Goal: Task Accomplishment & Management: Manage account settings

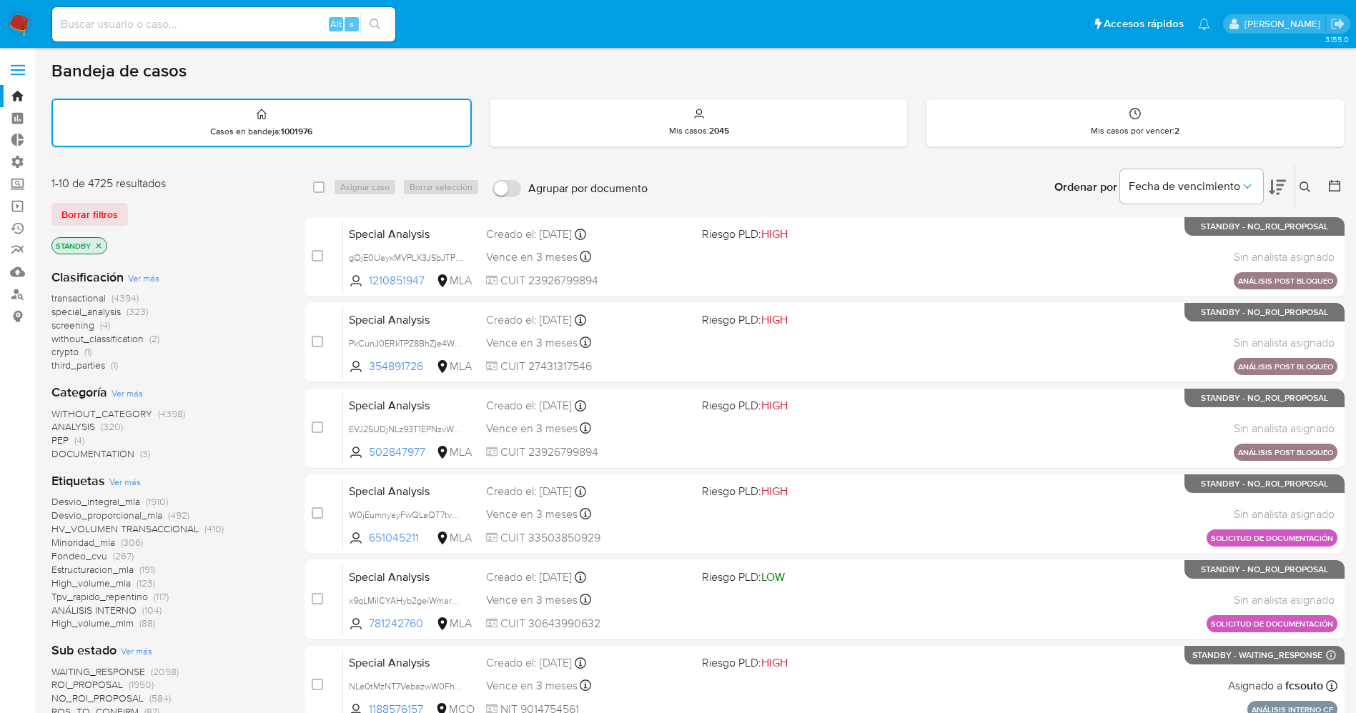
drag, startPoint x: 0, startPoint y: 0, endPoint x: 104, endPoint y: 215, distance: 238.8
click at [104, 215] on span "Borrar filtros" at bounding box center [89, 214] width 56 height 20
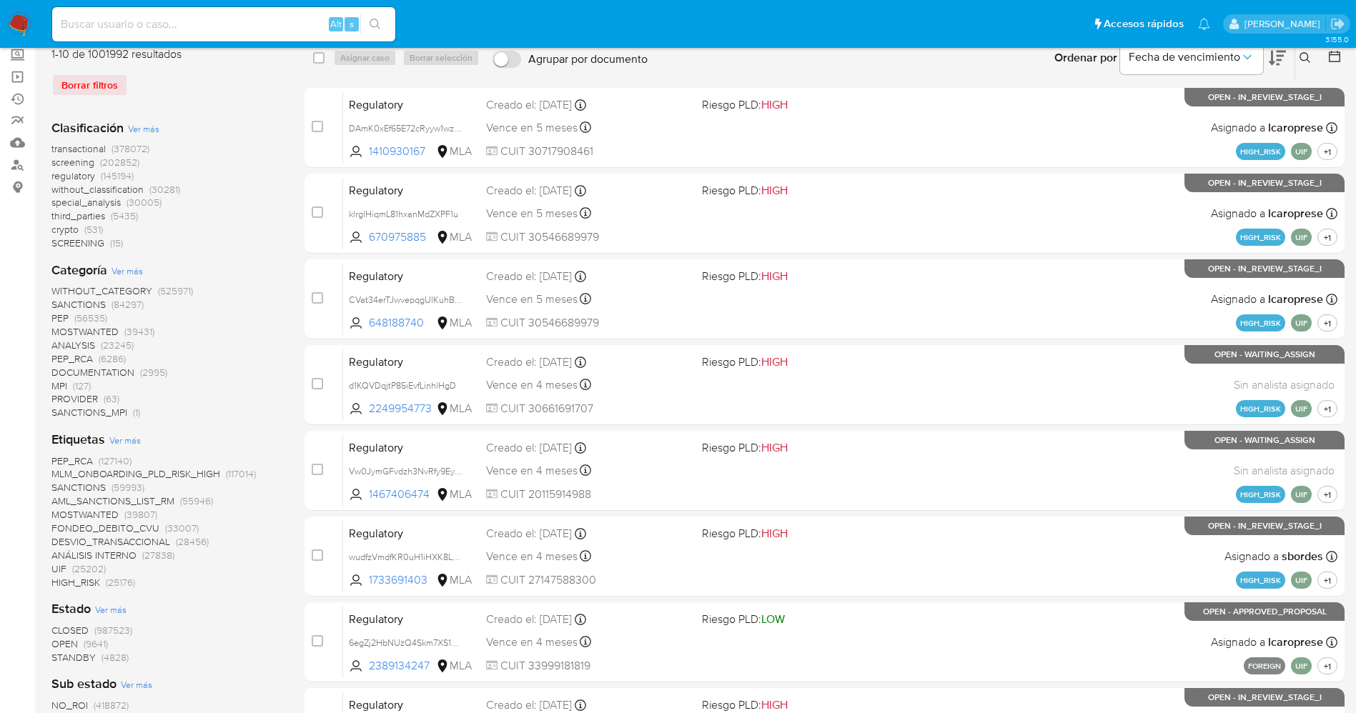
scroll to position [214, 0]
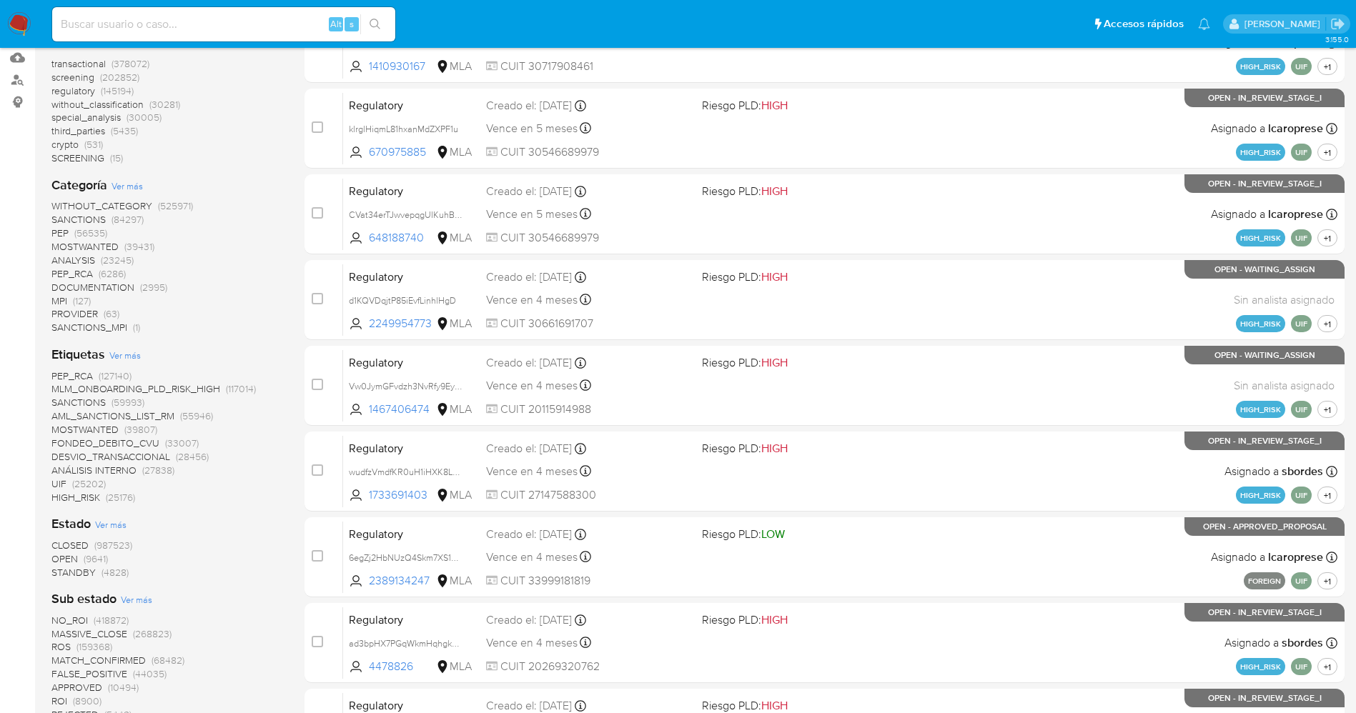
click at [56, 556] on span "OPEN" at bounding box center [64, 559] width 26 height 14
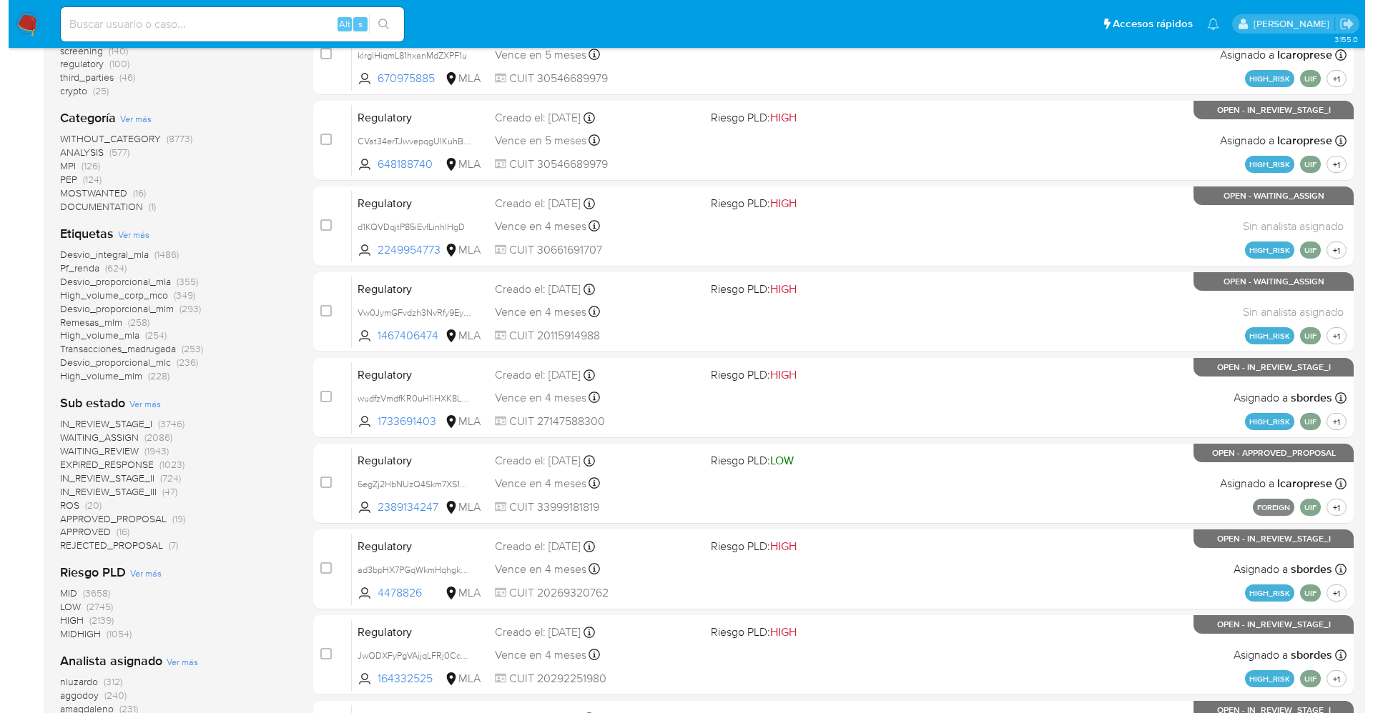
scroll to position [322, 0]
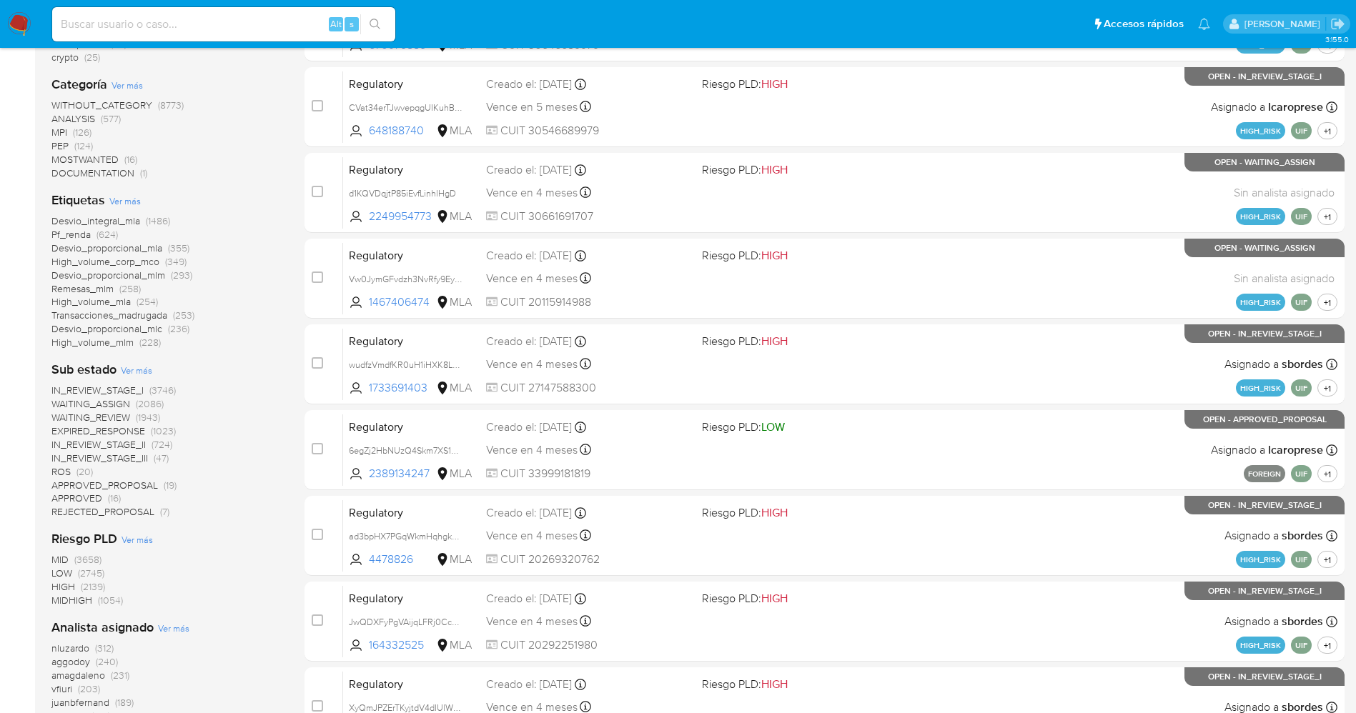
click at [125, 202] on span "Ver más" at bounding box center [124, 200] width 31 height 13
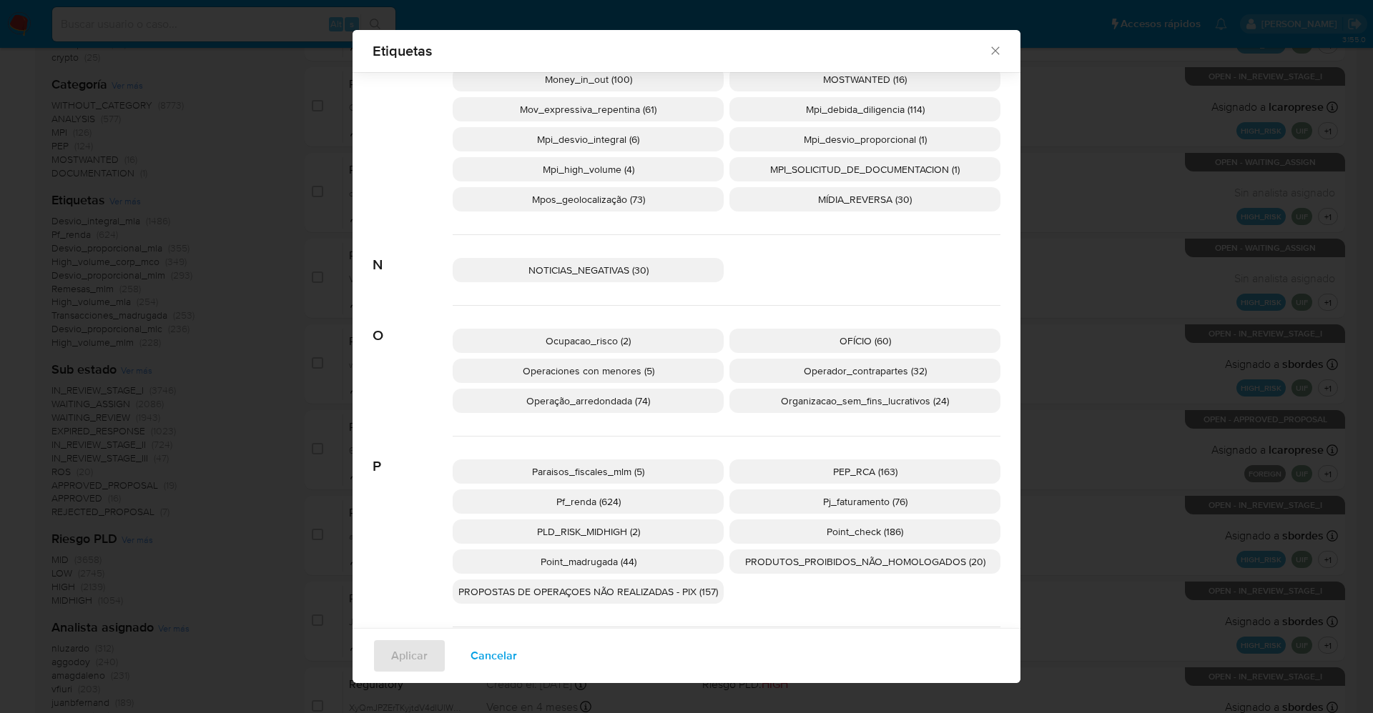
scroll to position [2241, 0]
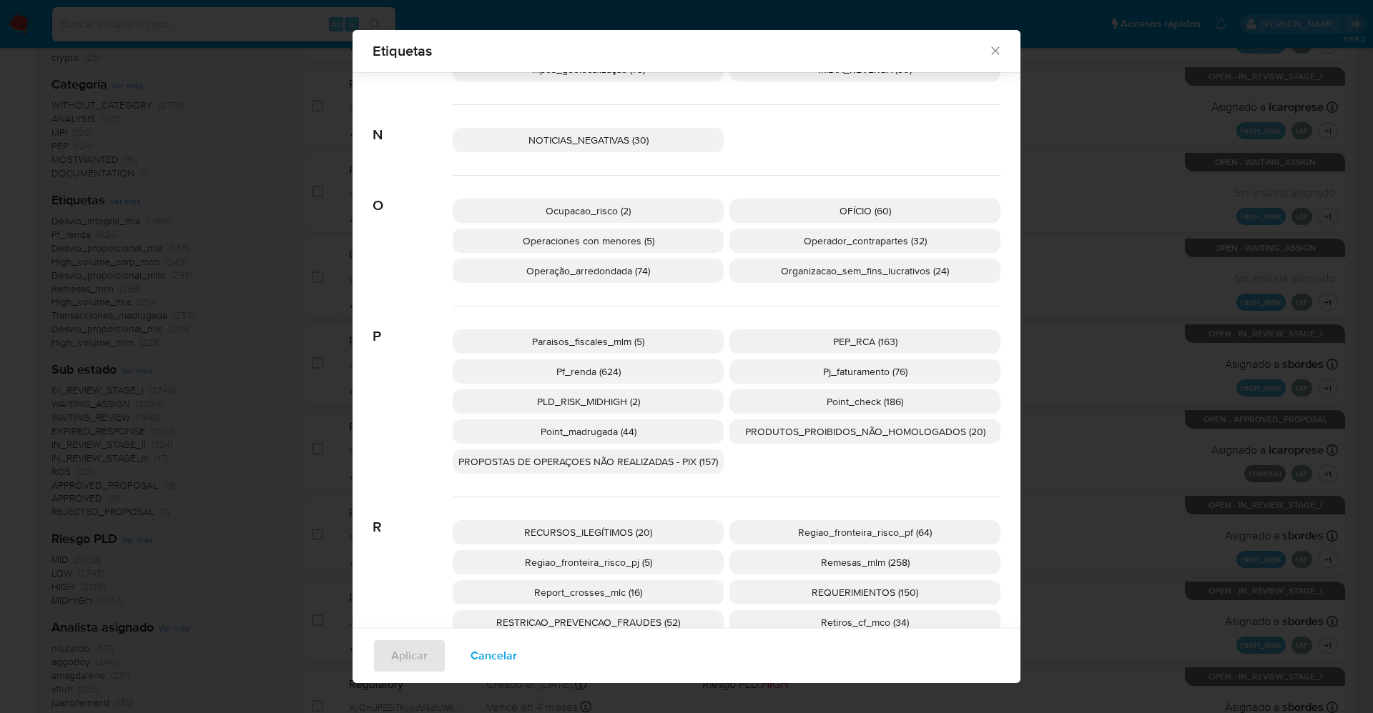
click at [859, 335] on span "PEP_RCA (163)" at bounding box center [865, 342] width 64 height 14
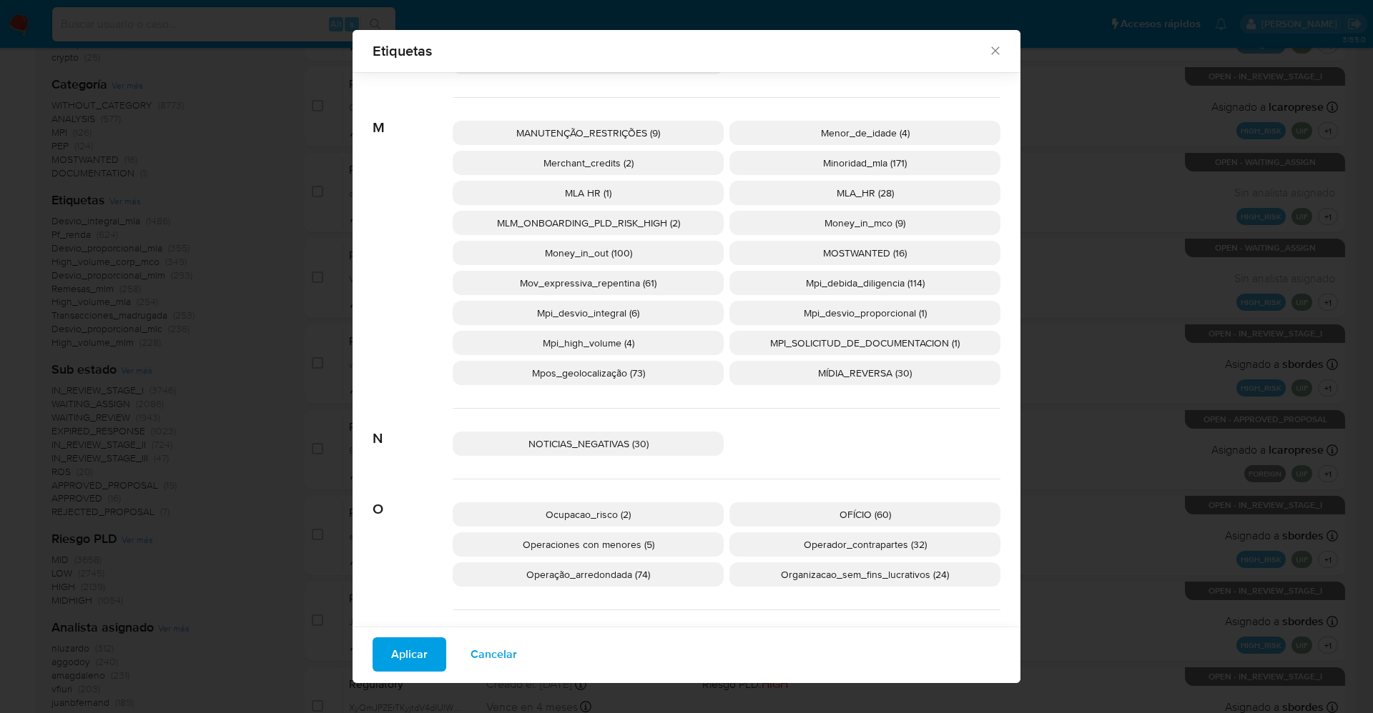
scroll to position [1904, 0]
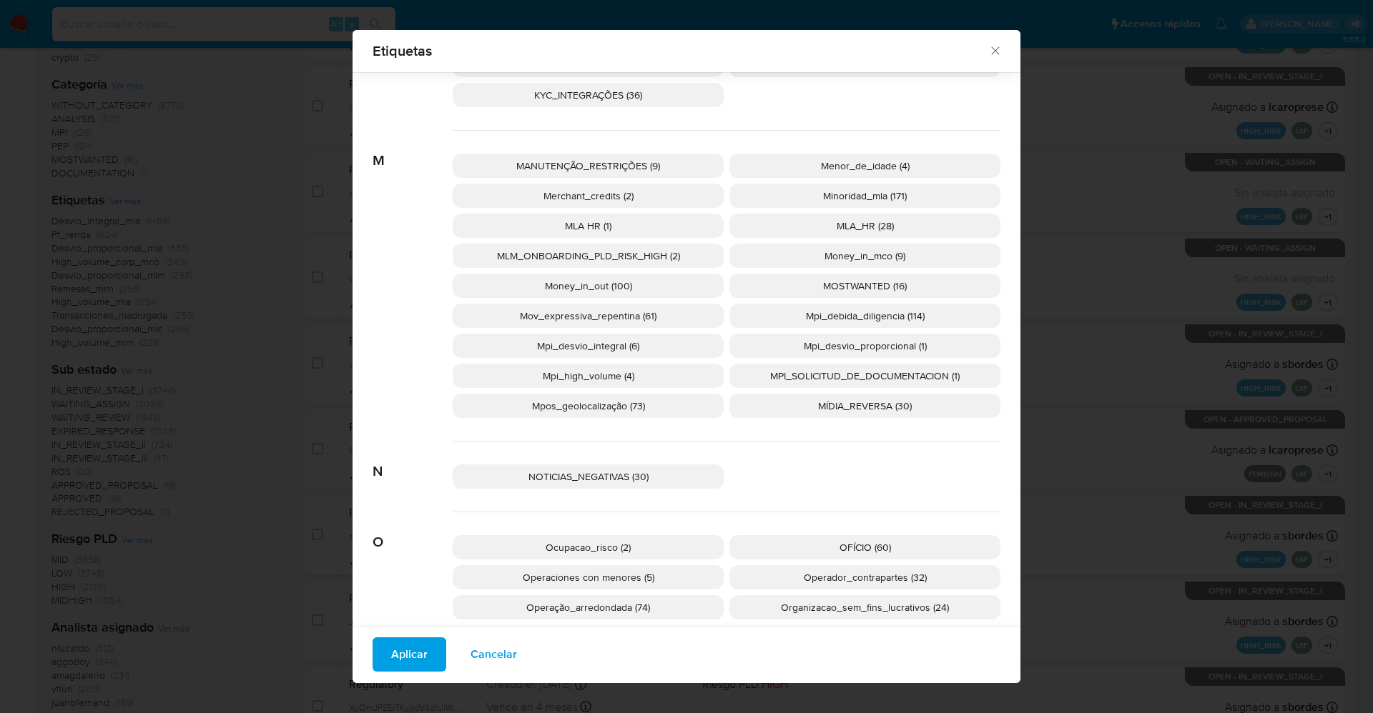
click at [892, 288] on span "MOSTWANTED (16)" at bounding box center [865, 286] width 84 height 14
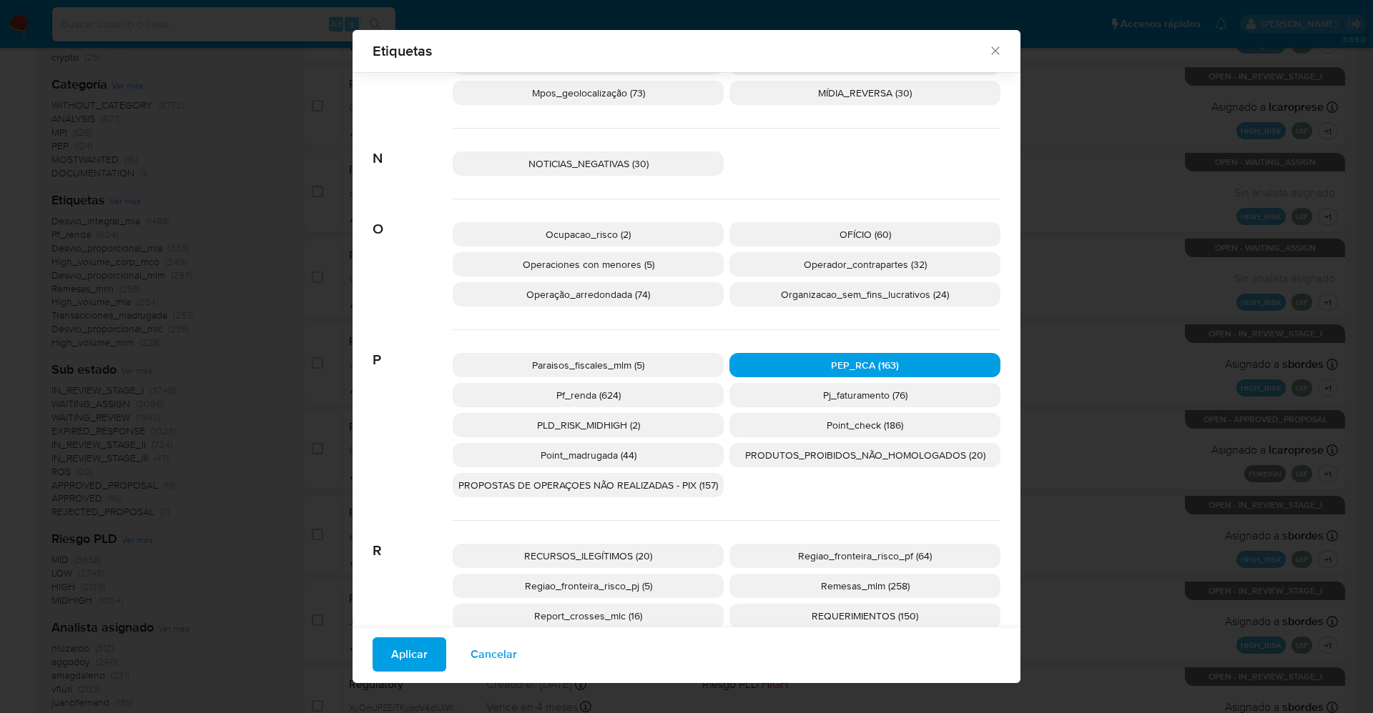
scroll to position [2333, 0]
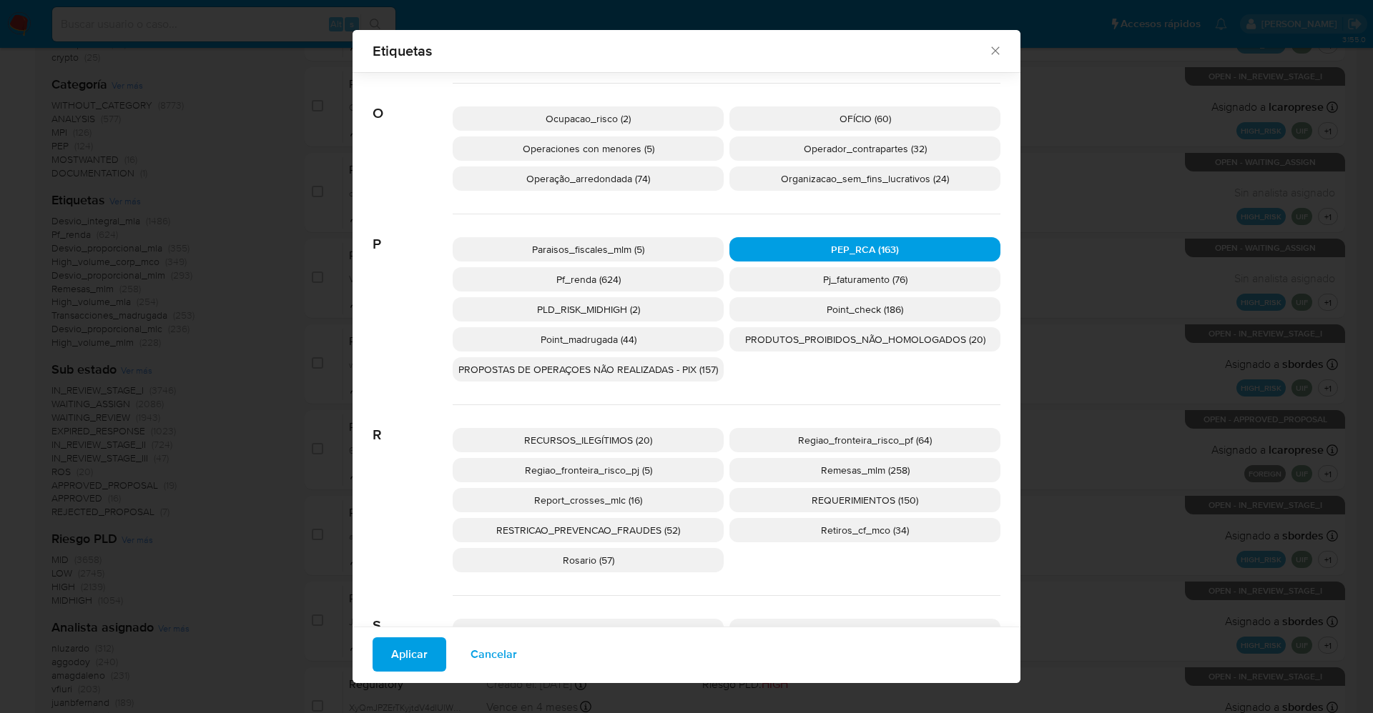
click at [392, 646] on span "Aplicar" at bounding box center [409, 654] width 36 height 31
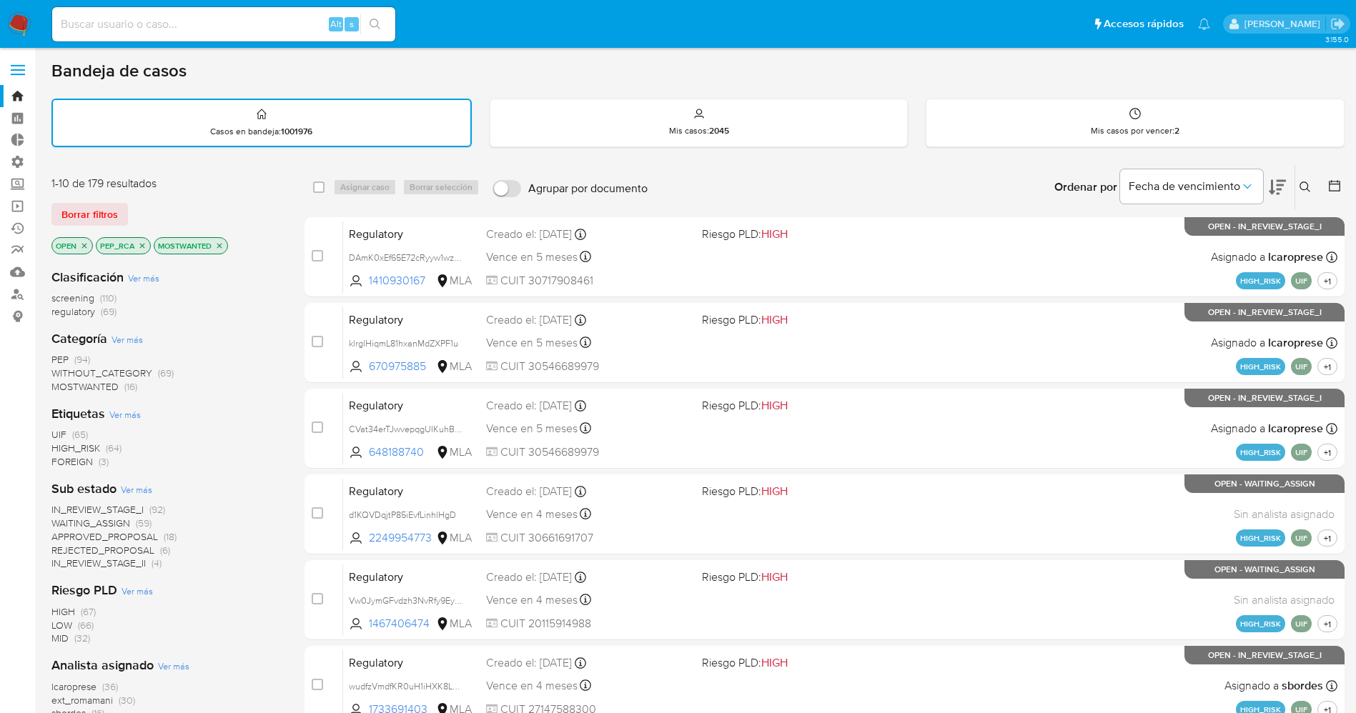
click at [117, 530] on span "APPROVED_PROPOSAL" at bounding box center [104, 537] width 107 height 14
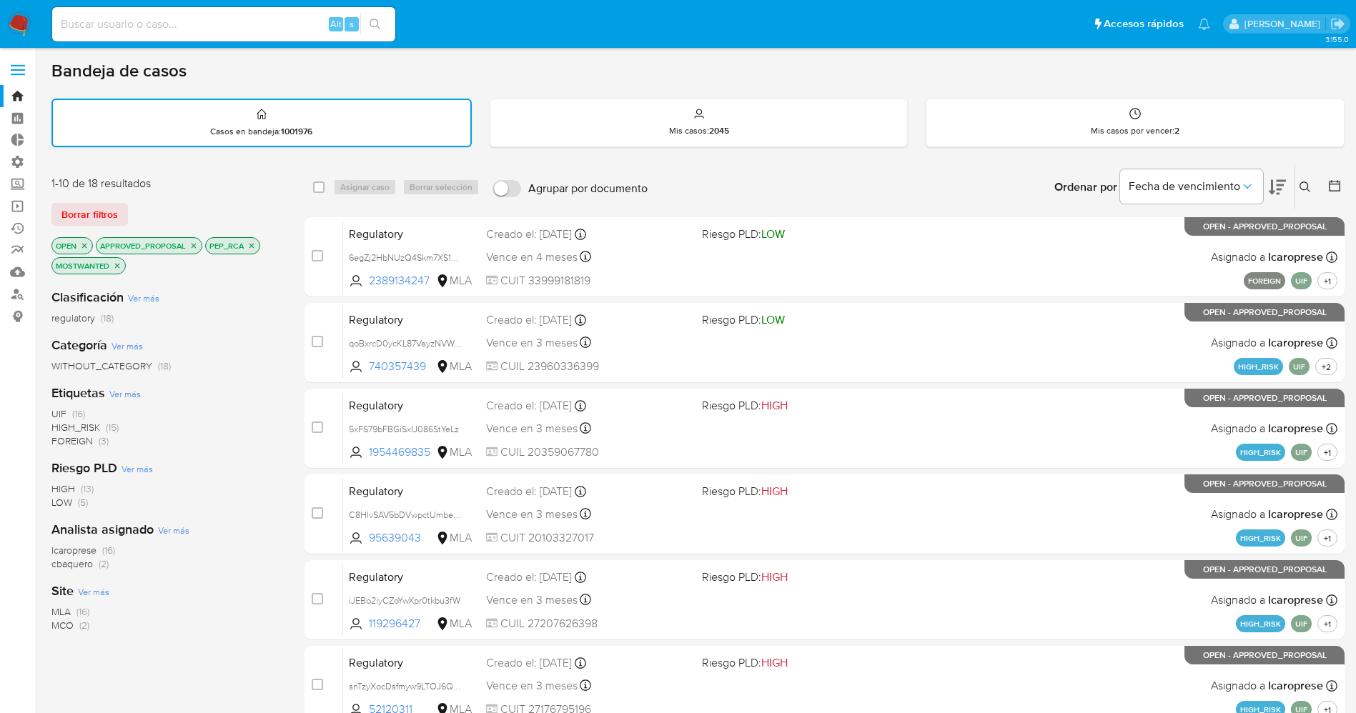
click at [78, 628] on span "MCO (2)" at bounding box center [70, 626] width 38 height 14
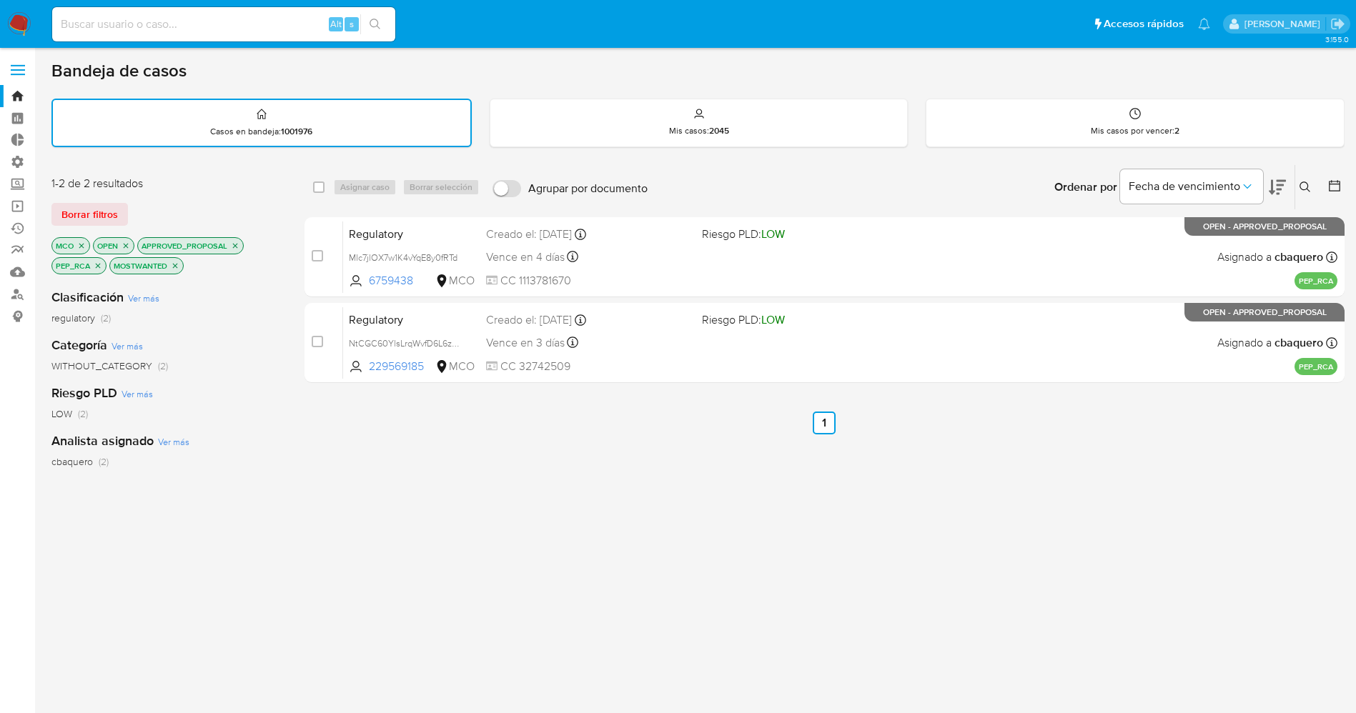
click at [87, 246] on p "MCO" at bounding box center [70, 246] width 37 height 16
click at [237, 242] on icon "close-filter" at bounding box center [235, 246] width 9 height 9
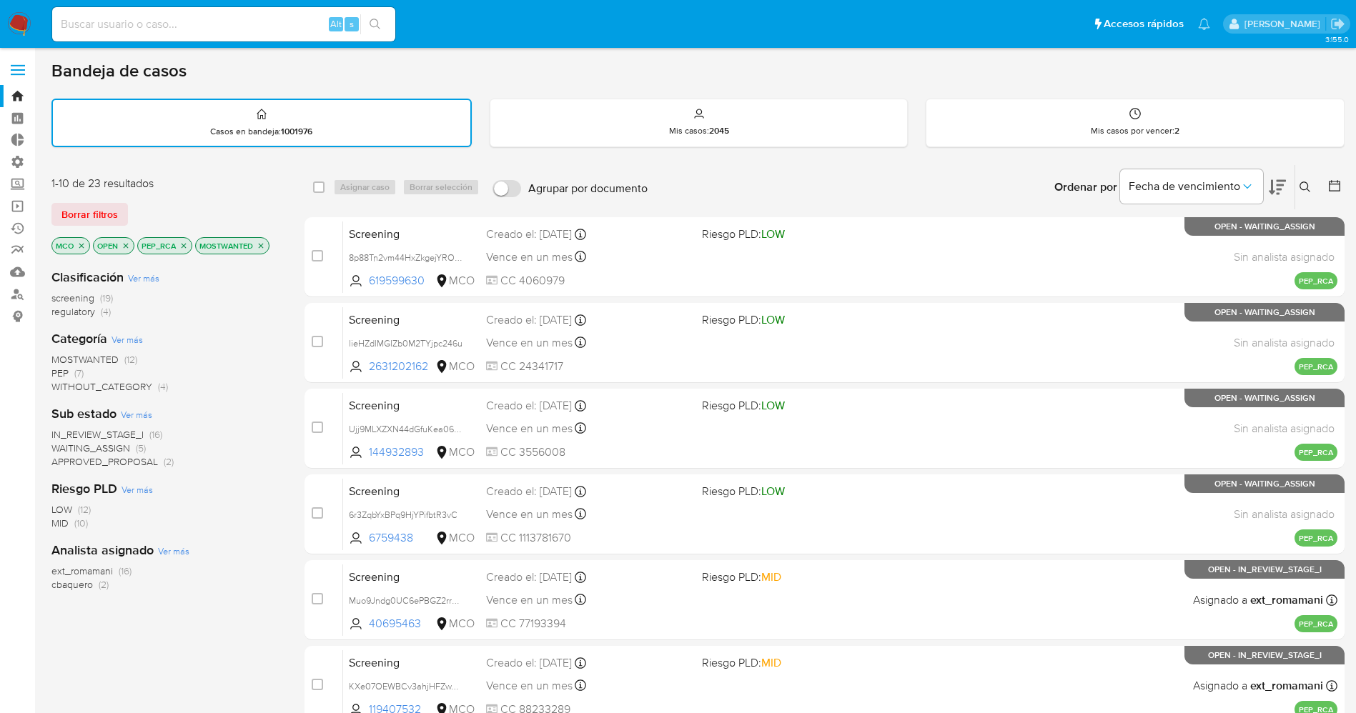
click at [110, 444] on span "WAITING_ASSIGN" at bounding box center [90, 448] width 79 height 14
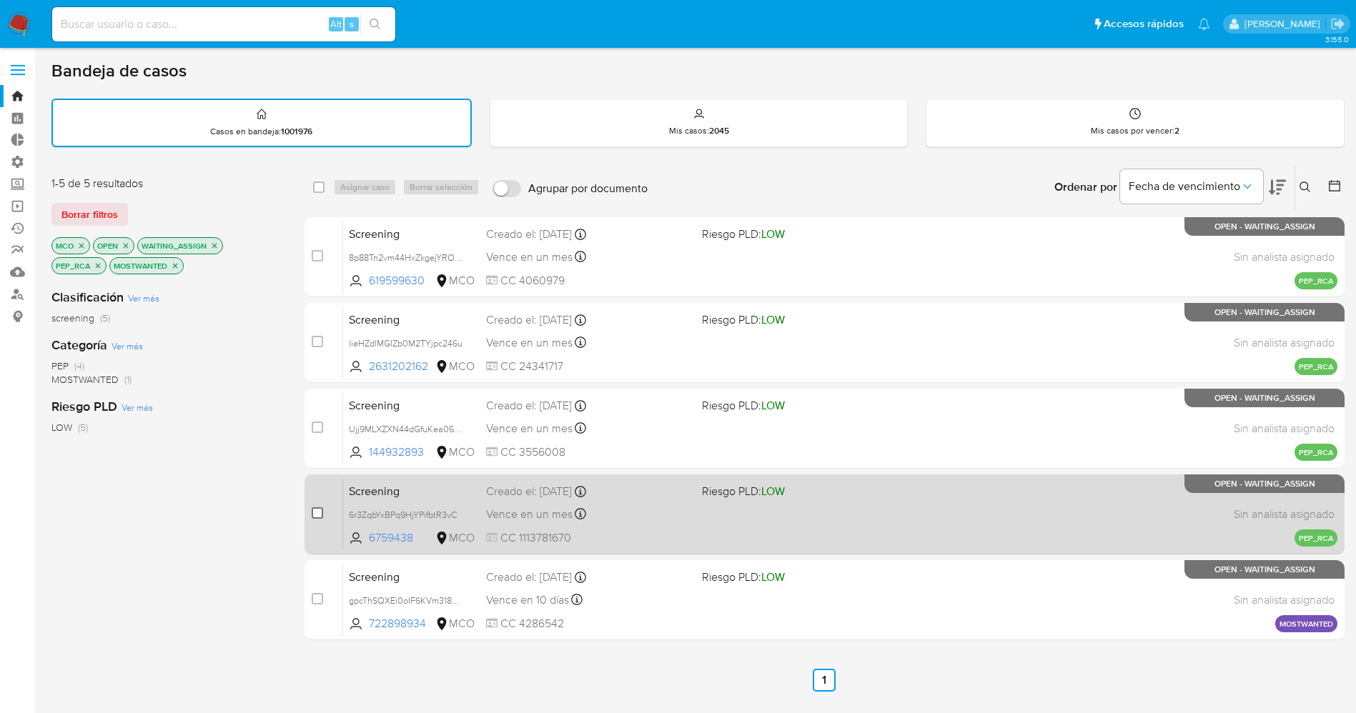
click at [320, 510] on input "checkbox" at bounding box center [317, 513] width 11 height 11
checkbox input "true"
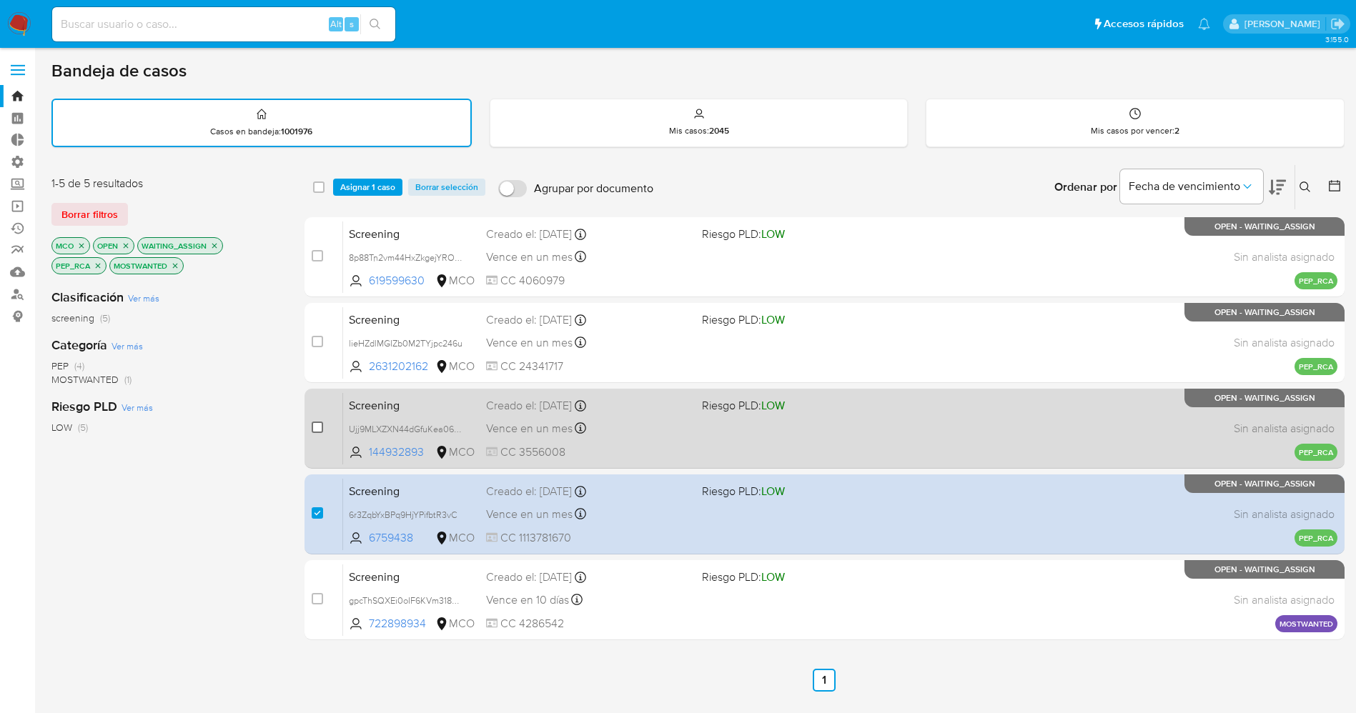
click at [317, 428] on input "checkbox" at bounding box center [317, 427] width 11 height 11
checkbox input "true"
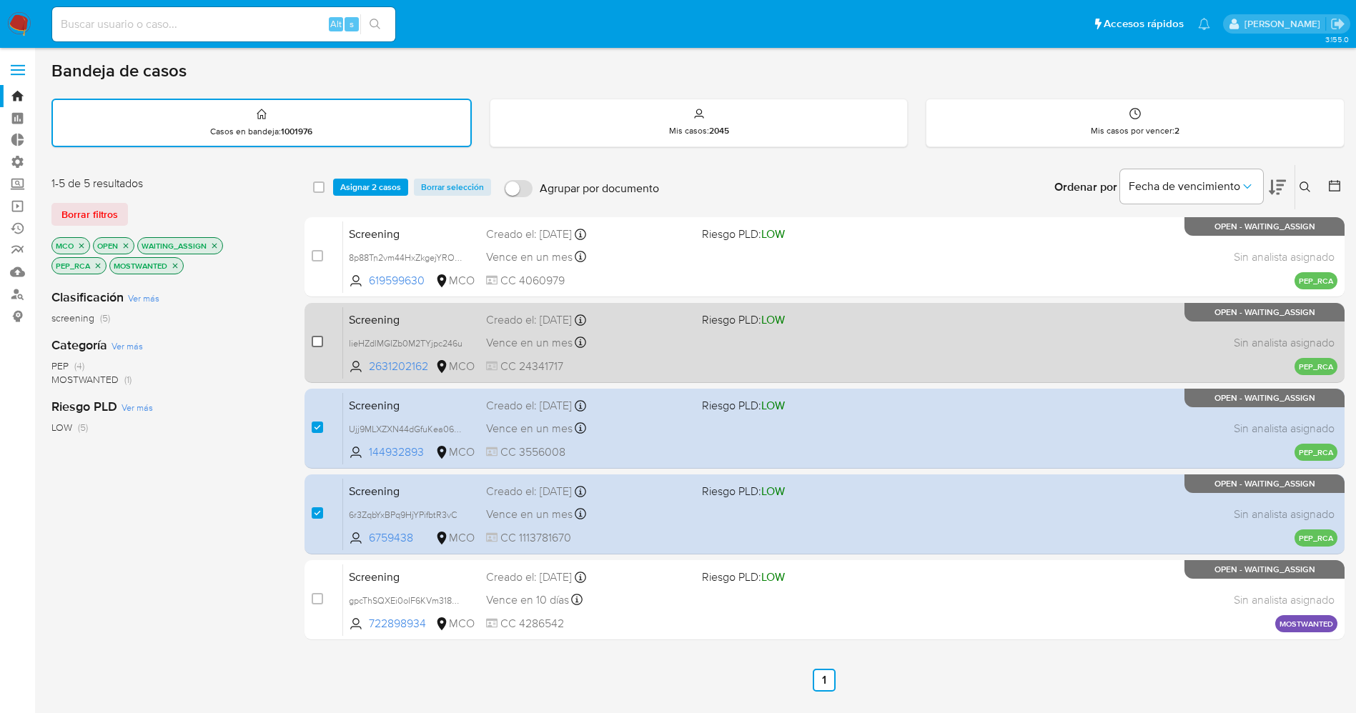
click at [320, 338] on input "checkbox" at bounding box center [317, 341] width 11 height 11
checkbox input "true"
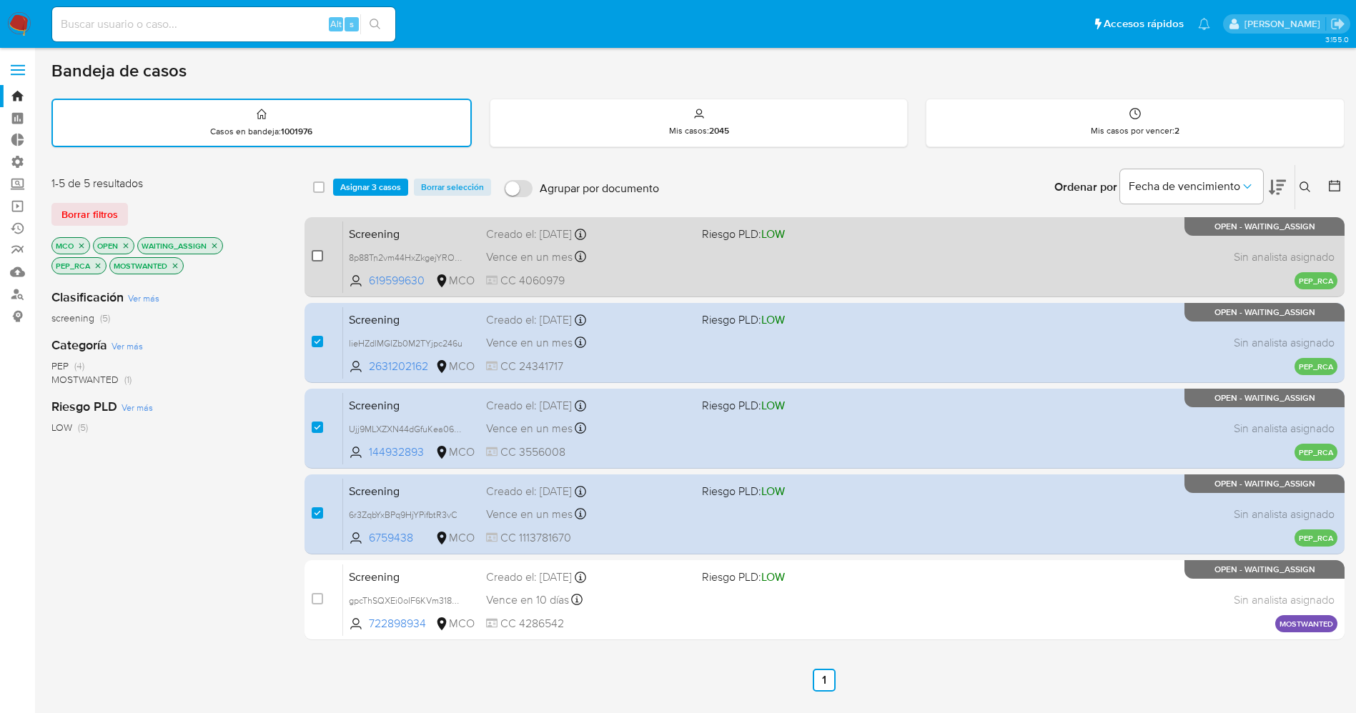
click at [321, 260] on input "checkbox" at bounding box center [317, 255] width 11 height 11
checkbox input "true"
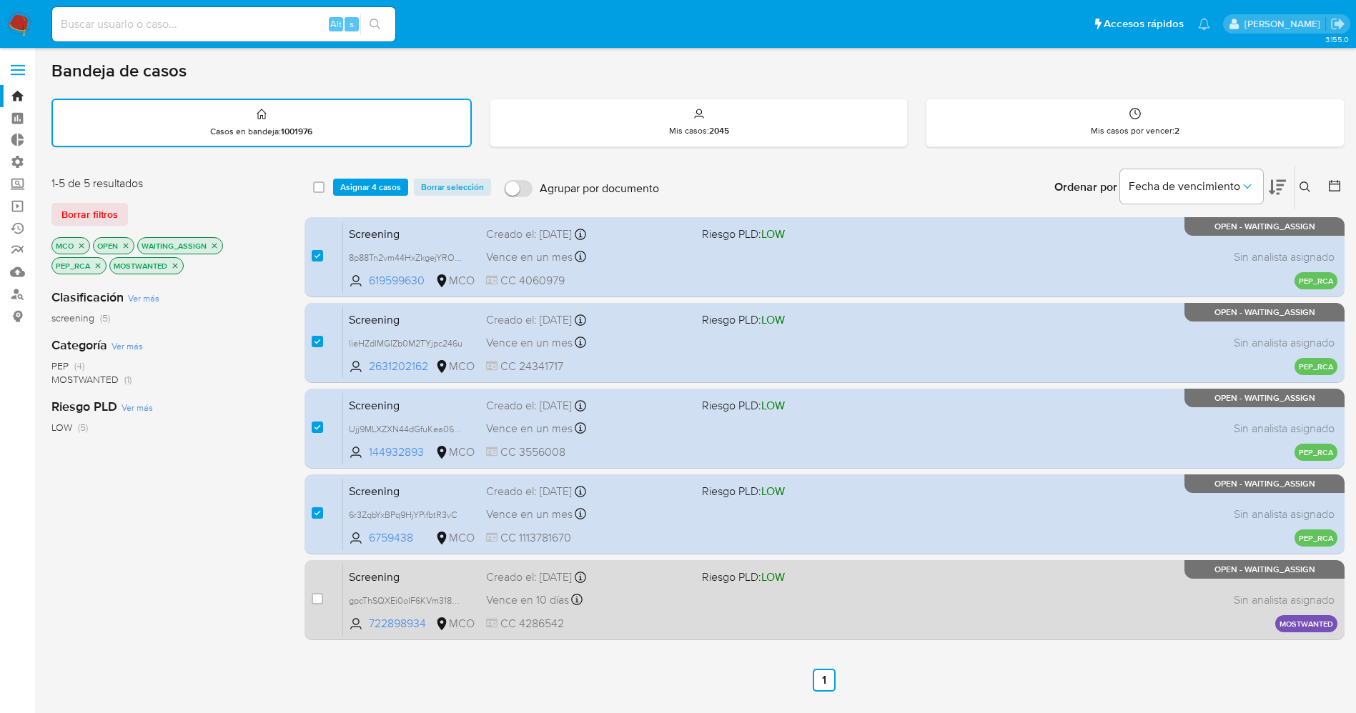
click at [623, 613] on div "Screening gpcThSQXEi0oIF6KVm318851 722898934 MCO Riesgo PLD: LOW Creado el: 22/…" at bounding box center [840, 600] width 994 height 72
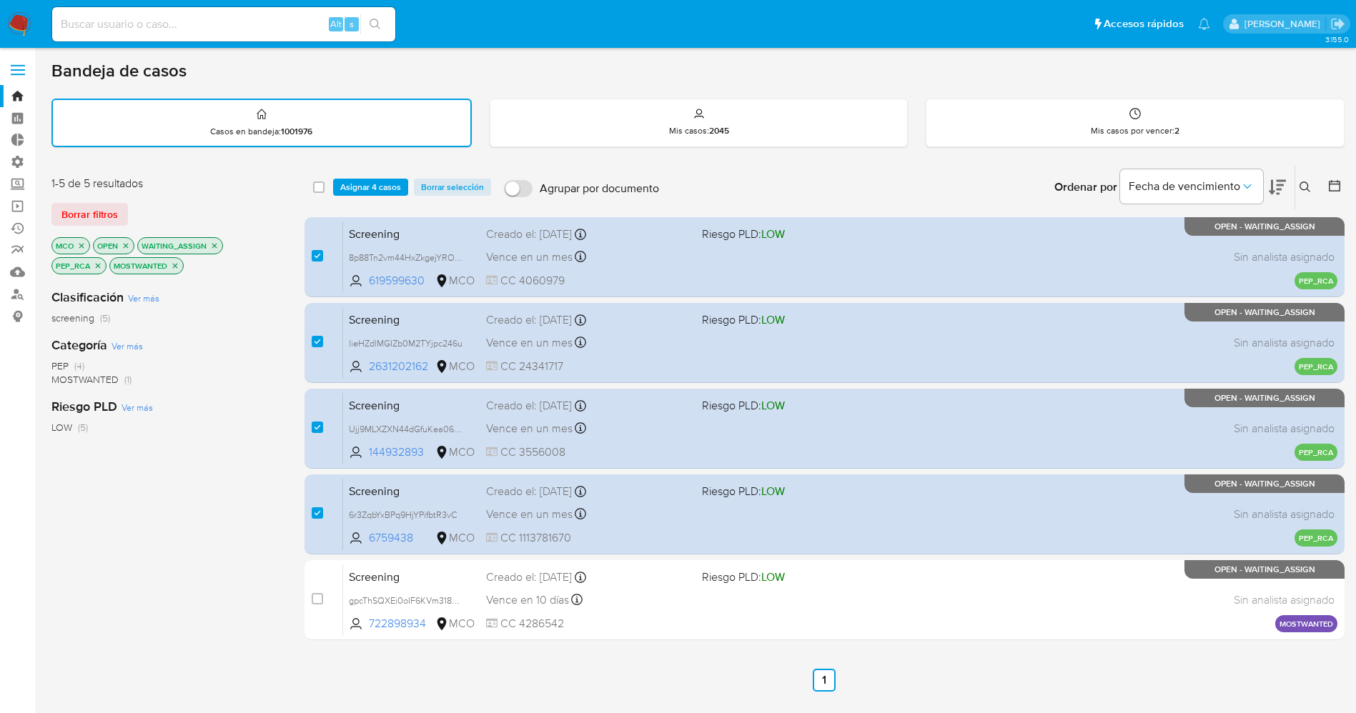
click at [370, 189] on span "Asignar 4 casos" at bounding box center [370, 187] width 61 height 14
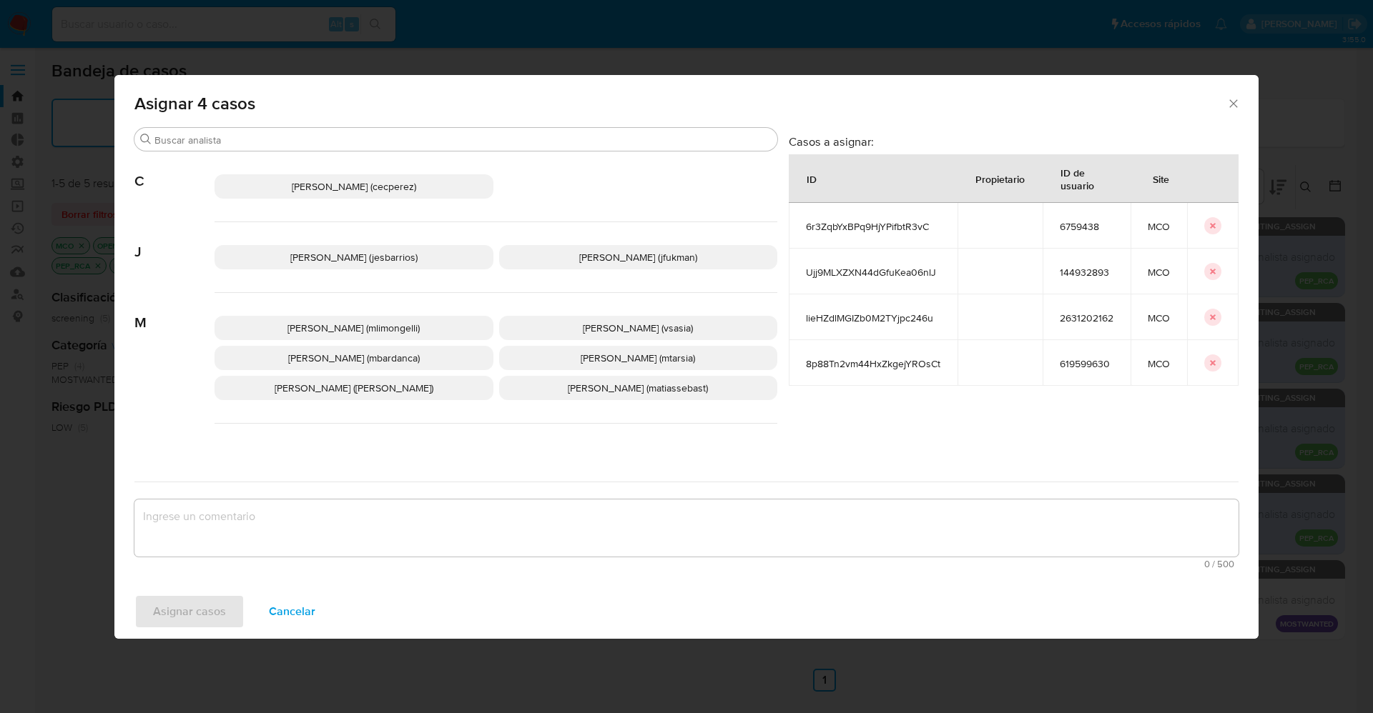
click at [368, 264] on span "Jesica Iris Barrios Leita (jesbarrios)" at bounding box center [353, 257] width 127 height 14
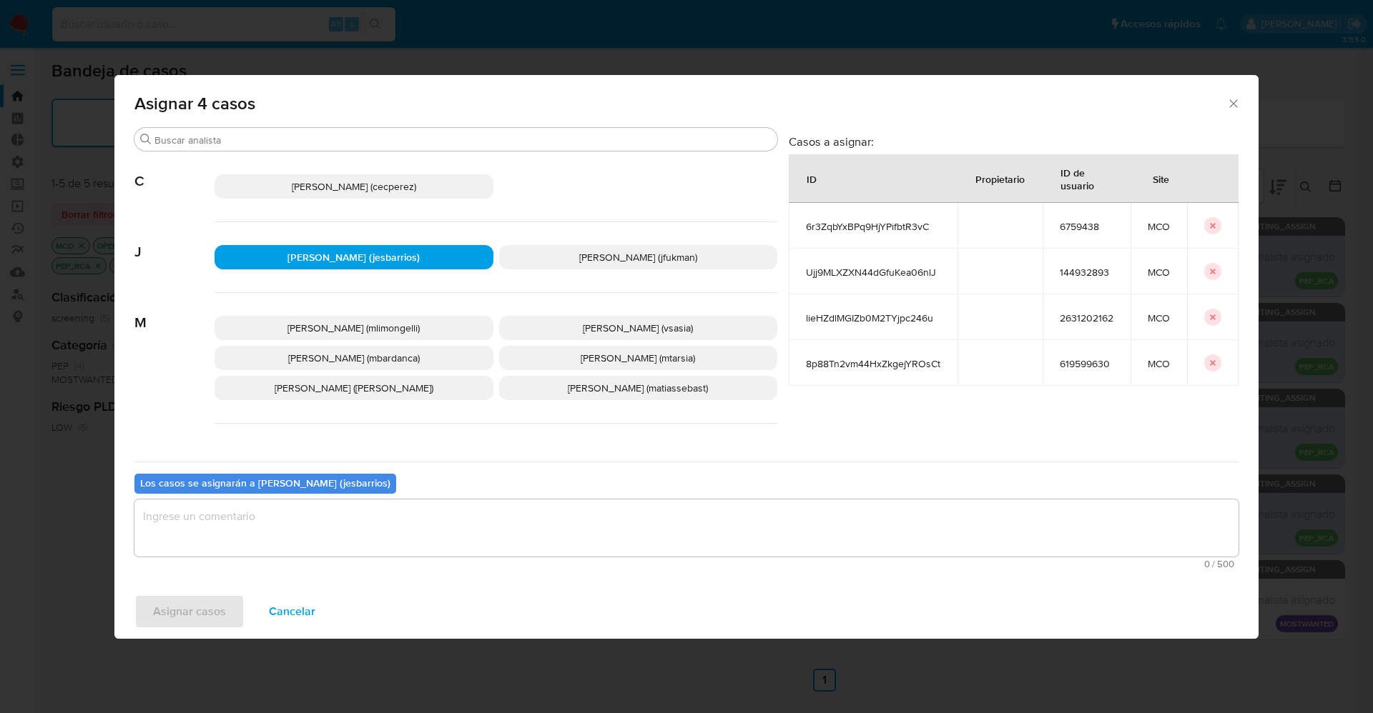
click at [386, 543] on textarea "assign-modal" at bounding box center [686, 528] width 1104 height 57
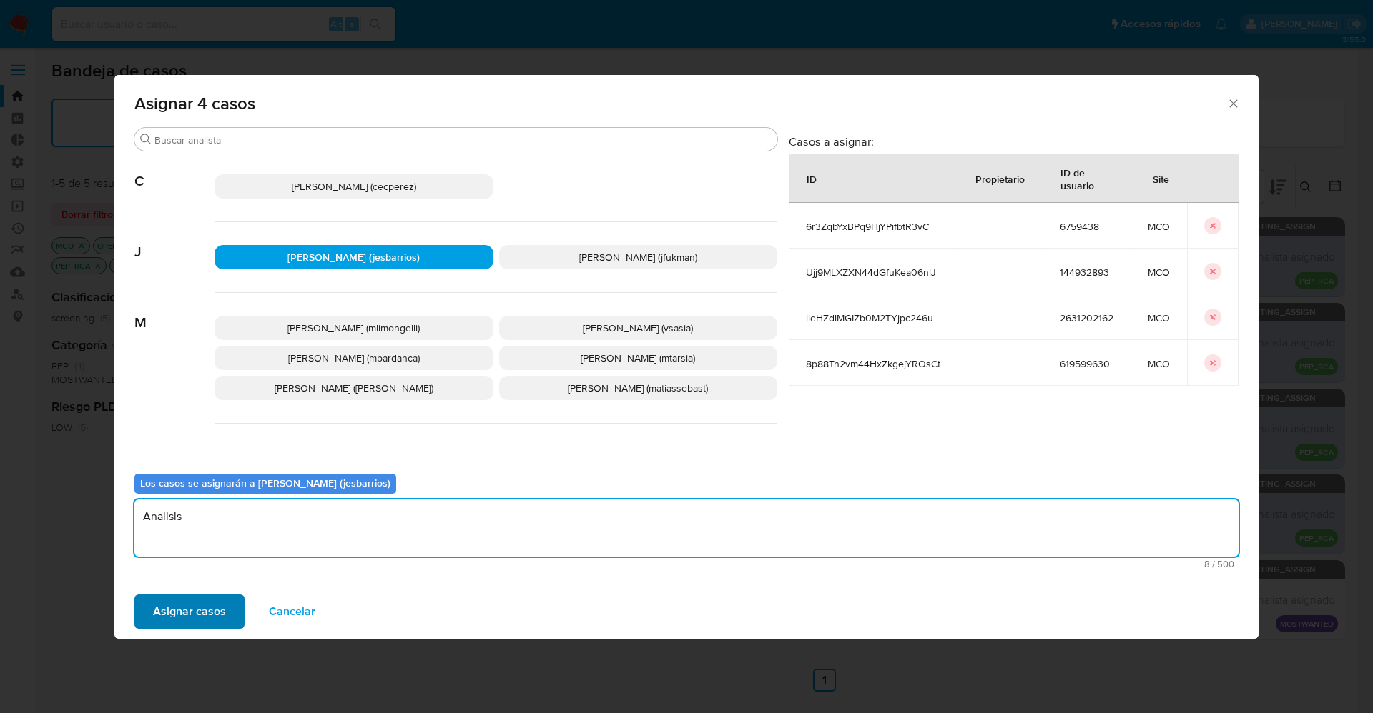
type textarea "Analisis"
click at [184, 600] on span "Asignar casos" at bounding box center [189, 611] width 73 height 31
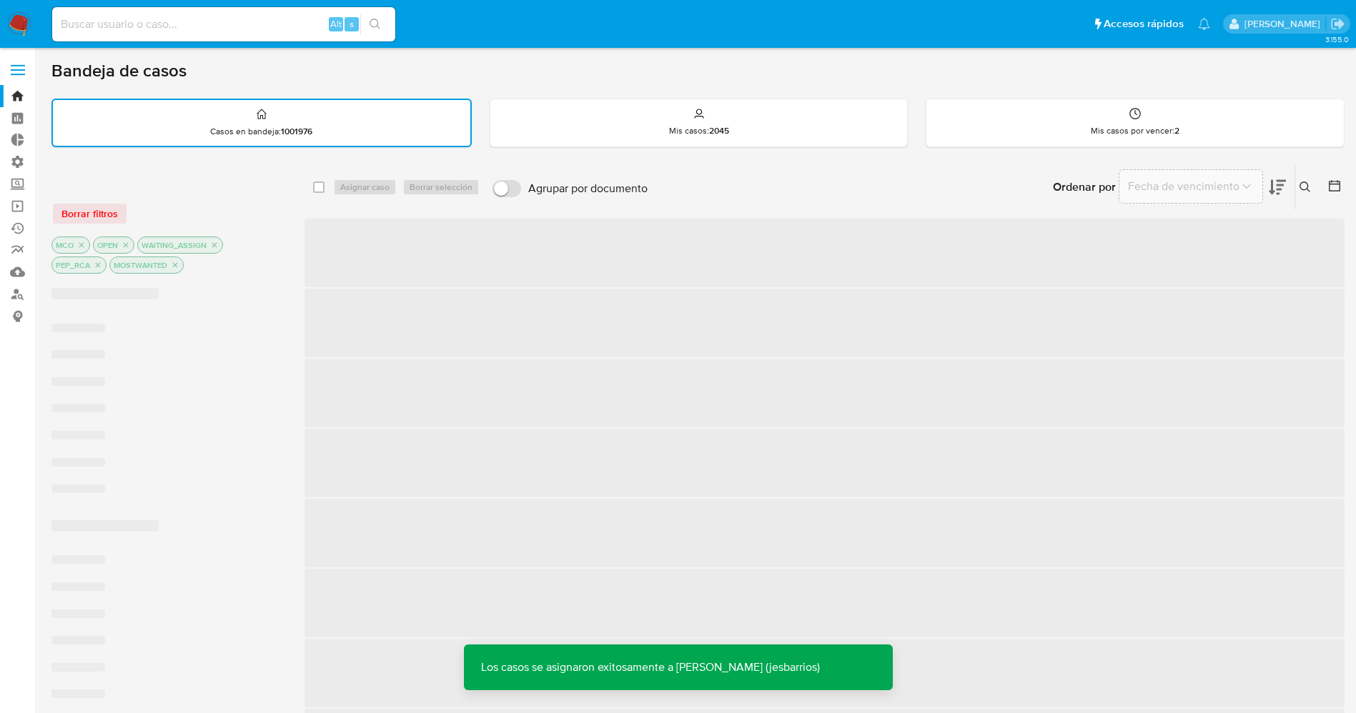
click at [25, 30] on img at bounding box center [19, 24] width 24 height 24
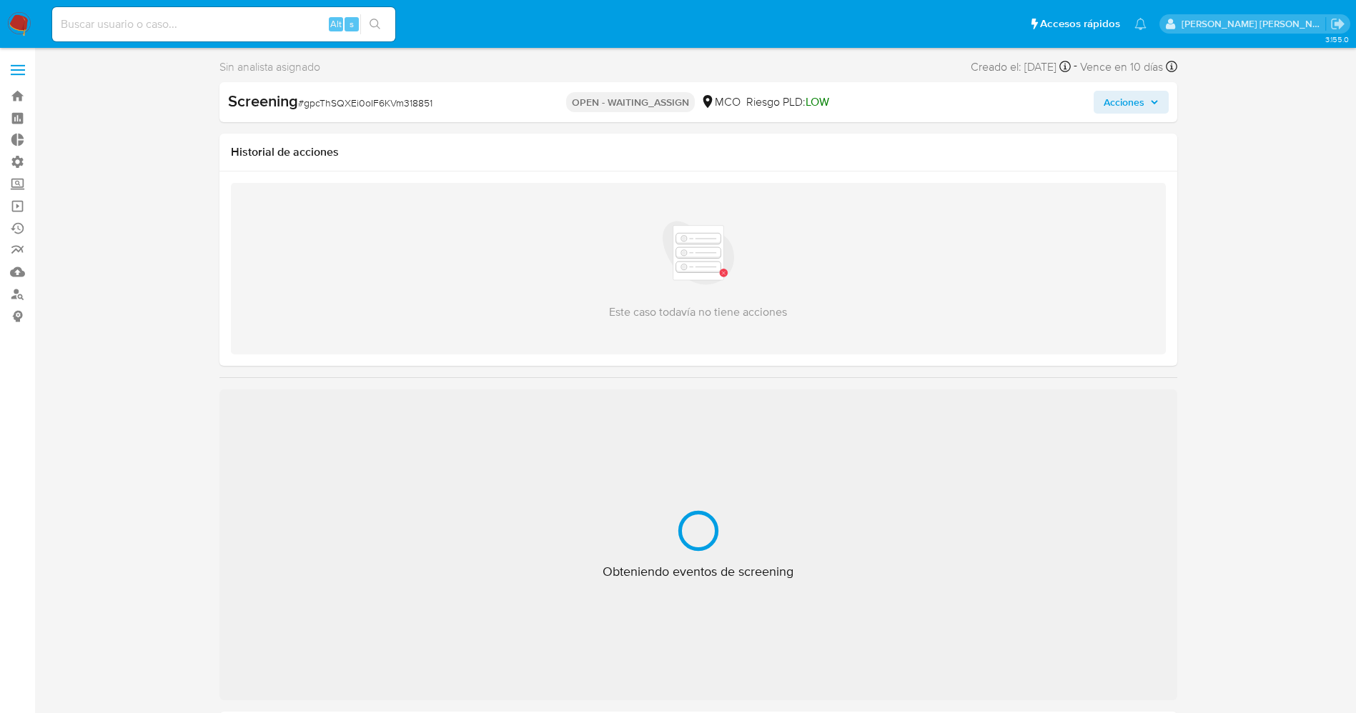
select select "10"
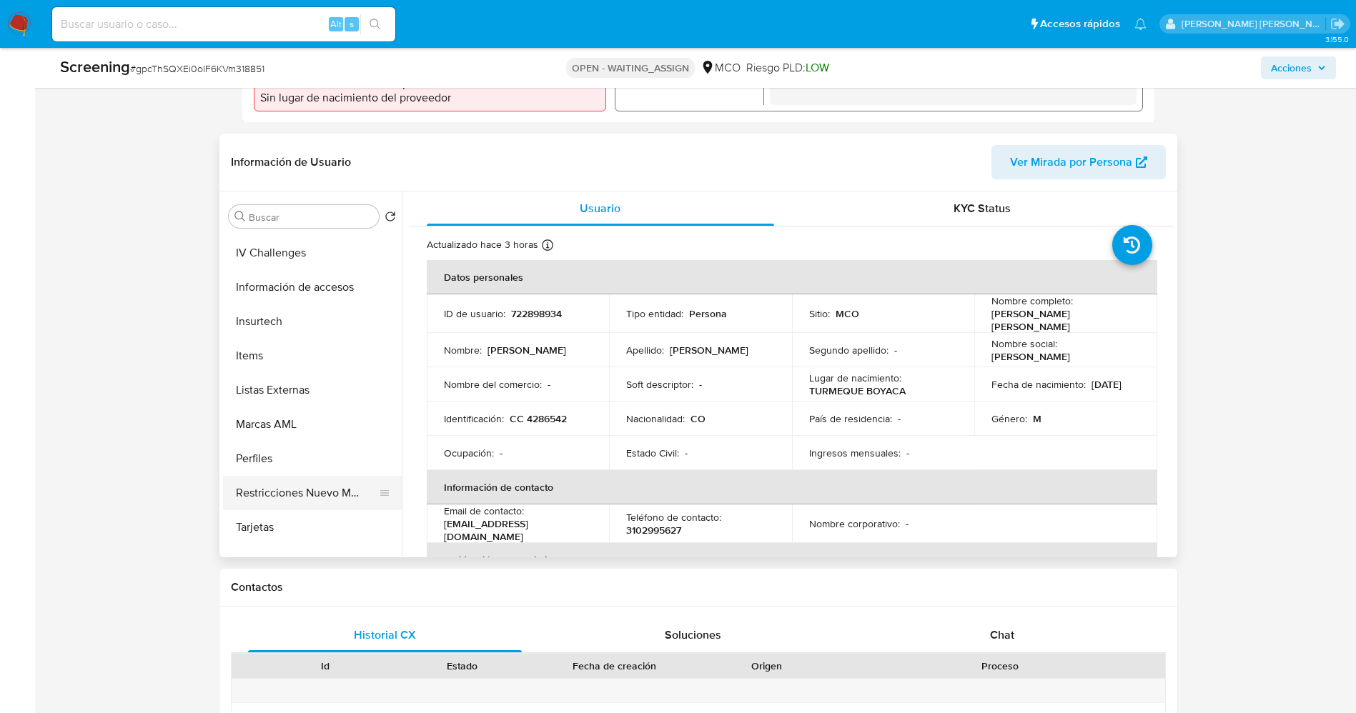
scroll to position [604, 0]
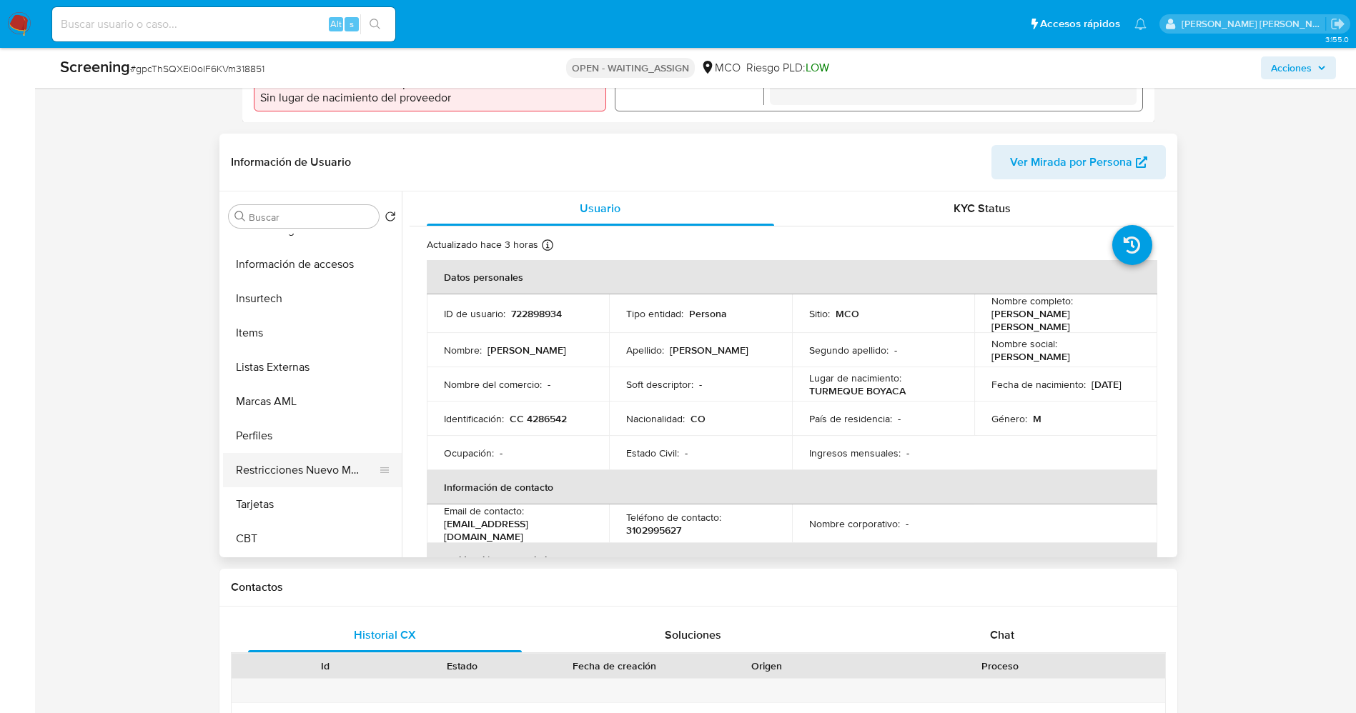
click at [300, 465] on button "Restricciones Nuevo Mundo" at bounding box center [306, 470] width 167 height 34
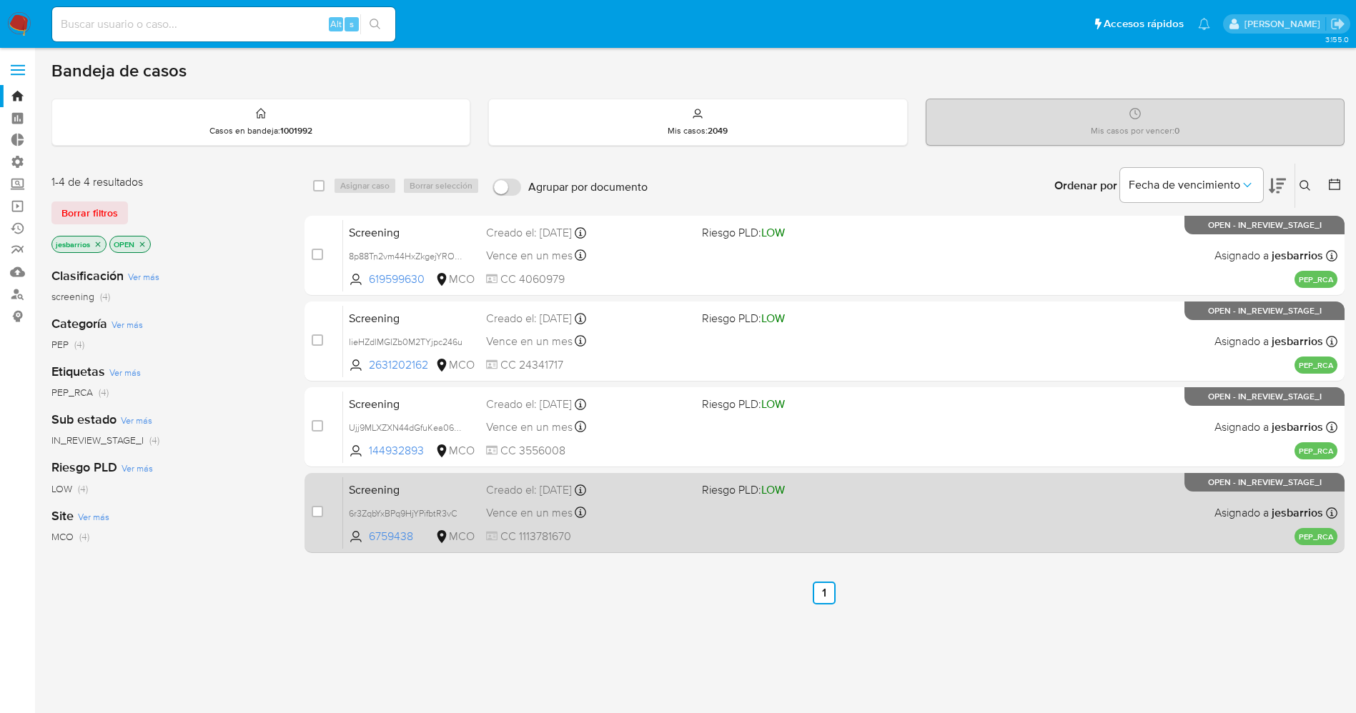
click at [671, 536] on span "CC 1113781670" at bounding box center [588, 537] width 204 height 16
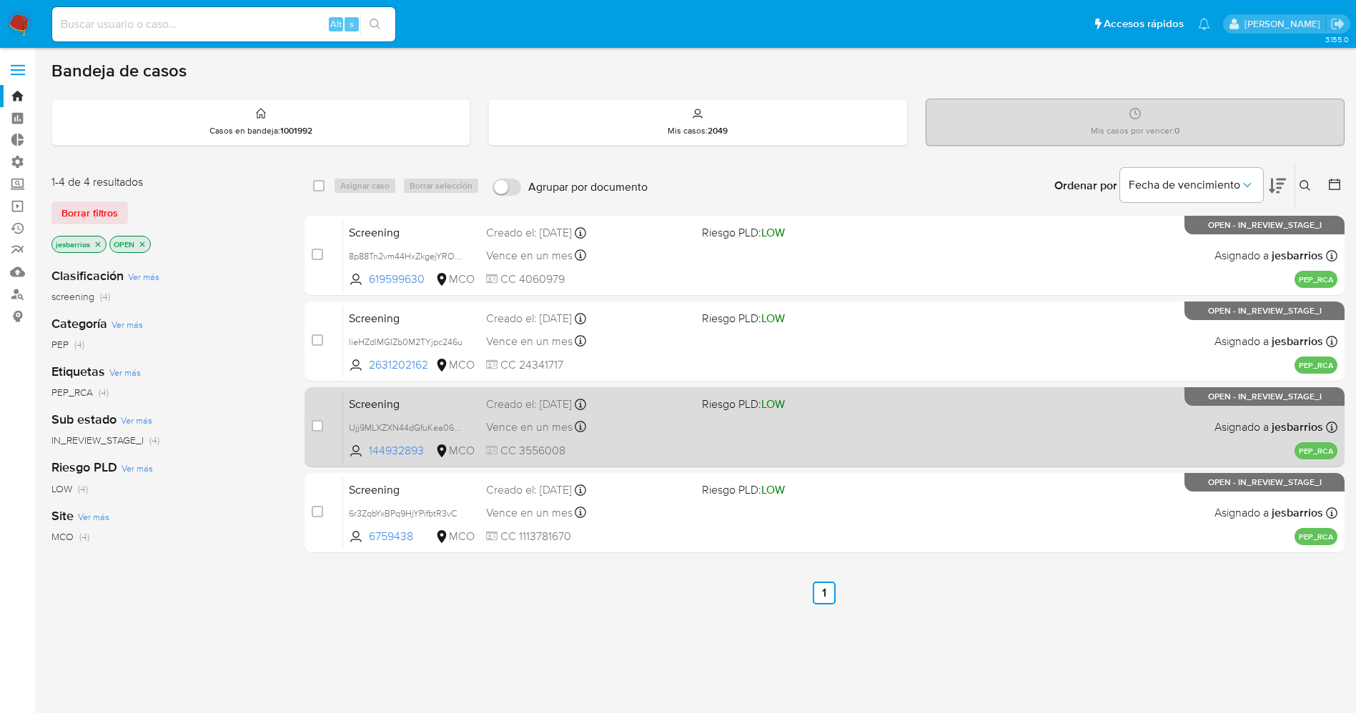
click at [655, 406] on div "Creado el: 21/08/2025 Creado el: 21/08/2025 22:12:20" at bounding box center [588, 405] width 204 height 16
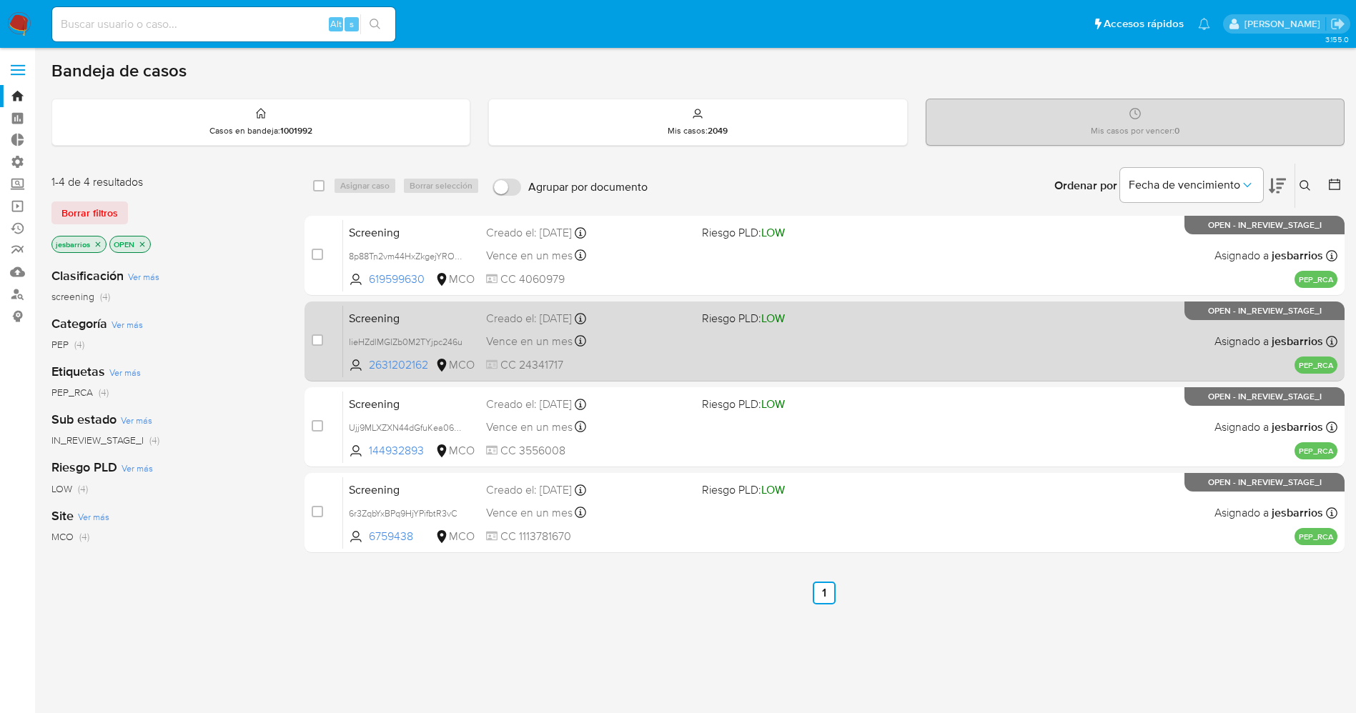
click at [678, 341] on div "Vence en un mes Vence el 21/09/2025 09:51:50" at bounding box center [588, 341] width 204 height 19
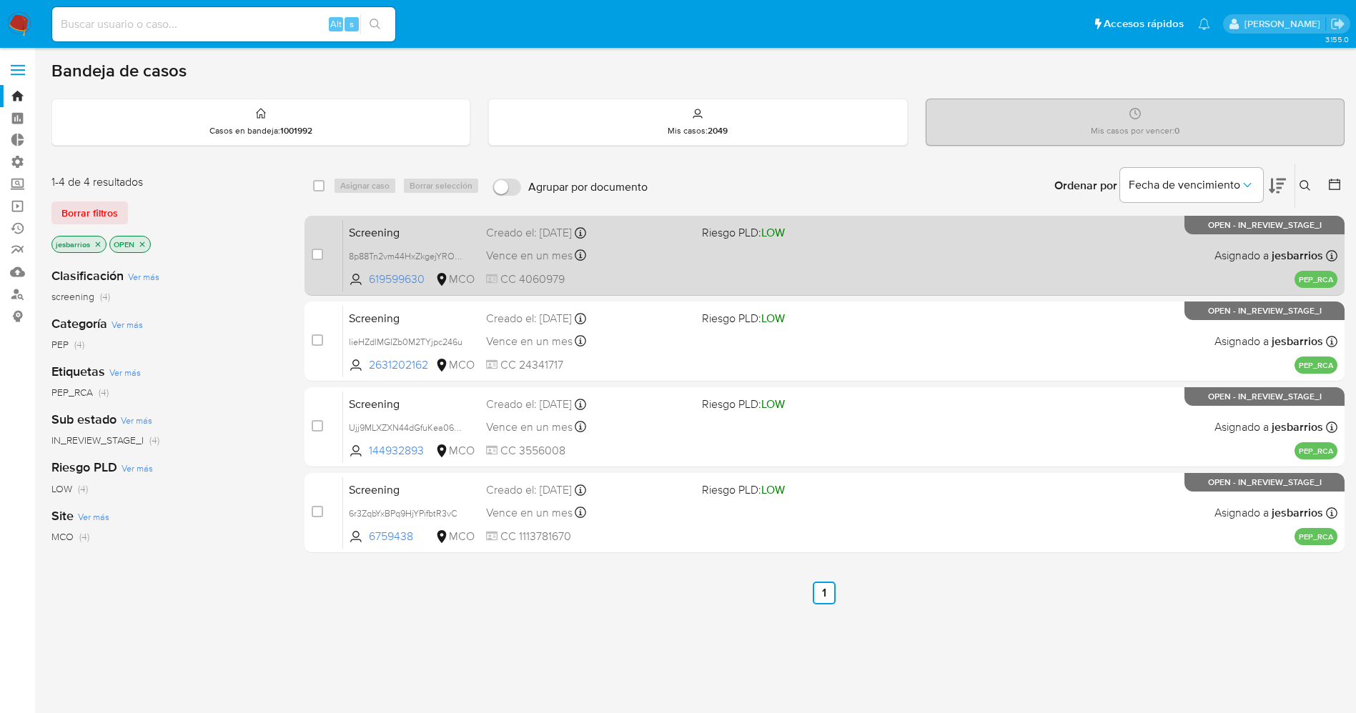
click at [744, 277] on div "Screening 8p88Tn2vm44HxZkgejYROsCt 619599630 MCO Riesgo PLD: LOW Creado el: 22/…" at bounding box center [840, 255] width 994 height 72
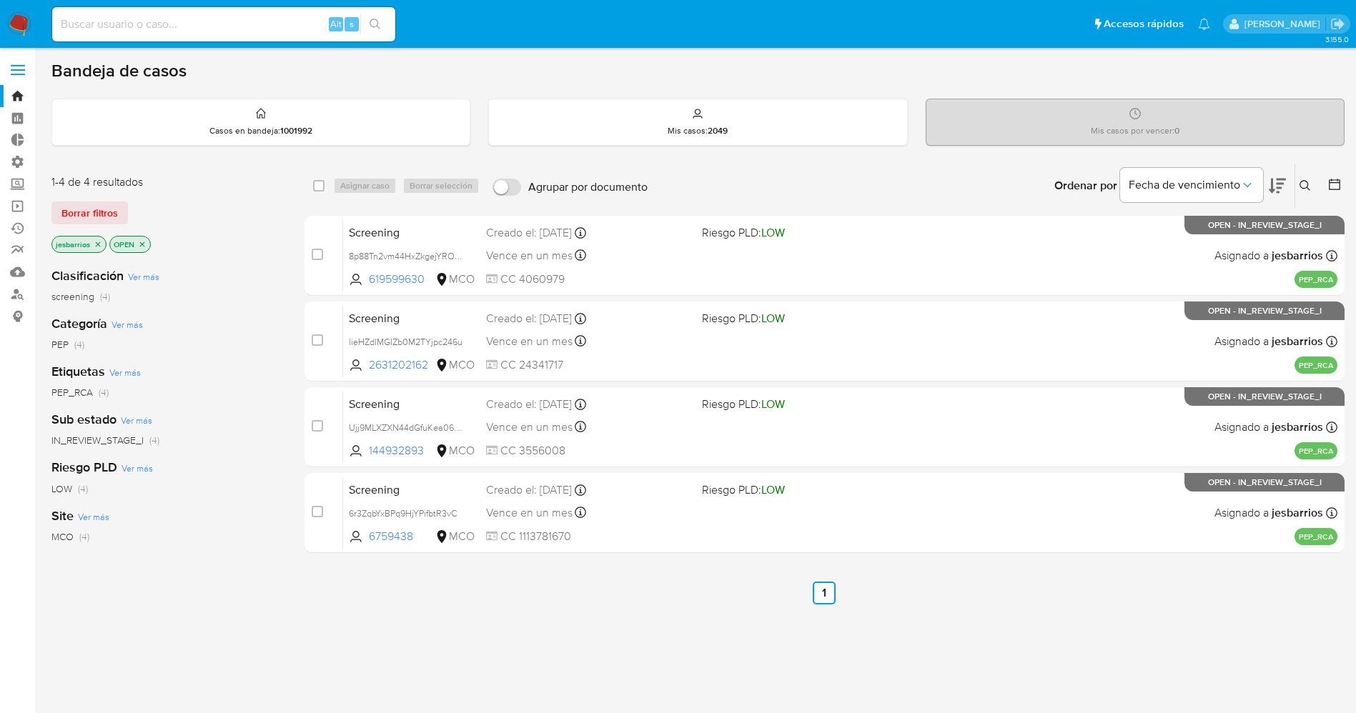
click at [99, 247] on icon "close-filter" at bounding box center [98, 244] width 9 height 9
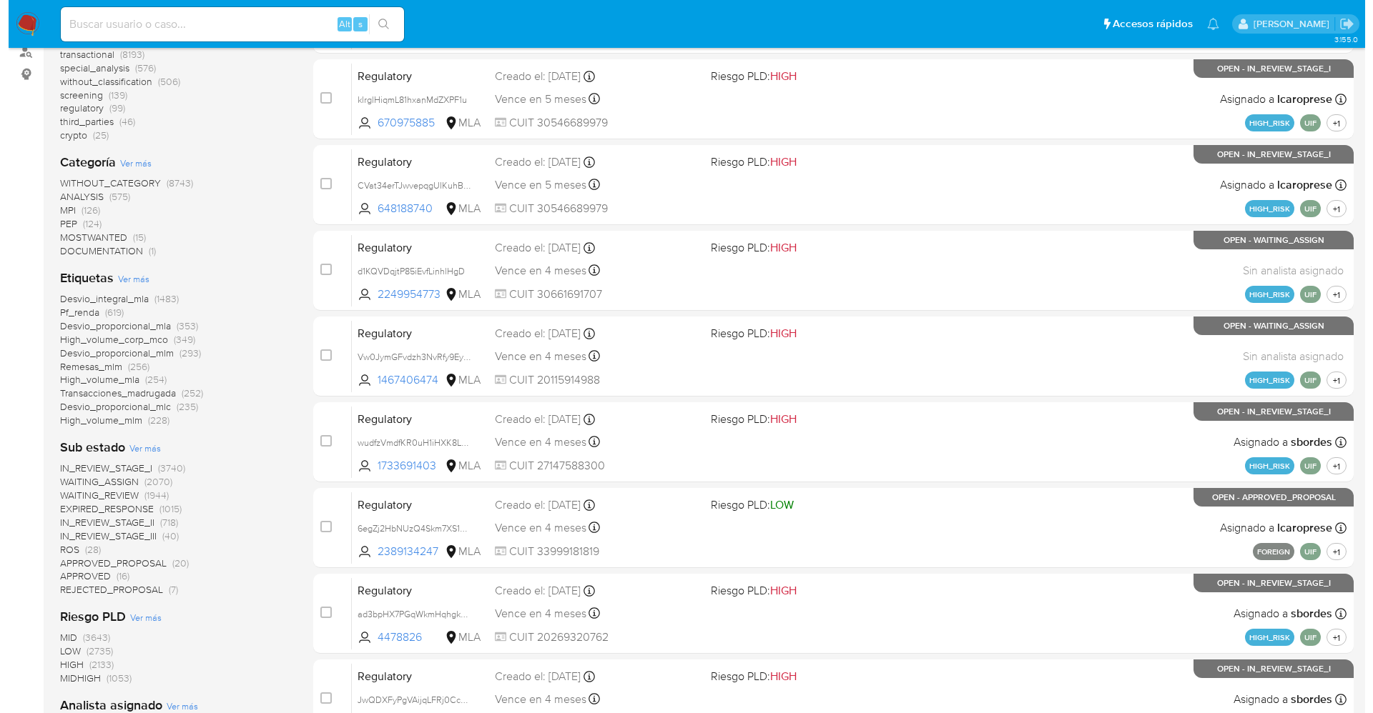
scroll to position [536, 0]
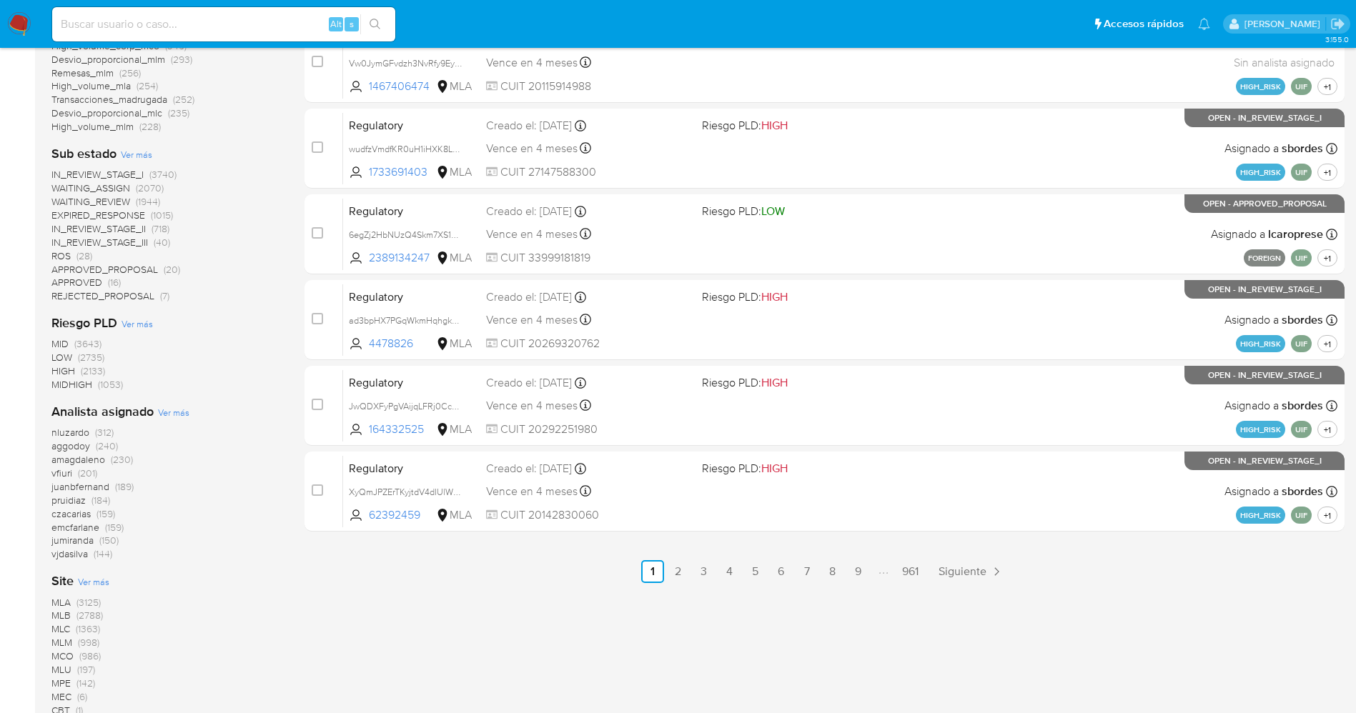
click at [166, 415] on span "Ver más" at bounding box center [173, 412] width 31 height 13
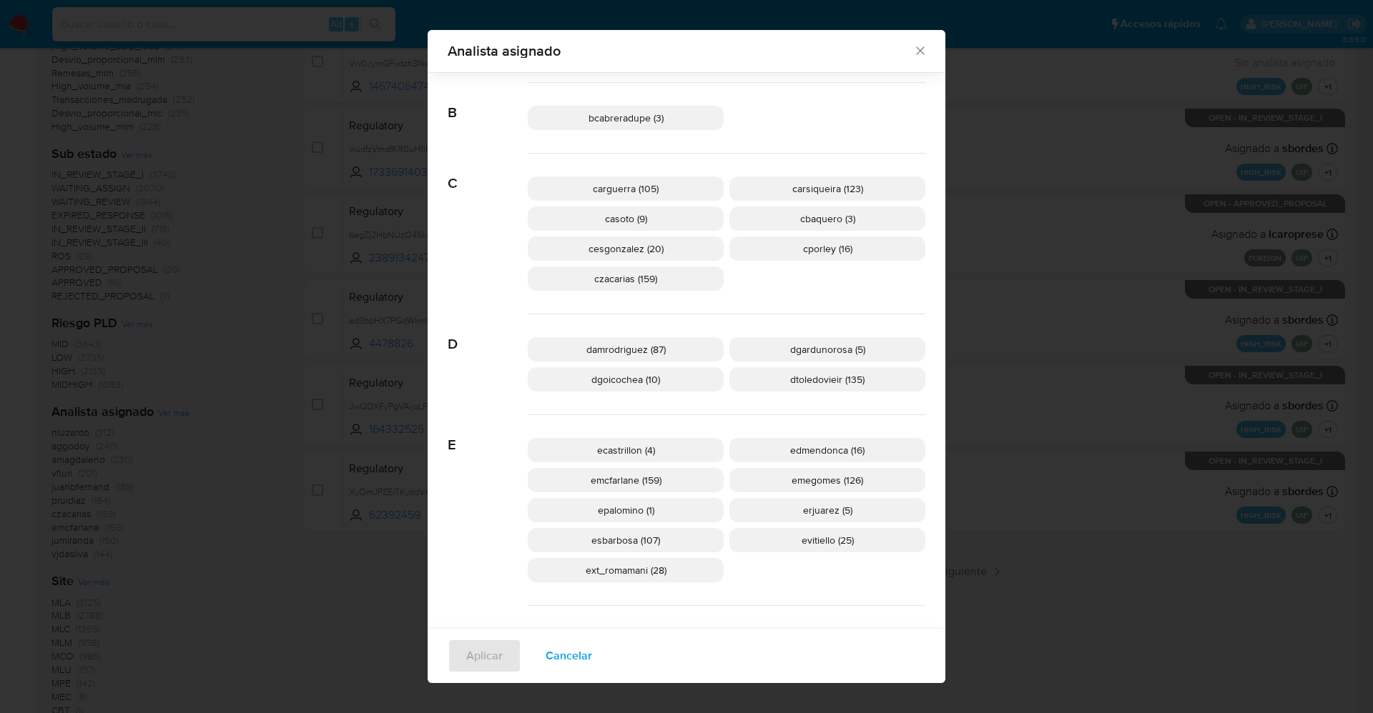
scroll to position [311, 0]
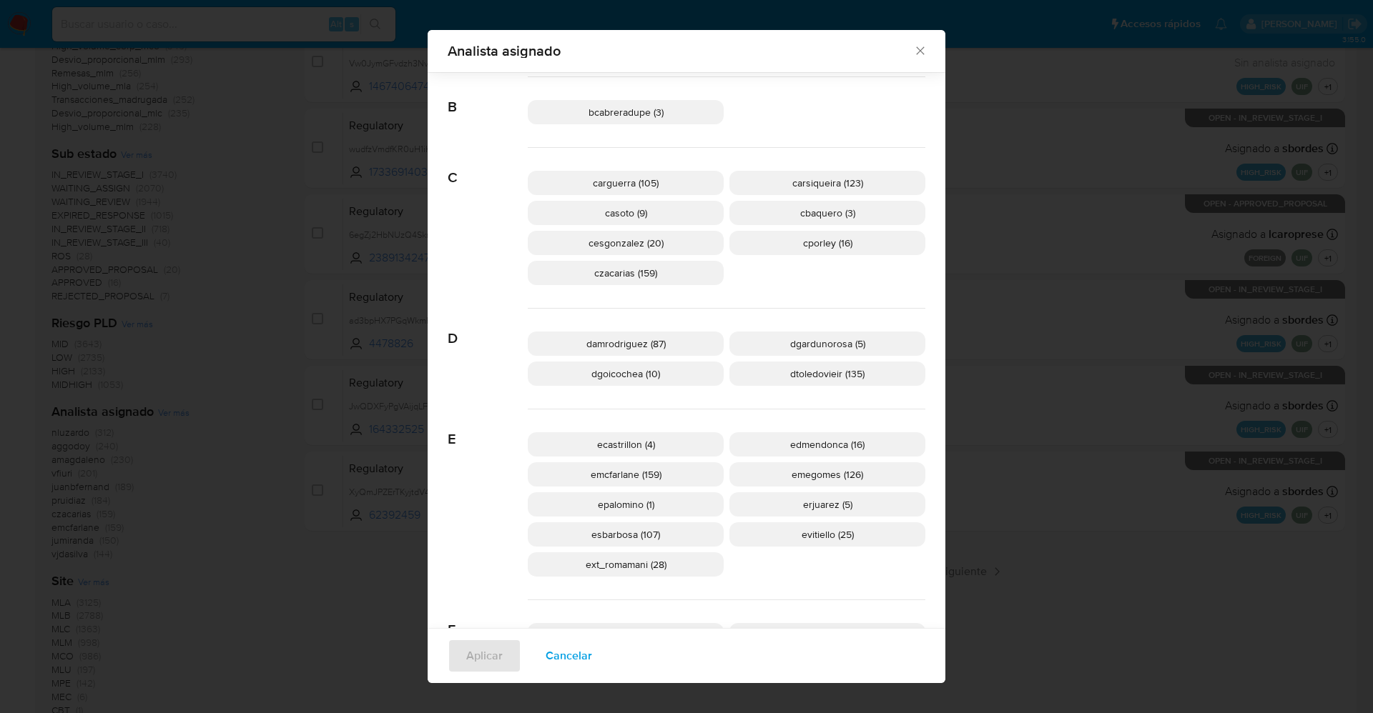
click at [575, 649] on span "Cancelar" at bounding box center [568, 656] width 46 height 31
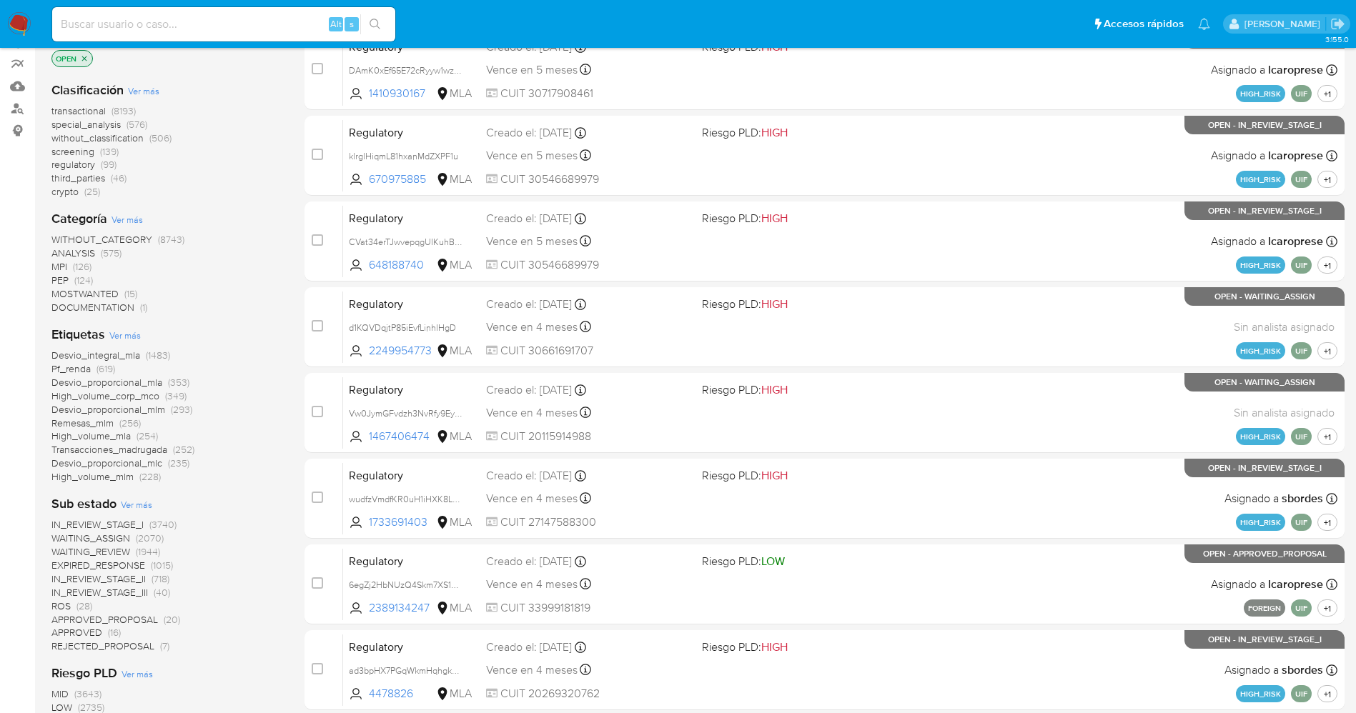
scroll to position [214, 0]
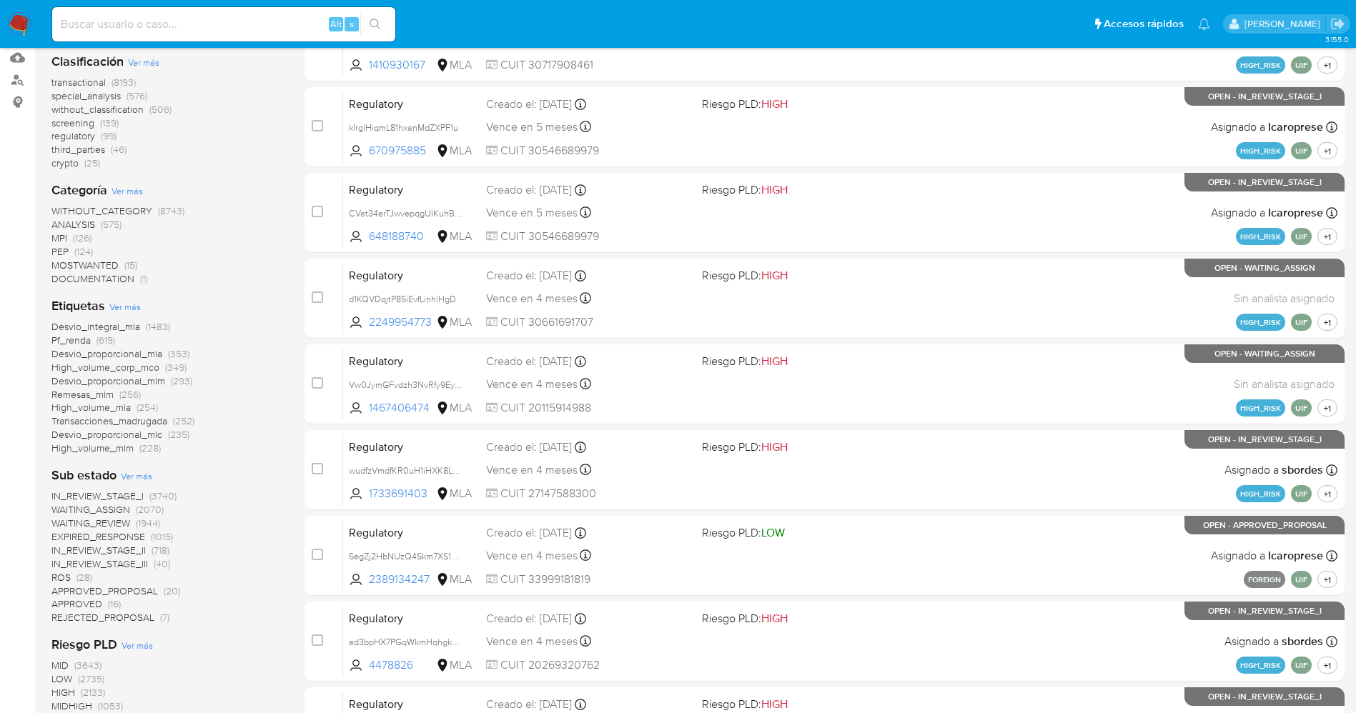
click at [124, 510] on span "WAITING_ASSIGN" at bounding box center [90, 510] width 79 height 14
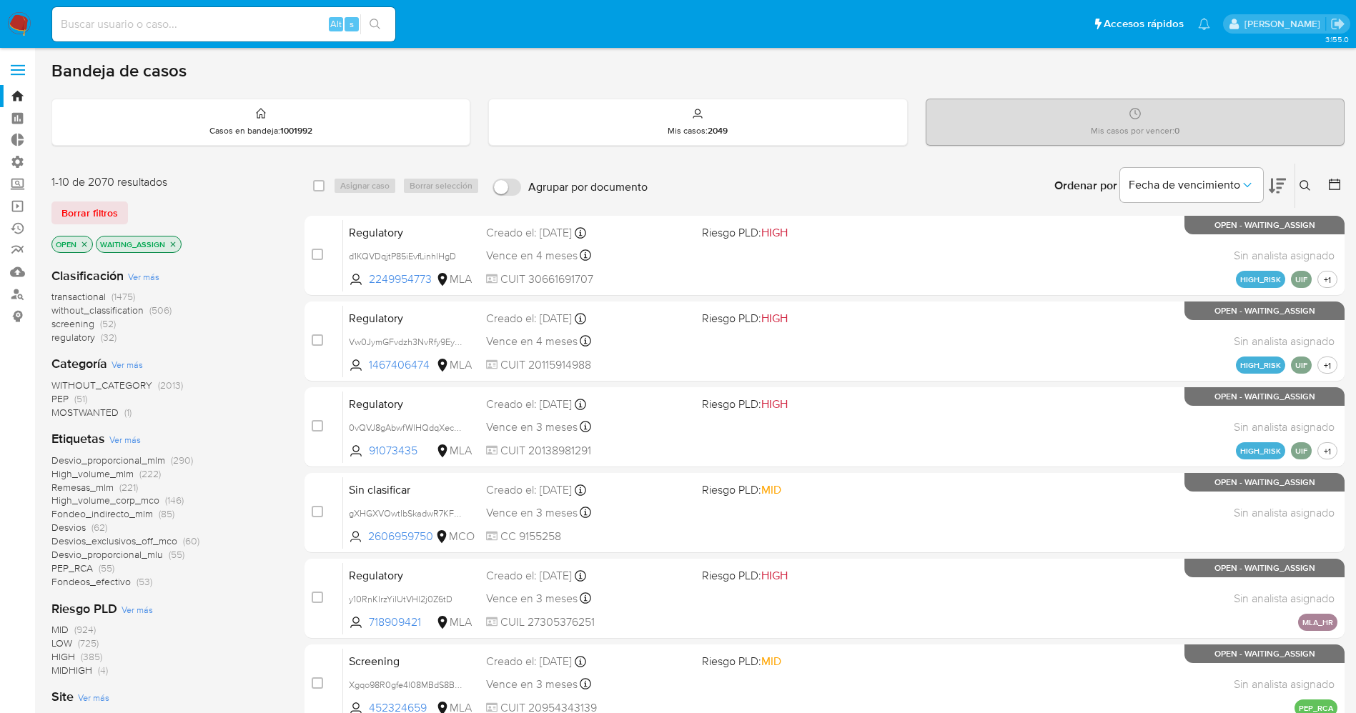
click at [88, 416] on span "MOSTWANTED" at bounding box center [84, 412] width 67 height 14
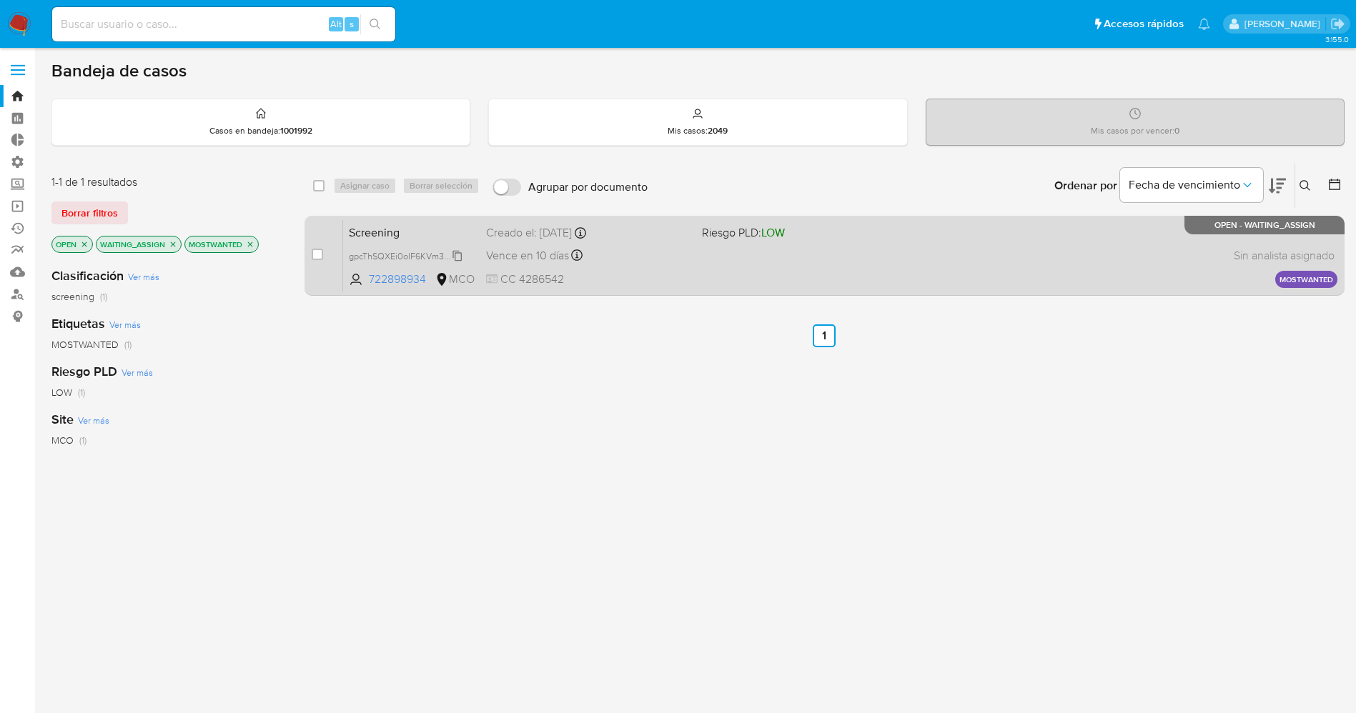
click at [456, 260] on span "gpcThSQXEi0oIF6KVm318851" at bounding box center [407, 255] width 116 height 16
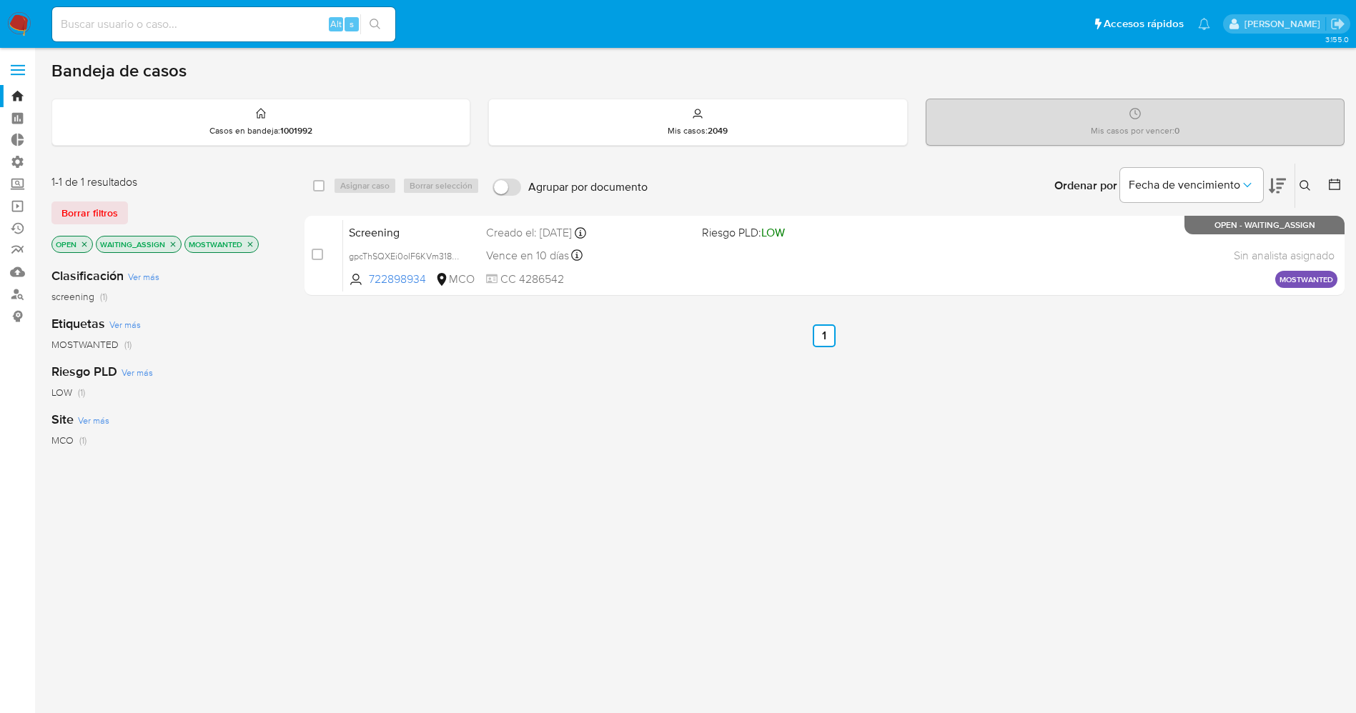
click at [24, 21] on img at bounding box center [19, 24] width 24 height 24
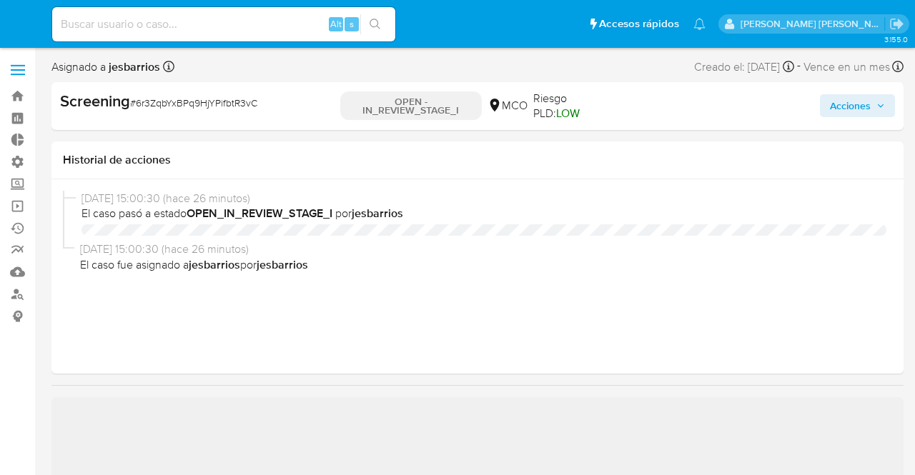
select select "10"
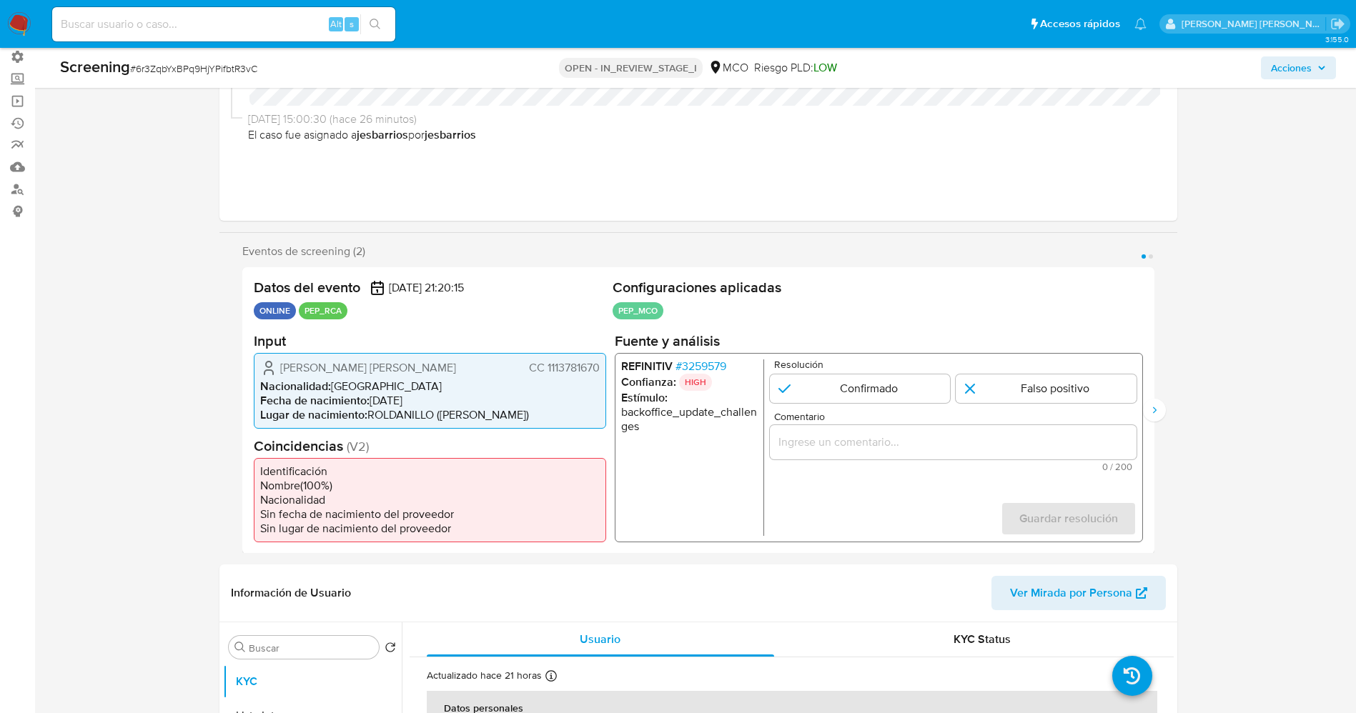
scroll to position [107, 0]
click at [695, 354] on div "REFINITIV # 3259579 Confianza: HIGH Estímulo : backoffice_update_challenges Res…" at bounding box center [878, 444] width 528 height 189
click at [697, 361] on span "# 3259579" at bounding box center [700, 364] width 51 height 14
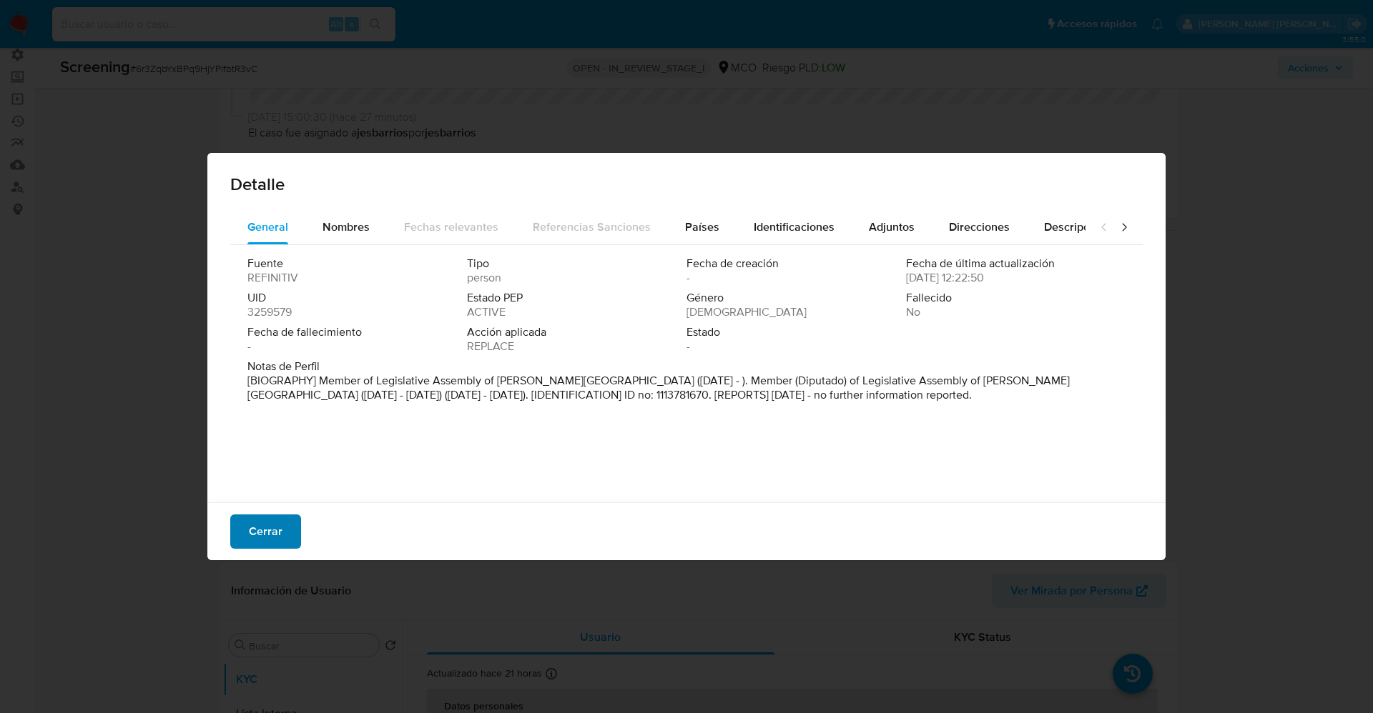
click at [275, 475] on span "Cerrar" at bounding box center [266, 531] width 34 height 31
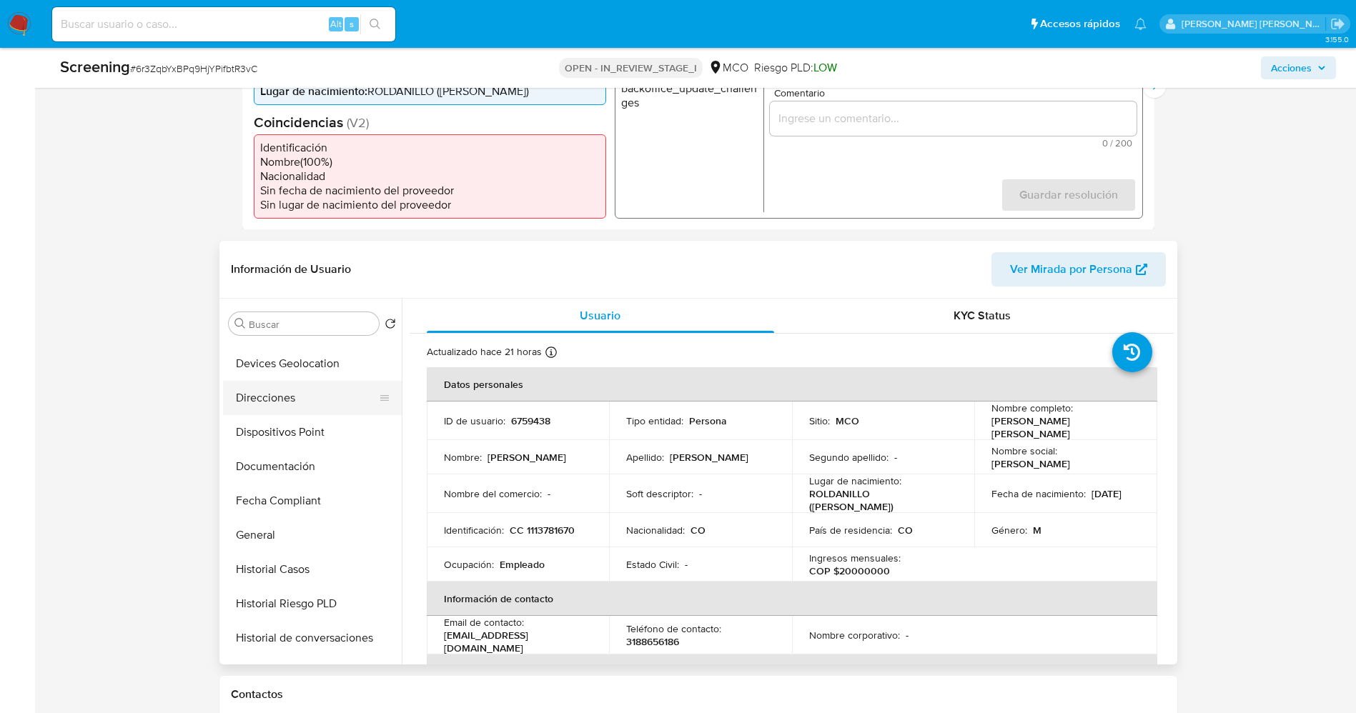
scroll to position [322, 0]
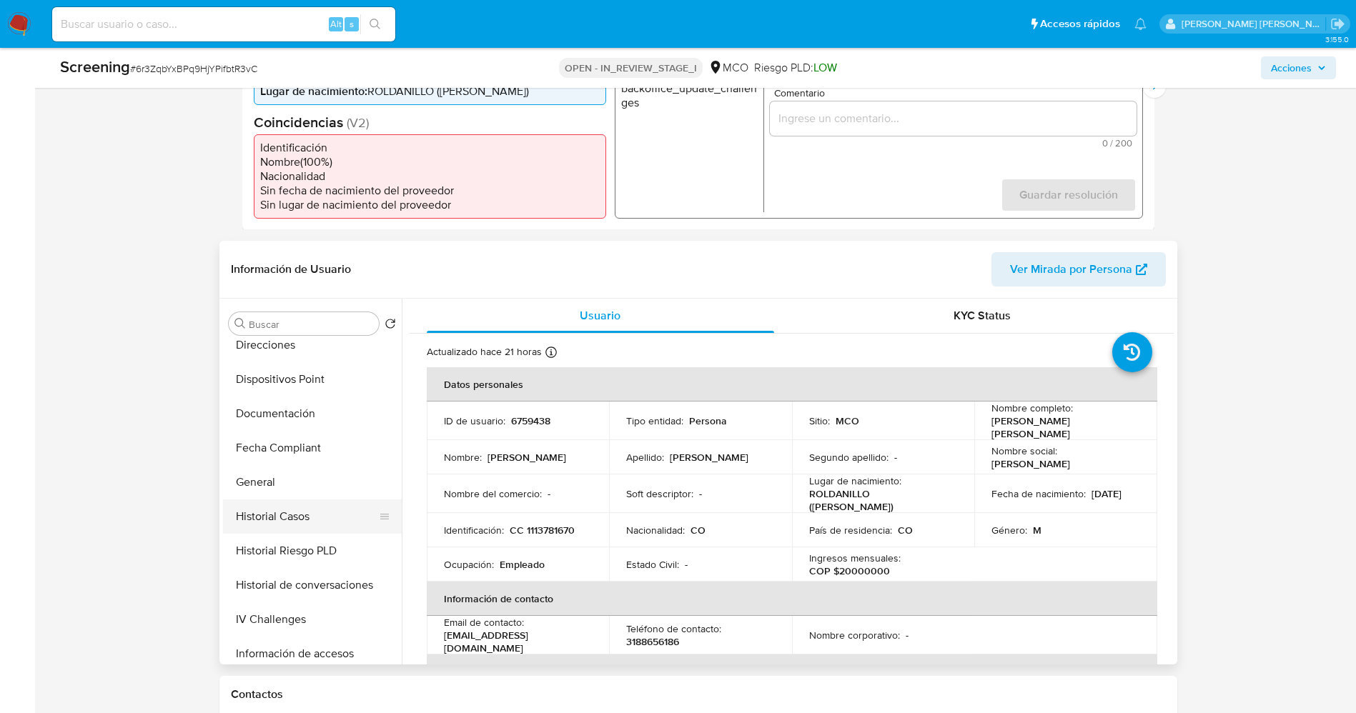
click at [282, 475] on button "Historial Casos" at bounding box center [306, 517] width 167 height 34
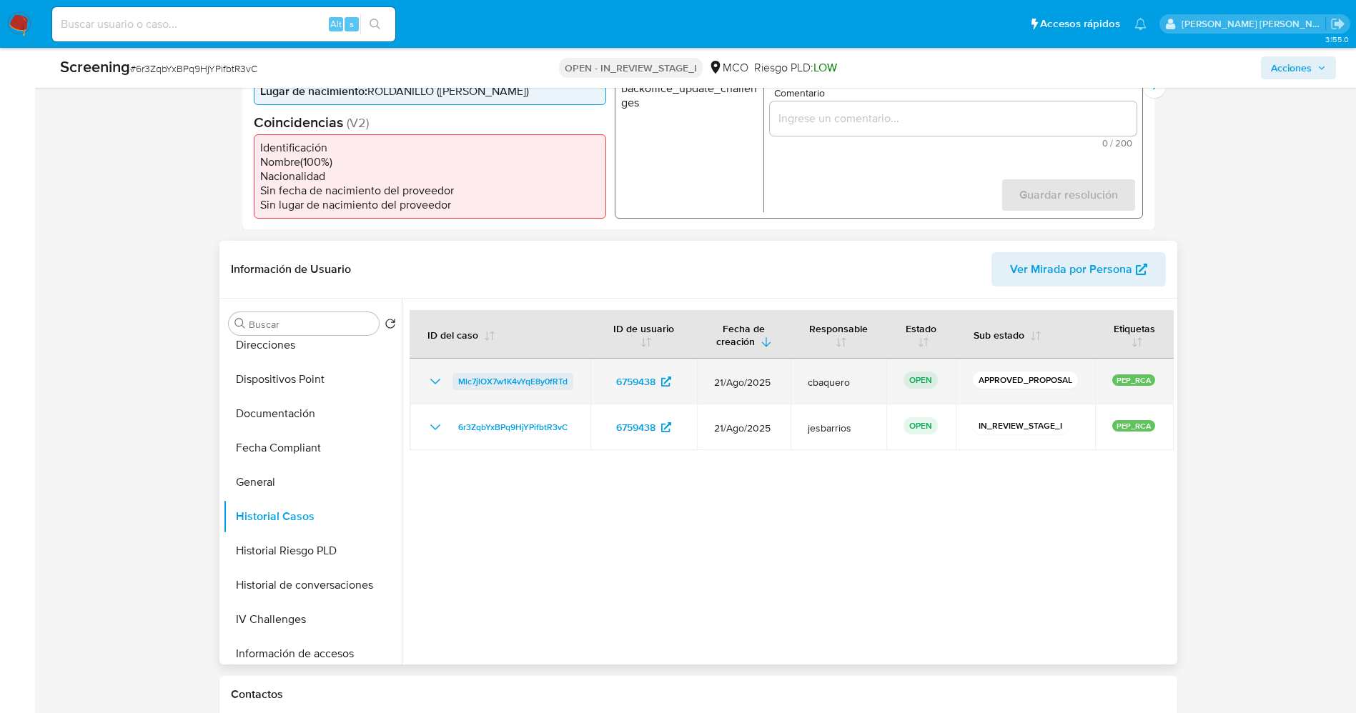
click at [495, 387] on span "Mlc7jlOX7w1K4vYqE8y0fRTd" at bounding box center [512, 381] width 109 height 17
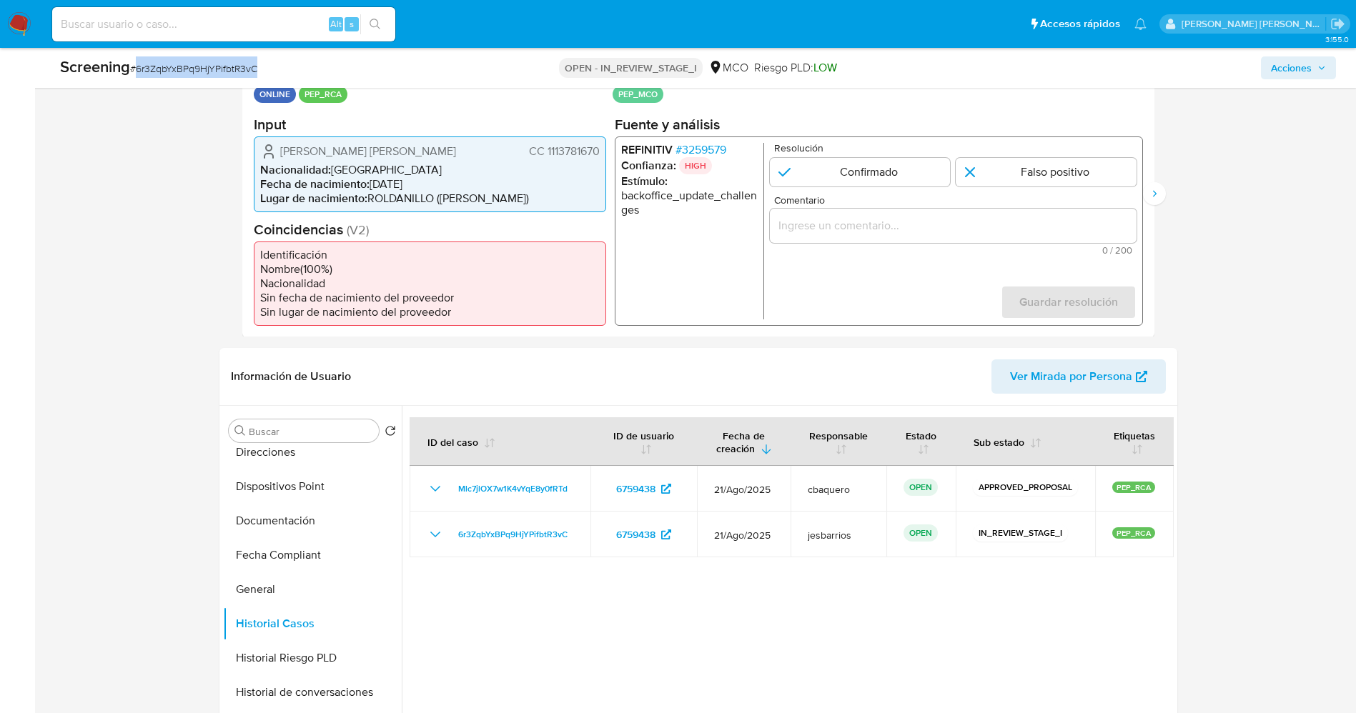
drag, startPoint x: 136, startPoint y: 74, endPoint x: 293, endPoint y: 74, distance: 157.3
click at [293, 74] on div "Screening # 6r3ZqbYxBPq9HjYPifbtR3vC" at bounding box center [270, 66] width 420 height 21
drag, startPoint x: 244, startPoint y: 73, endPoint x: 236, endPoint y: 79, distance: 9.7
copy span "6r3ZqbYxBPq9HjYPifbtR3vC"
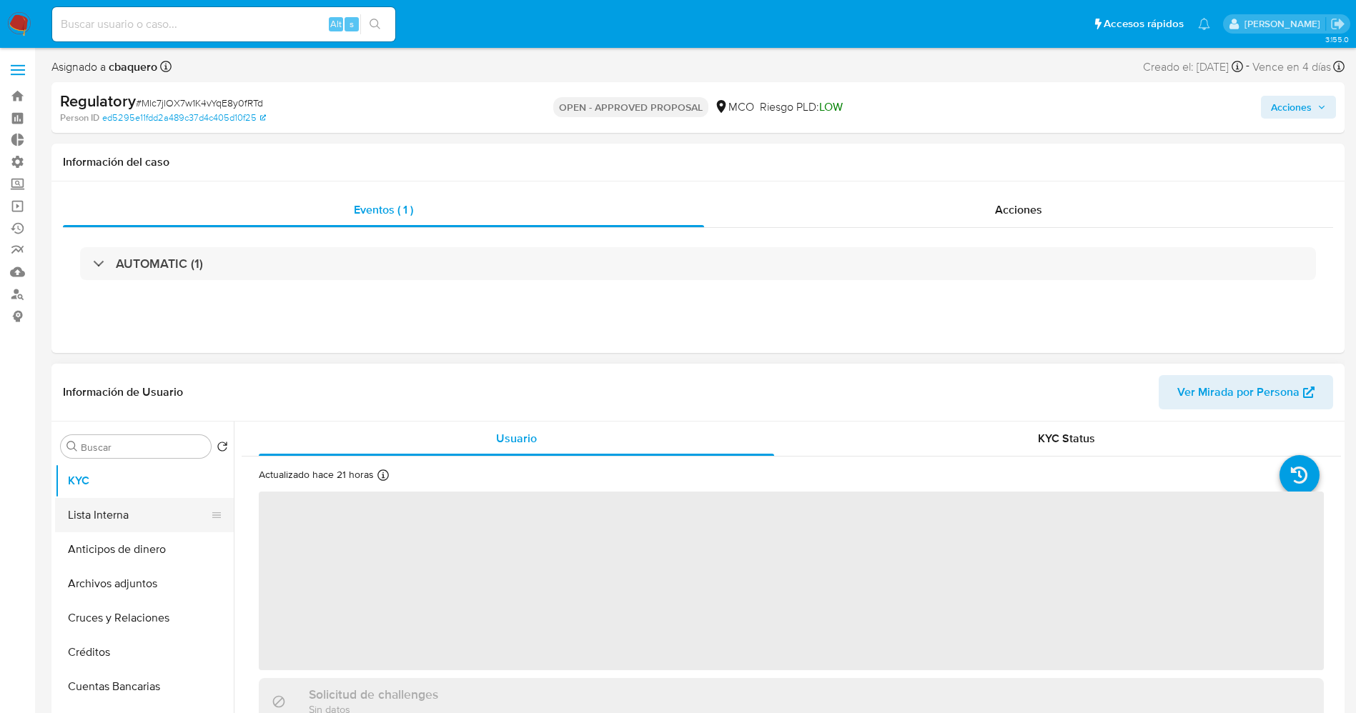
select select "10"
click at [104, 512] on button "Lista Interna" at bounding box center [138, 515] width 167 height 34
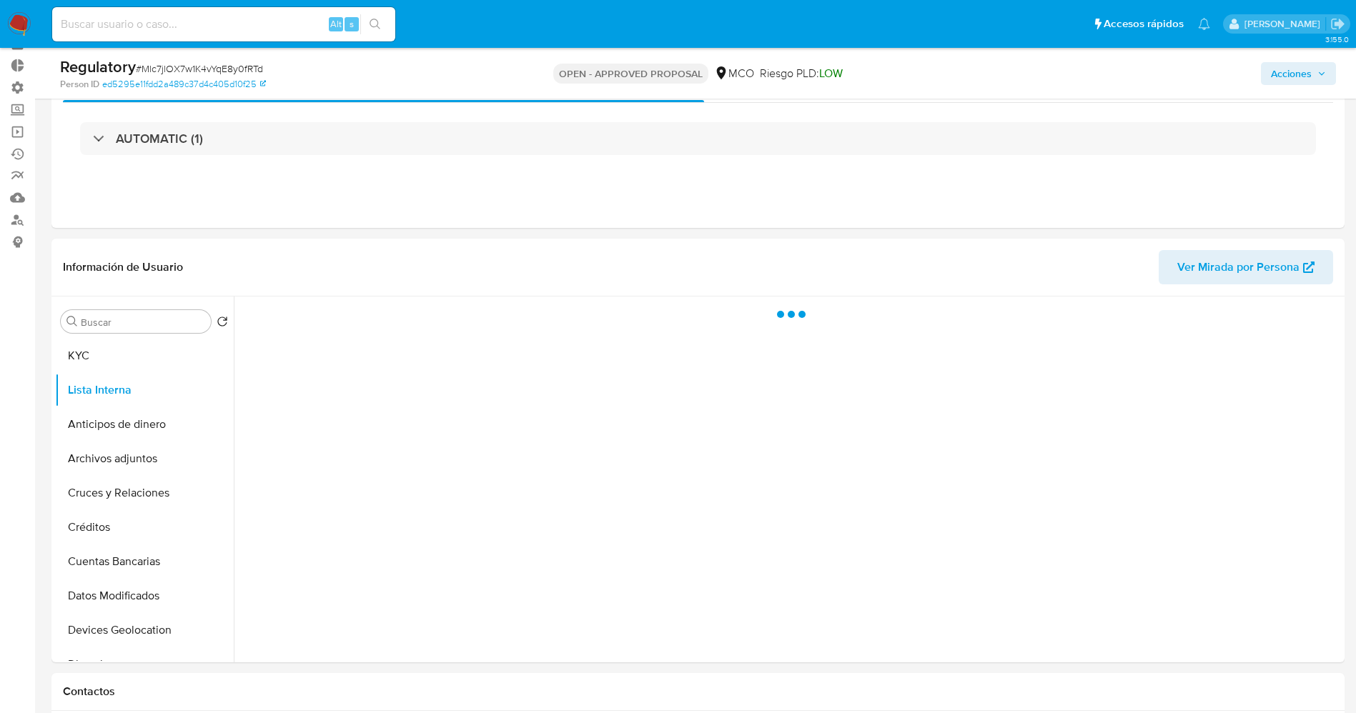
scroll to position [107, 0]
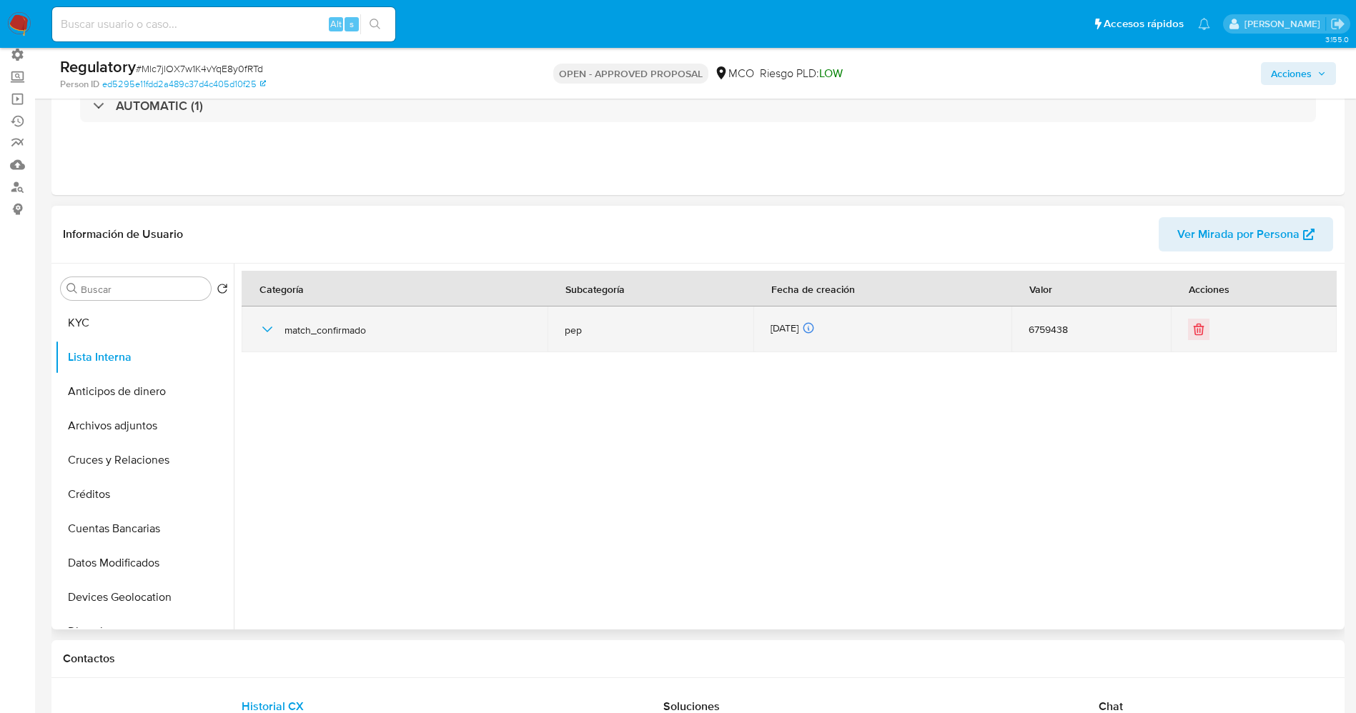
click at [256, 340] on td "match_confirmado" at bounding box center [395, 330] width 306 height 46
click at [270, 335] on icon "button" at bounding box center [267, 329] width 17 height 17
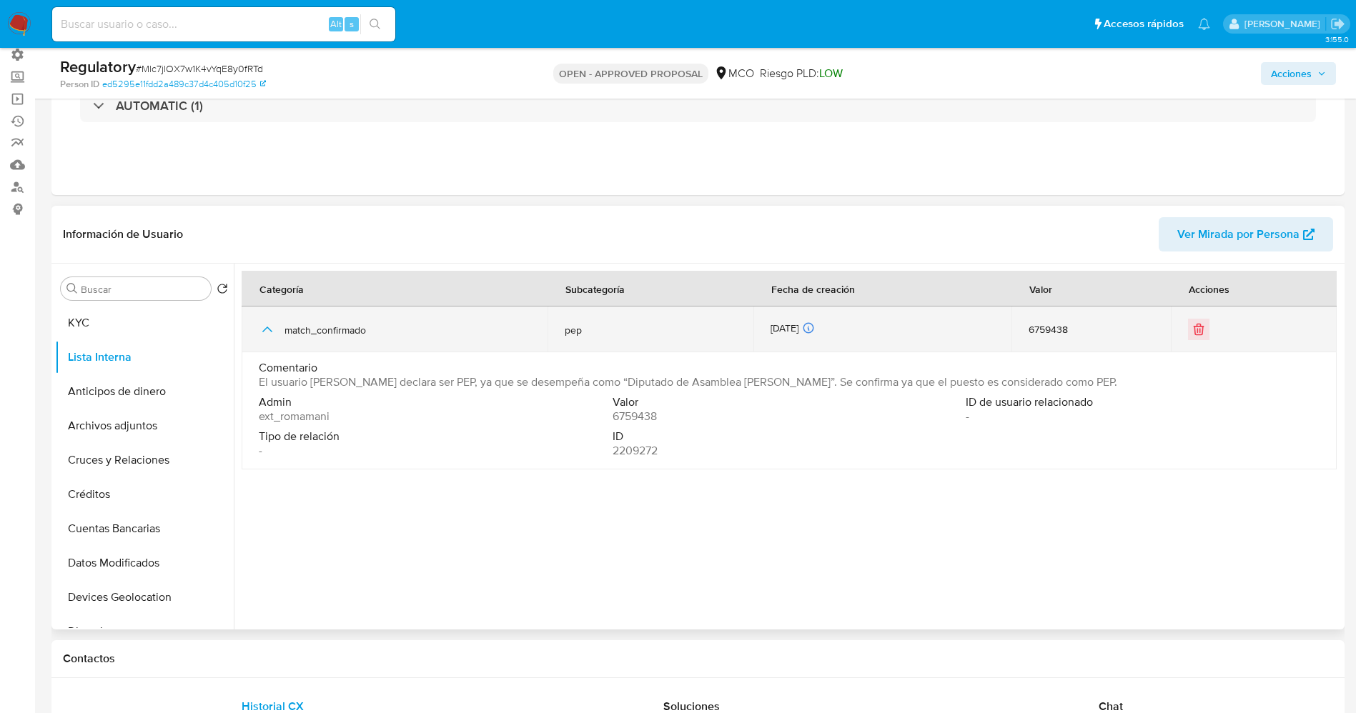
click at [270, 335] on icon "button" at bounding box center [267, 329] width 17 height 17
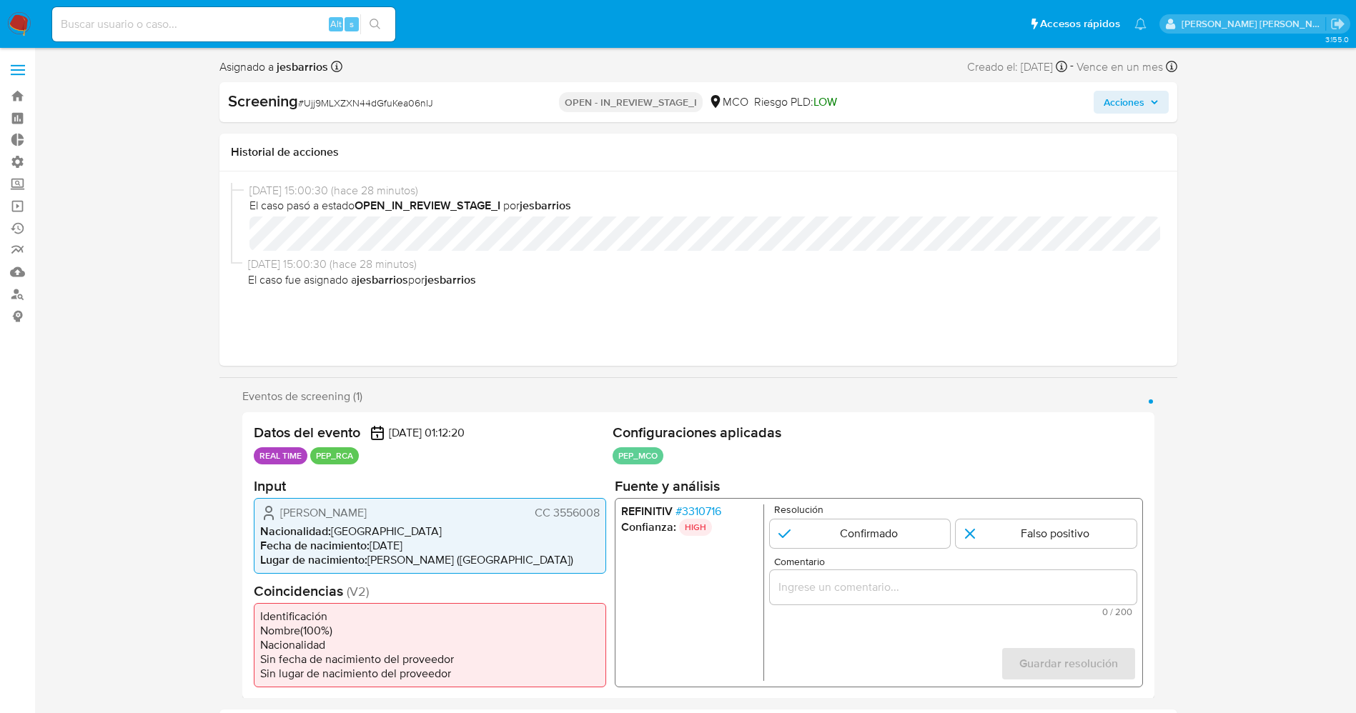
select select "10"
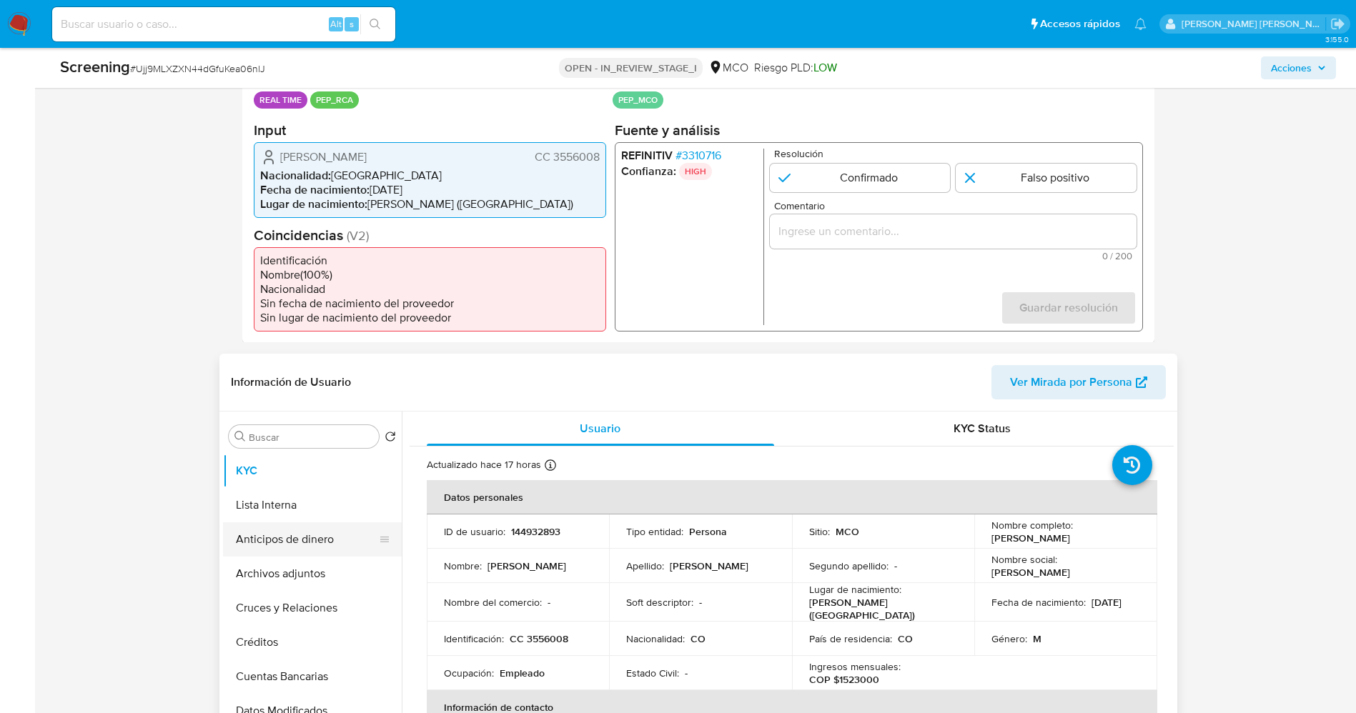
scroll to position [322, 0]
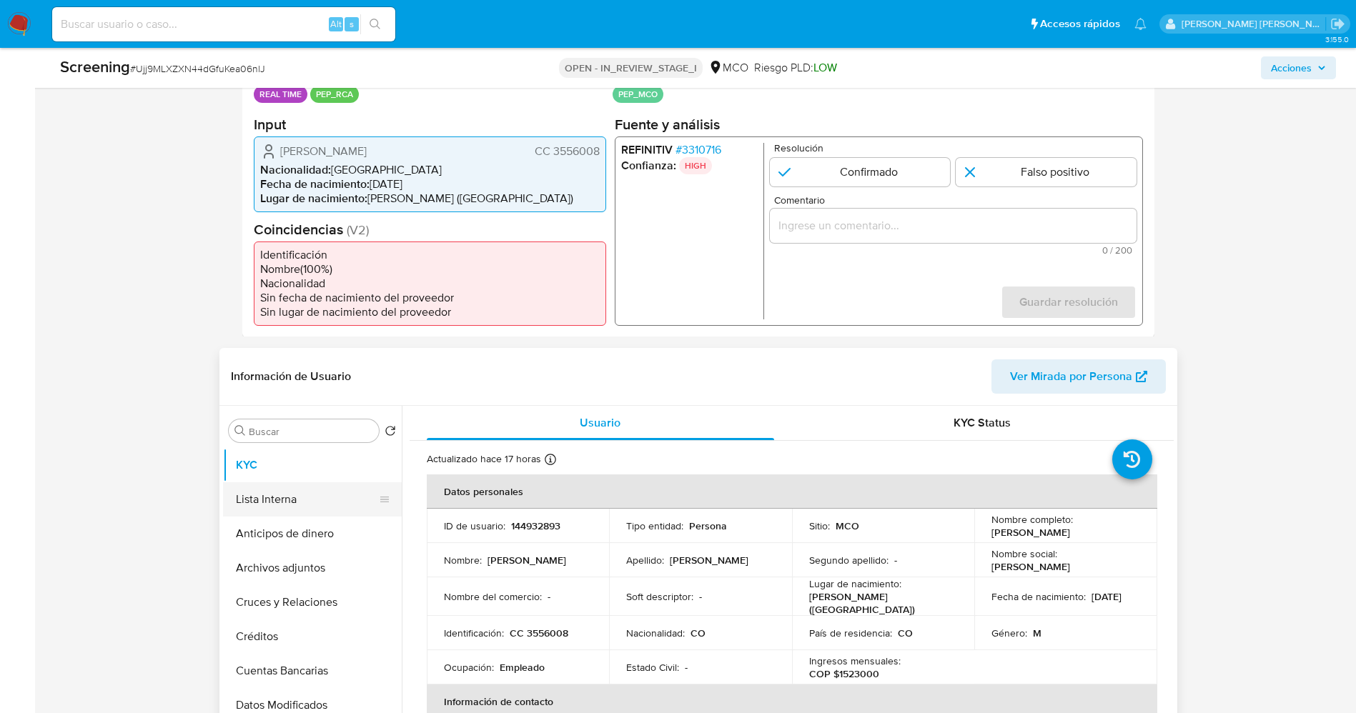
click at [282, 485] on button "Lista Interna" at bounding box center [306, 500] width 167 height 34
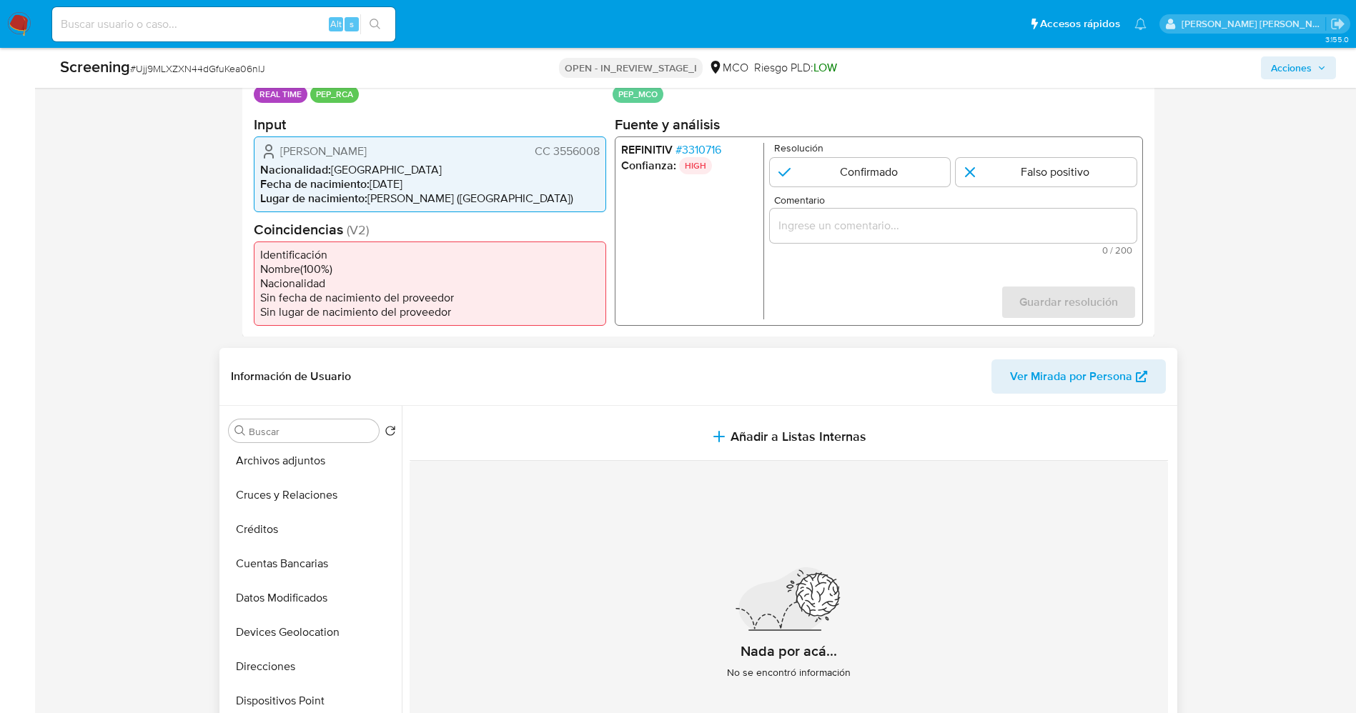
scroll to position [0, 0]
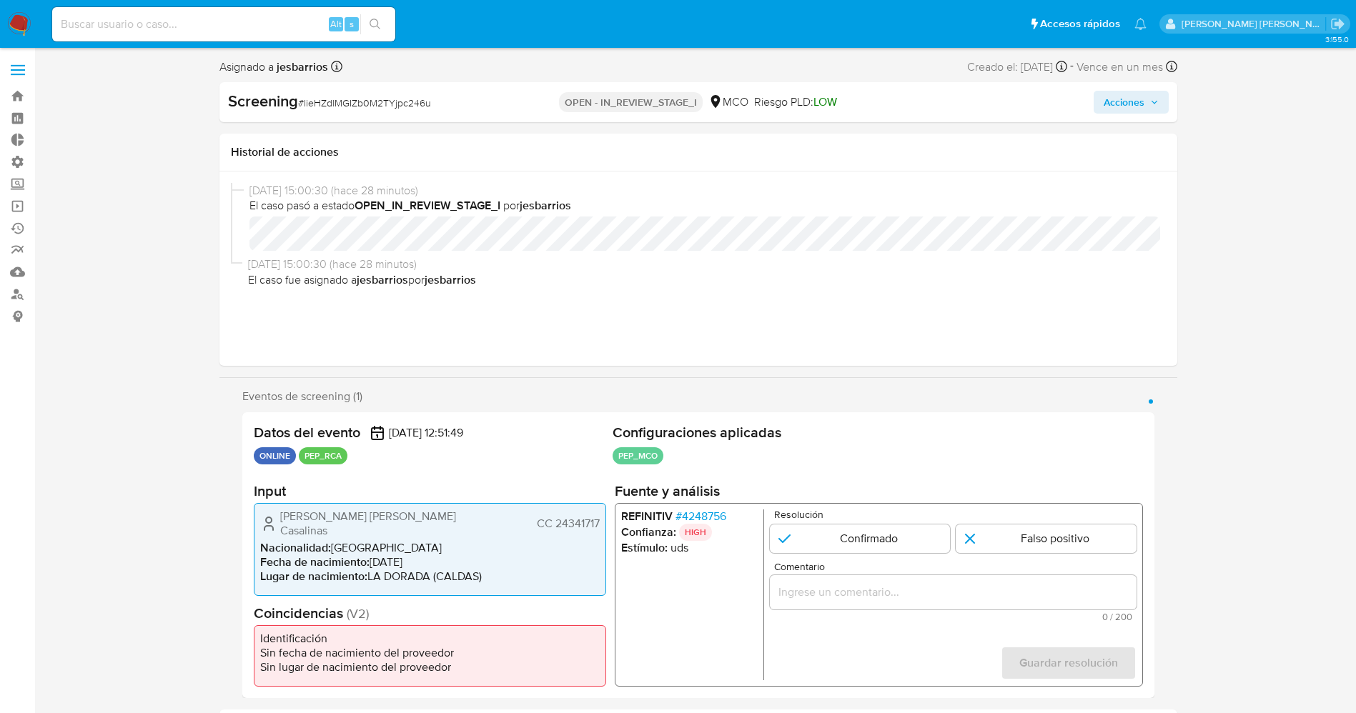
select select "10"
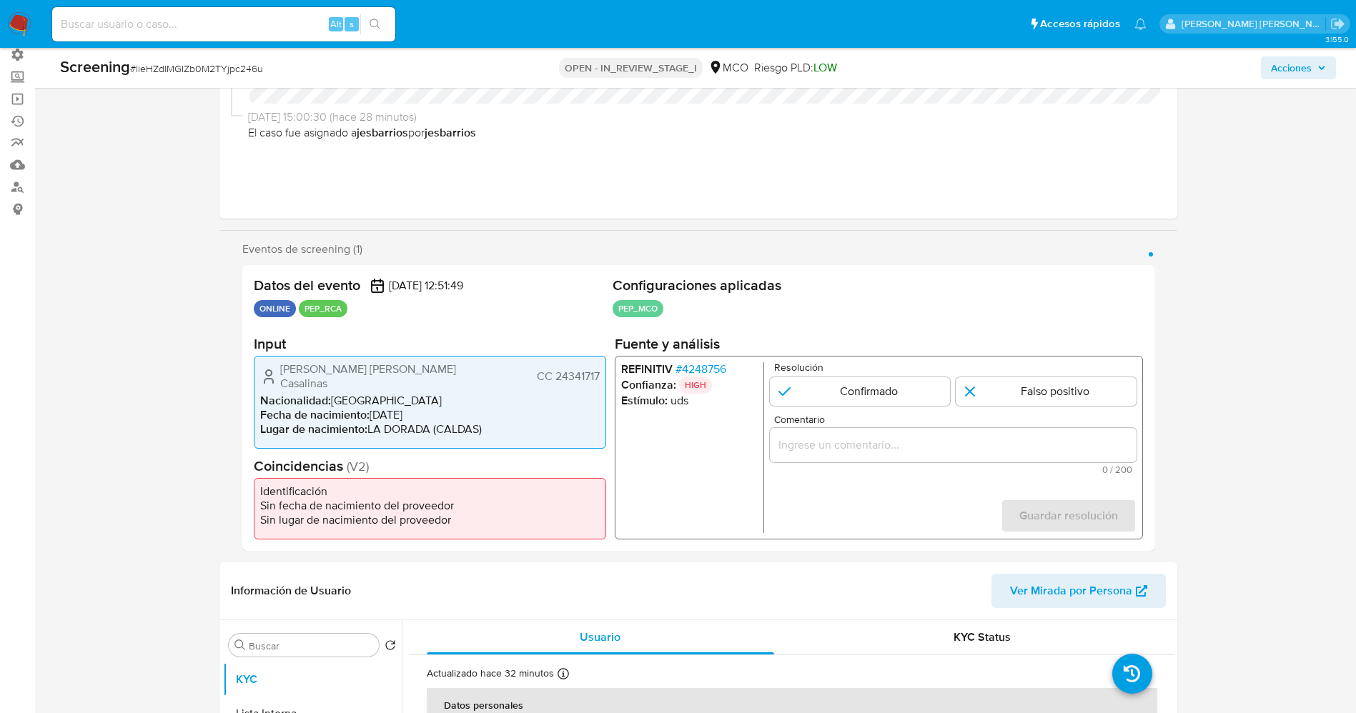
scroll to position [214, 0]
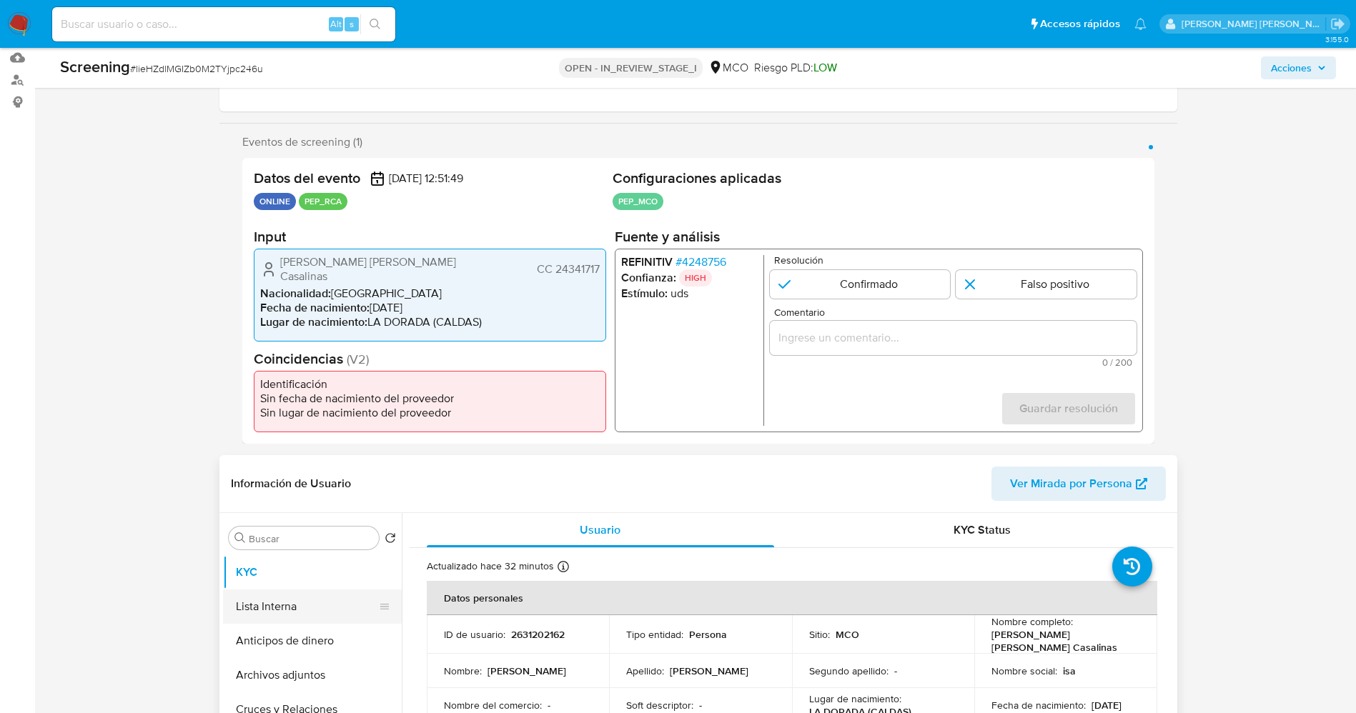
click at [277, 611] on button "Lista Interna" at bounding box center [306, 607] width 167 height 34
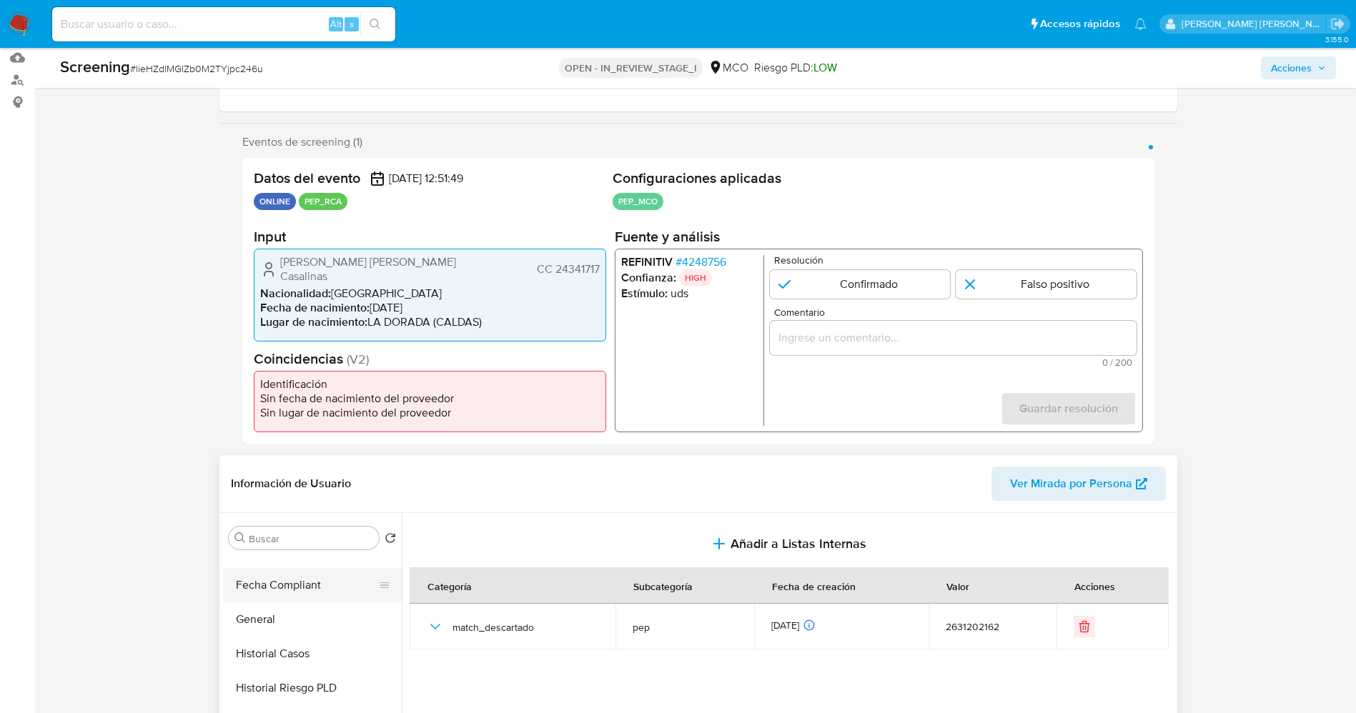
scroll to position [429, 0]
click at [287, 633] on button "Historial Casos" at bounding box center [306, 624] width 167 height 34
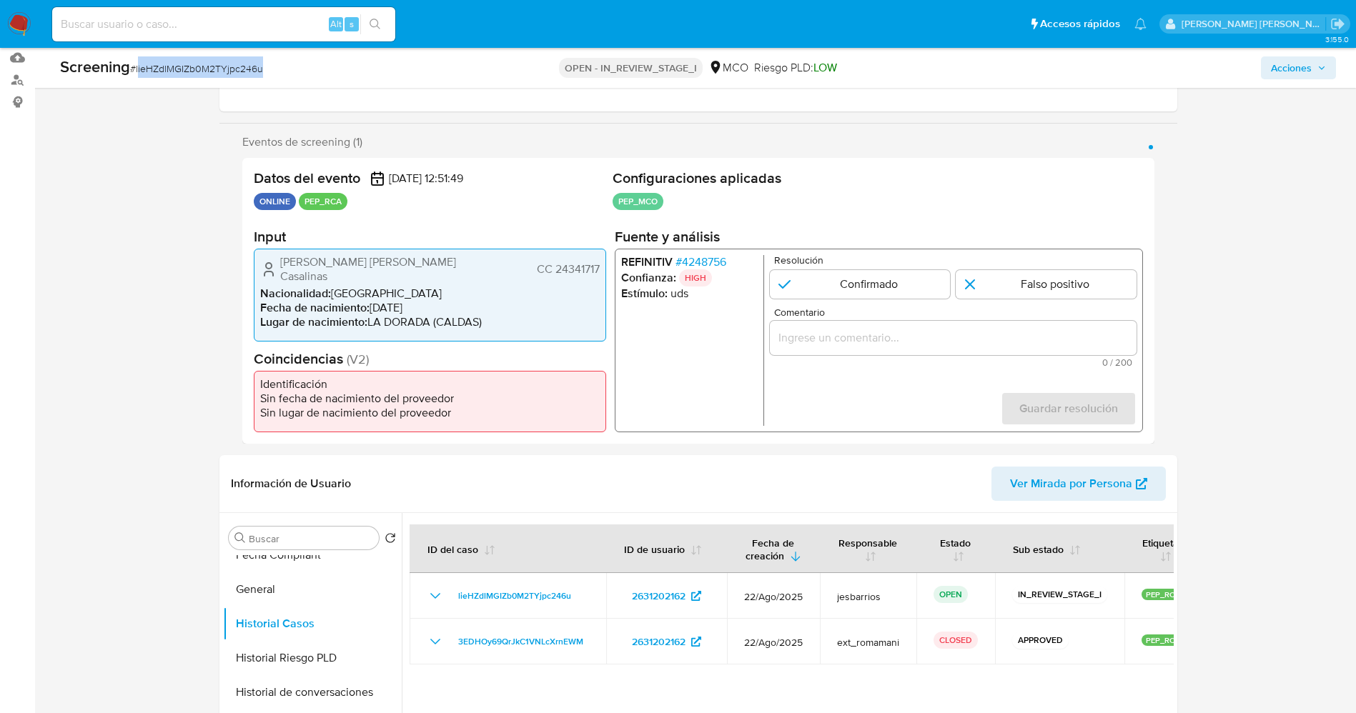
drag, startPoint x: 139, startPoint y: 72, endPoint x: 234, endPoint y: 65, distance: 96.1
click at [273, 69] on div "Screening # lieHZdlMGIZb0M2TYjpc246u" at bounding box center [270, 66] width 420 height 21
click at [192, 65] on span "# lieHZdlMGIZb0M2TYjpc246u" at bounding box center [196, 68] width 133 height 14
drag, startPoint x: 134, startPoint y: 68, endPoint x: 277, endPoint y: 70, distance: 142.3
click at [277, 70] on div "Screening # lieHZdlMGIZb0M2TYjpc246u" at bounding box center [270, 66] width 420 height 21
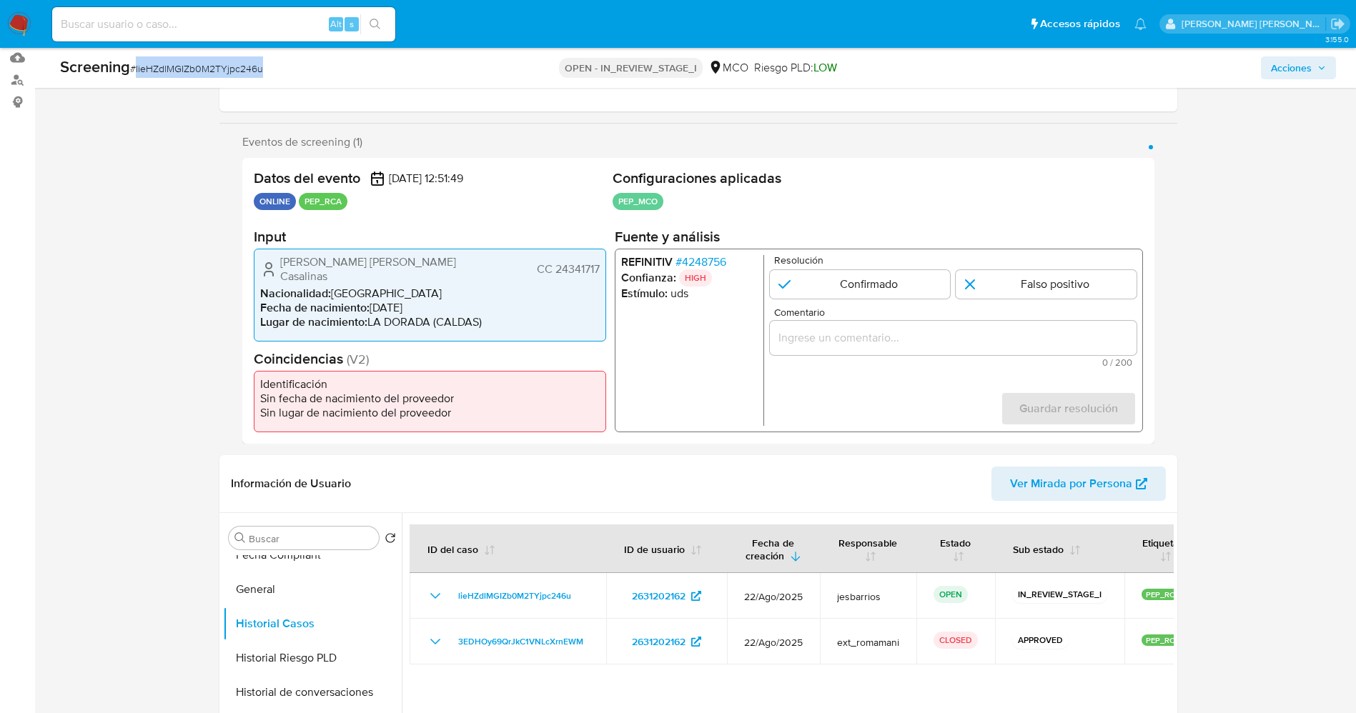
copy span "lieHZdlMGIZb0M2TYjpc246u"
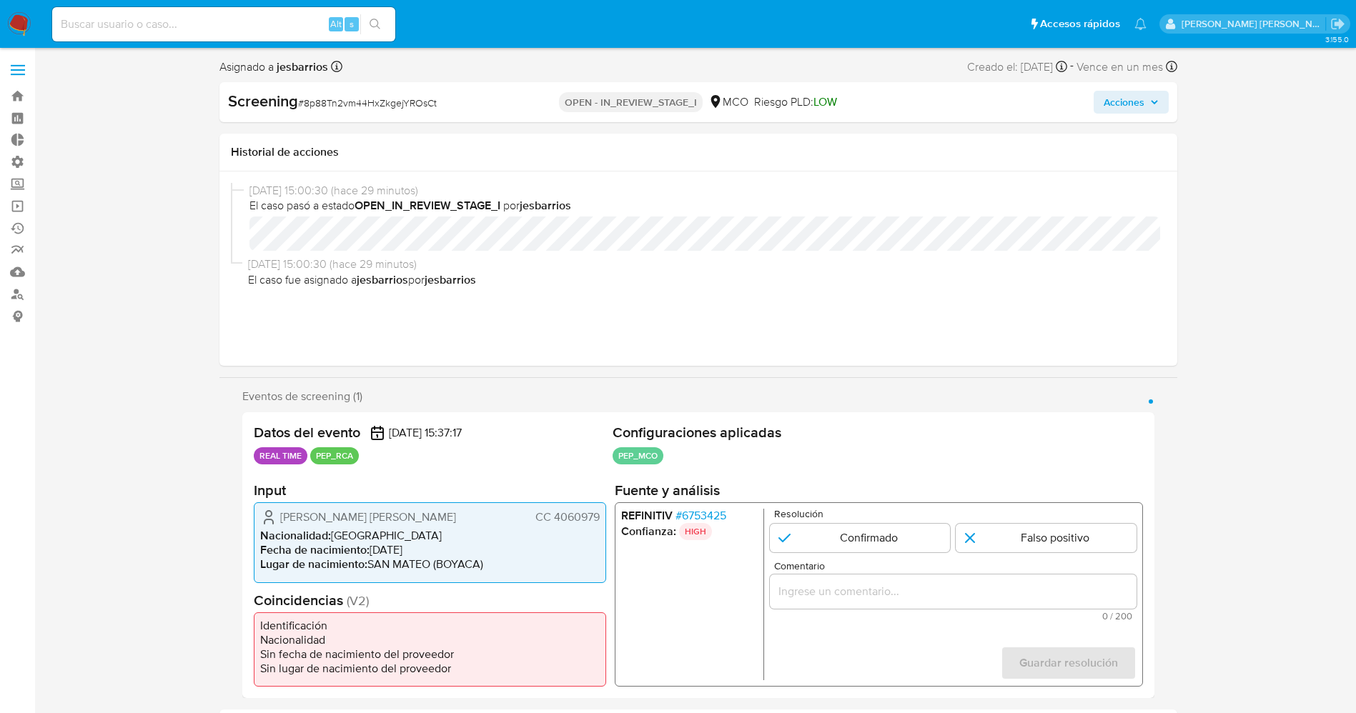
select select "10"
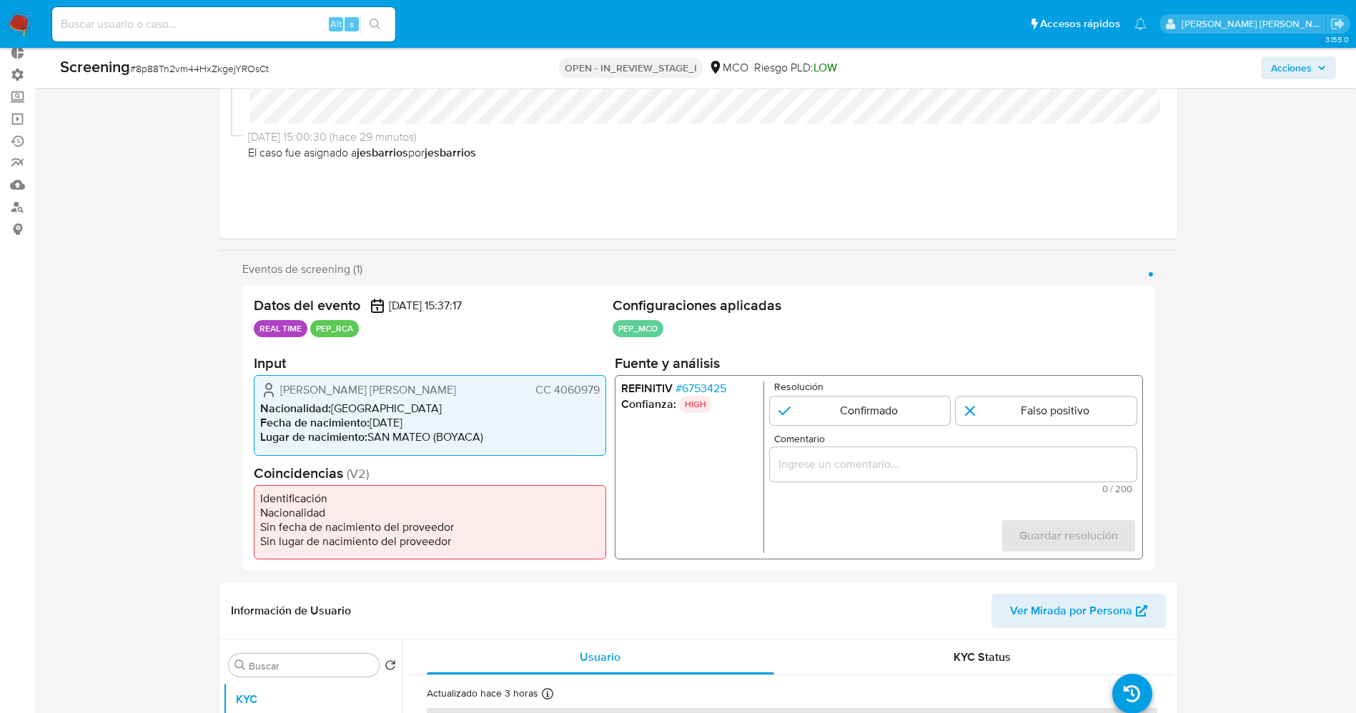
scroll to position [107, 0]
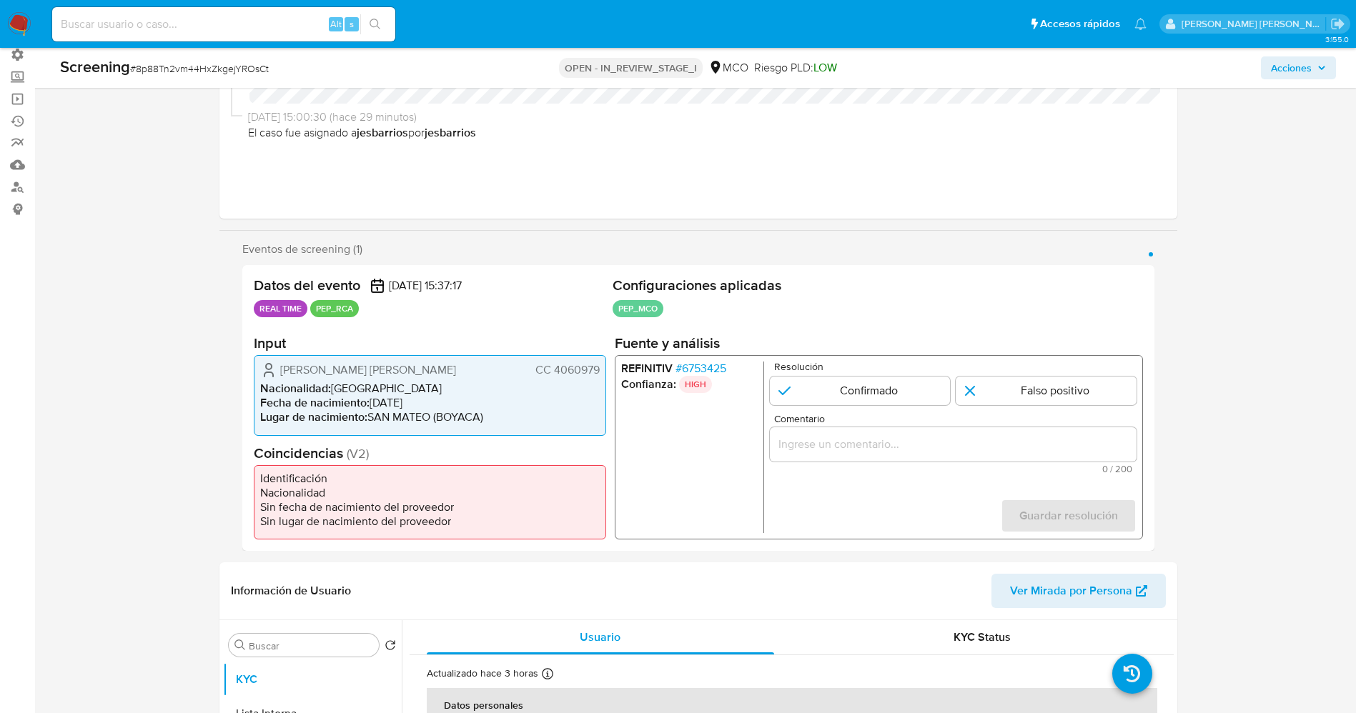
click at [698, 362] on span "# 6753425" at bounding box center [700, 369] width 51 height 14
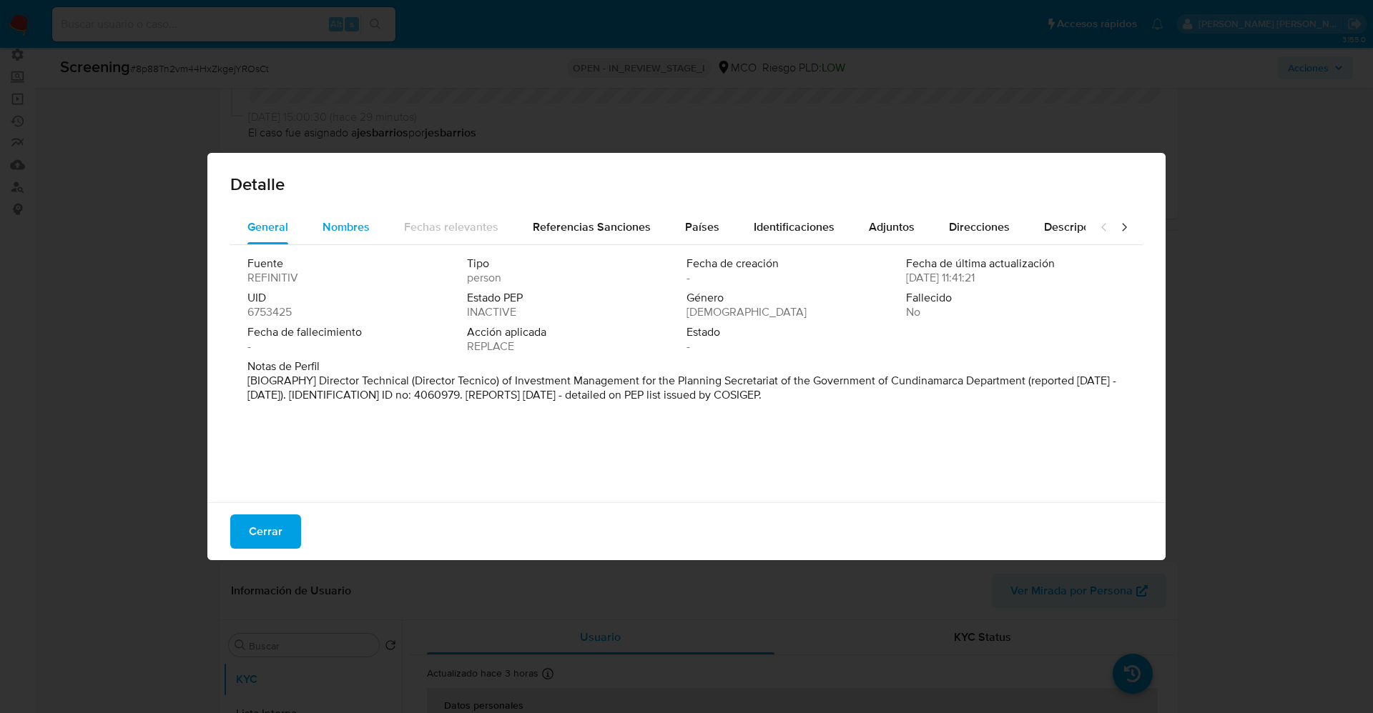
click at [342, 234] on span "Nombres" at bounding box center [345, 227] width 47 height 16
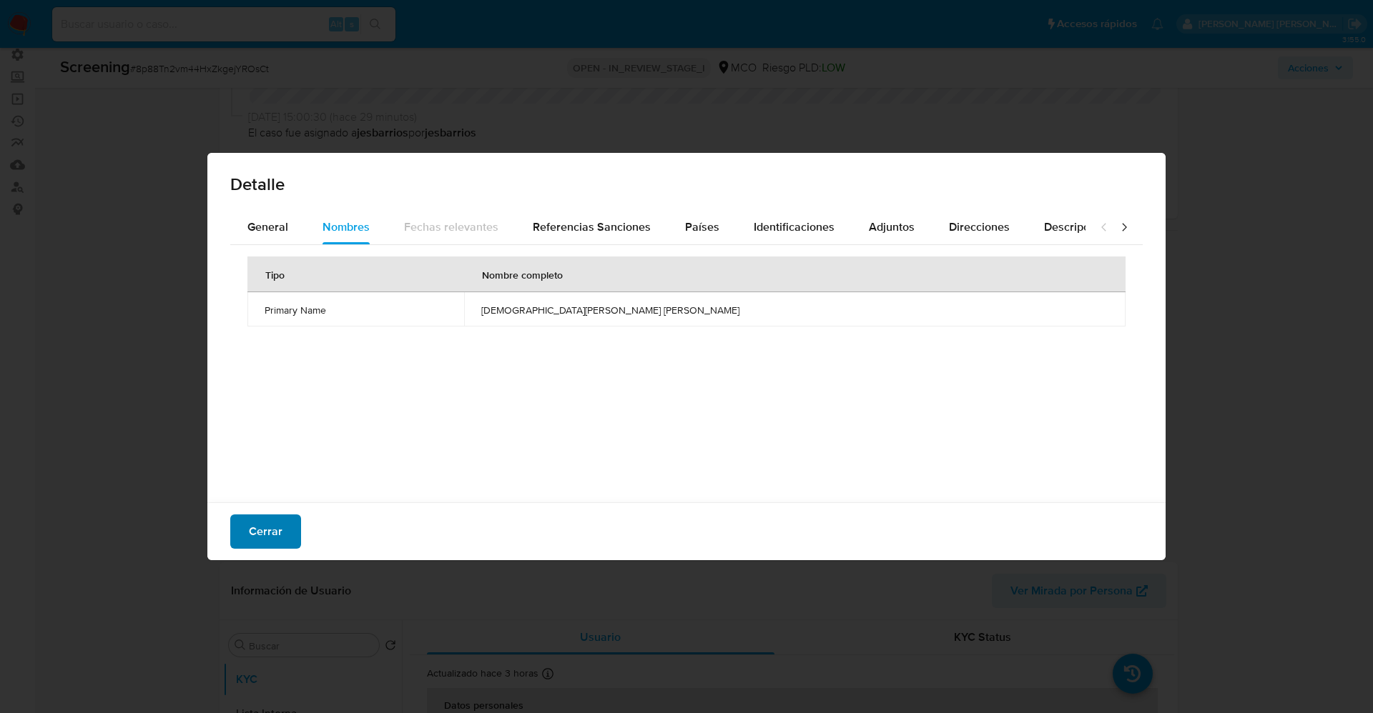
click at [262, 527] on span "Cerrar" at bounding box center [266, 531] width 34 height 31
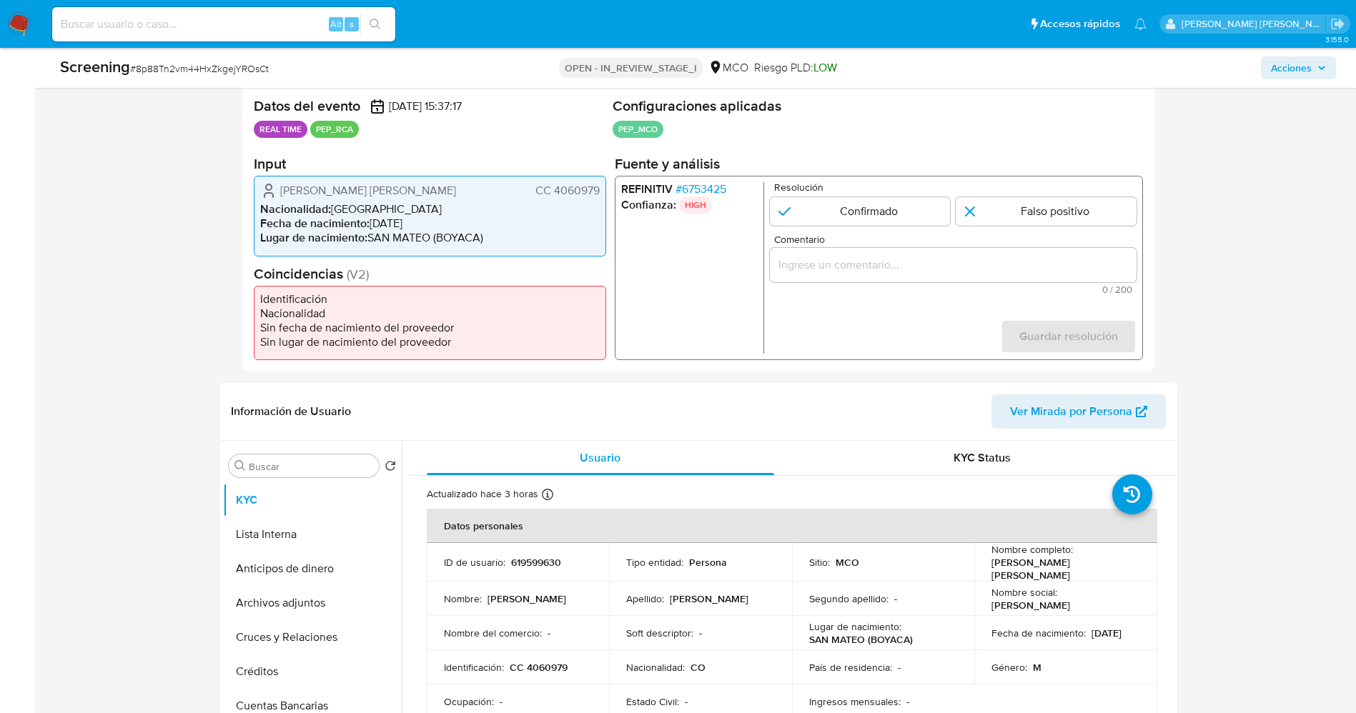
scroll to position [322, 0]
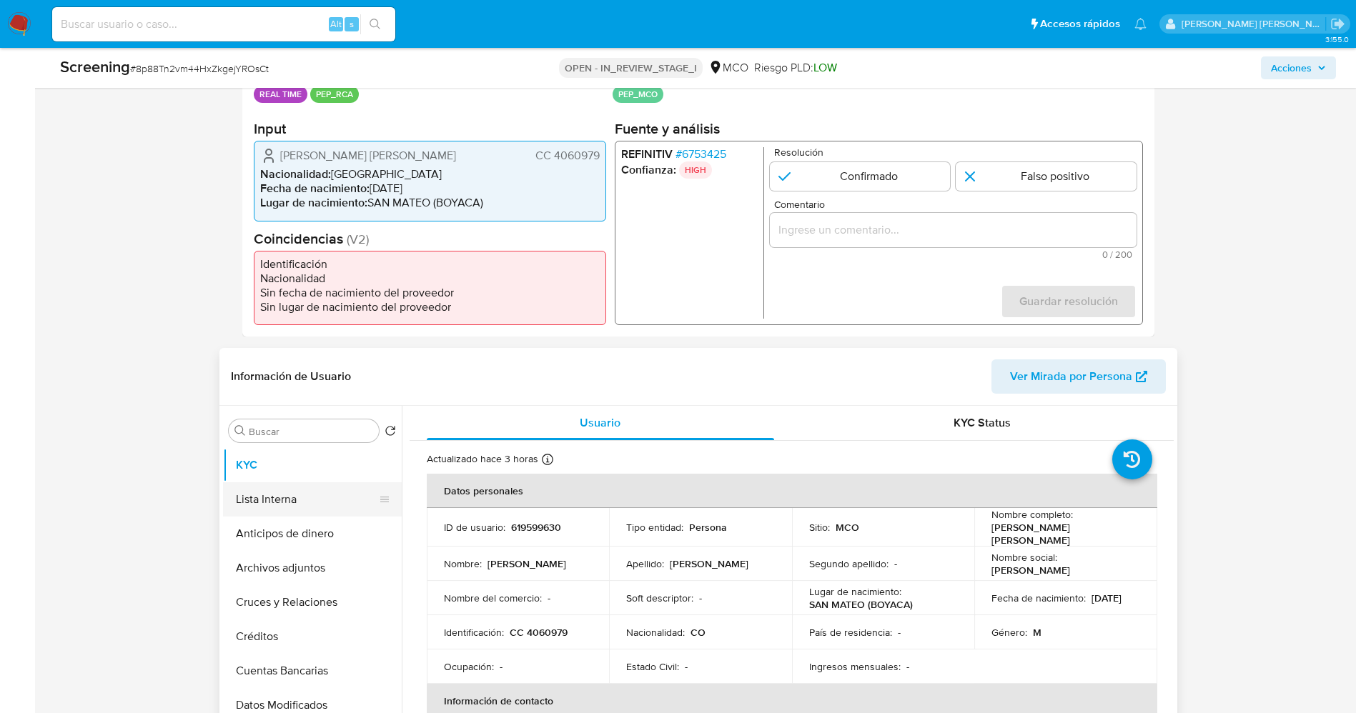
click at [295, 497] on button "Lista Interna" at bounding box center [306, 500] width 167 height 34
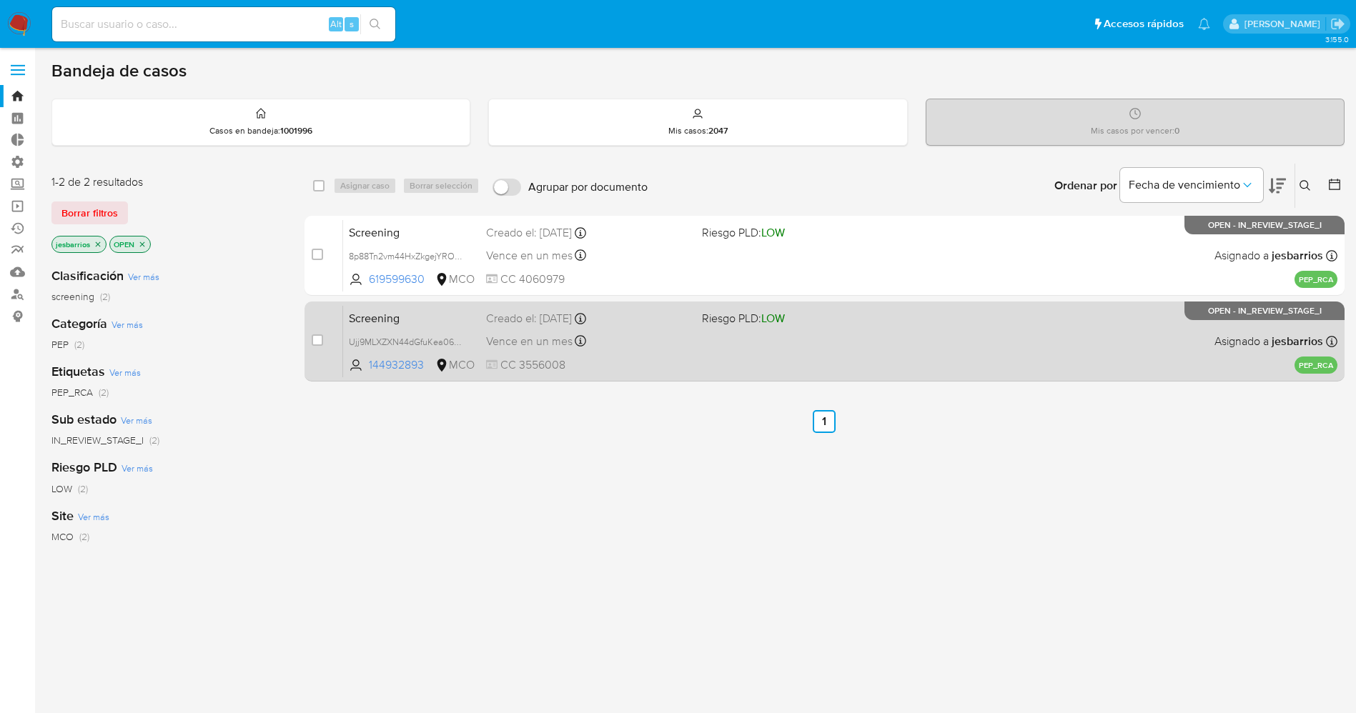
click at [658, 319] on div "Creado el: 21/08/2025 Creado el: 21/08/2025 22:12:20" at bounding box center [588, 319] width 204 height 16
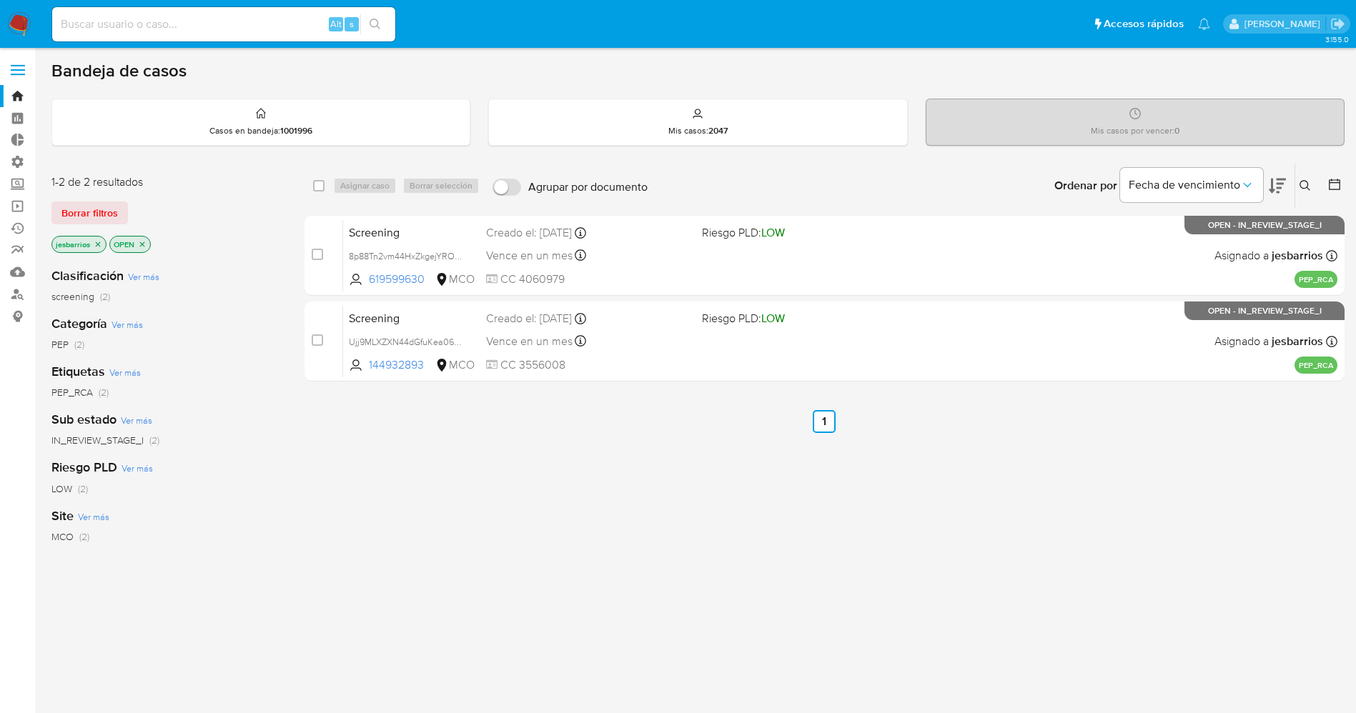
click img
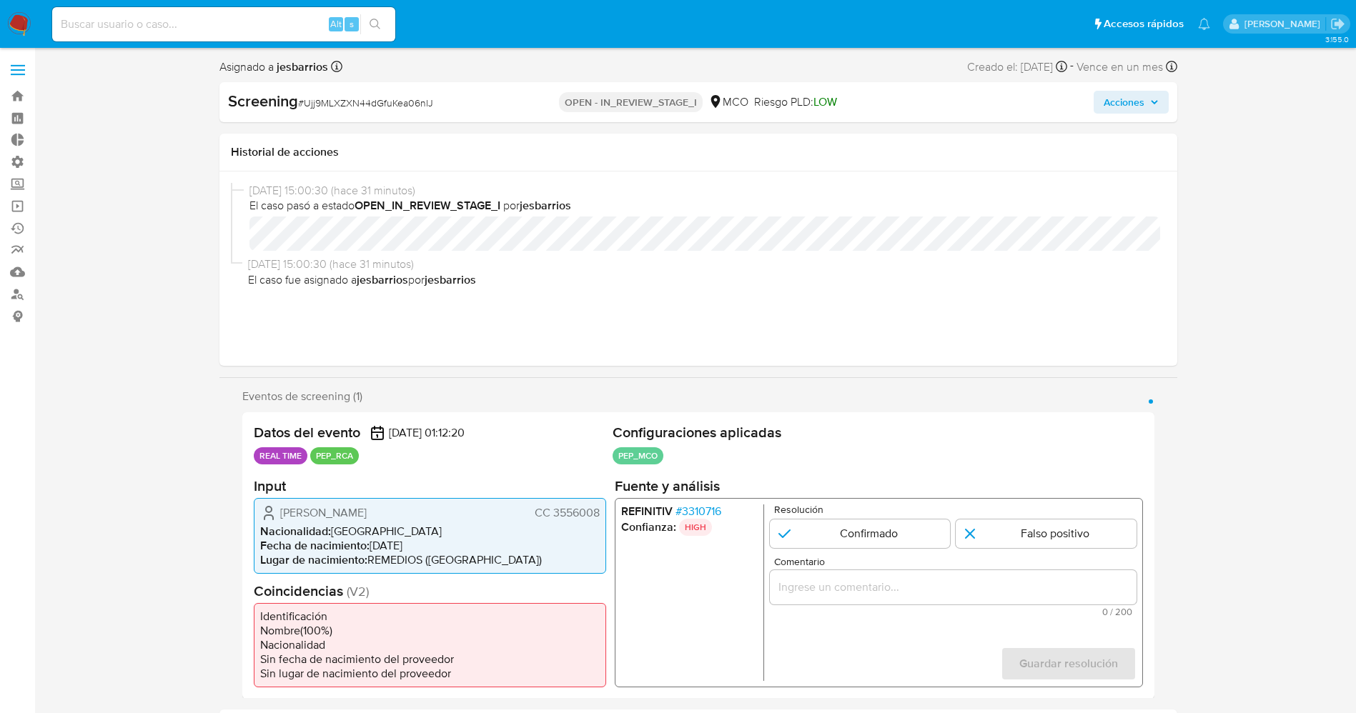
select select "10"
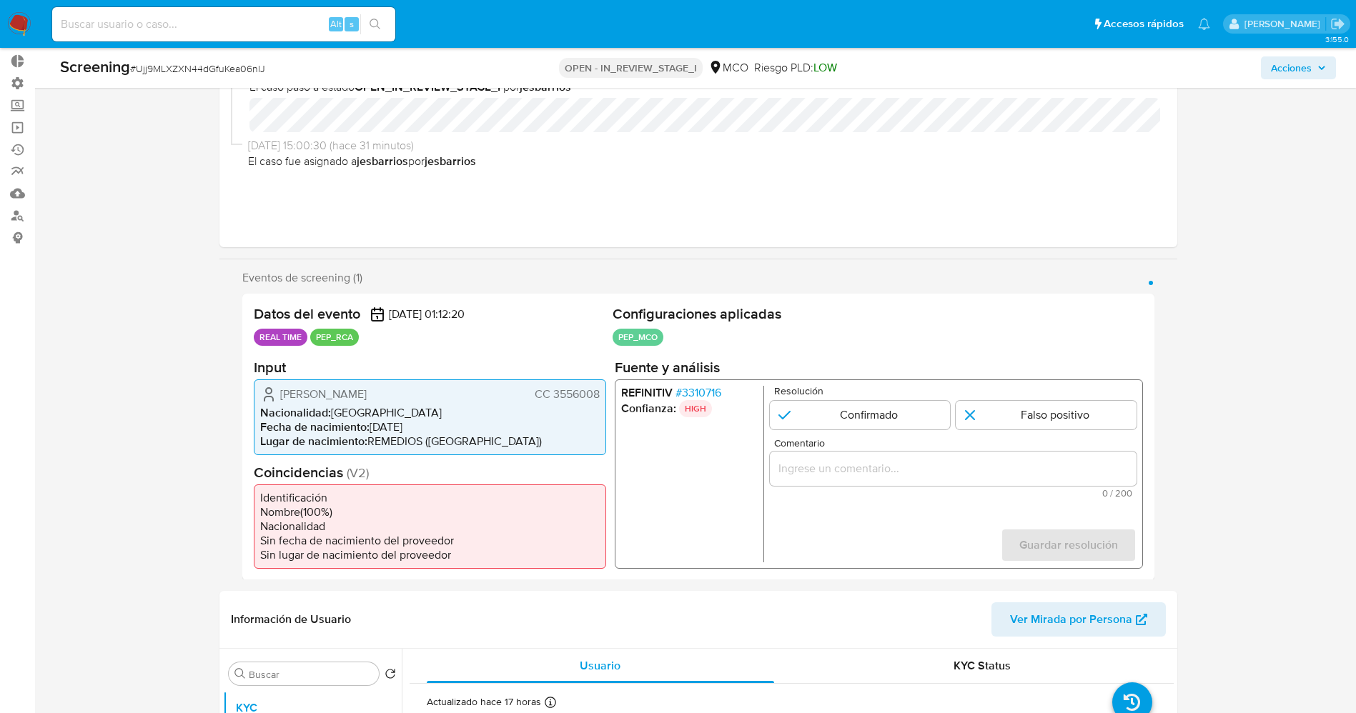
scroll to position [107, 0]
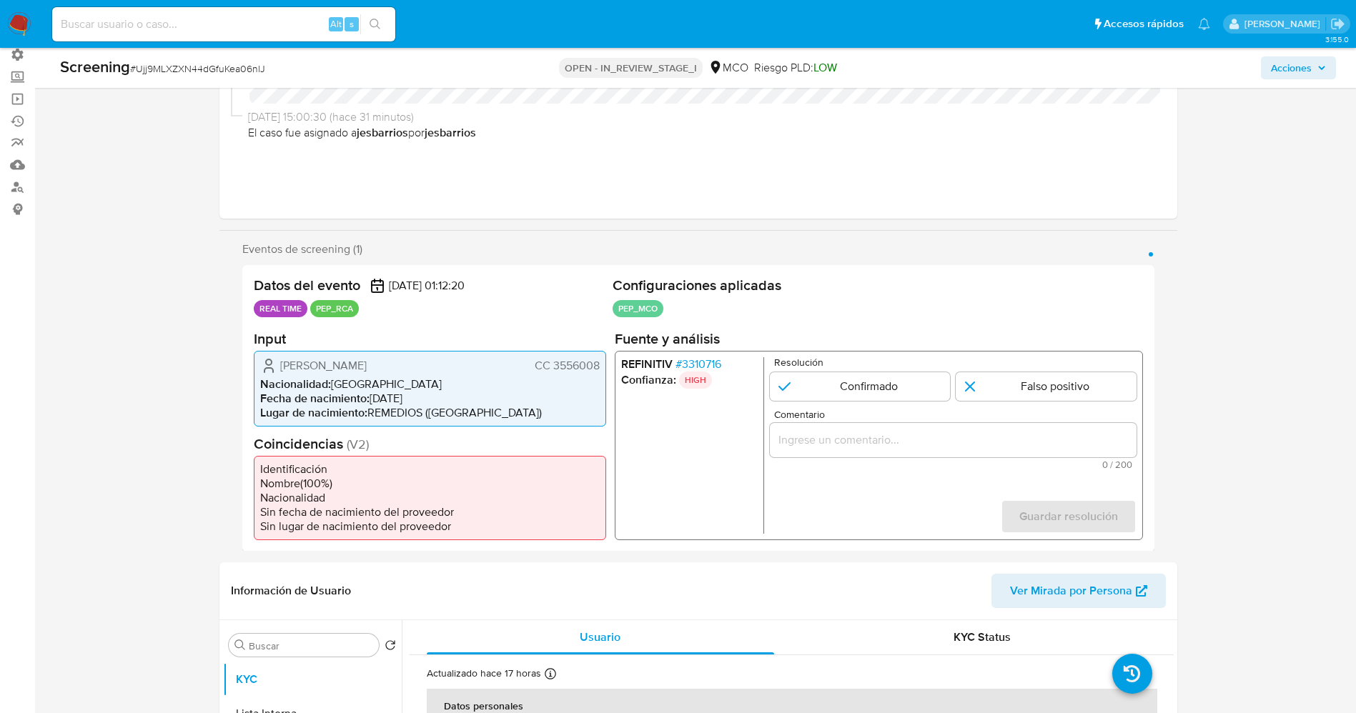
click at [706, 366] on span "# 3310716" at bounding box center [698, 364] width 46 height 14
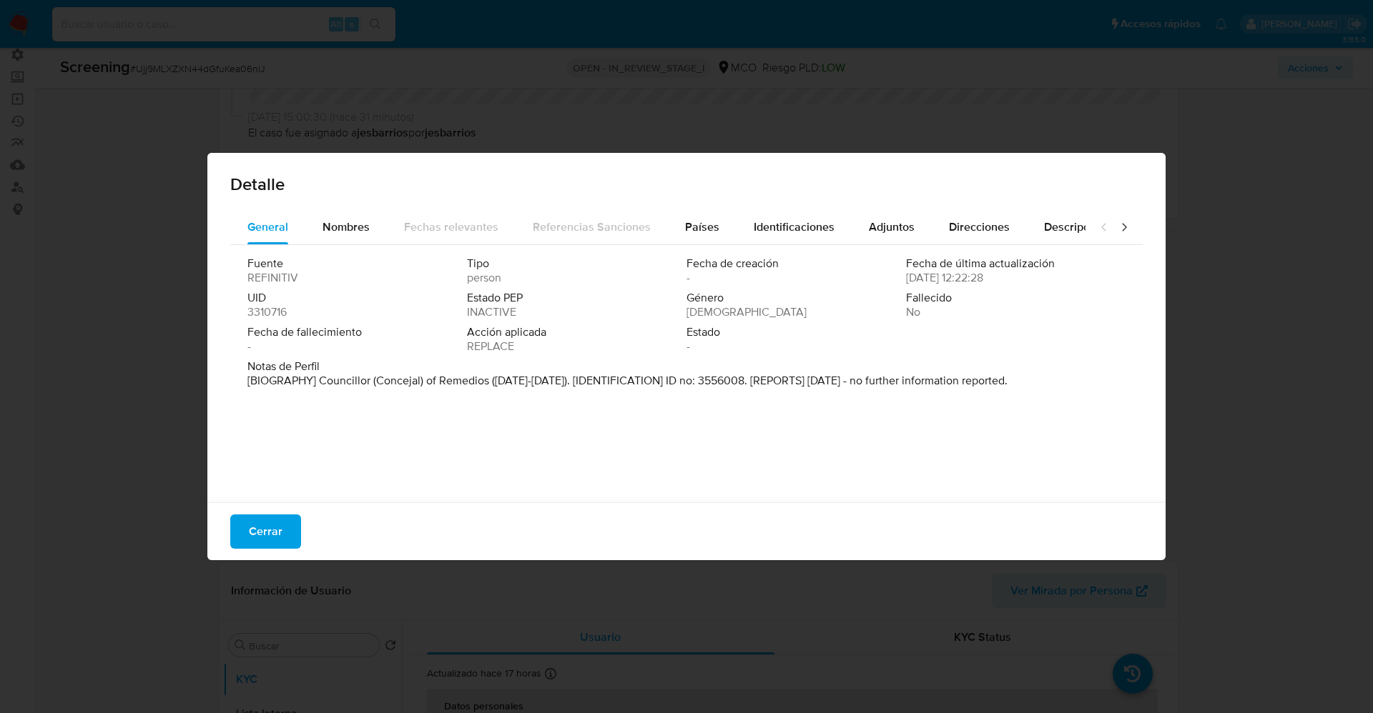
click at [330, 257] on span "Fuente" at bounding box center [355, 264] width 217 height 14
click at [345, 239] on div "Nombres" at bounding box center [345, 227] width 47 height 34
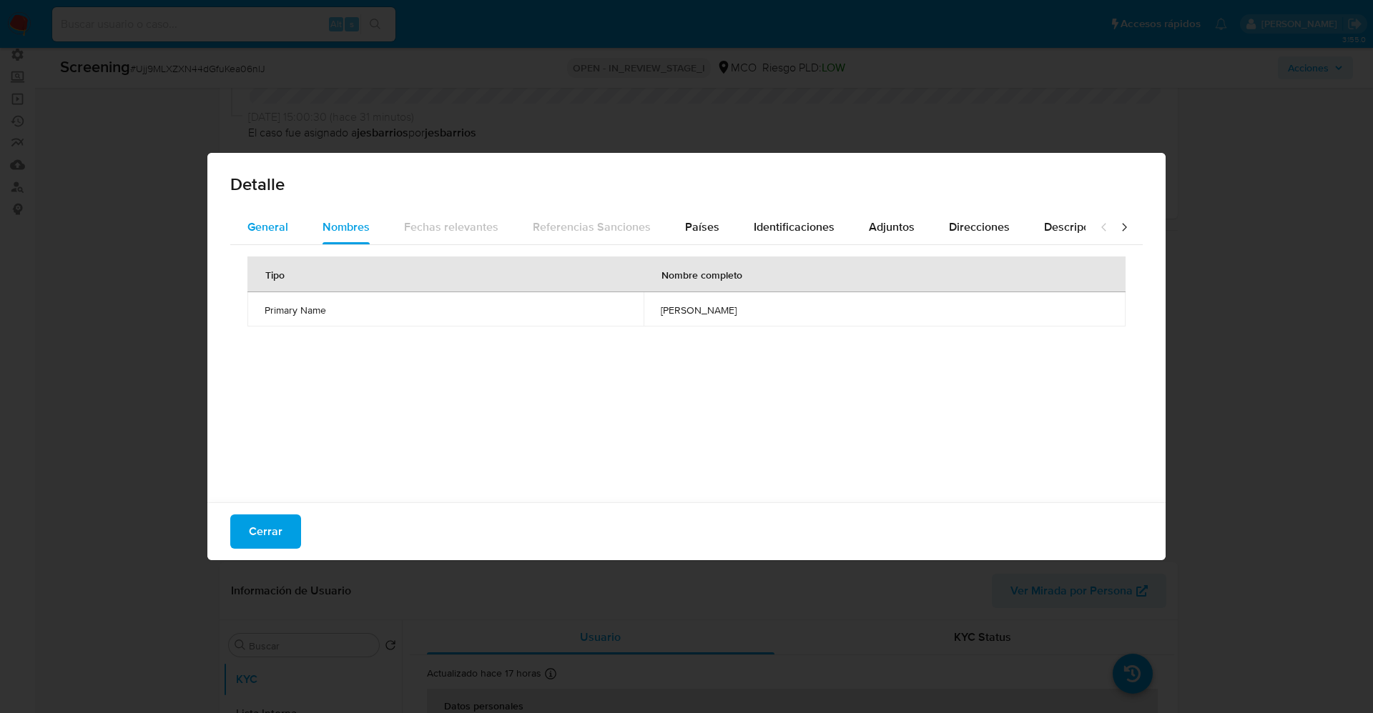
click at [289, 234] on button "General" at bounding box center [267, 227] width 75 height 34
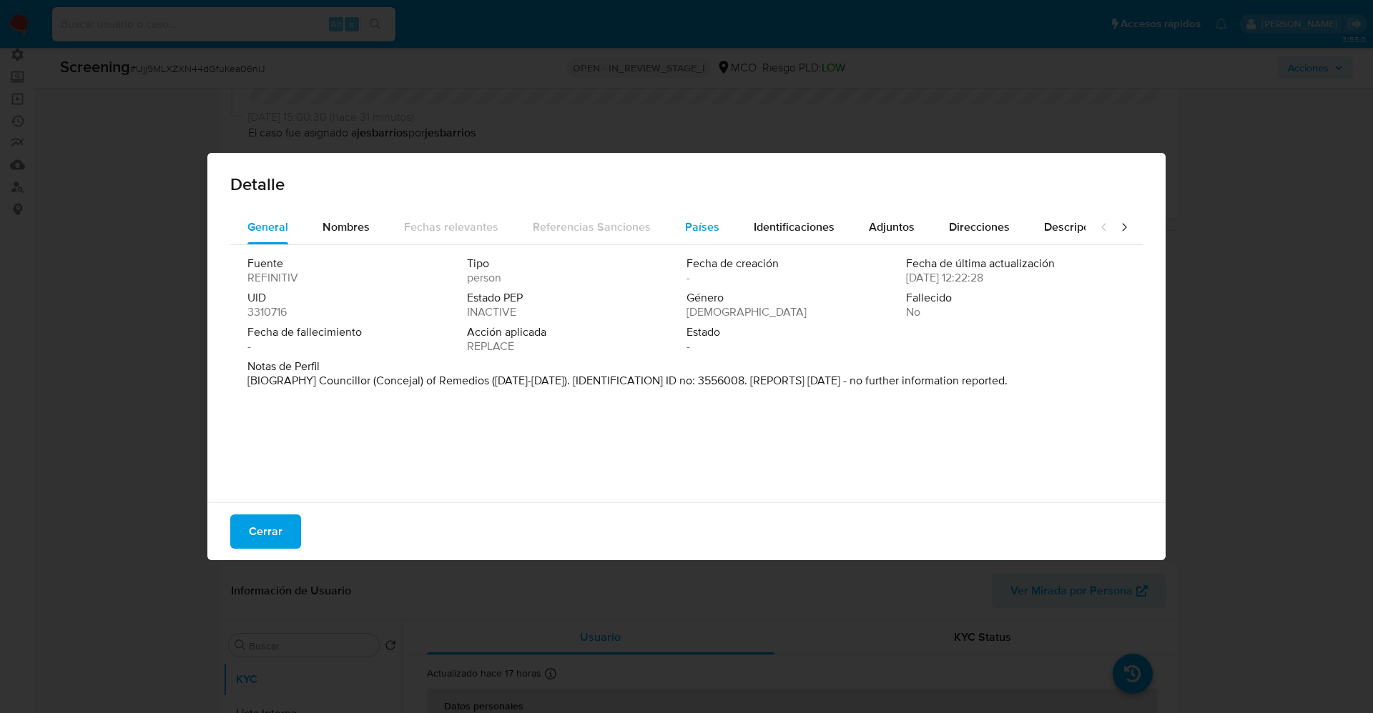
click at [702, 229] on span "Países" at bounding box center [702, 227] width 34 height 16
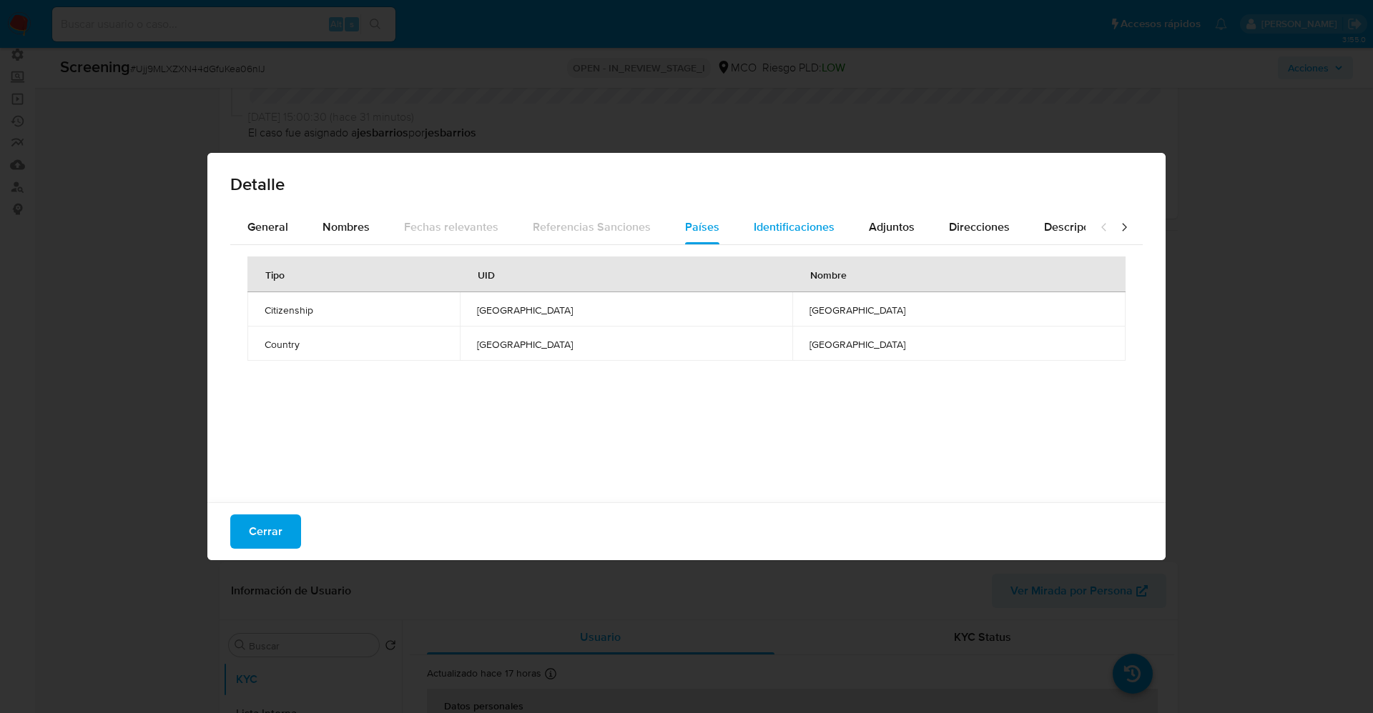
click at [772, 226] on span "Identificaciones" at bounding box center [793, 227] width 81 height 16
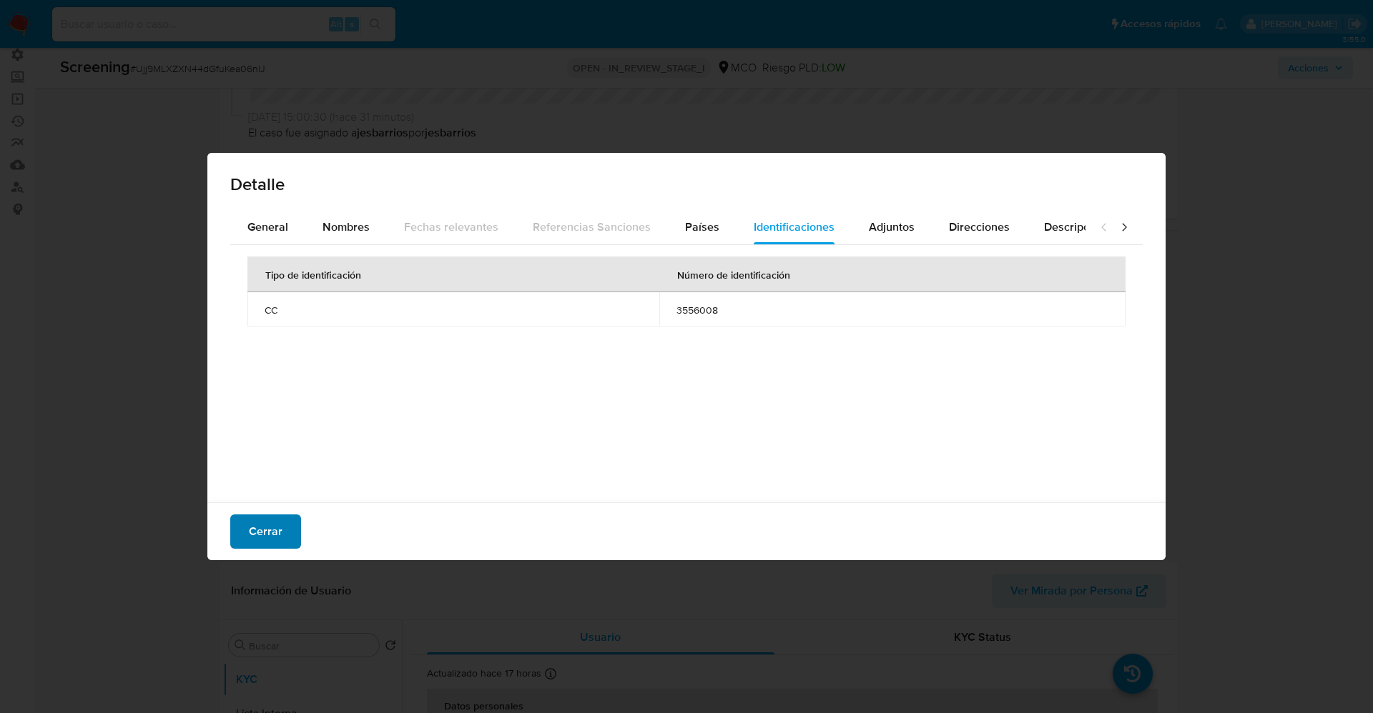
click at [273, 533] on span "Cerrar" at bounding box center [266, 531] width 34 height 31
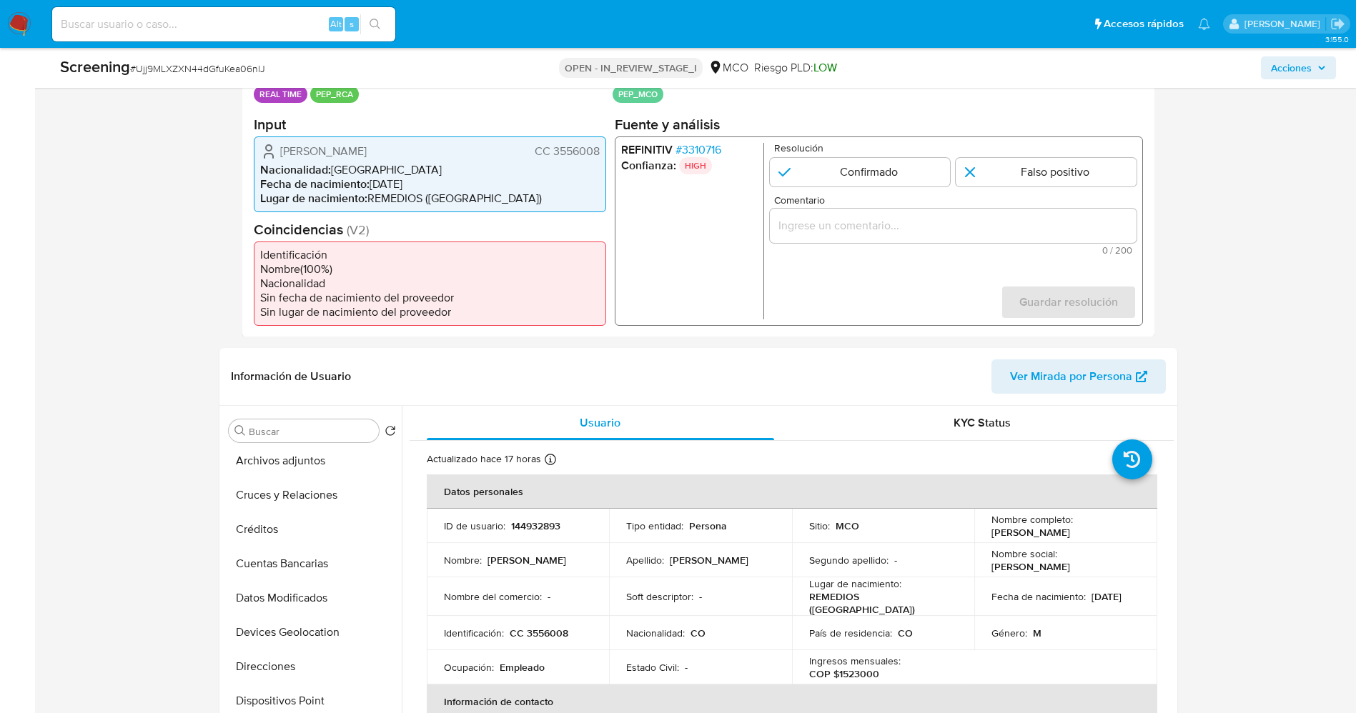
click at [700, 147] on span "# 3310716" at bounding box center [698, 149] width 46 height 14
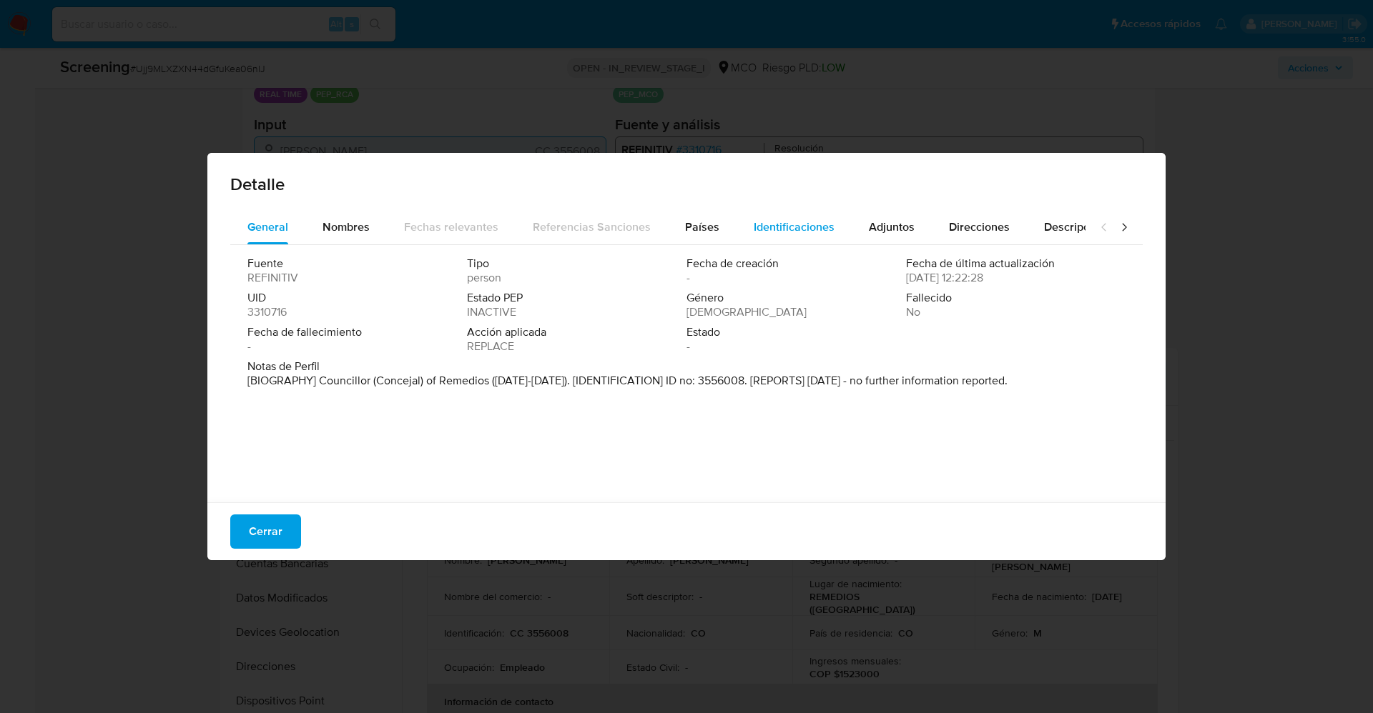
click at [787, 237] on div "Identificaciones" at bounding box center [793, 227] width 81 height 34
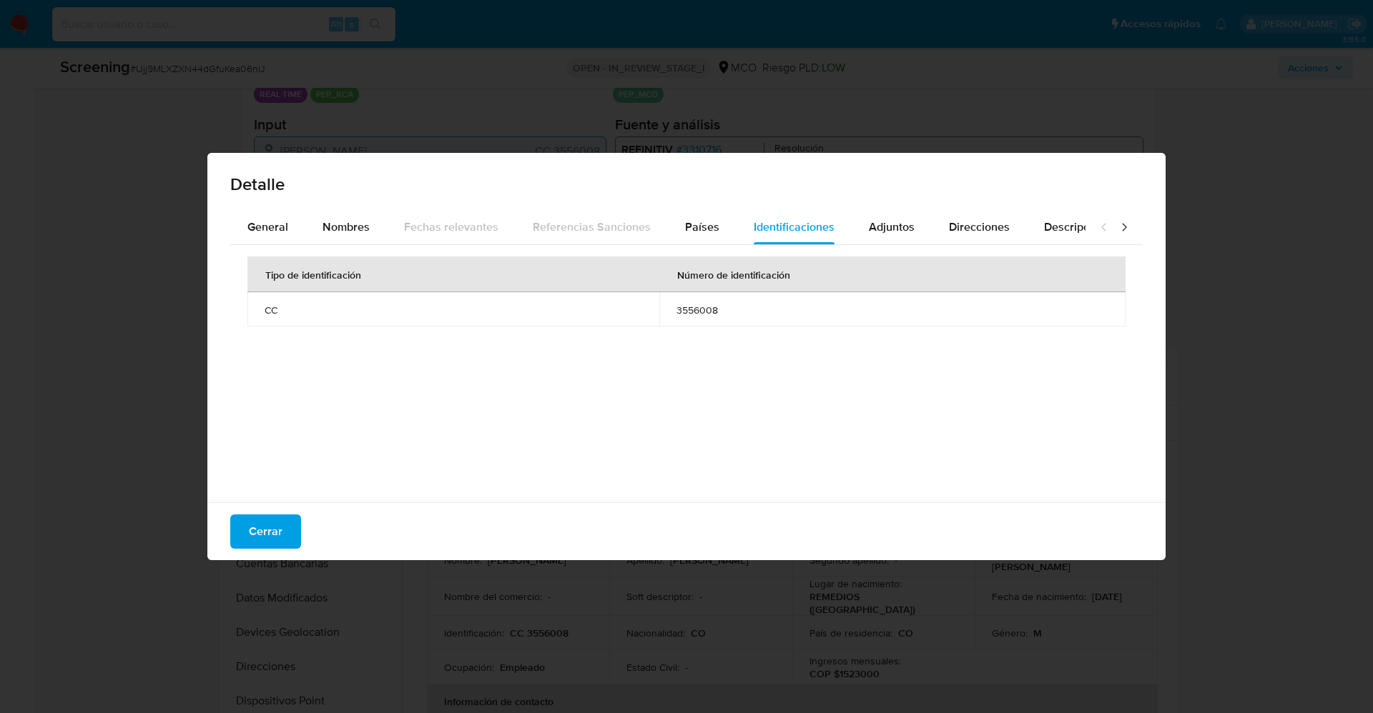
drag, startPoint x: 0, startPoint y: 419, endPoint x: 0, endPoint y: 457, distance: 37.9
click at [0, 457] on div "Detalle General Nombres Fechas relevantes Referencias Sanciones Países Identifi…" at bounding box center [686, 356] width 1373 height 713
click at [64, 433] on div "Detalle General Nombres Fechas relevantes Referencias Sanciones Países Identifi…" at bounding box center [686, 356] width 1373 height 713
click at [236, 516] on button "Cerrar" at bounding box center [265, 532] width 71 height 34
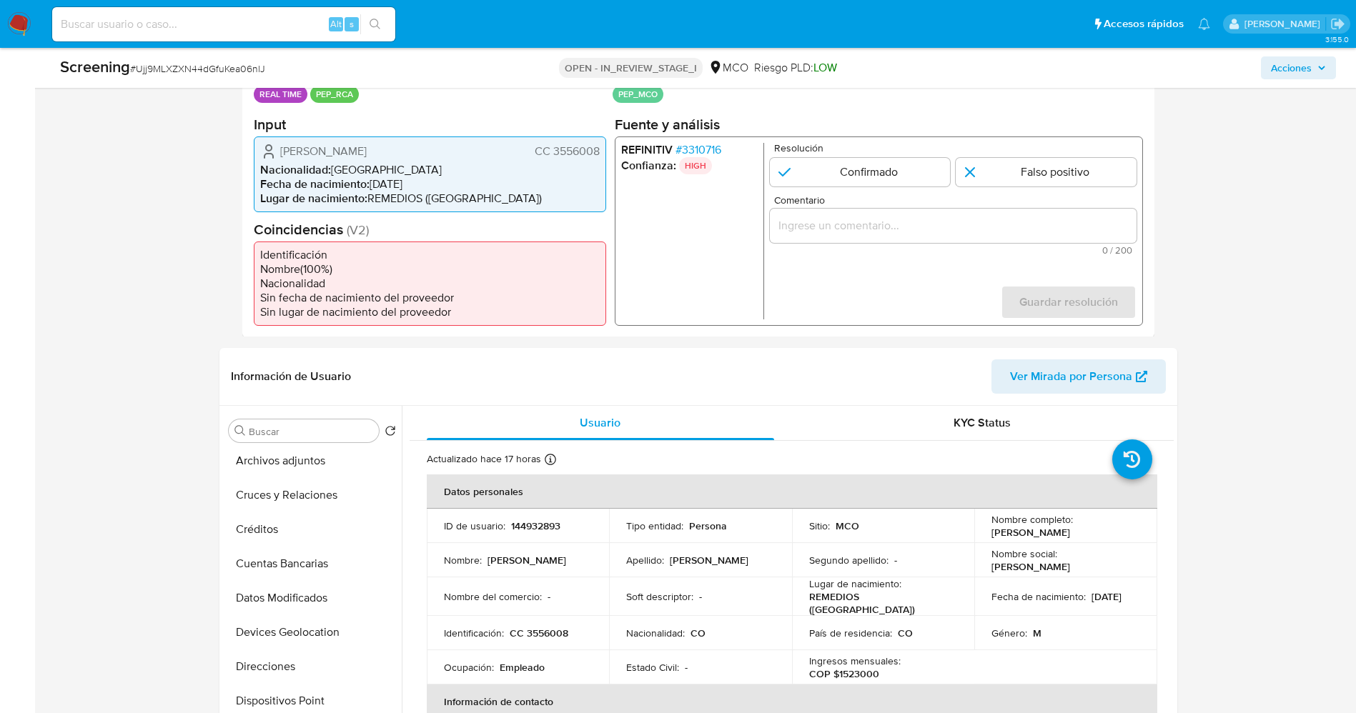
drag, startPoint x: 280, startPoint y: 154, endPoint x: 604, endPoint y: 144, distance: 324.7
click at [604, 144] on div "[PERSON_NAME] CC 3556008 Nacionalidad : [DEMOGRAPHIC_DATA] Fecha de nacimiento …" at bounding box center [430, 174] width 352 height 76
click at [711, 148] on span "# 3310716" at bounding box center [698, 149] width 46 height 14
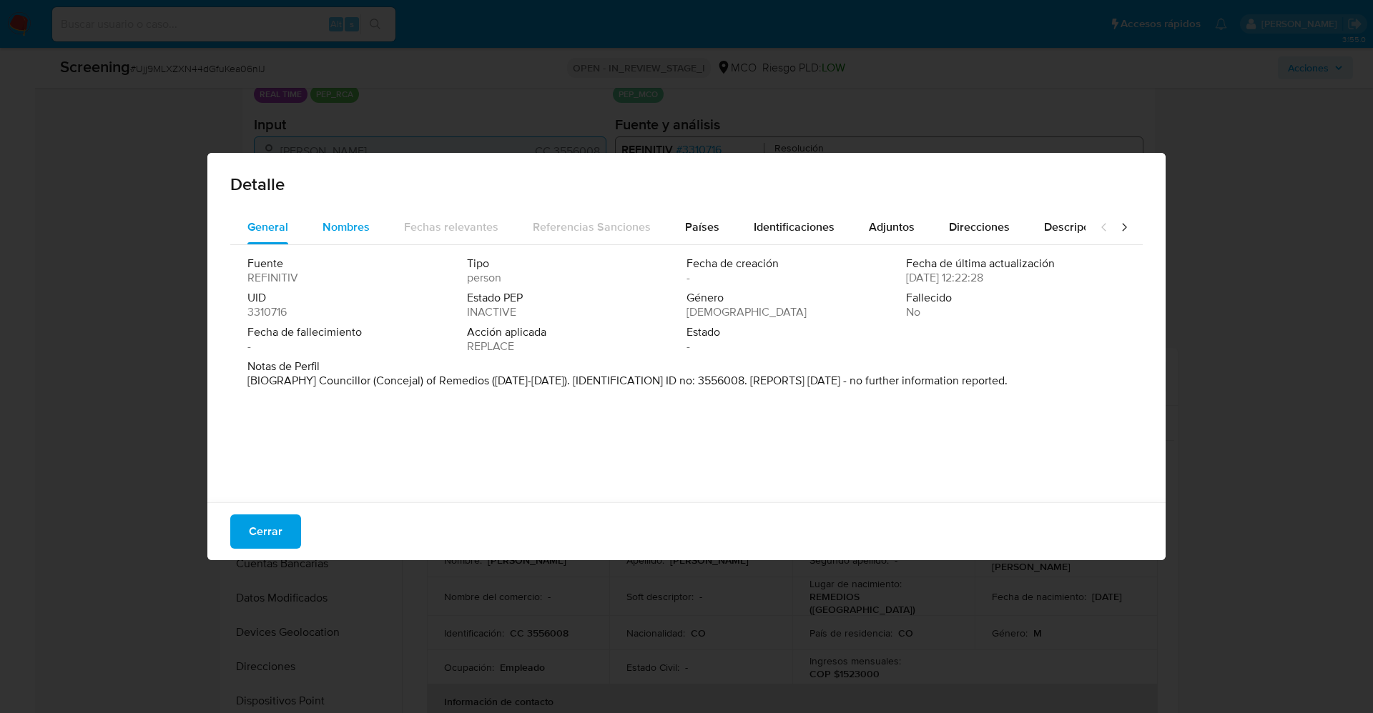
click at [365, 217] on div "Nombres" at bounding box center [345, 227] width 47 height 34
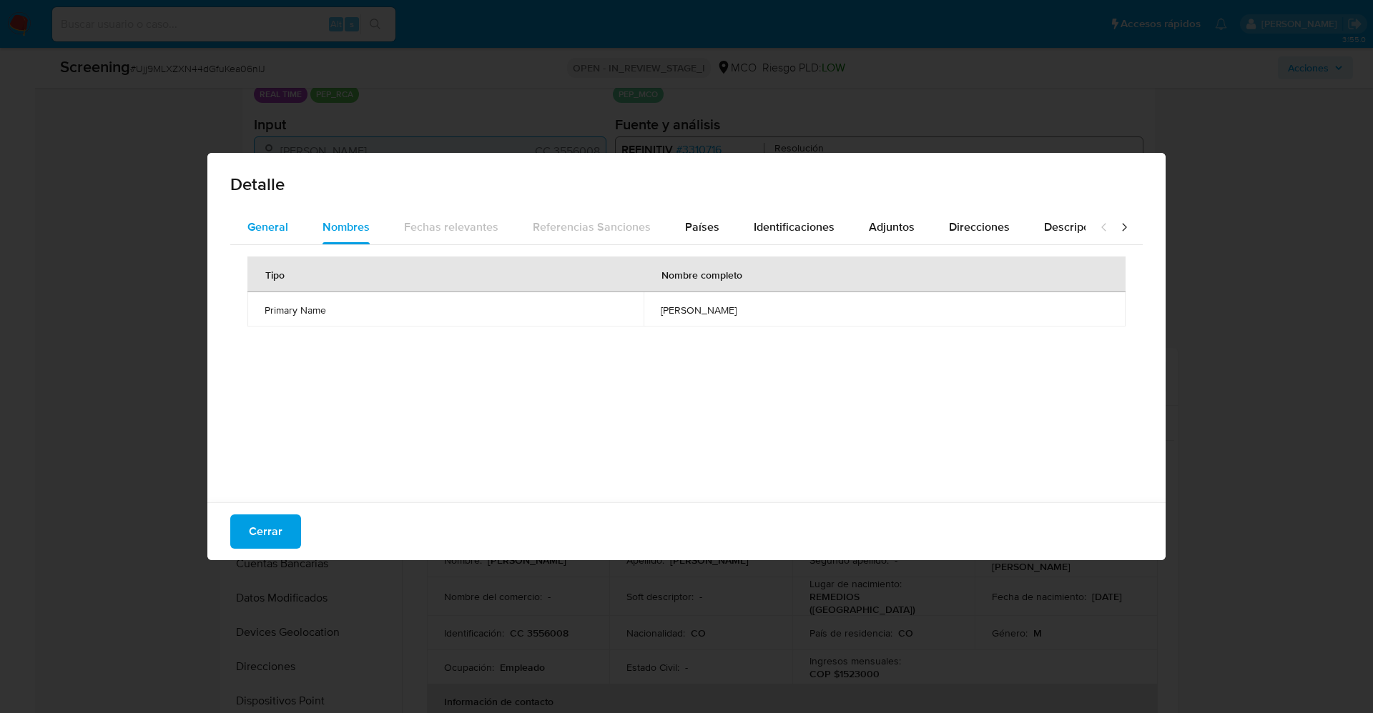
click at [297, 230] on button "General" at bounding box center [267, 227] width 75 height 34
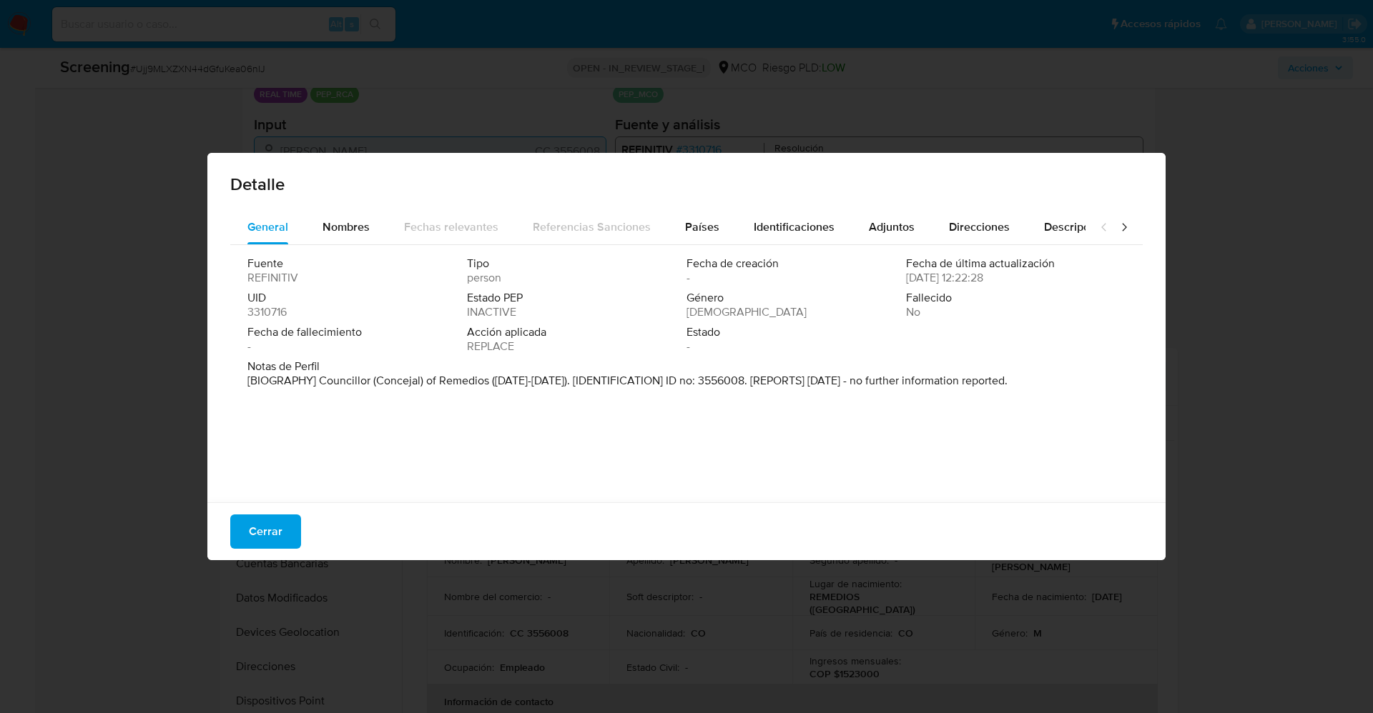
drag, startPoint x: 385, startPoint y: 384, endPoint x: 490, endPoint y: 380, distance: 105.9
click at [490, 380] on p "[BIOGRAPHY] Councillor (Concejal) of Remedios (2016-2019). [IDENTIFICATION] ID …" at bounding box center [627, 381] width 760 height 14
drag, startPoint x: 263, startPoint y: 533, endPoint x: 849, endPoint y: 353, distance: 613.3
click at [265, 533] on span "Cerrar" at bounding box center [266, 531] width 34 height 31
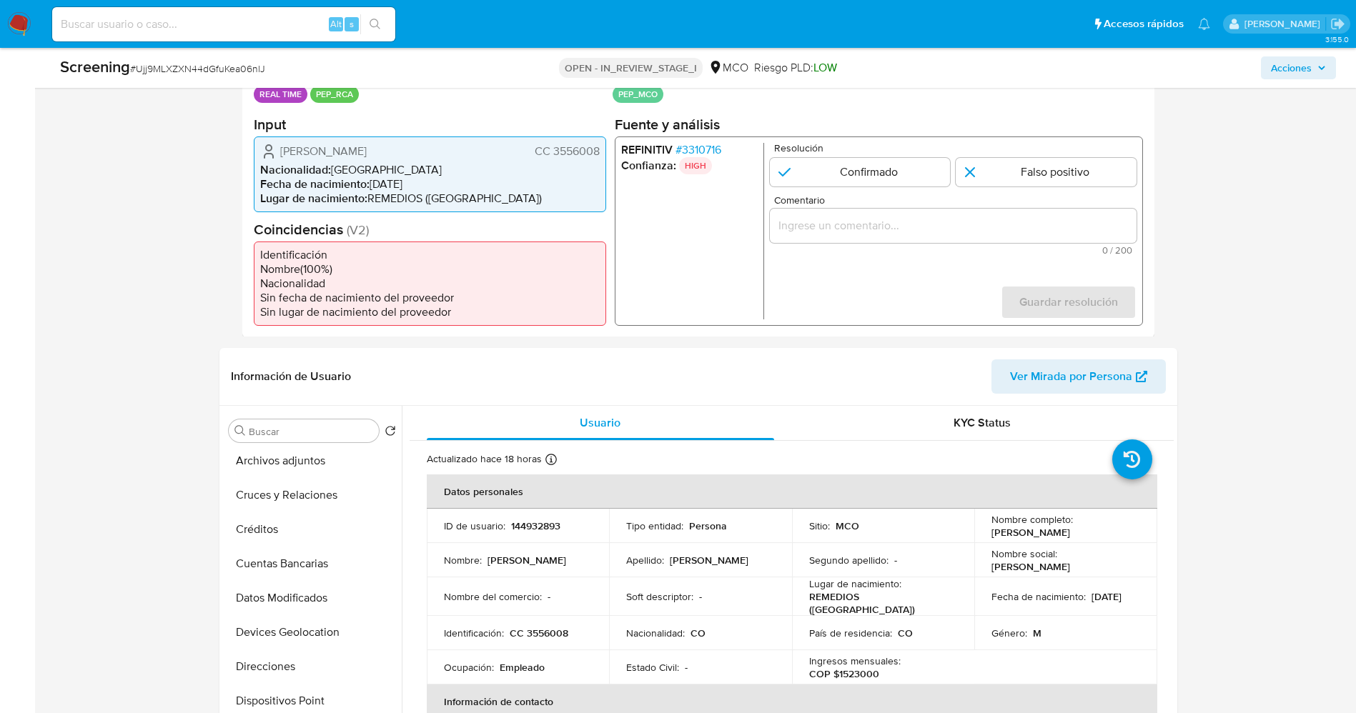
drag, startPoint x: 1022, startPoint y: 173, endPoint x: 960, endPoint y: 218, distance: 76.2
click at [1021, 173] on input "1 de 1" at bounding box center [1046, 171] width 181 height 29
radio input "true"
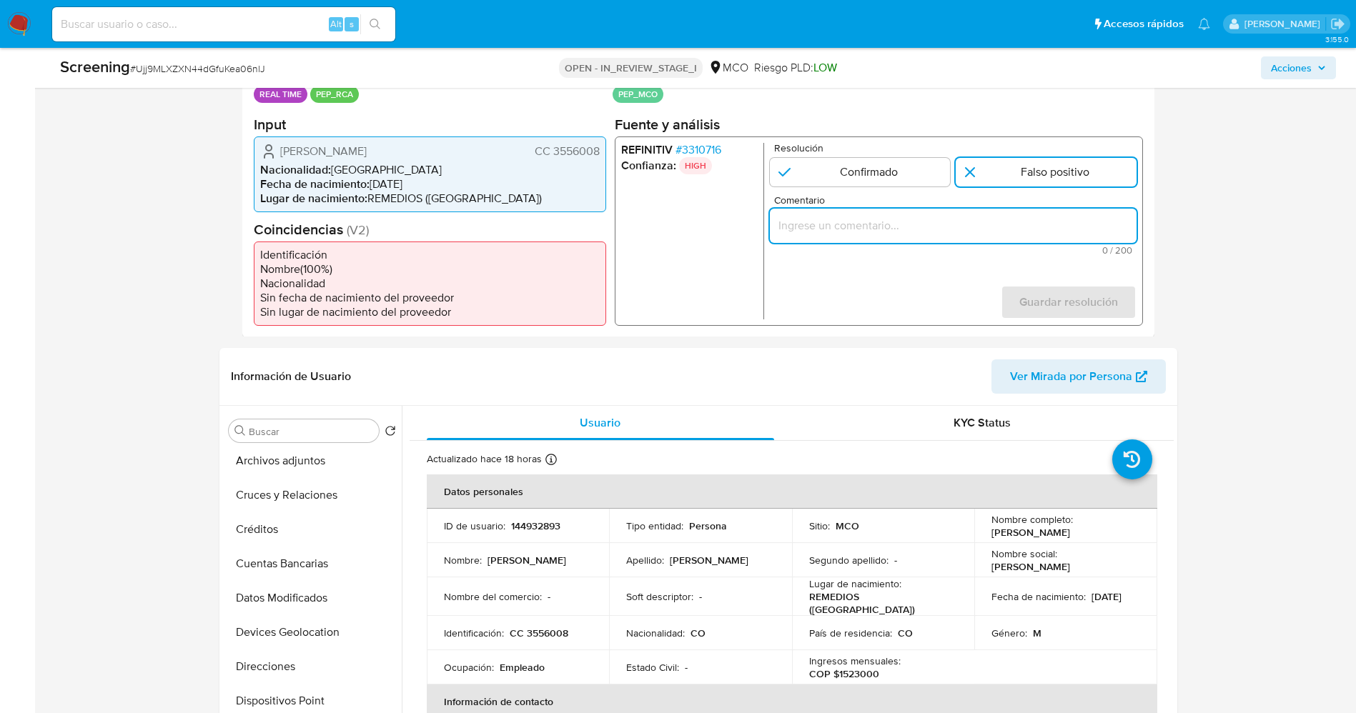
click at [960, 218] on input "Comentario" at bounding box center [952, 225] width 367 height 19
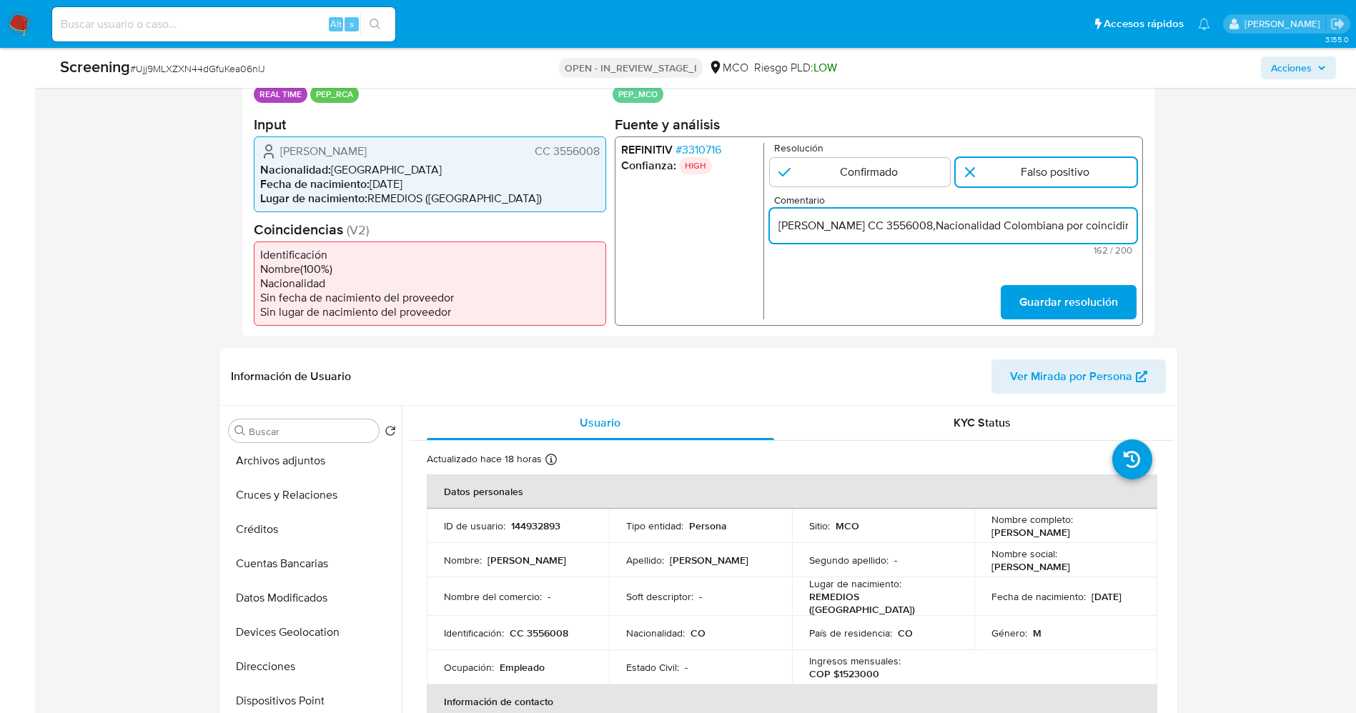
scroll to position [0, 515]
type input "suario Rigoberto Vasquez Prisco CC 3556008,Nacionalidad Colombiana por coincidi…"
click at [1111, 296] on span "Guardar resolución" at bounding box center [1068, 301] width 99 height 31
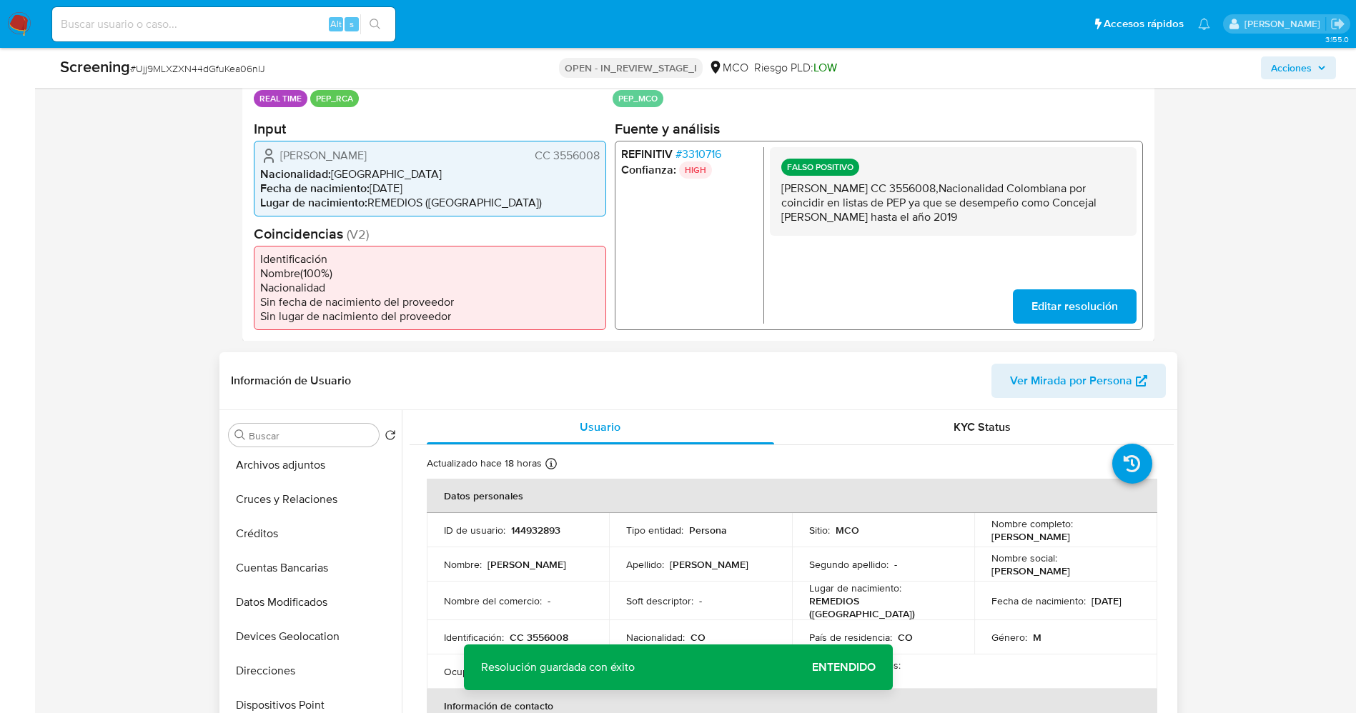
scroll to position [322, 0]
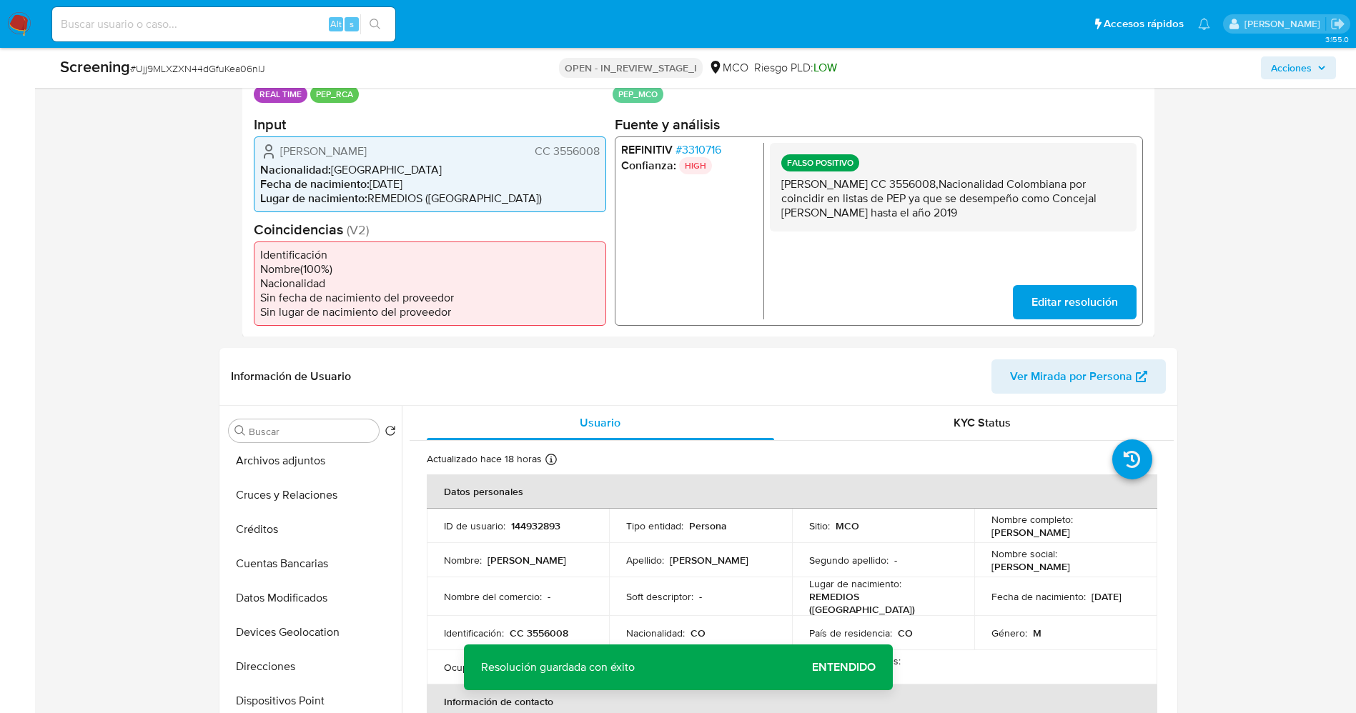
click at [1045, 300] on span "Editar resolución" at bounding box center [1074, 301] width 87 height 31
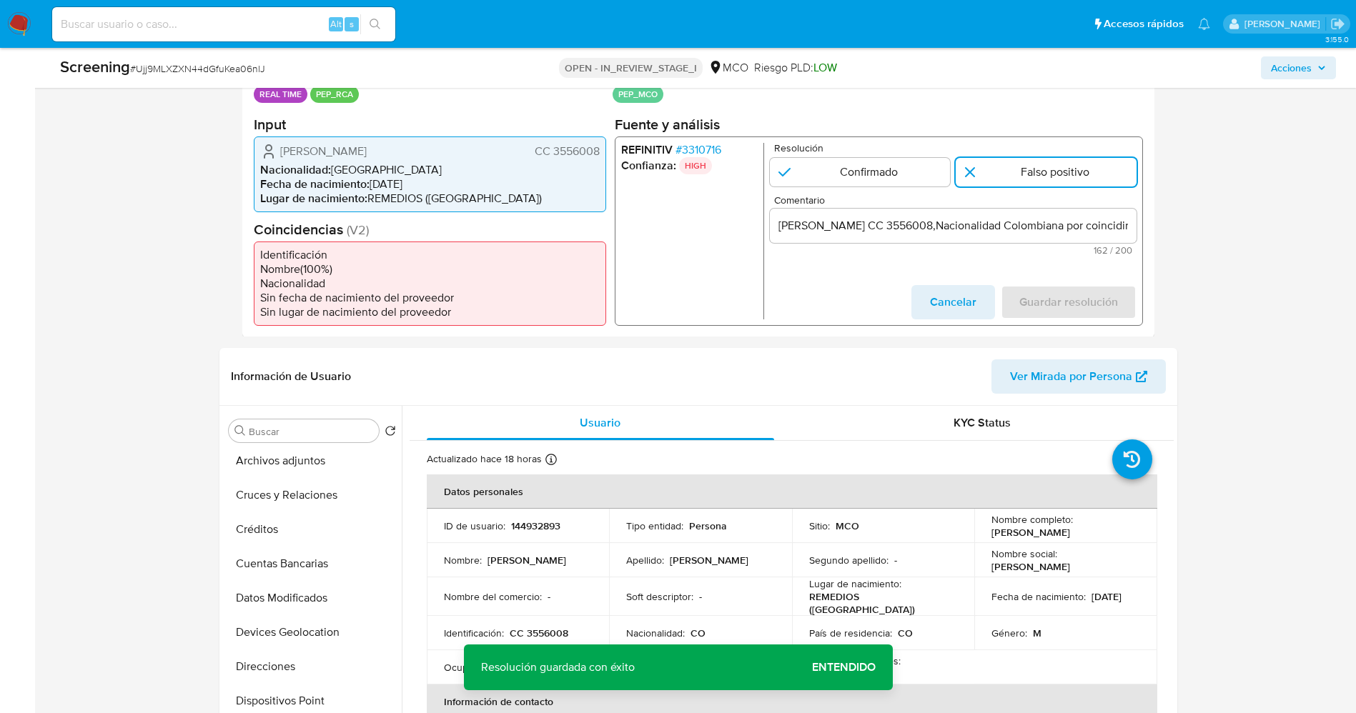
click at [782, 224] on input "suario Rigoberto Vasquez Prisco CC 3556008,Nacionalidad Colombiana por coincidi…" at bounding box center [952, 225] width 367 height 19
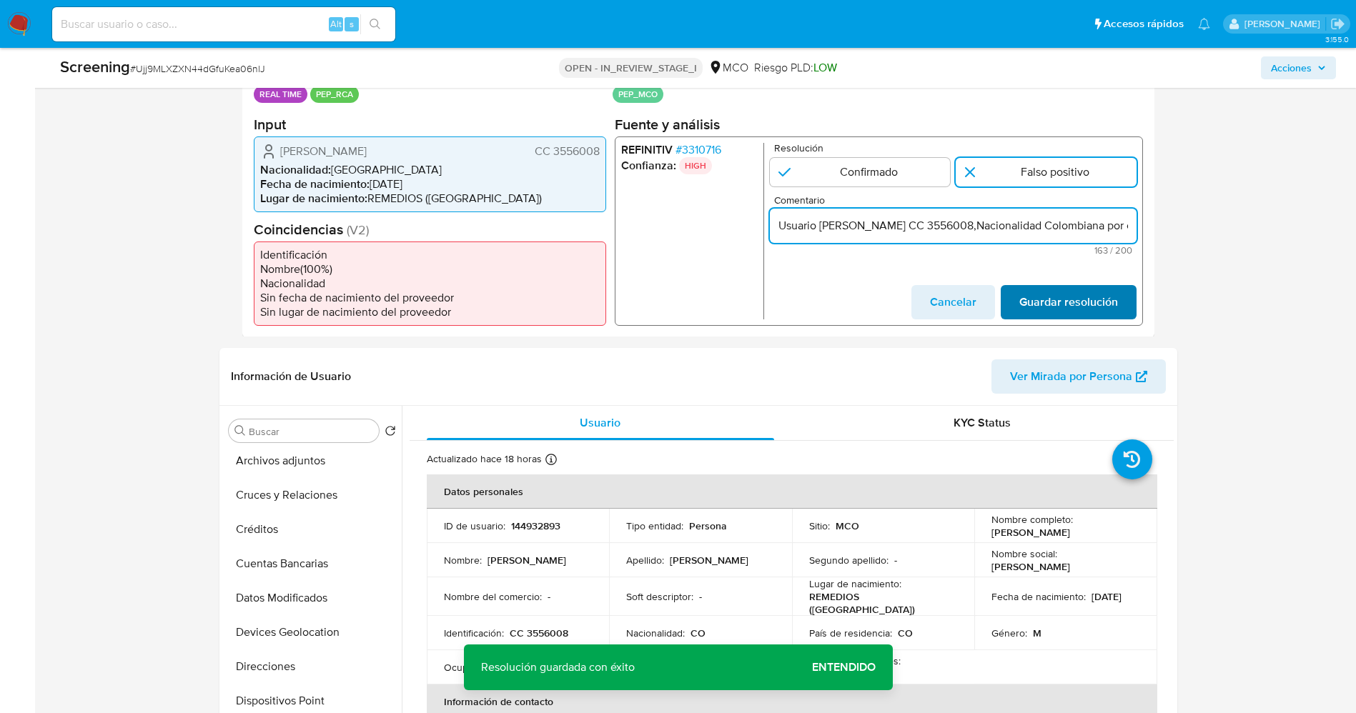
type input "Usuario Rigoberto Vasquez Prisco CC 3556008,Nacionalidad Colombiana por coincid…"
click at [1068, 292] on span "Guardar resolución" at bounding box center [1068, 301] width 99 height 31
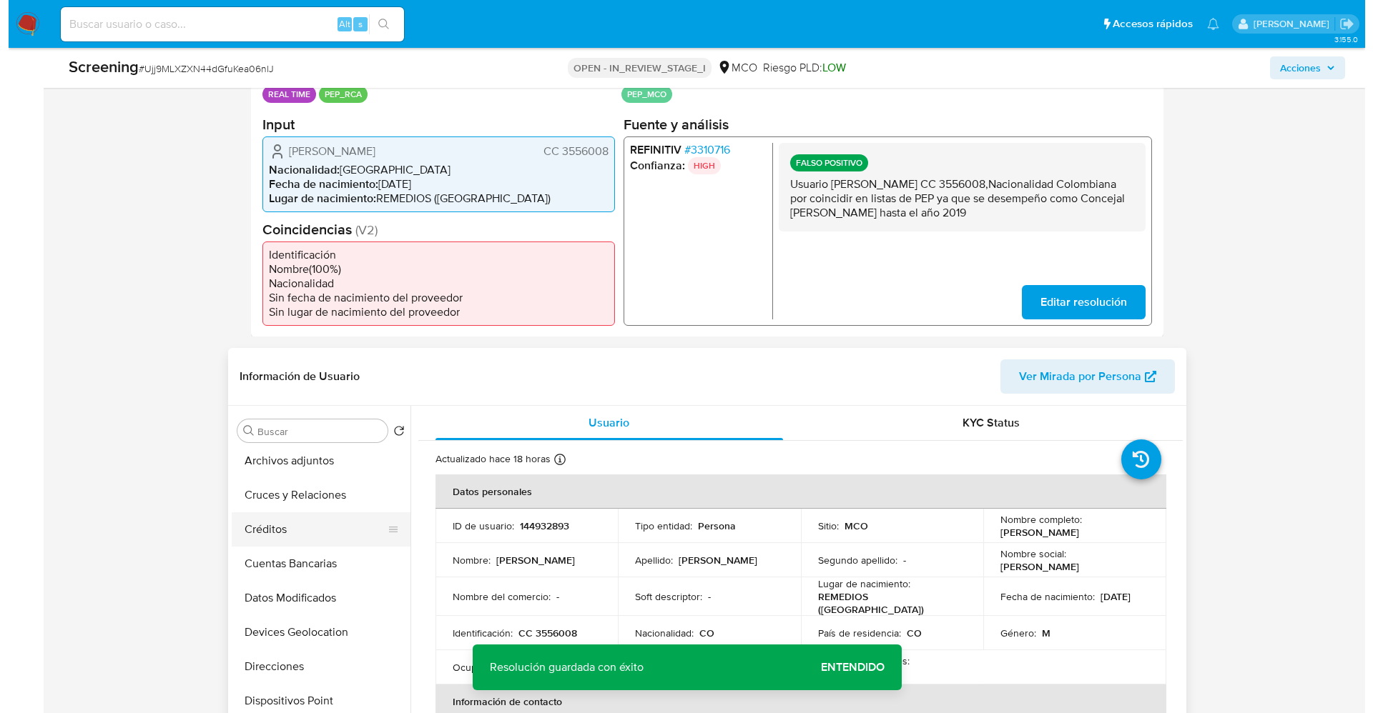
scroll to position [0, 0]
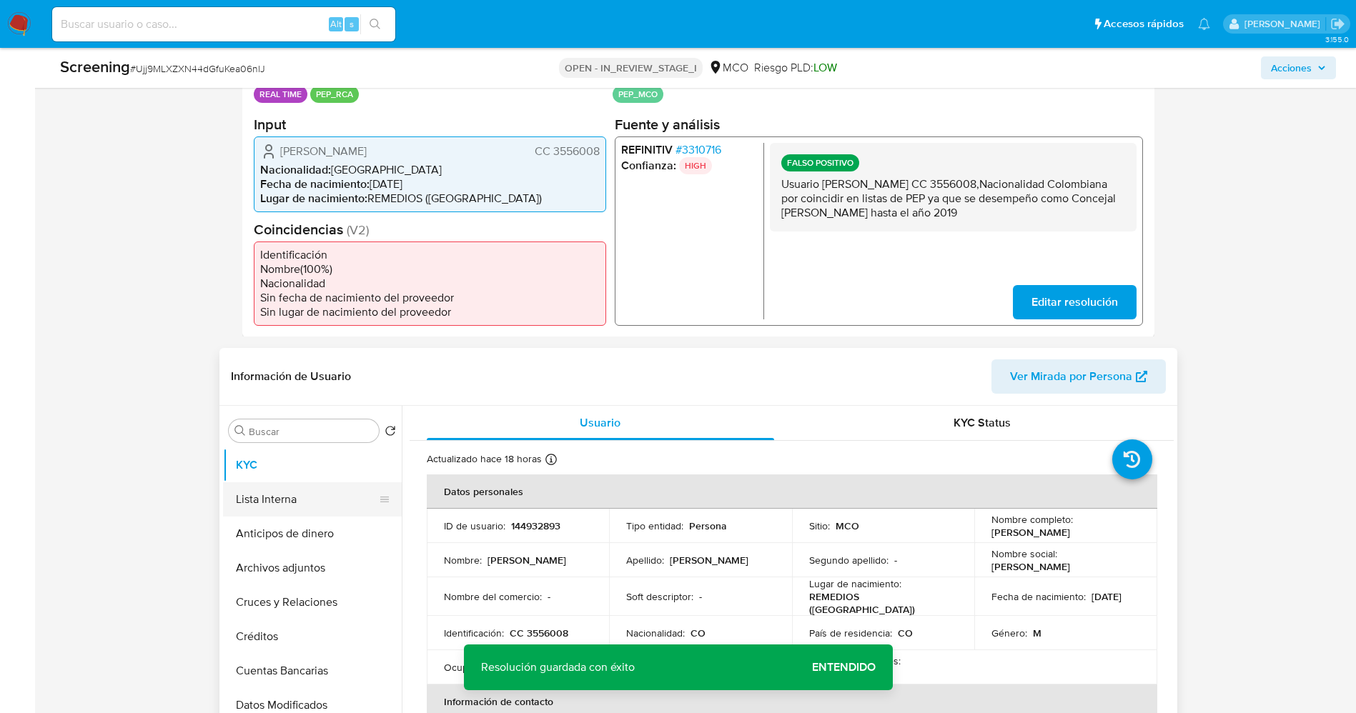
click at [287, 505] on button "Lista Interna" at bounding box center [306, 500] width 167 height 34
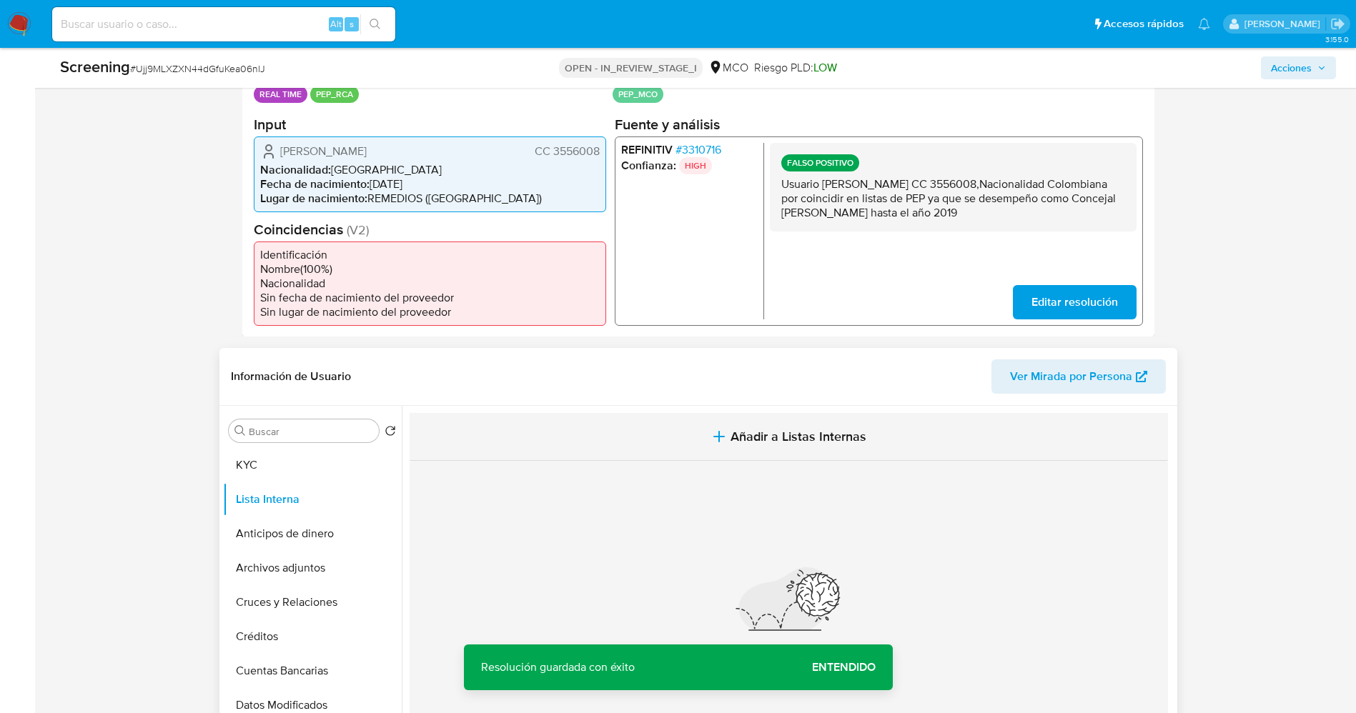
click at [789, 453] on button "Añadir a Listas Internas" at bounding box center [789, 437] width 758 height 48
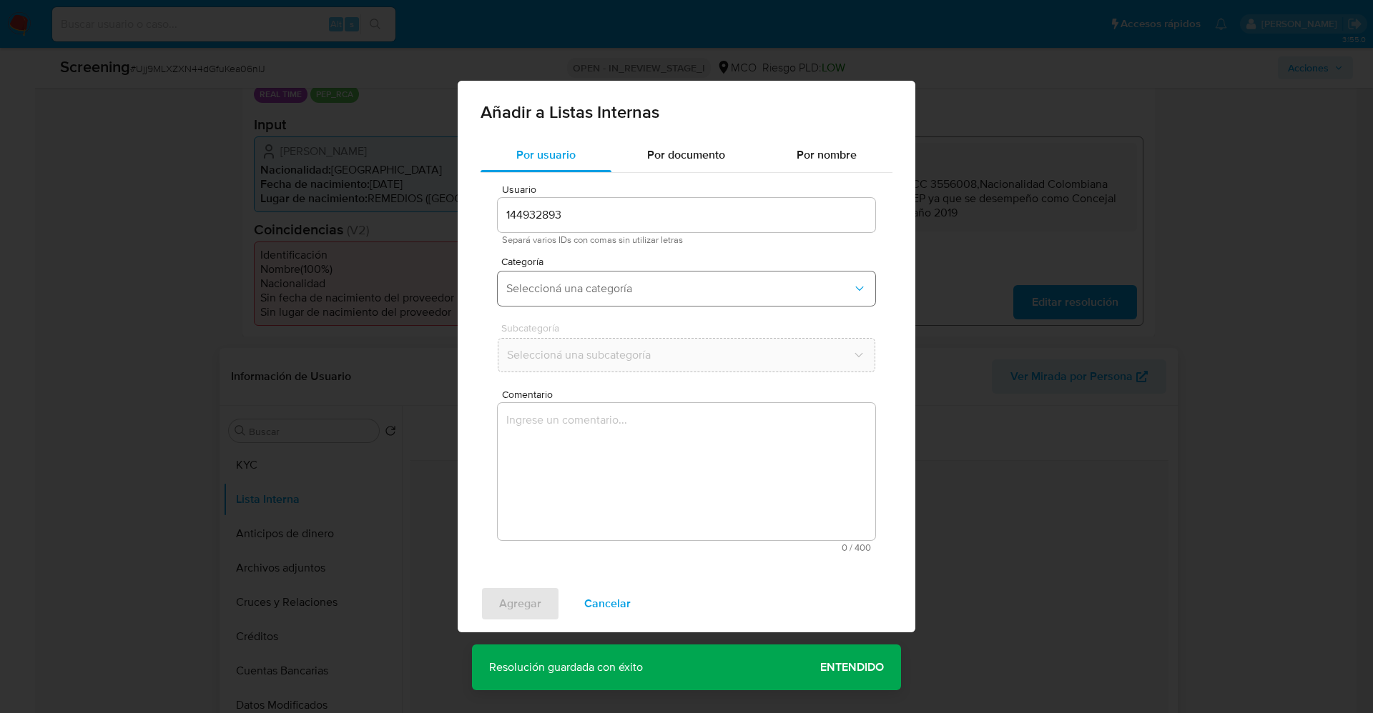
click at [656, 288] on span "Seleccioná una categoría" at bounding box center [679, 289] width 346 height 14
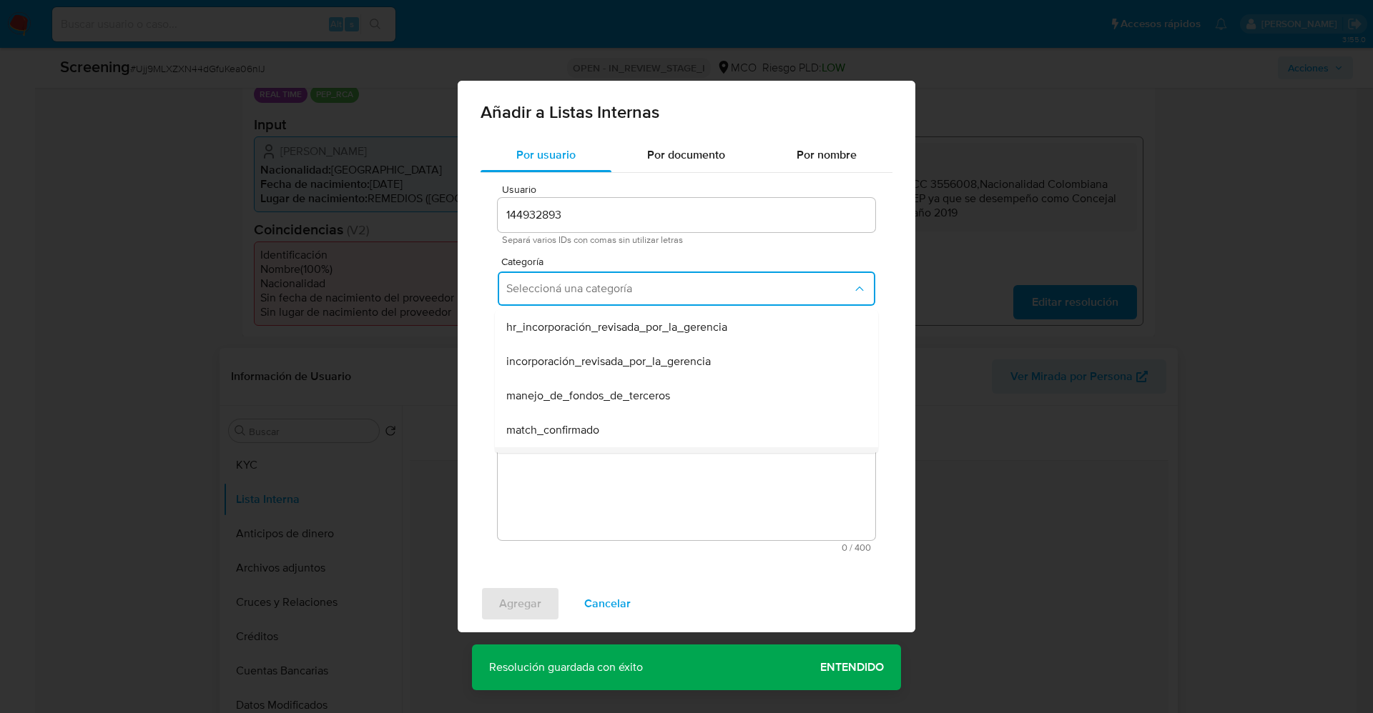
scroll to position [107, 0]
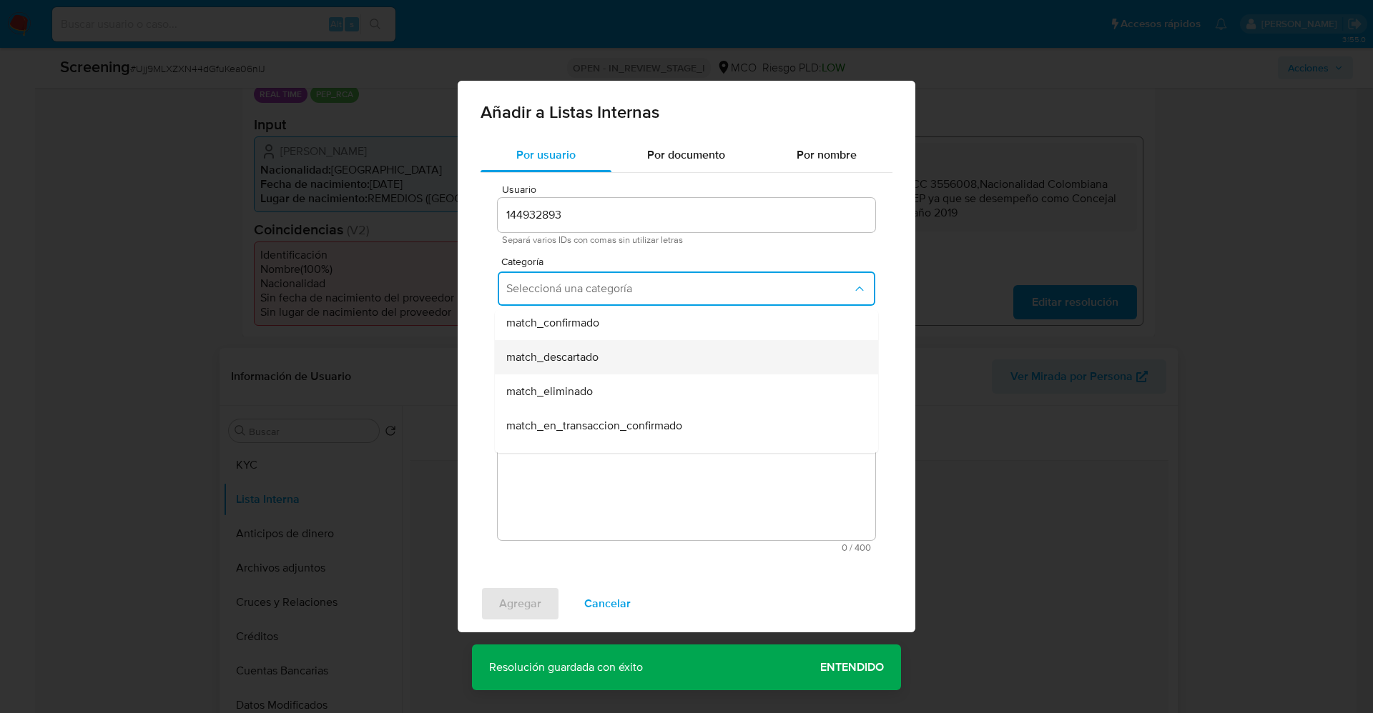
click at [589, 360] on span "match_descartado" at bounding box center [552, 357] width 92 height 14
click at [589, 360] on span "Seleccioná una subcategoría" at bounding box center [679, 355] width 346 height 14
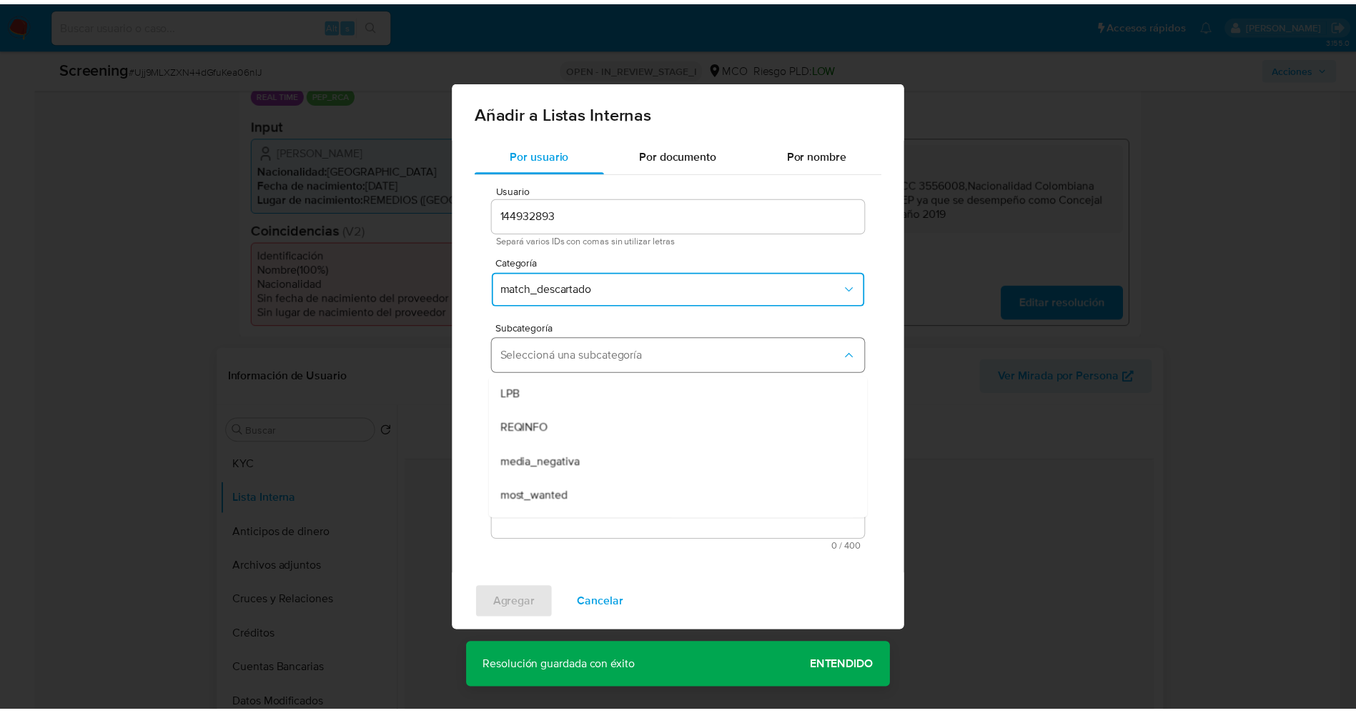
scroll to position [97, 0]
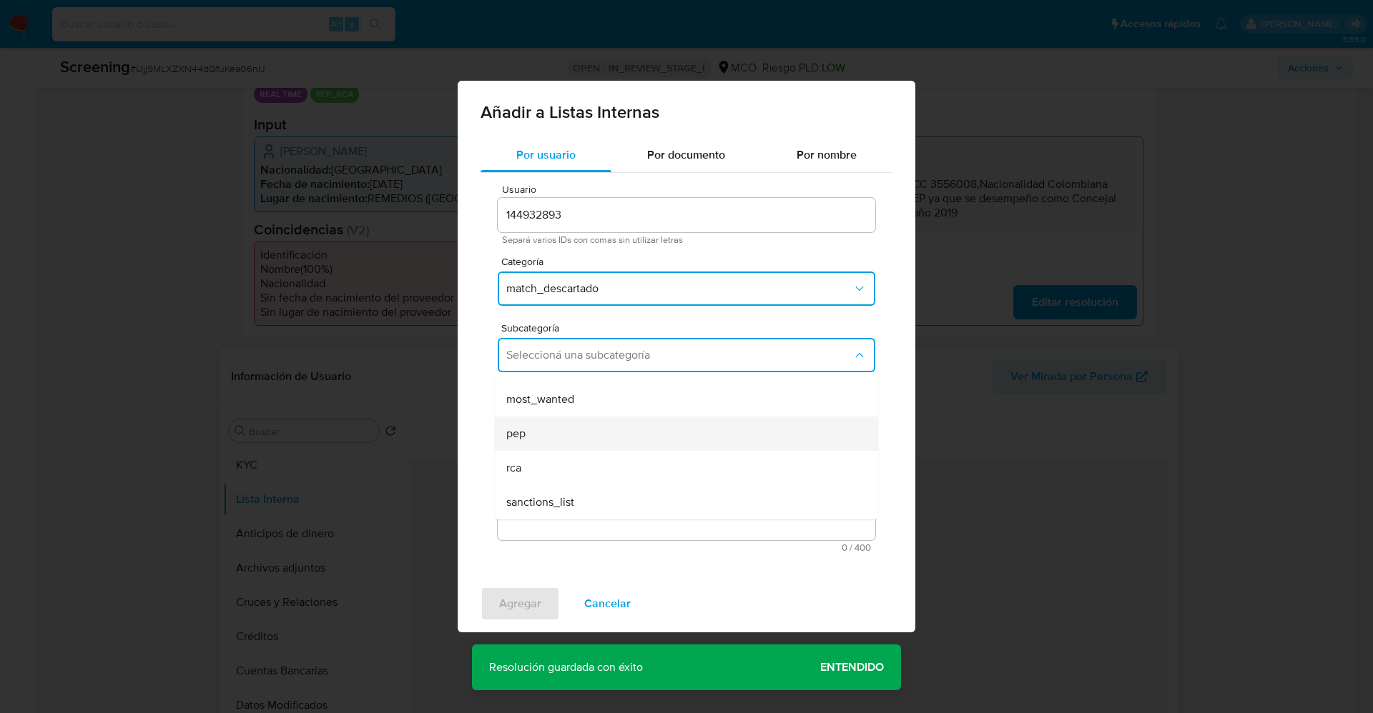
click at [562, 430] on div "pep" at bounding box center [682, 434] width 352 height 34
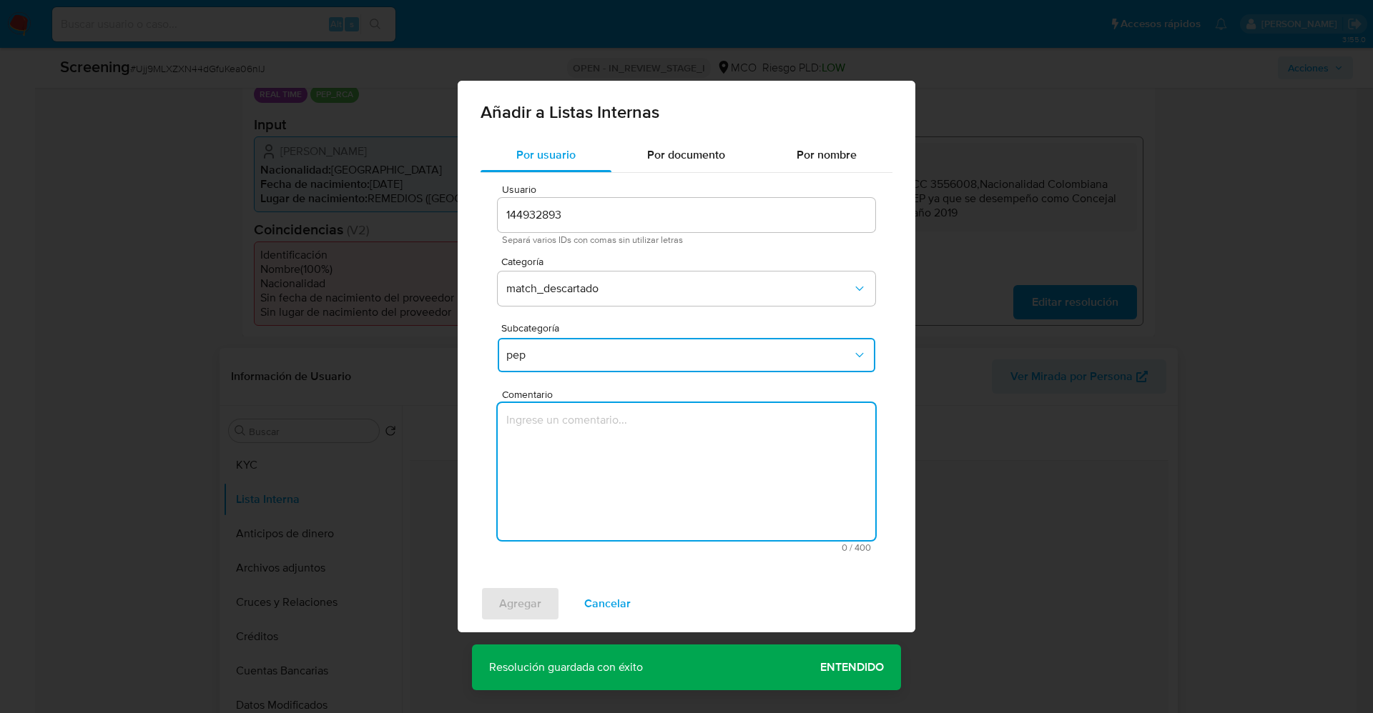
click at [560, 442] on textarea "Comentario" at bounding box center [686, 471] width 377 height 137
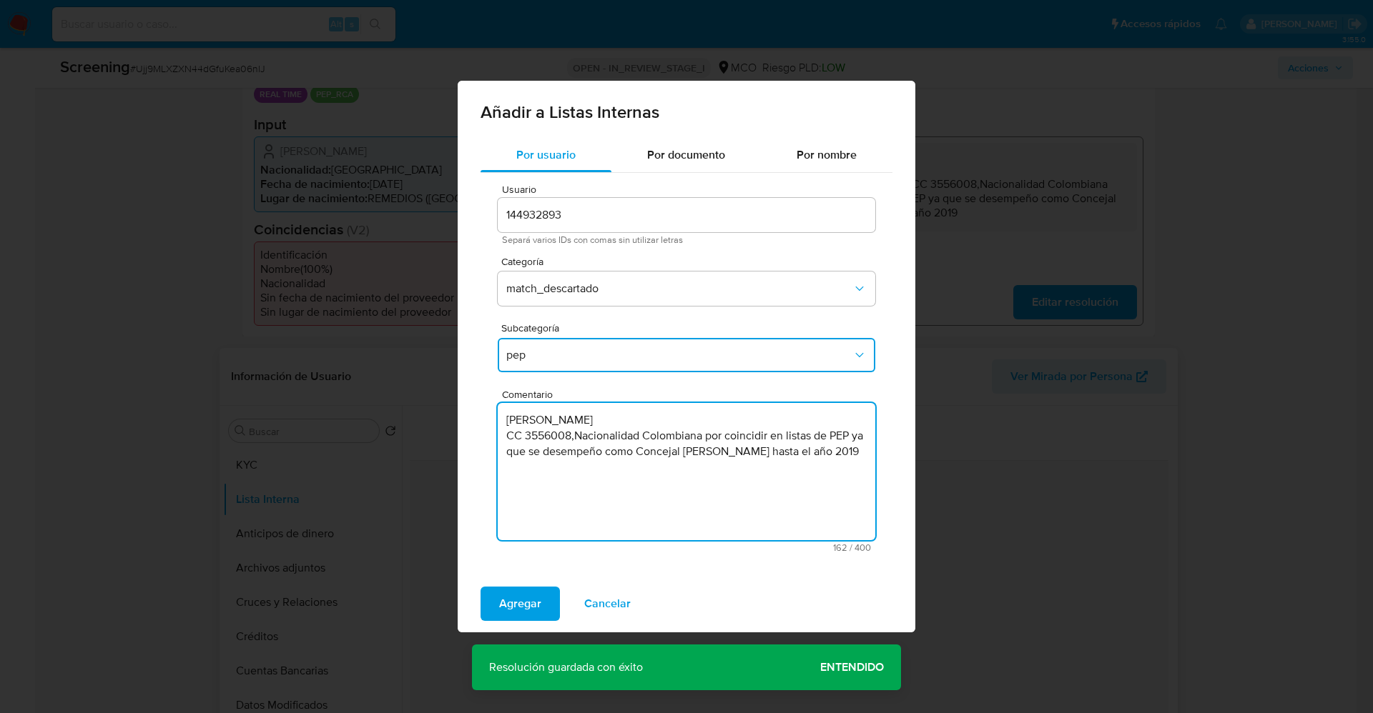
click at [503, 420] on textarea "suario Rigoberto Vasquez Prisco CC 3556008,Nacionalidad Colombiana por coincidi…" at bounding box center [686, 471] width 377 height 137
type textarea "Usuario Rigoberto Vasquez Prisco CC 3556008,Nacionalidad Colombiana por coincid…"
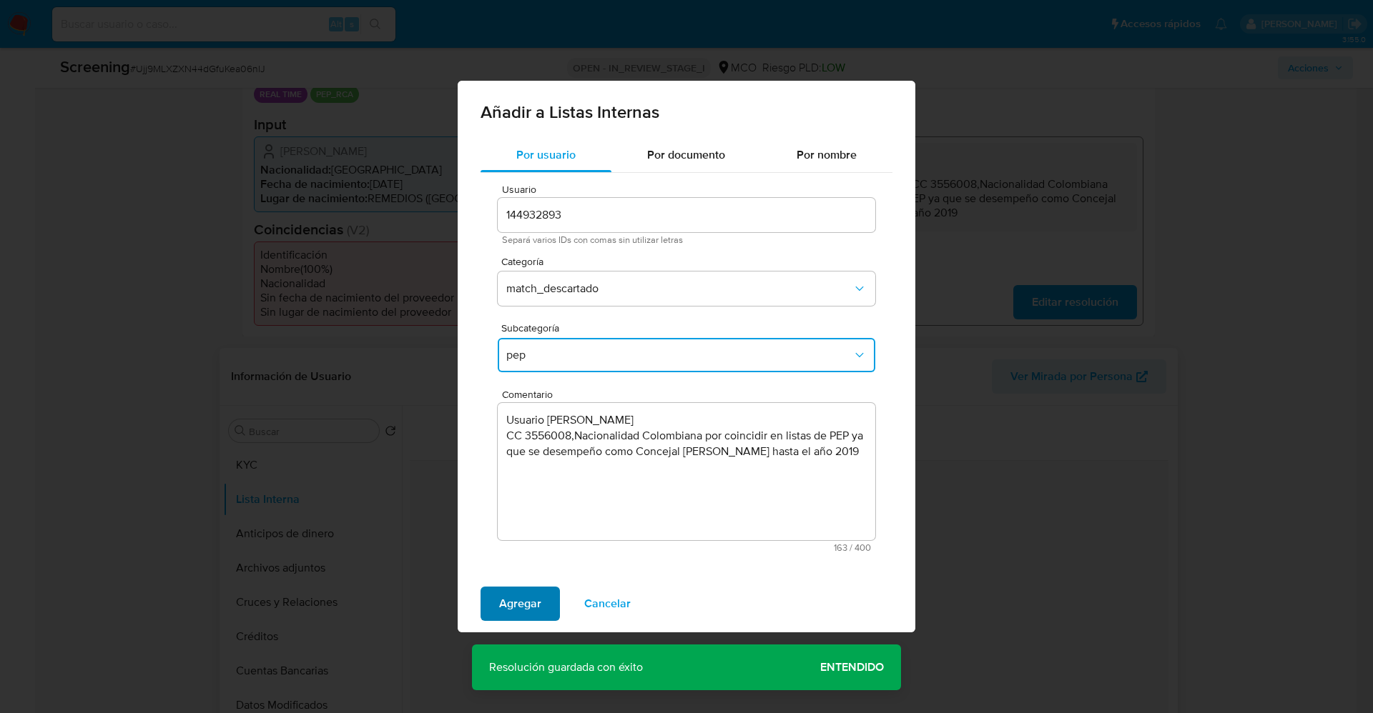
click at [518, 612] on span "Agregar" at bounding box center [520, 603] width 42 height 31
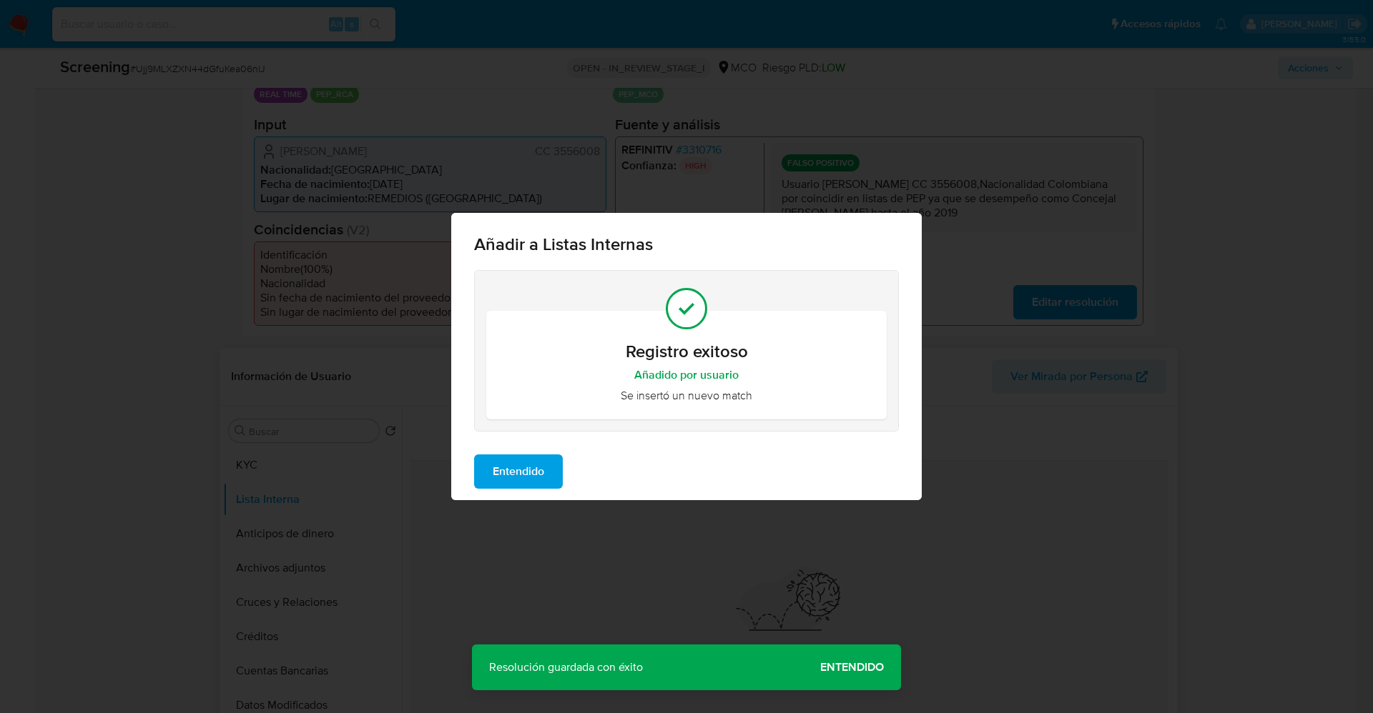
click at [523, 485] on span "Entendido" at bounding box center [518, 471] width 51 height 31
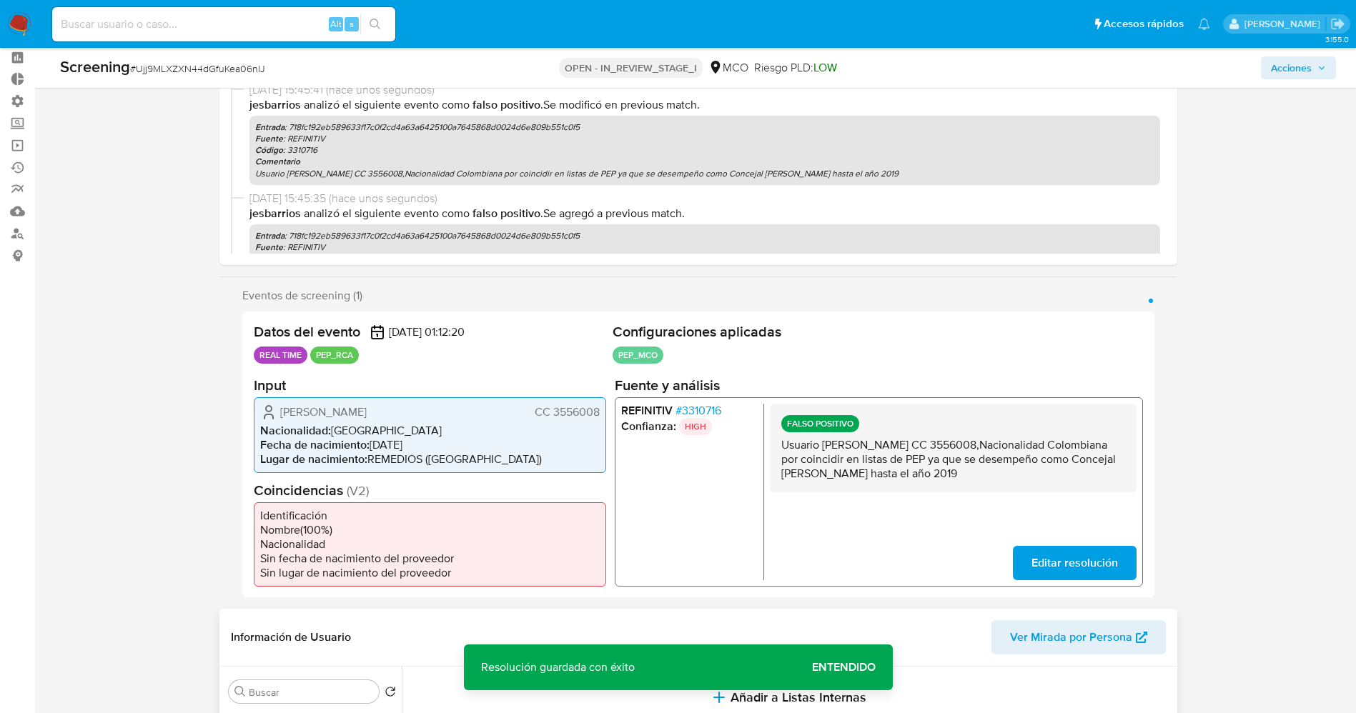
scroll to position [0, 0]
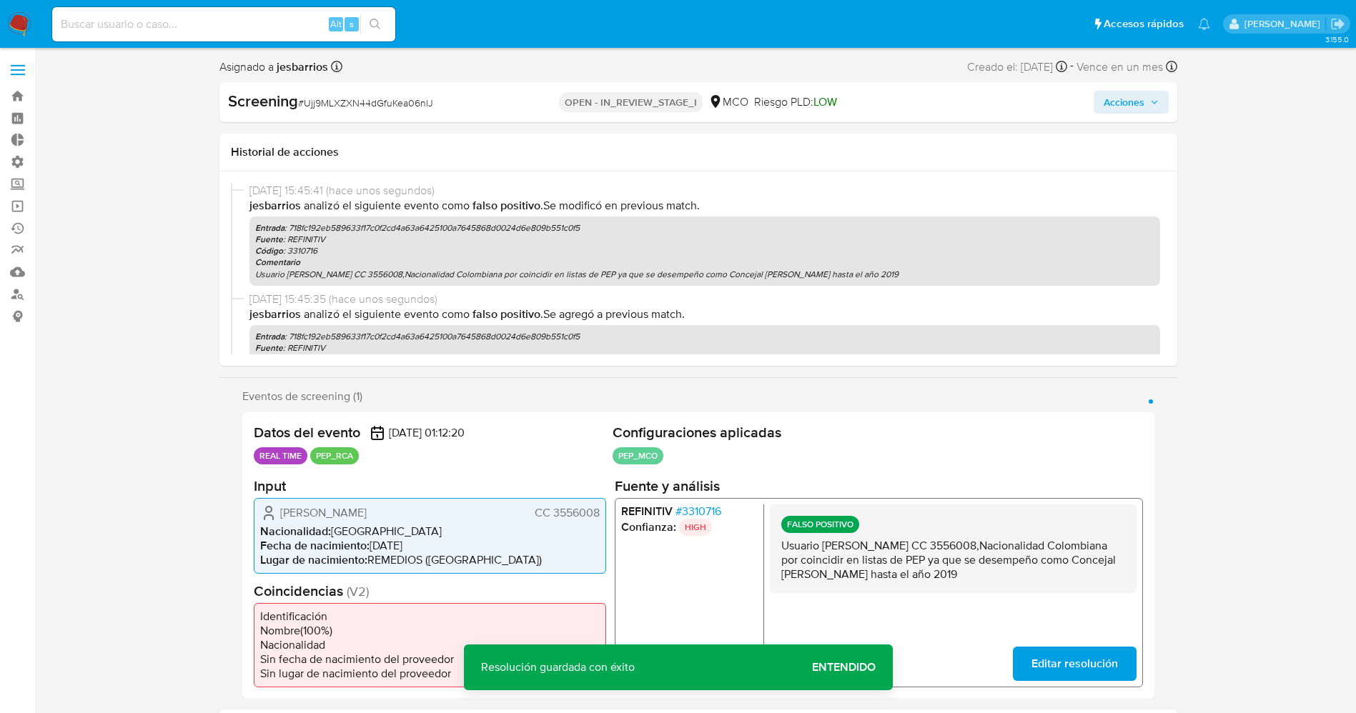
click at [1141, 98] on span "Acciones" at bounding box center [1124, 102] width 41 height 23
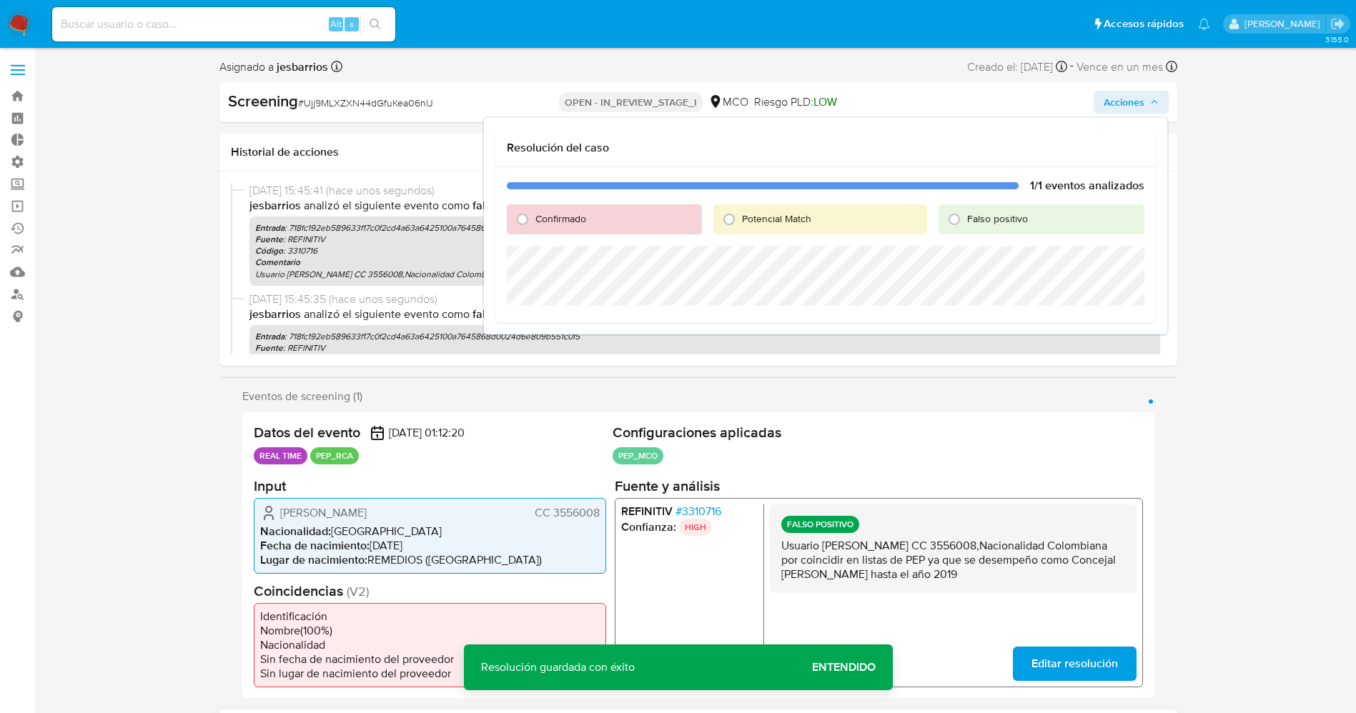
click at [974, 212] on span "Falso positivo" at bounding box center [997, 219] width 61 height 14
click at [966, 212] on input "Falso positivo" at bounding box center [954, 219] width 23 height 23
radio input "true"
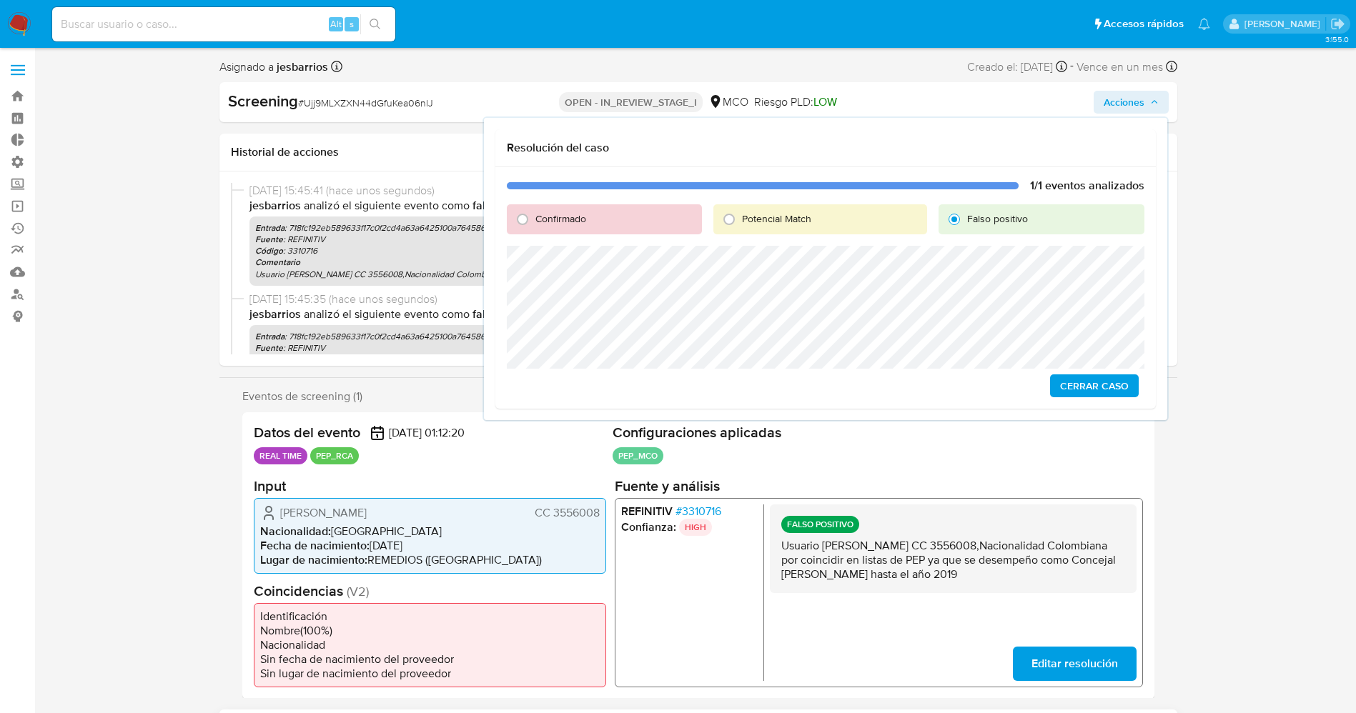
click at [1083, 395] on span "Cerrar Caso" at bounding box center [1094, 386] width 69 height 20
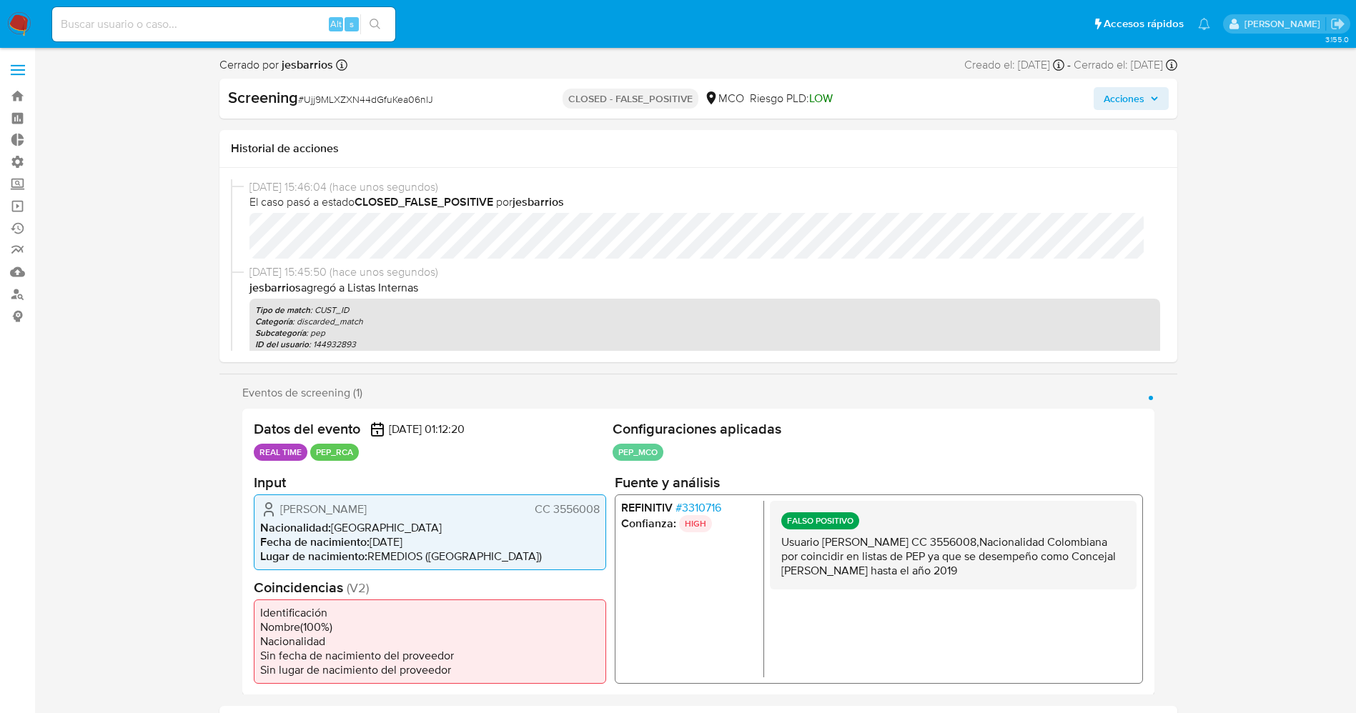
select select "10"
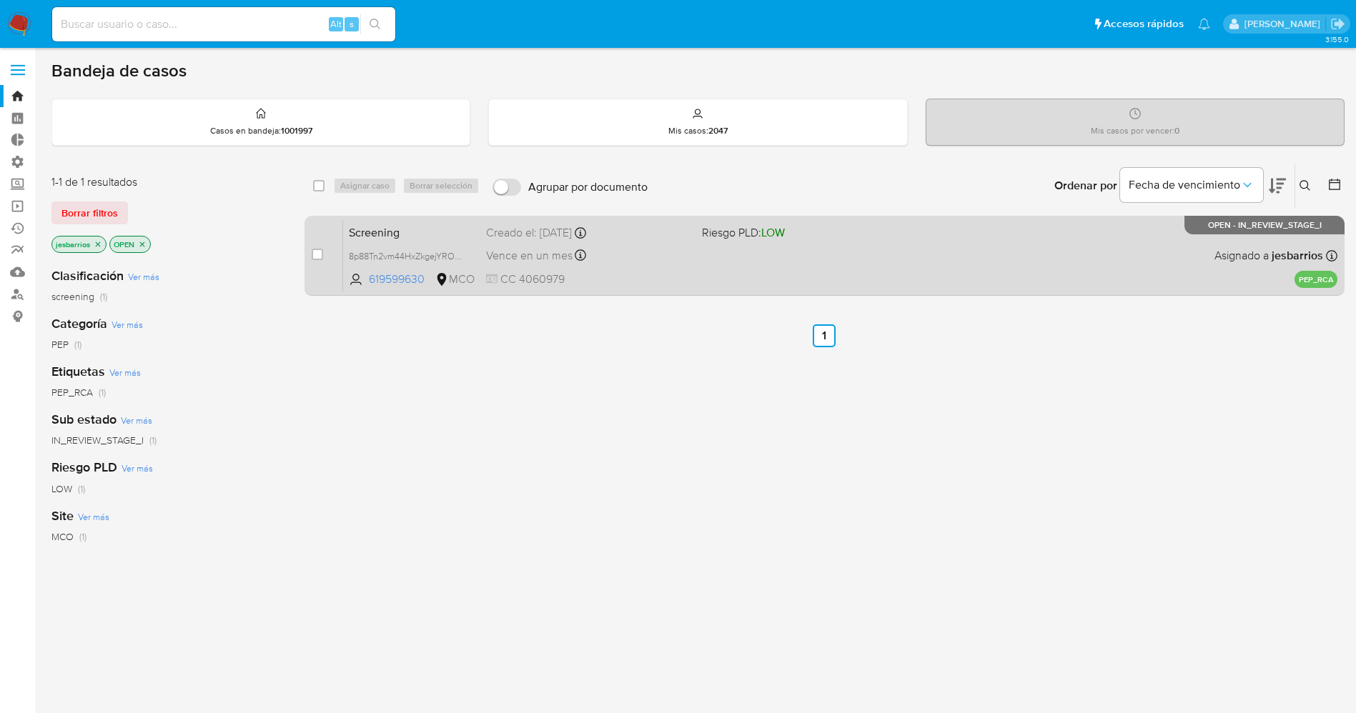
click at [852, 275] on div "Screening 8p88Tn2vm44HxZkgejYROsCt 619599630 MCO Riesgo PLD: LOW Creado el: [DA…" at bounding box center [840, 255] width 994 height 72
click at [716, 269] on div "Screening 8p88Tn2vm44HxZkgejYROsCt 619599630 MCO Riesgo PLD: LOW Creado el: [DA…" at bounding box center [840, 255] width 994 height 72
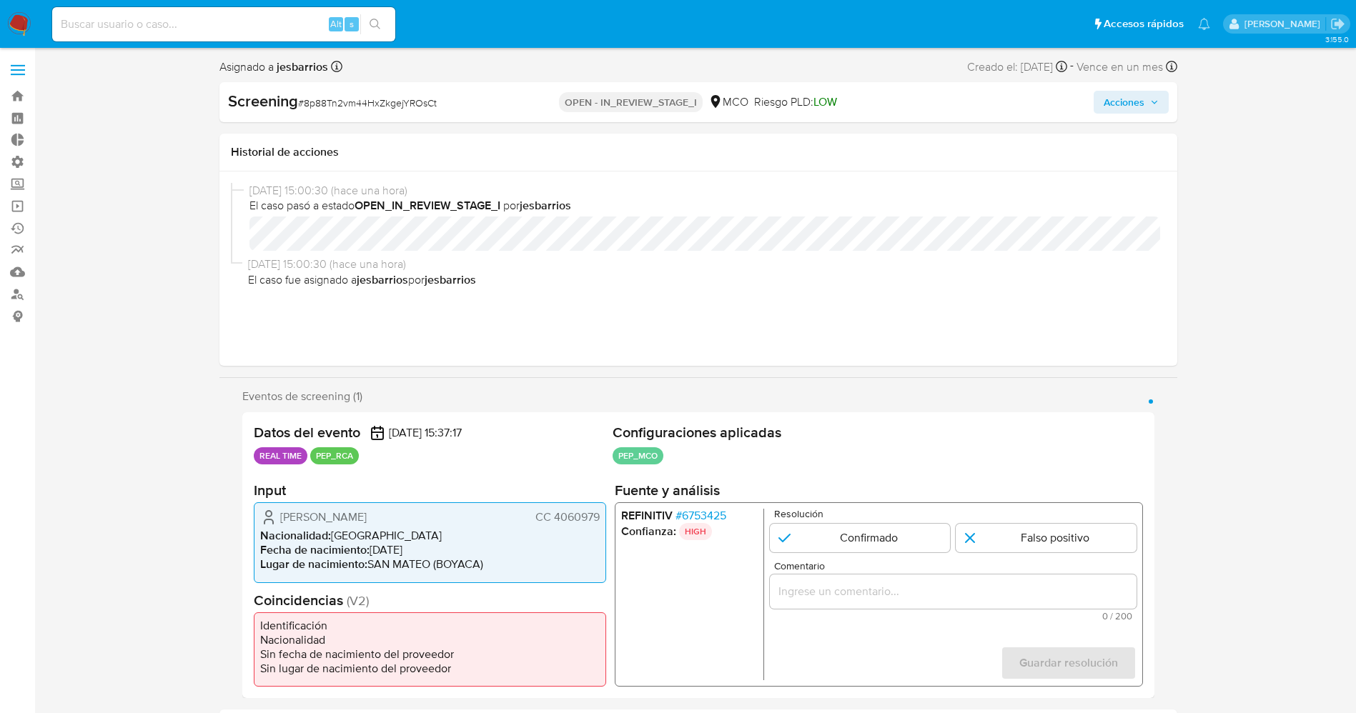
select select "10"
click at [705, 515] on span "# 6753425" at bounding box center [700, 516] width 51 height 14
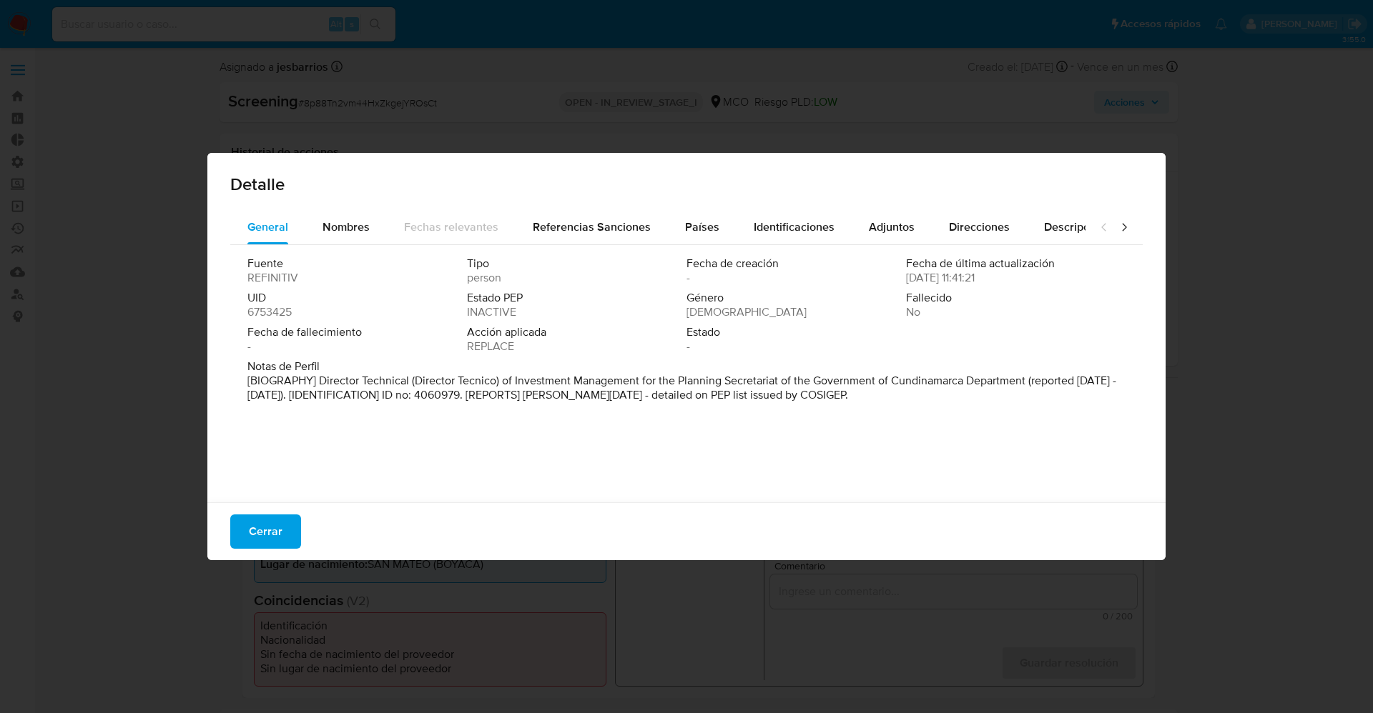
click at [304, 521] on div "Cerrar" at bounding box center [686, 532] width 958 height 58
click at [296, 521] on button "Cerrar" at bounding box center [265, 532] width 71 height 34
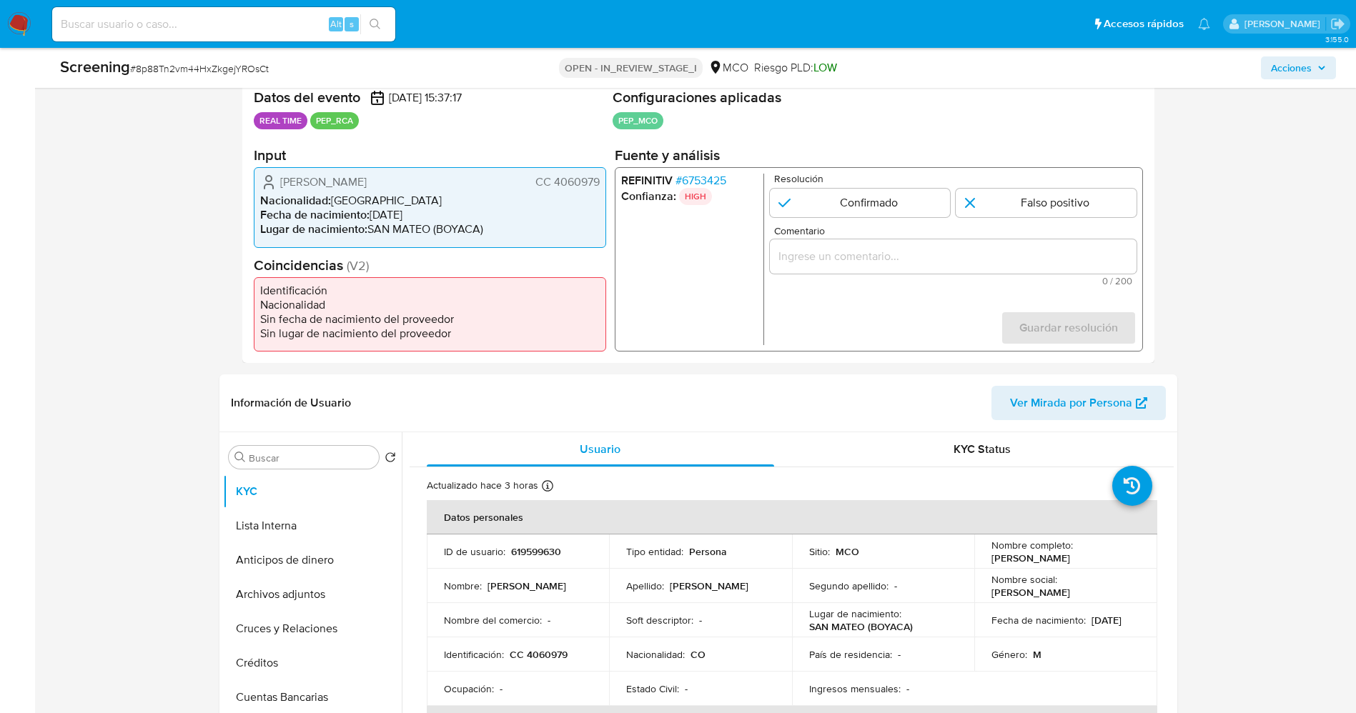
scroll to position [322, 0]
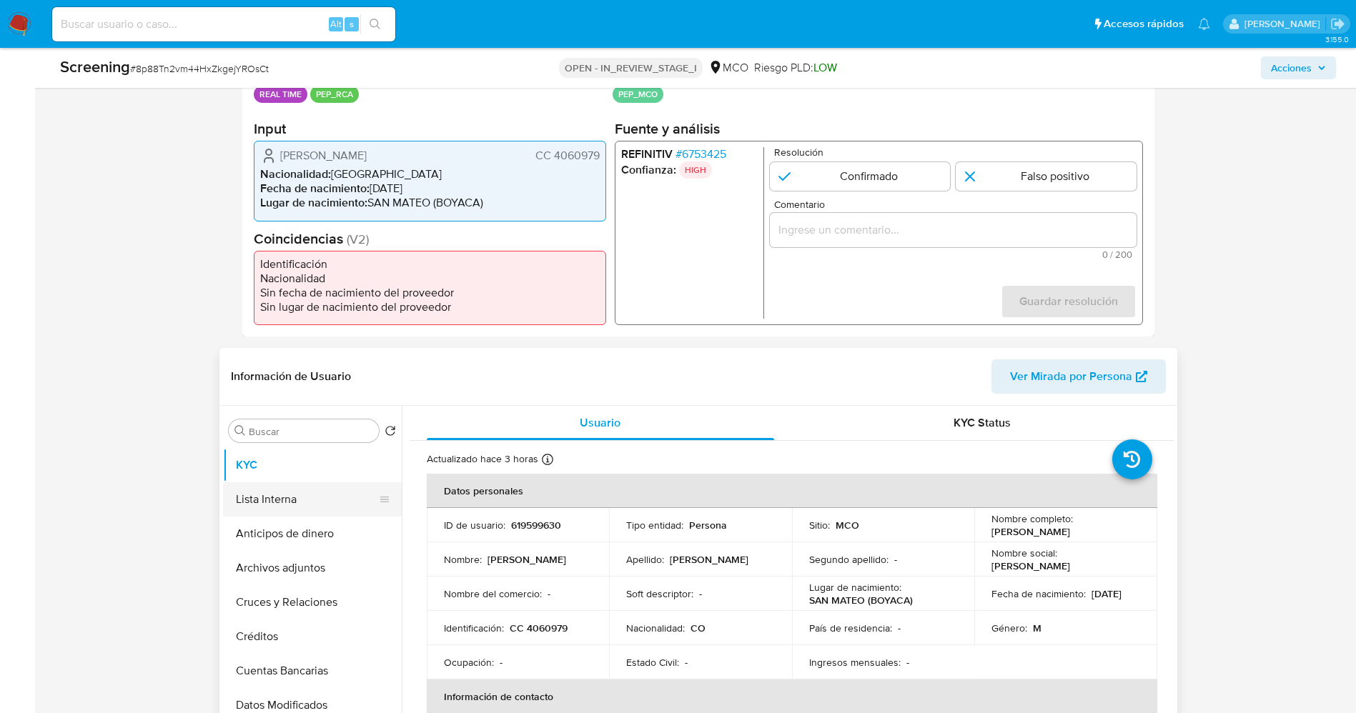
click at [302, 509] on button "Lista Interna" at bounding box center [306, 500] width 167 height 34
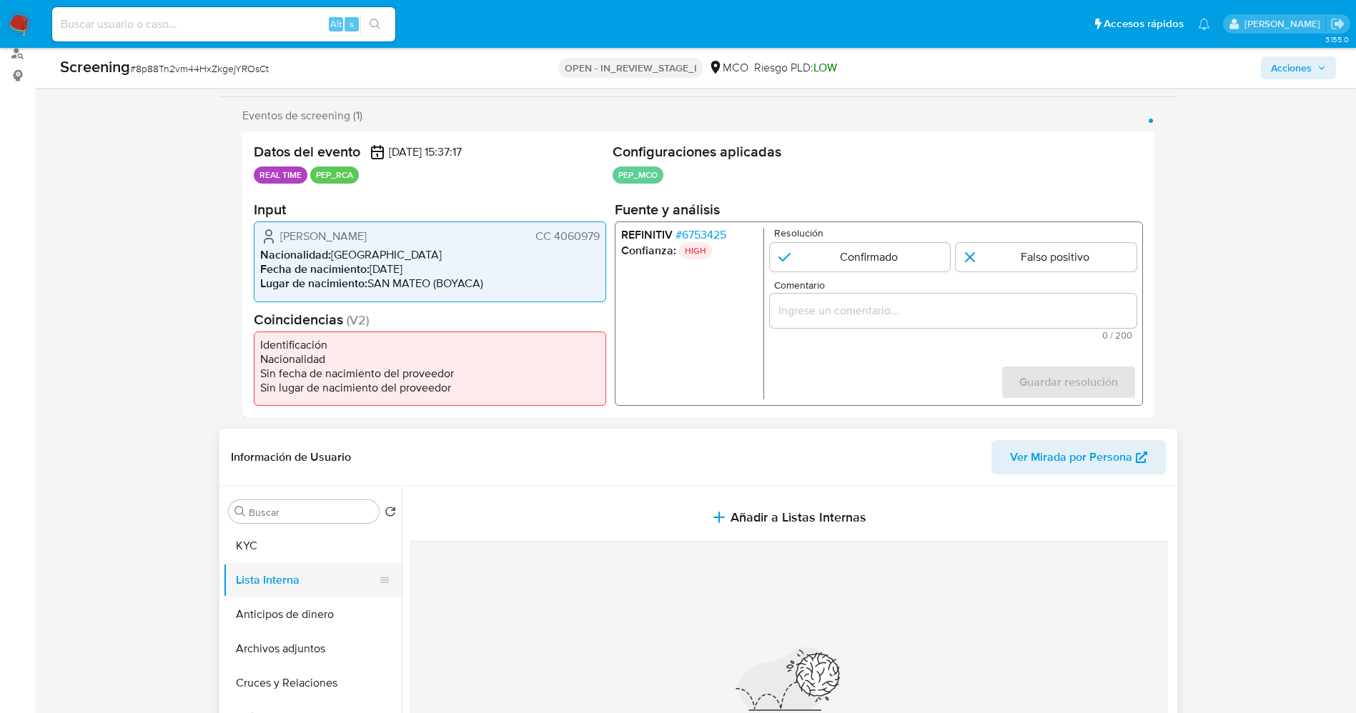
scroll to position [214, 0]
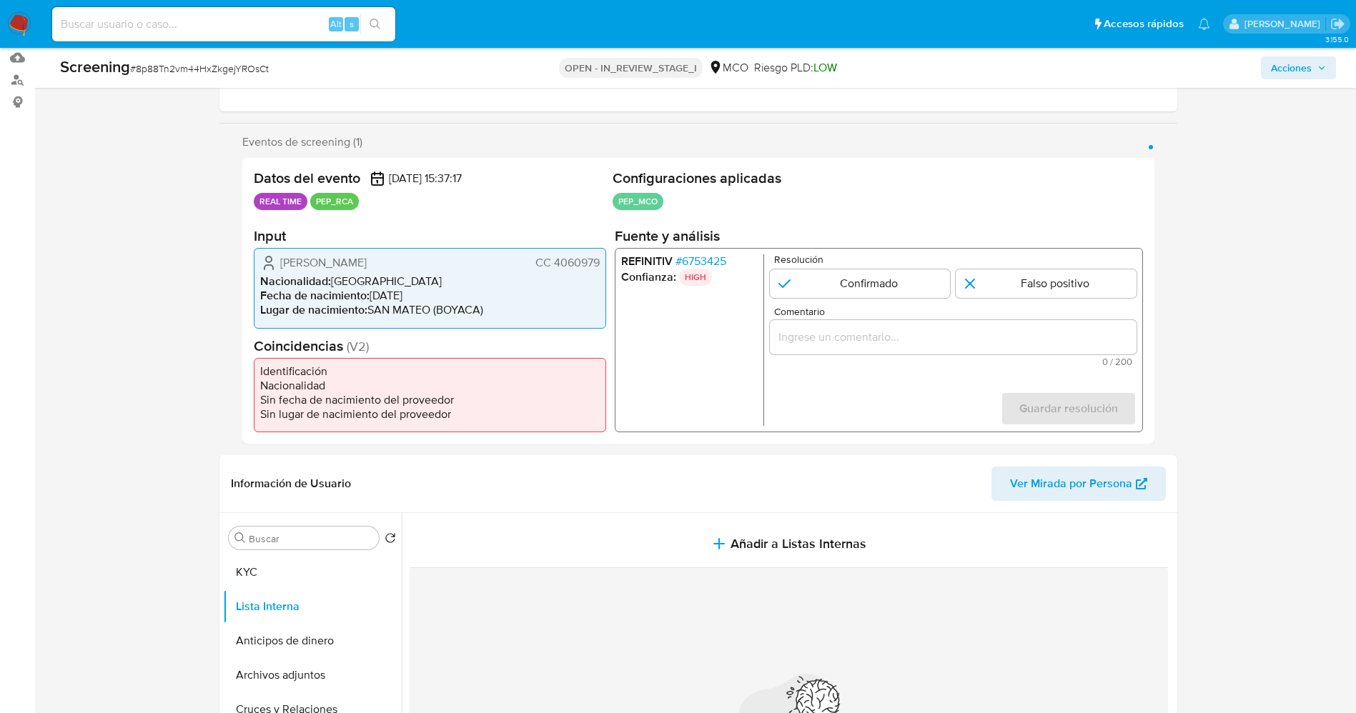
click at [710, 260] on span "# 6753425" at bounding box center [700, 262] width 51 height 14
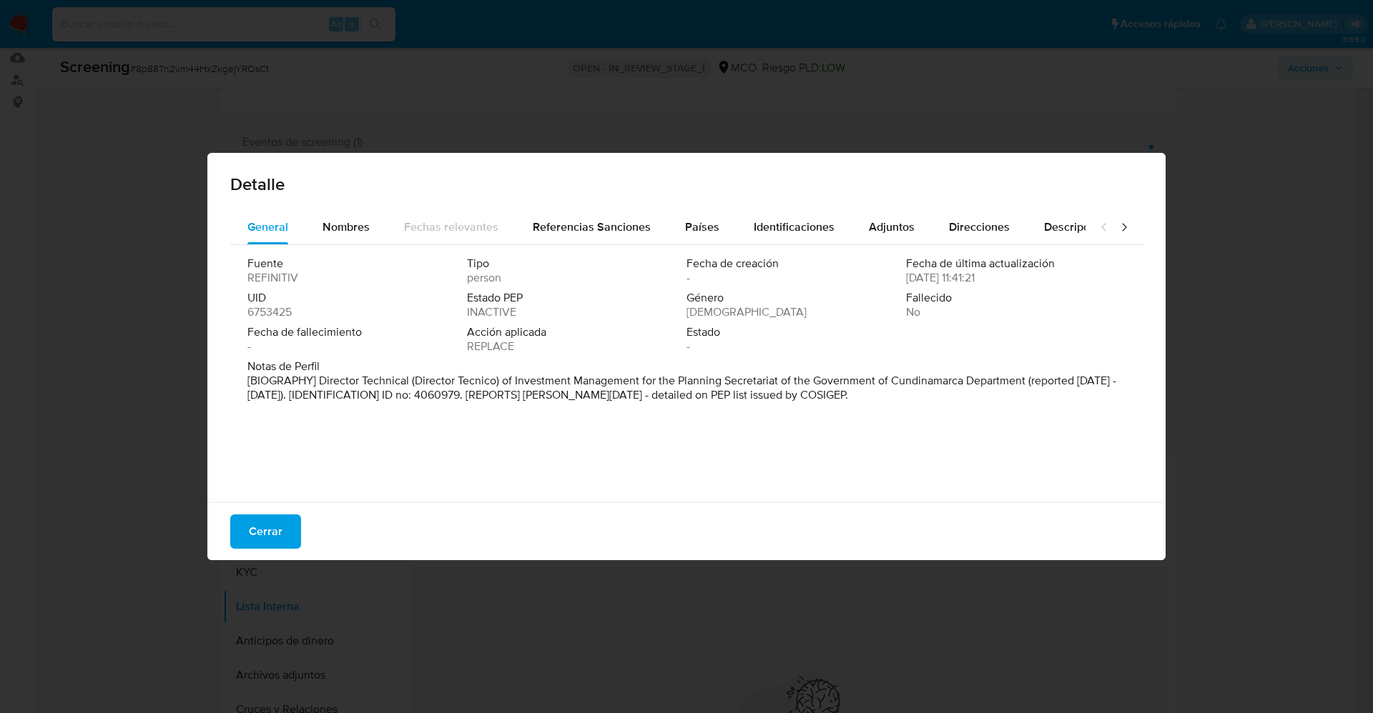
drag, startPoint x: 322, startPoint y: 379, endPoint x: 1012, endPoint y: 450, distance: 693.5
click at [1057, 450] on div "Fuente REFINITIV Tipo person Fecha de creación - Fecha de última actualización …" at bounding box center [686, 370] width 912 height 250
drag, startPoint x: 316, startPoint y: 382, endPoint x: 869, endPoint y: 381, distance: 552.6
click at [869, 381] on font "[BIOGRAFÍA] Director Técnico de Gestión de Inversiones de la Secretaría de Plan…" at bounding box center [659, 387] width 824 height 31
click at [349, 234] on span "Nombres" at bounding box center [345, 227] width 47 height 16
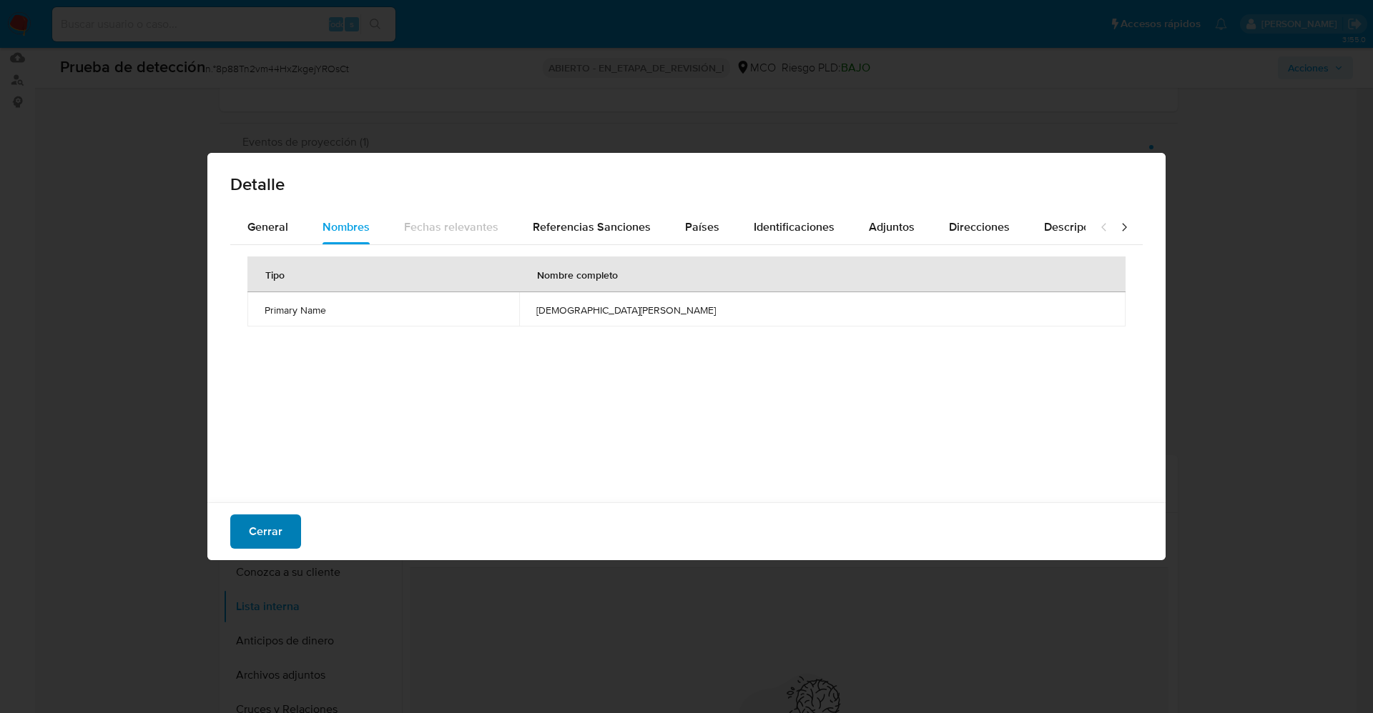
click at [257, 521] on span "Cerrar" at bounding box center [266, 531] width 34 height 31
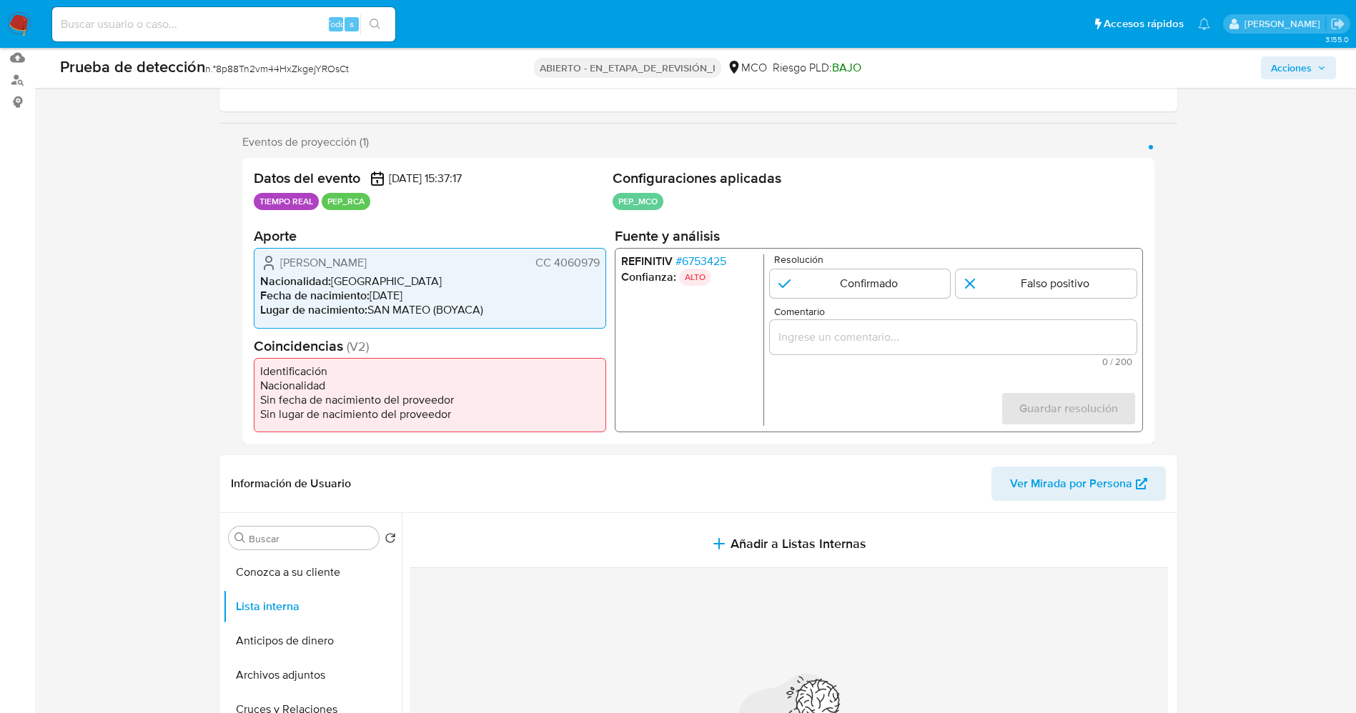
click at [711, 261] on font "6753425" at bounding box center [703, 261] width 44 height 16
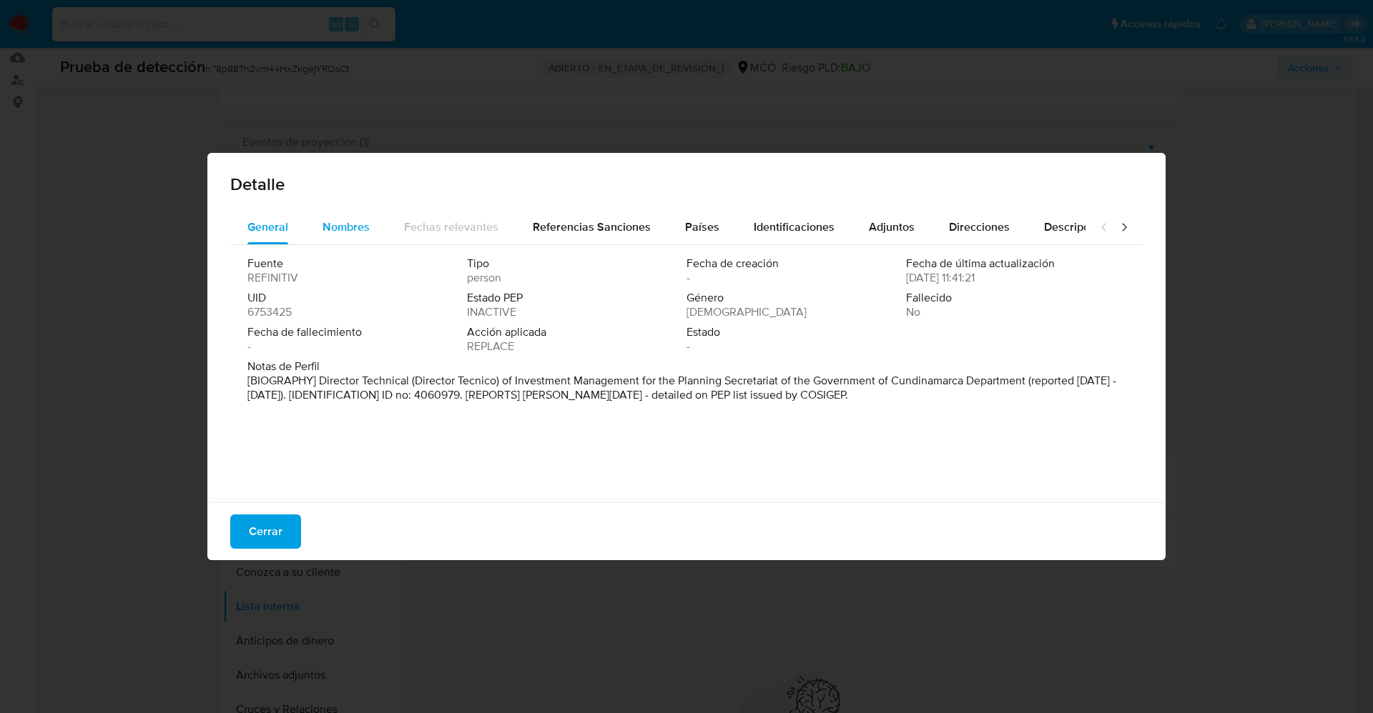
click at [339, 227] on span "Nombres" at bounding box center [345, 227] width 47 height 16
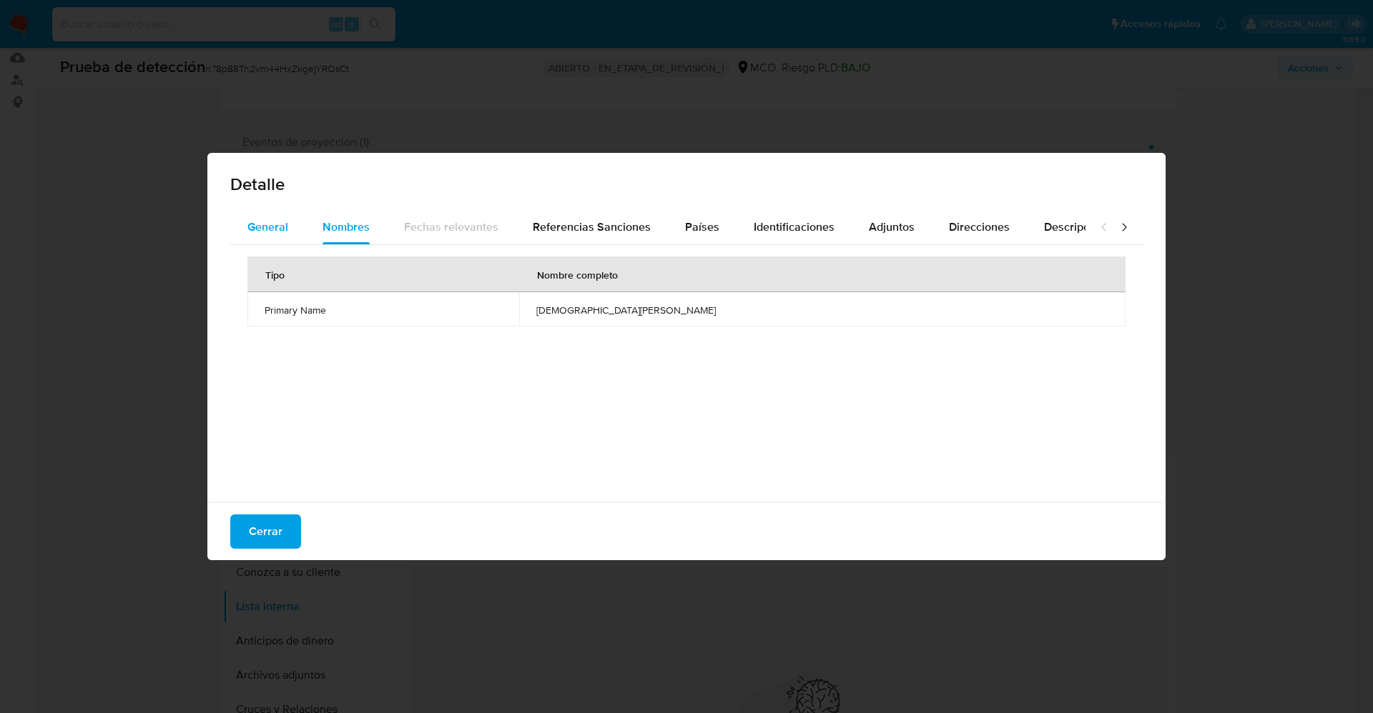
click at [270, 227] on span "General" at bounding box center [267, 227] width 41 height 16
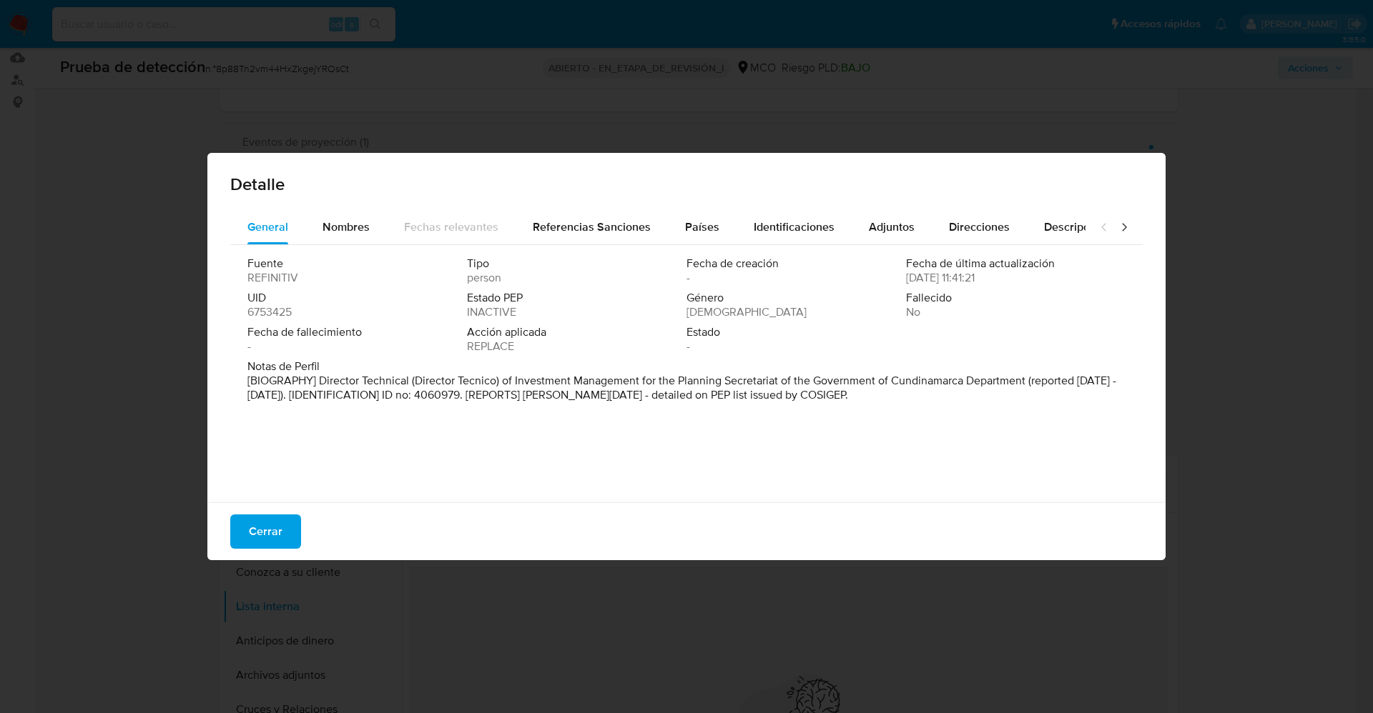
drag, startPoint x: 310, startPoint y: 229, endPoint x: 333, endPoint y: 251, distance: 31.9
click at [311, 229] on button "Nombres" at bounding box center [345, 227] width 81 height 34
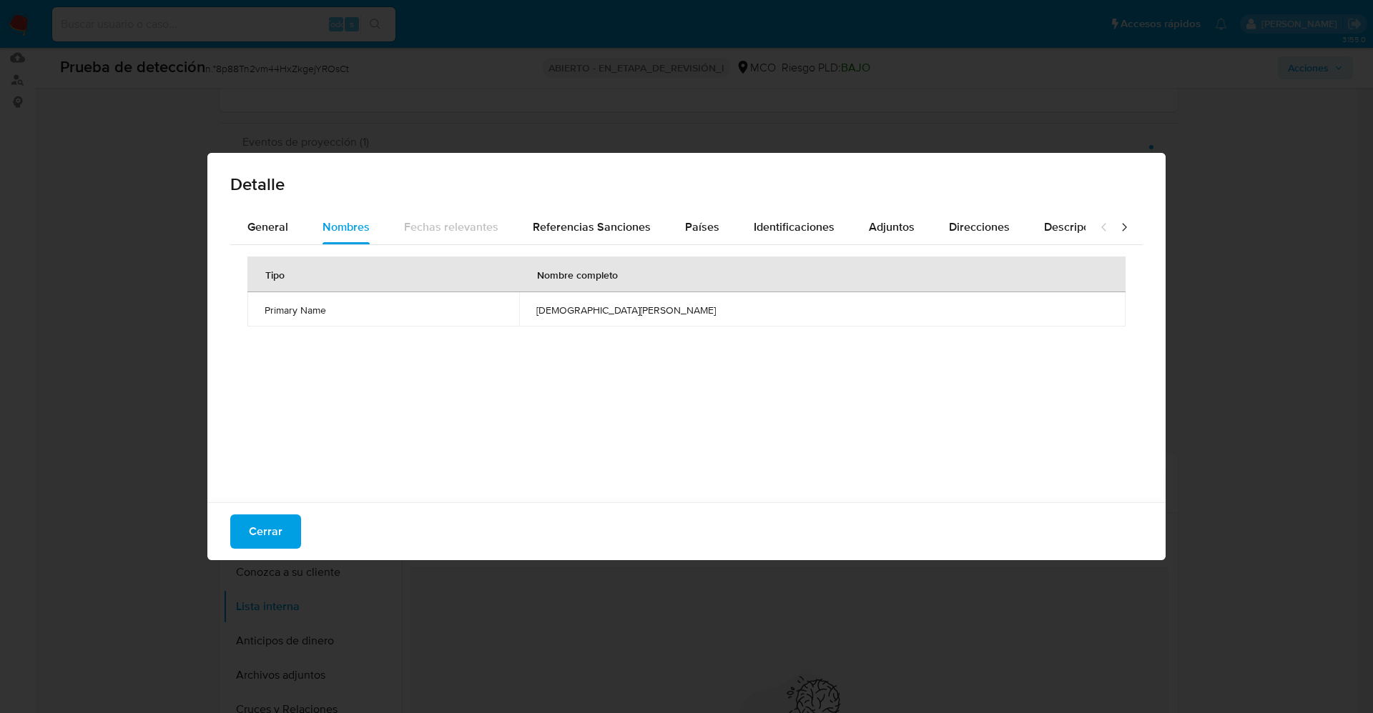
click at [274, 533] on font "Cerrar" at bounding box center [266, 532] width 34 height 34
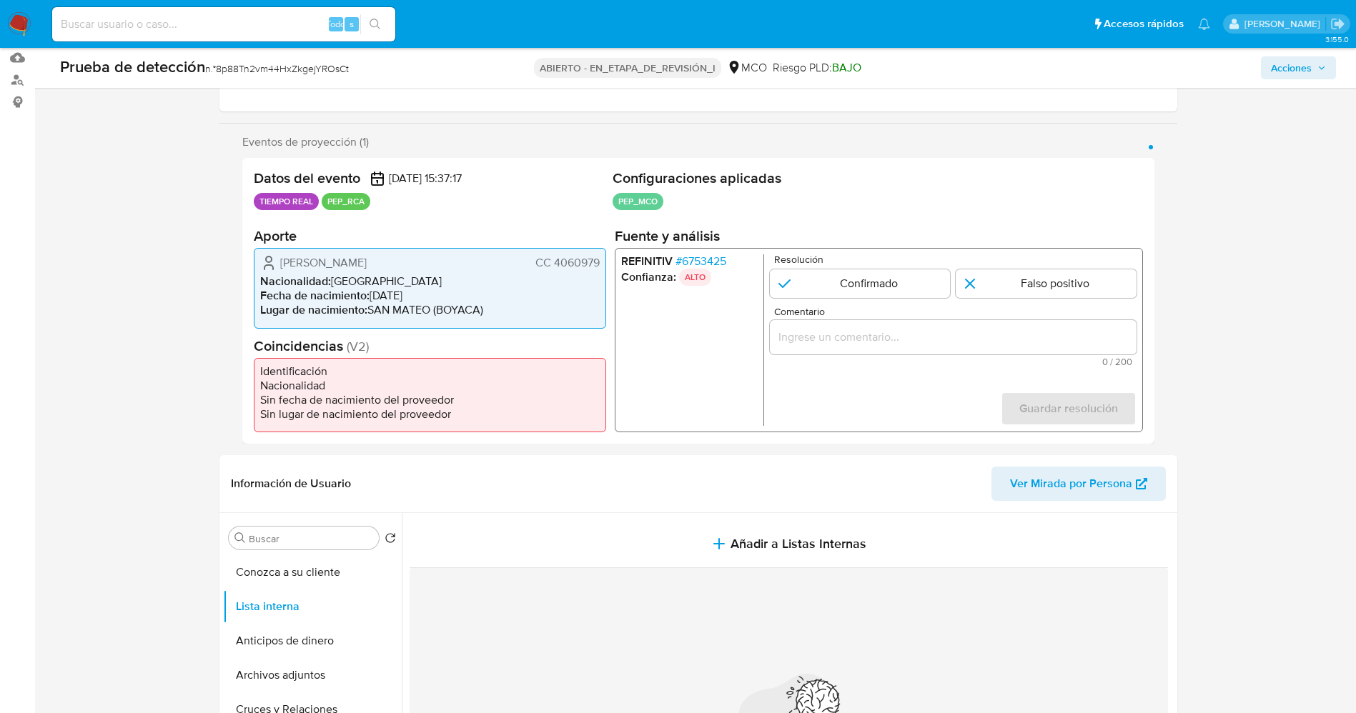
click at [721, 255] on font "6753425" at bounding box center [703, 261] width 44 height 16
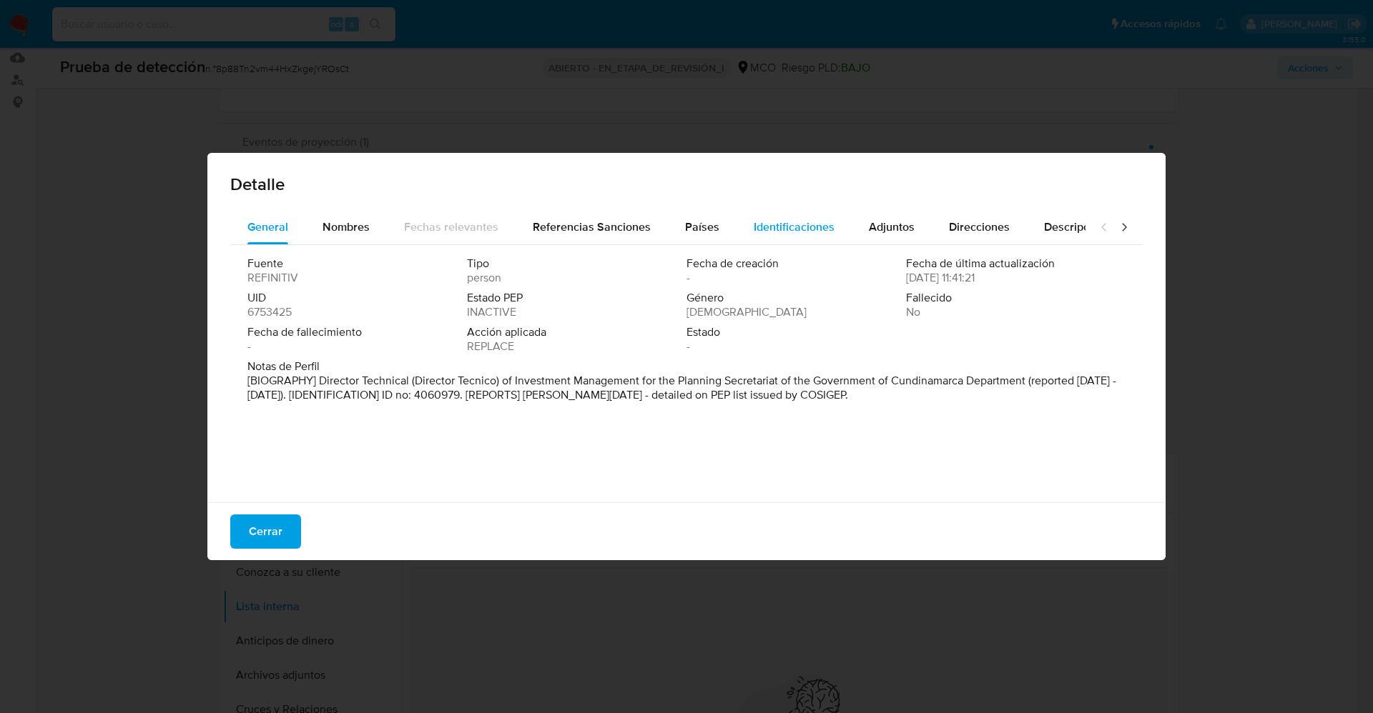
click at [797, 231] on span "Identificaciones" at bounding box center [793, 227] width 81 height 16
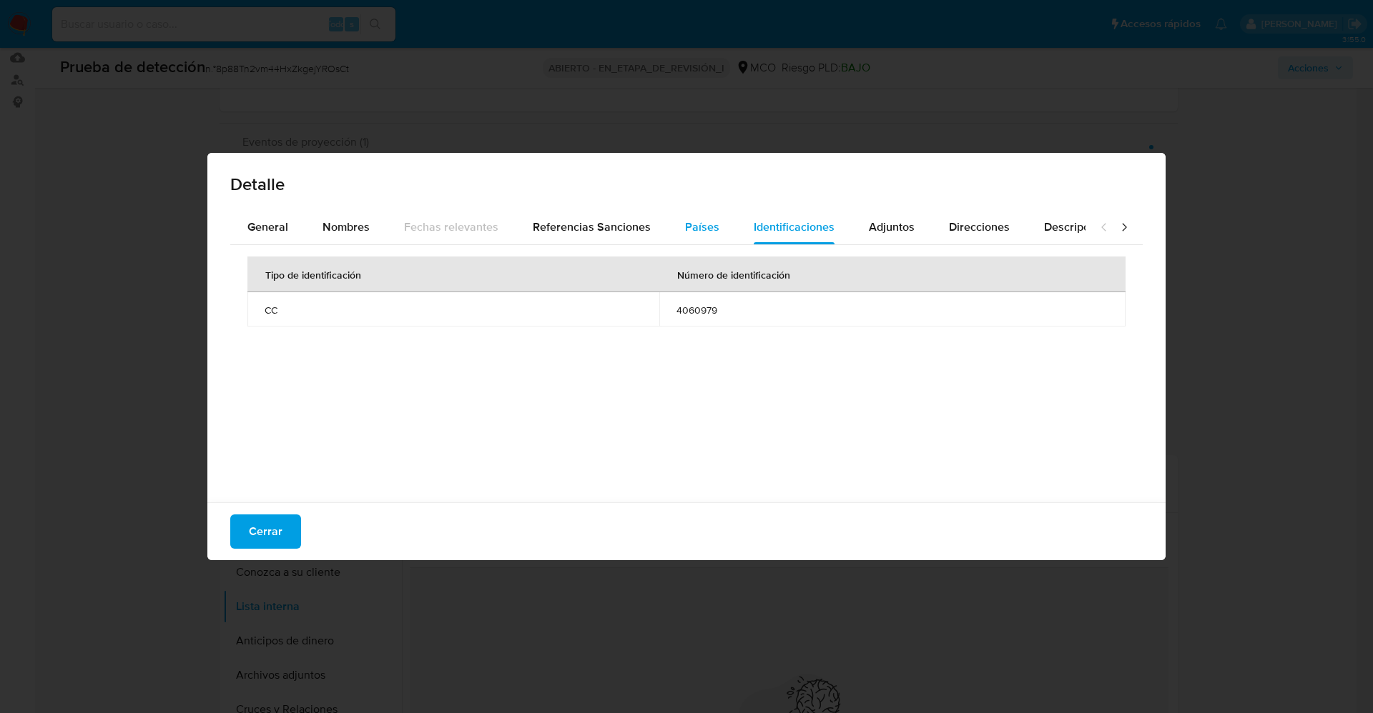
click at [726, 228] on button "Países" at bounding box center [702, 227] width 69 height 34
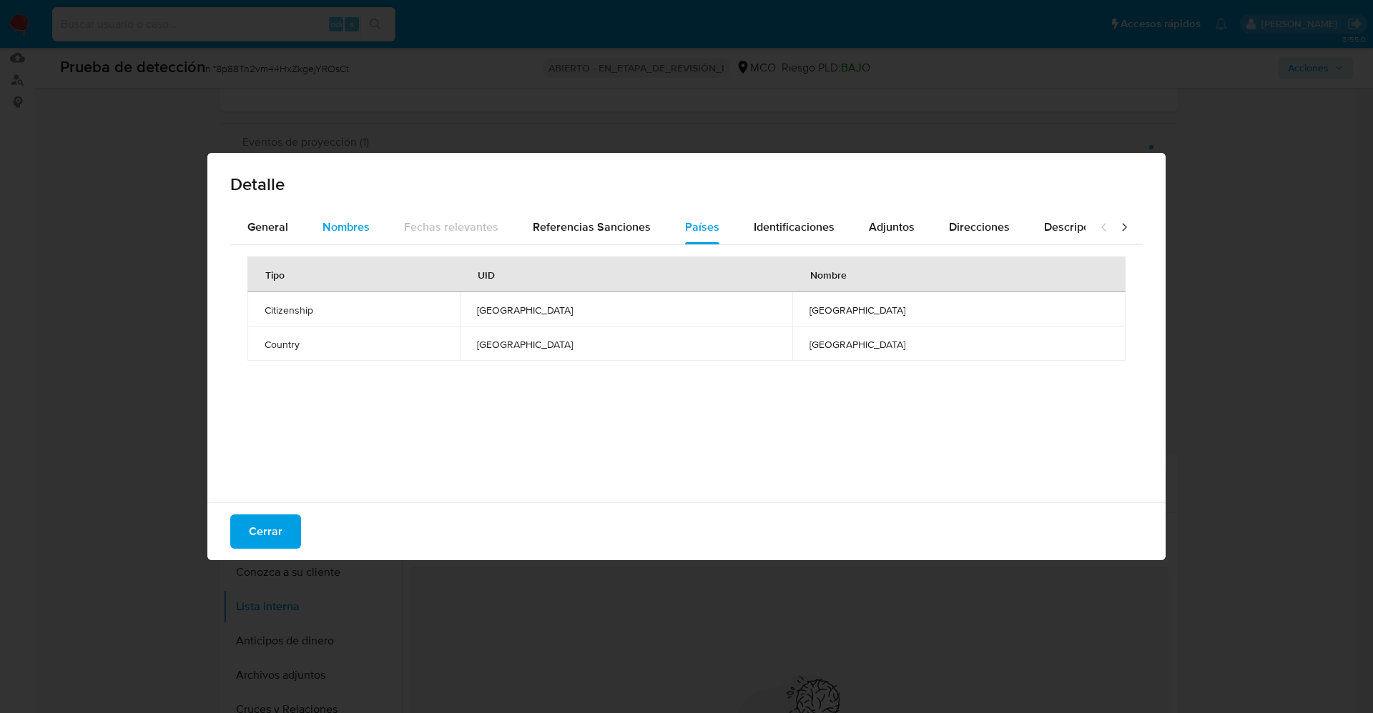
click at [323, 235] on div "Nombres" at bounding box center [345, 227] width 47 height 34
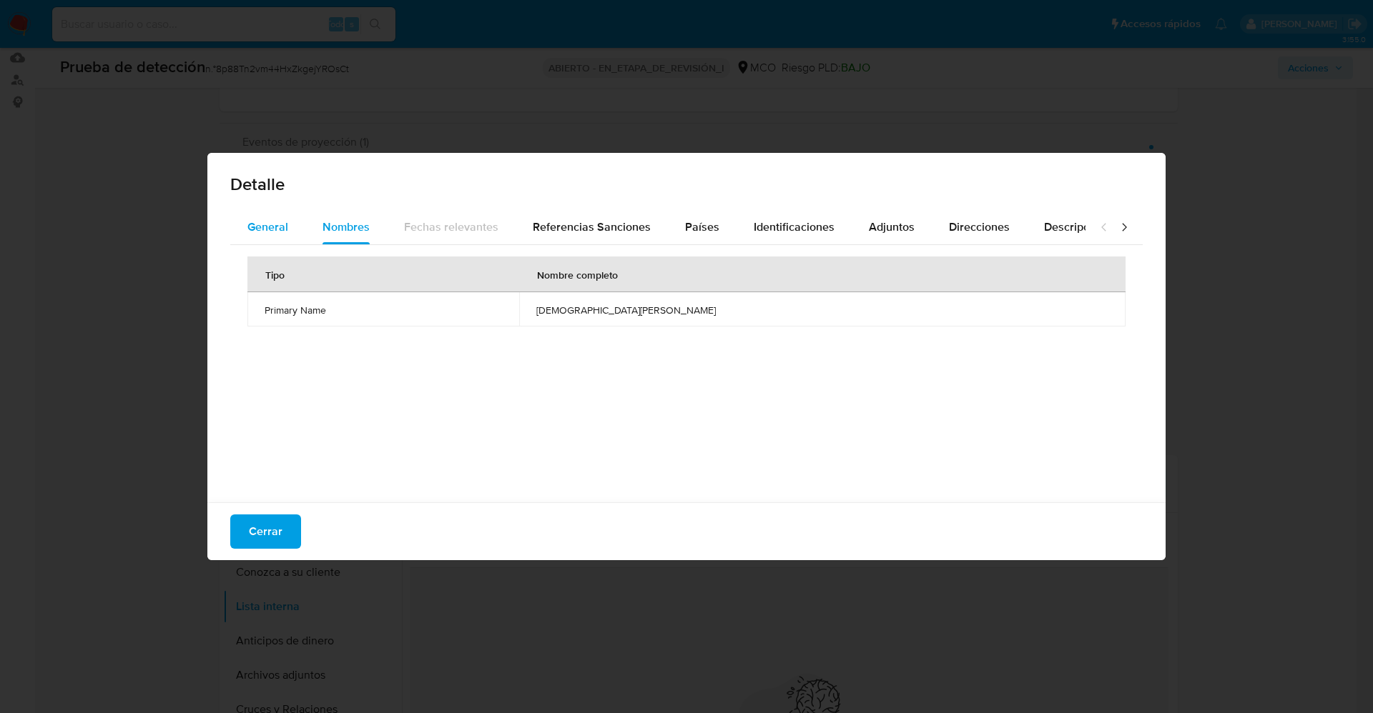
click at [282, 232] on span "General" at bounding box center [267, 227] width 41 height 16
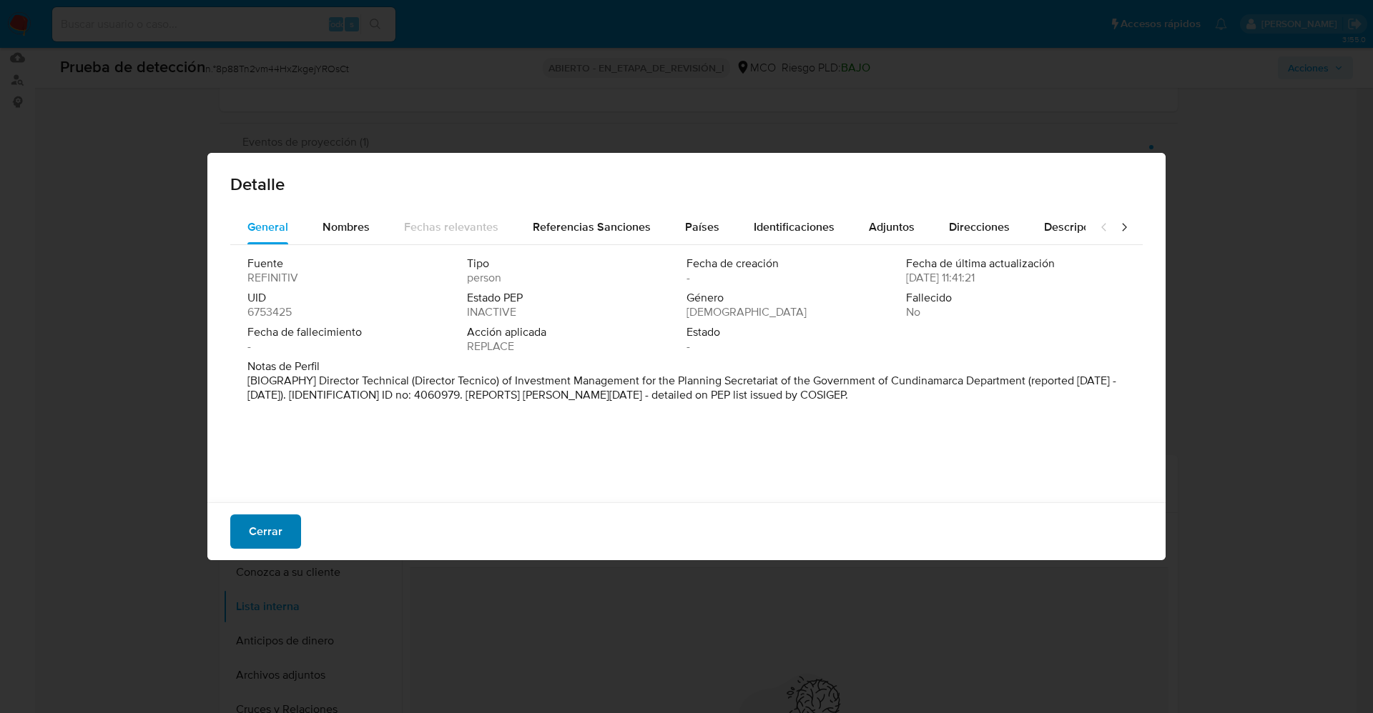
click at [256, 528] on font "Cerrar" at bounding box center [266, 532] width 34 height 34
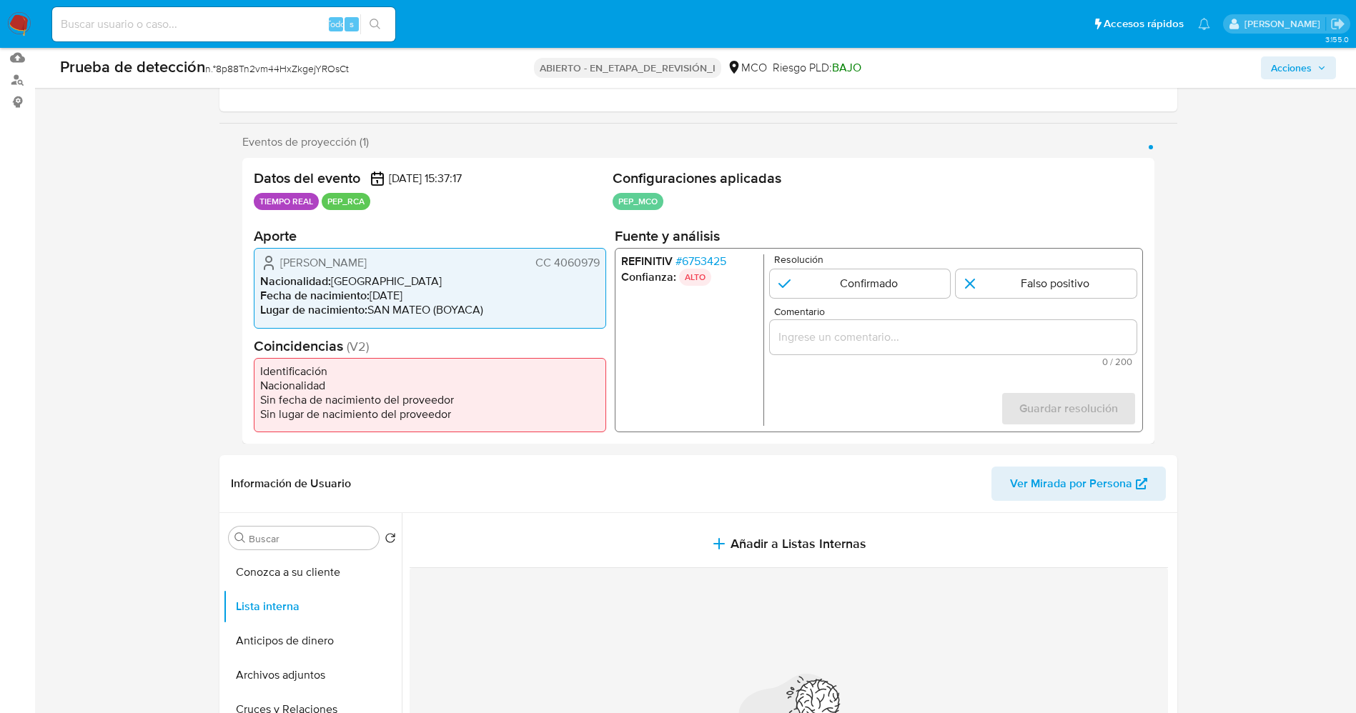
click at [701, 267] on font "6753425" at bounding box center [703, 261] width 44 height 16
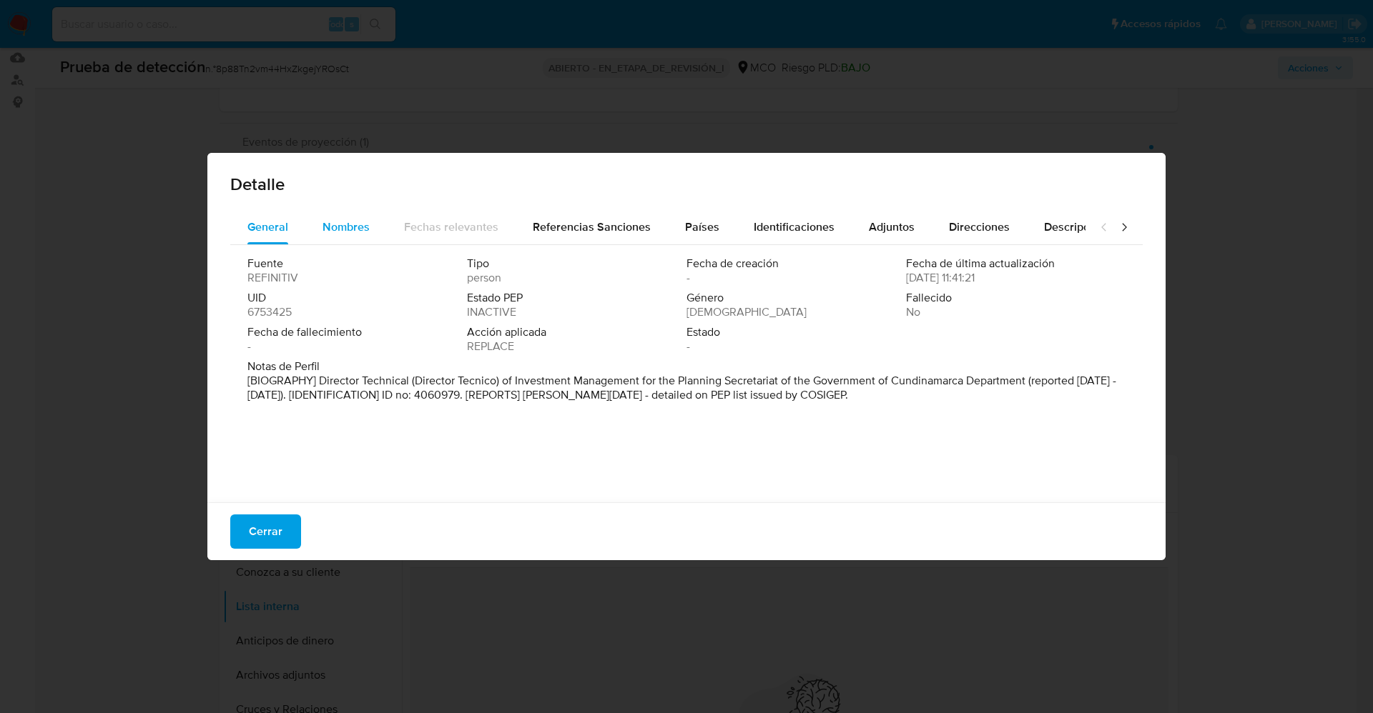
click at [339, 234] on span "Nombres" at bounding box center [345, 227] width 47 height 16
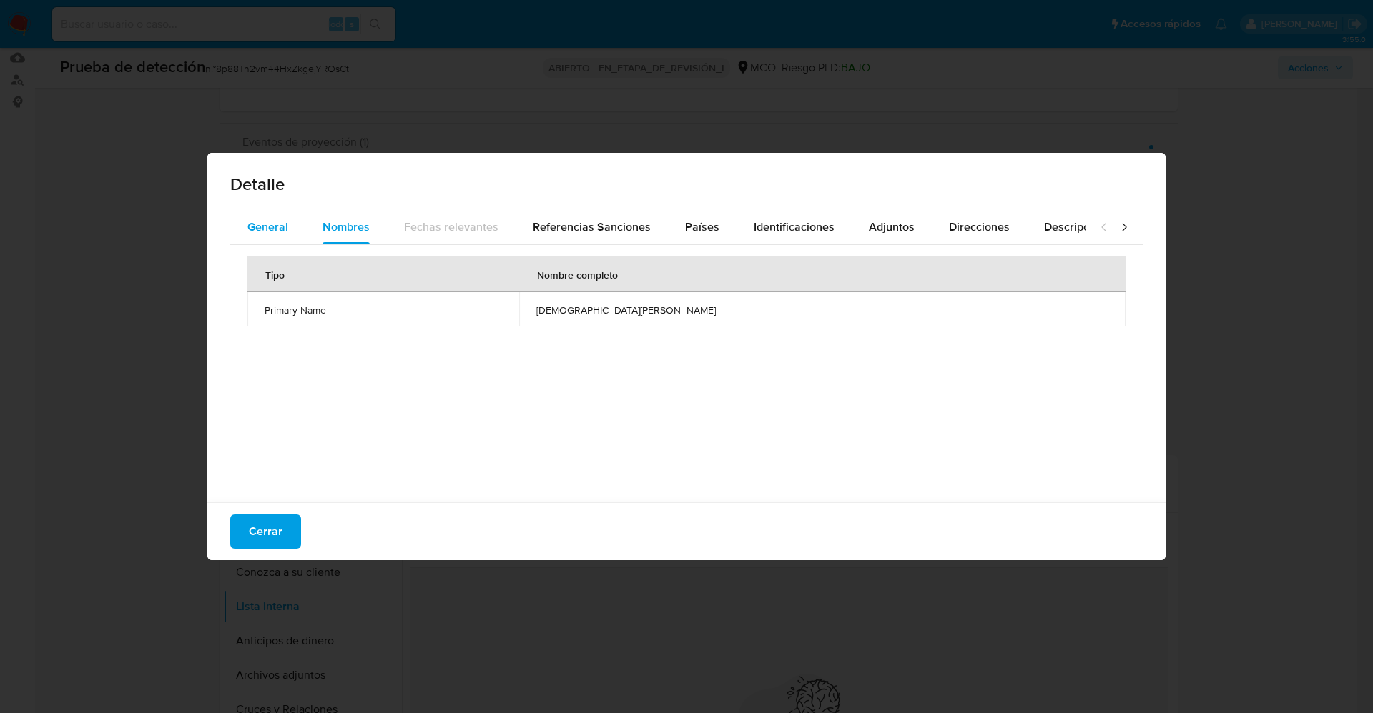
click at [255, 226] on span "General" at bounding box center [267, 227] width 41 height 16
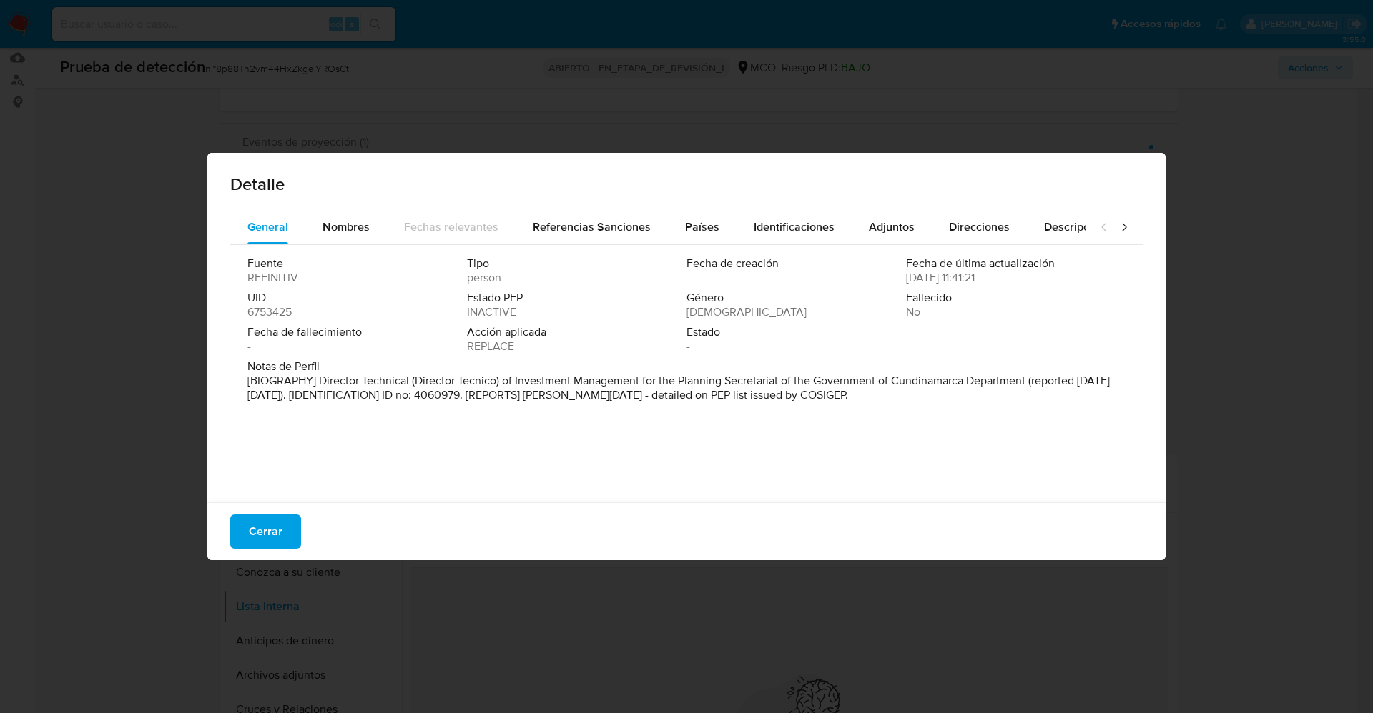
click at [760, 243] on div "Identificaciones" at bounding box center [793, 227] width 81 height 34
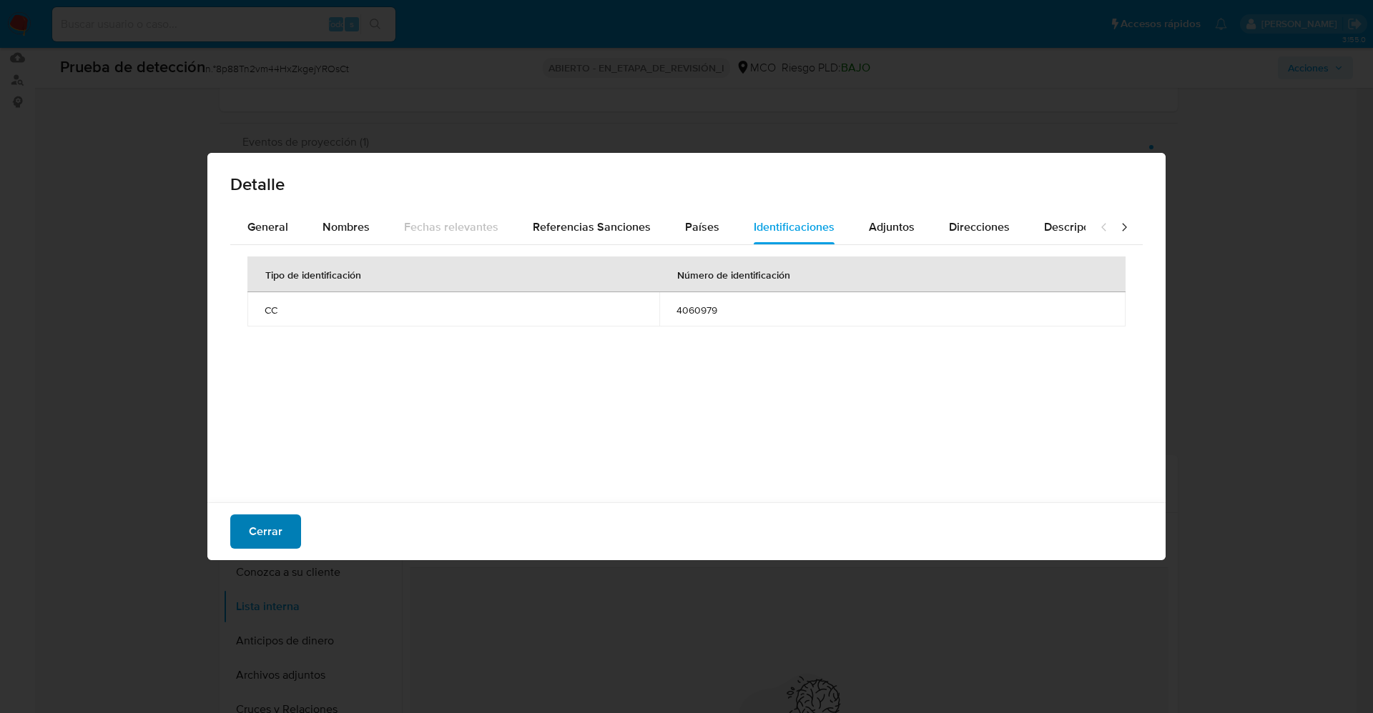
click at [277, 533] on font "Cerrar" at bounding box center [266, 532] width 34 height 34
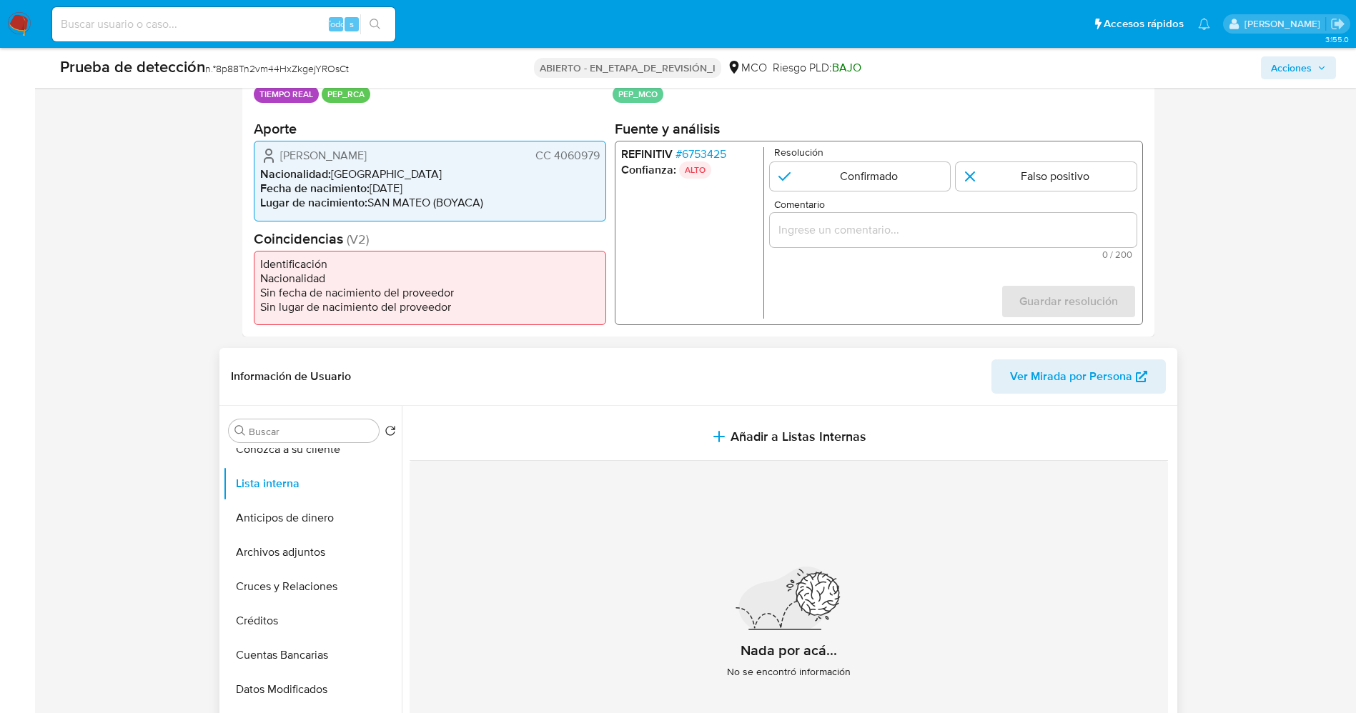
scroll to position [0, 0]
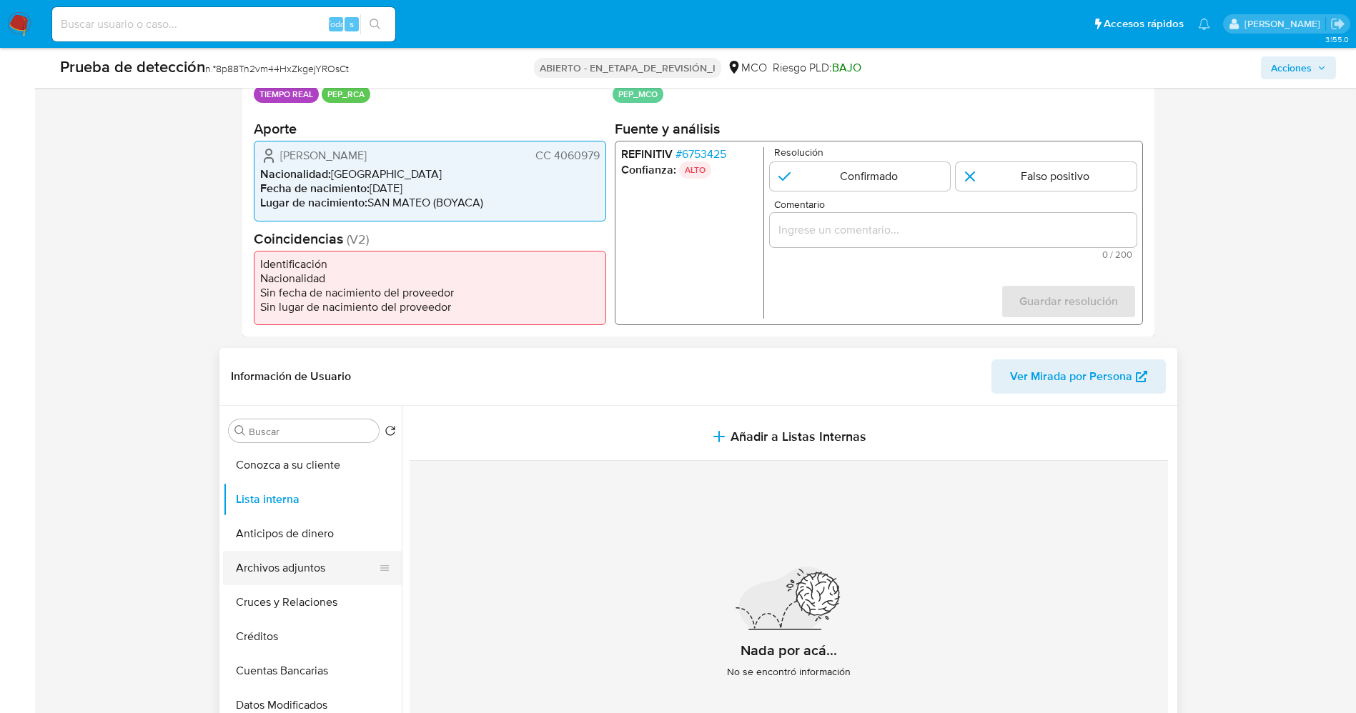
click at [295, 562] on button "Archivos adjuntos" at bounding box center [306, 568] width 167 height 34
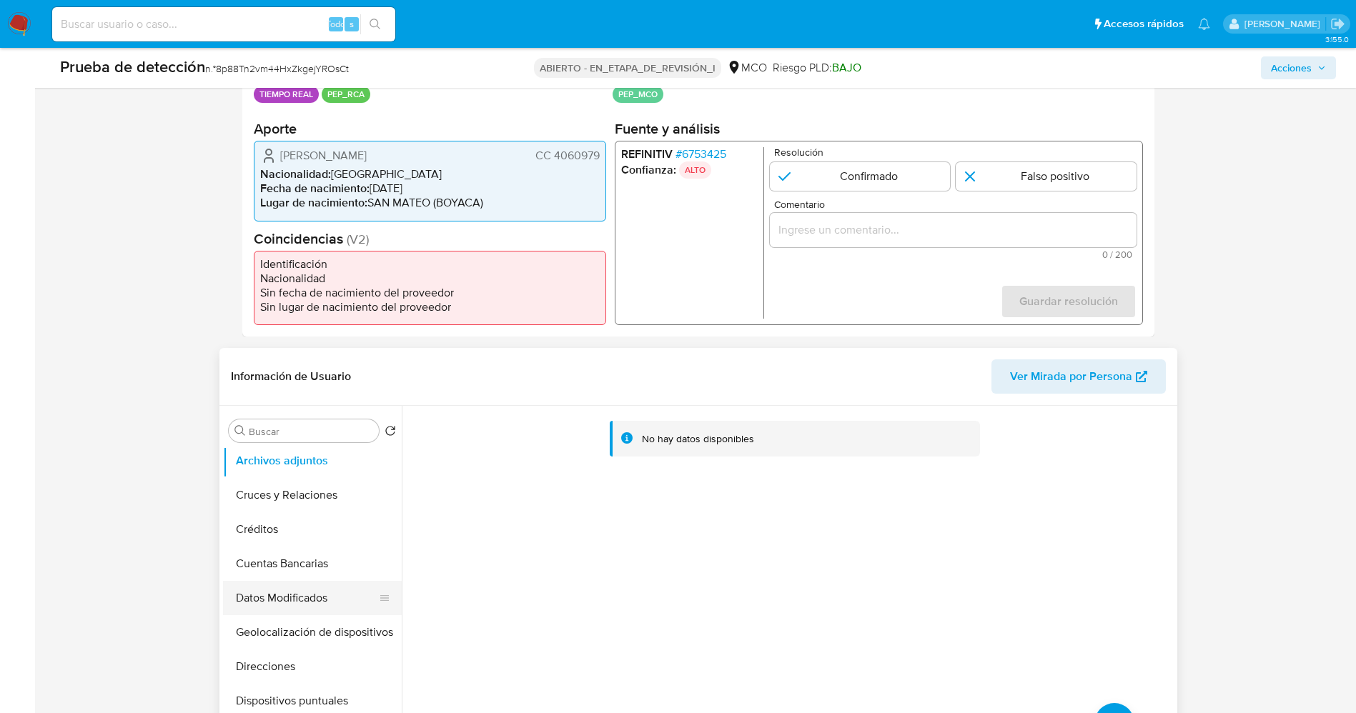
scroll to position [214, 0]
click at [300, 637] on button "Documentación" at bounding box center [306, 628] width 167 height 34
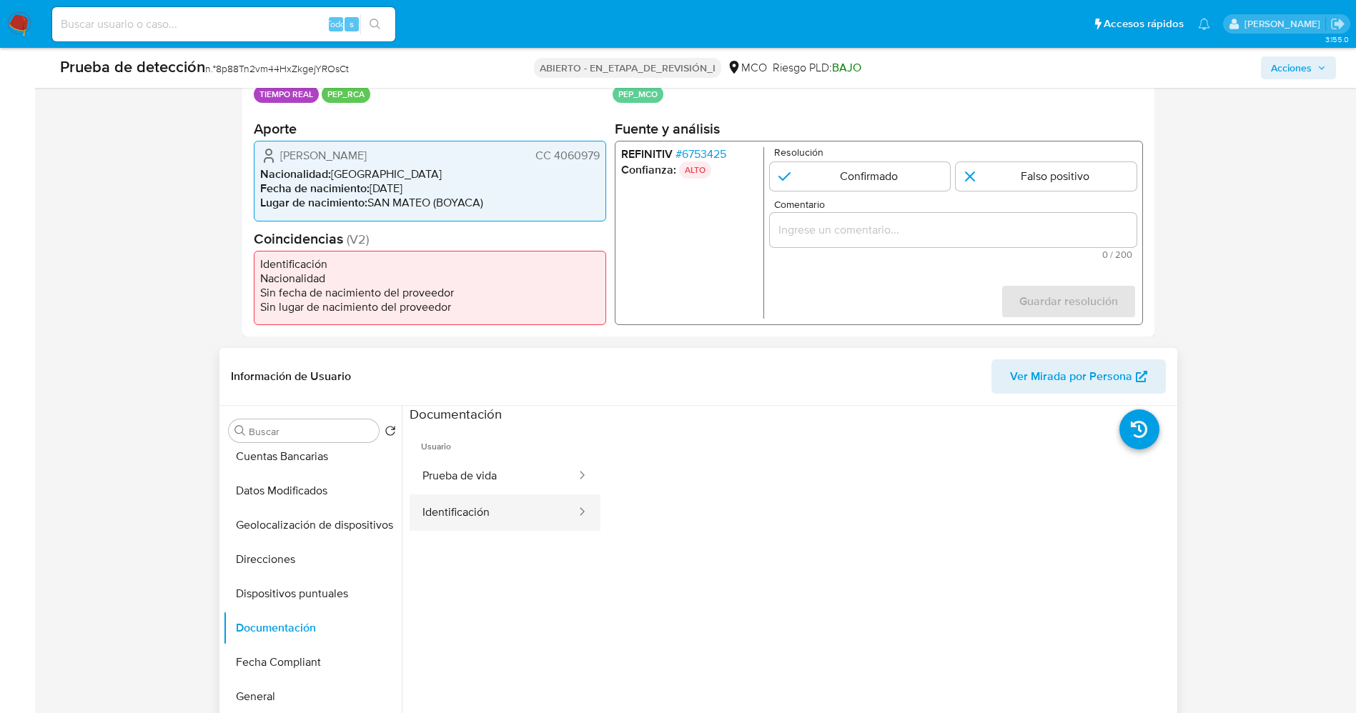
click at [510, 511] on button "Identificación" at bounding box center [494, 513] width 168 height 36
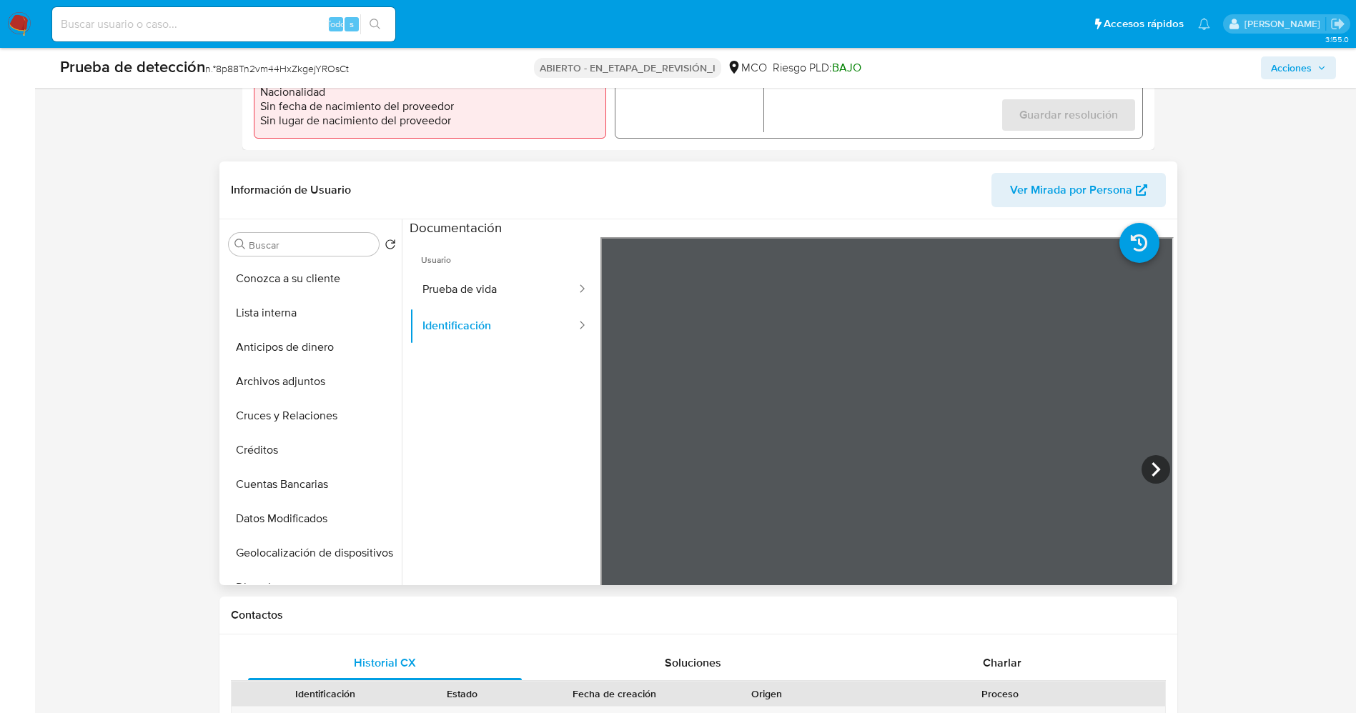
scroll to position [536, 0]
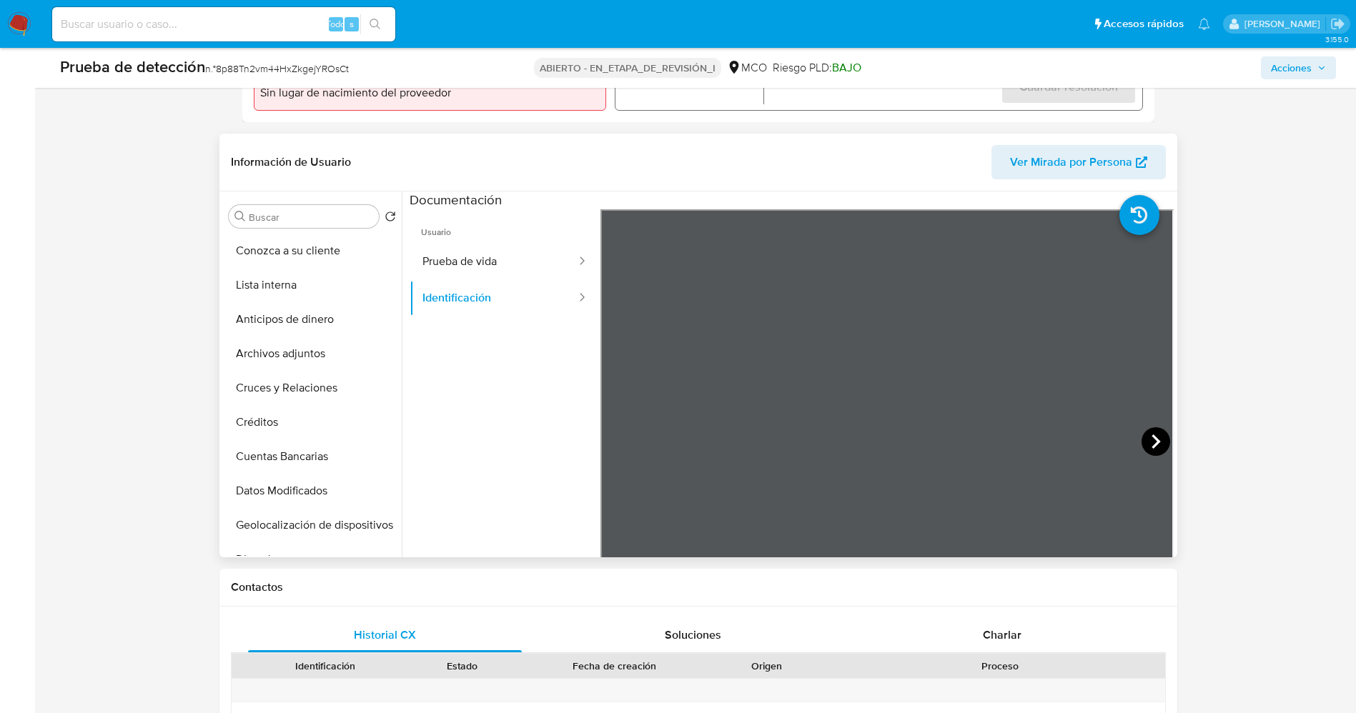
click at [1146, 440] on icon at bounding box center [1156, 442] width 29 height 29
click at [528, 265] on button "Prueba de vida" at bounding box center [494, 262] width 168 height 36
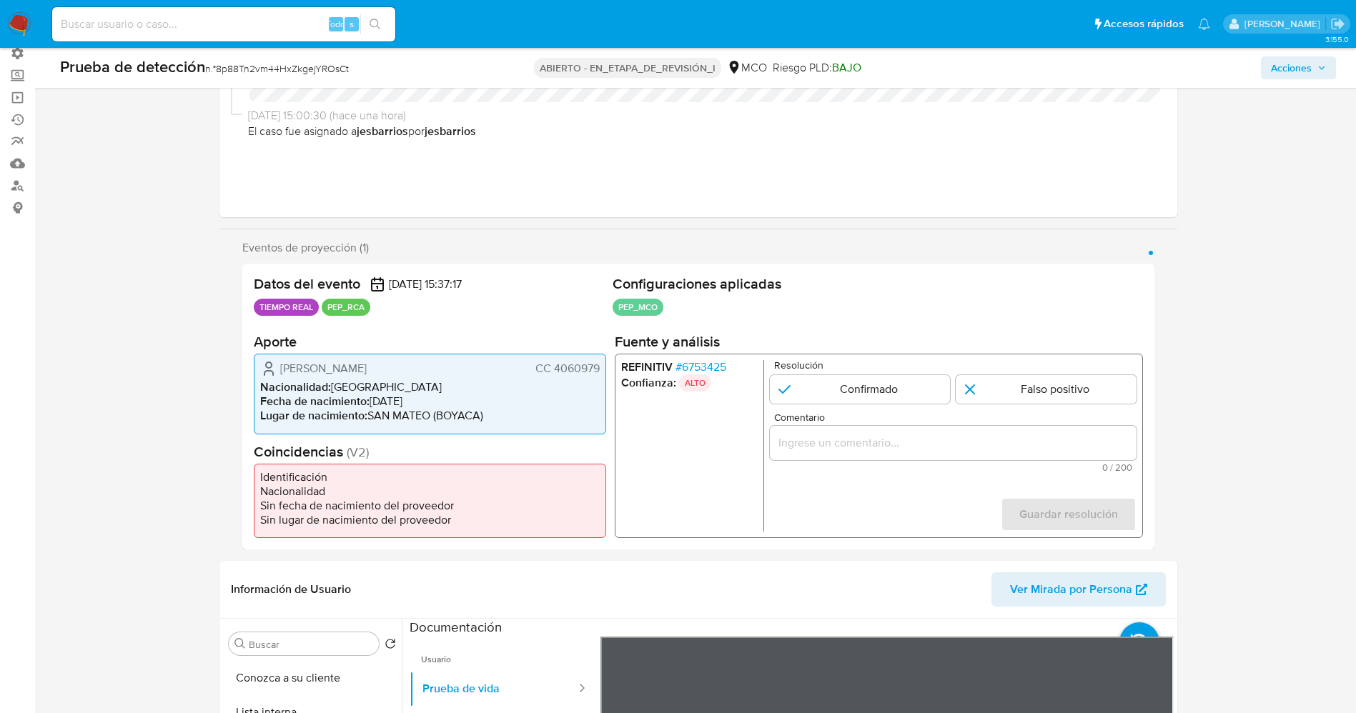
scroll to position [107, 0]
drag, startPoint x: 553, startPoint y: 369, endPoint x: 598, endPoint y: 370, distance: 45.8
click at [598, 370] on font "CC 4060979" at bounding box center [567, 370] width 64 height 16
click at [705, 360] on font "6753425" at bounding box center [703, 368] width 44 height 16
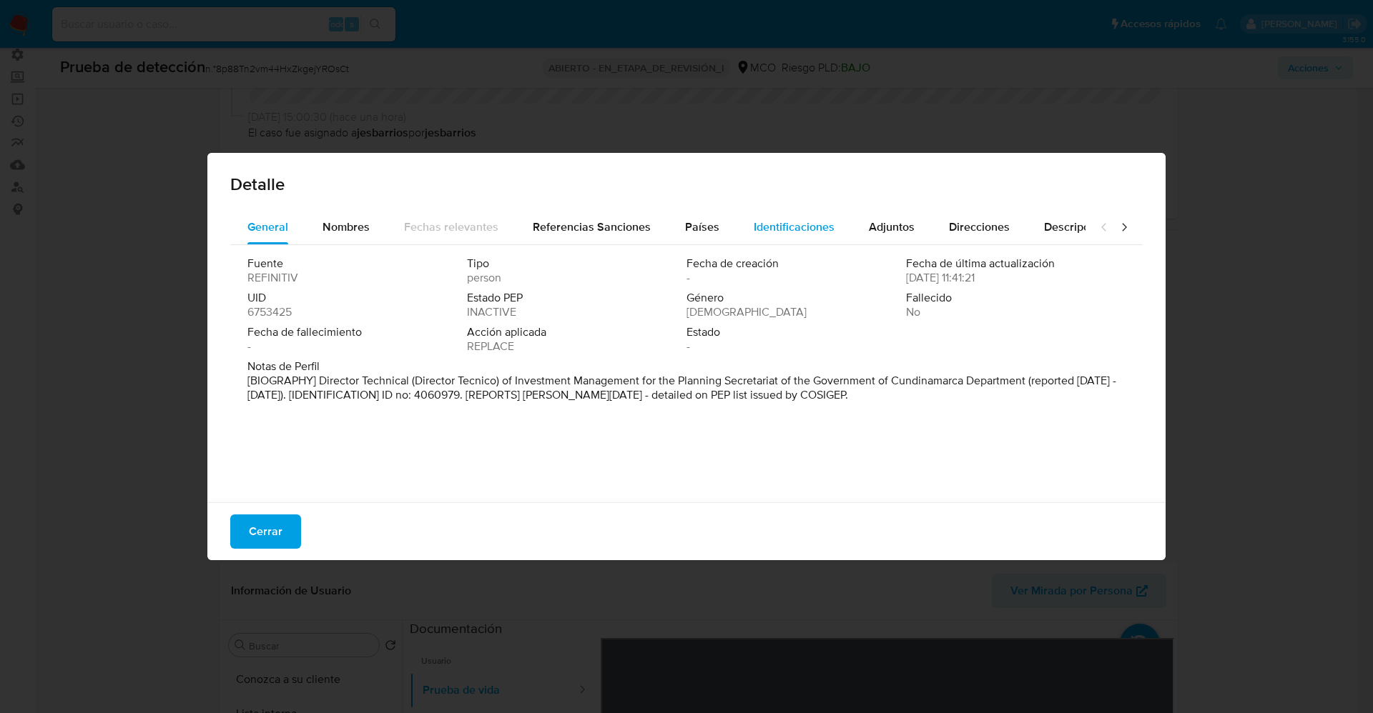
click at [776, 232] on span "Identificaciones" at bounding box center [793, 227] width 81 height 16
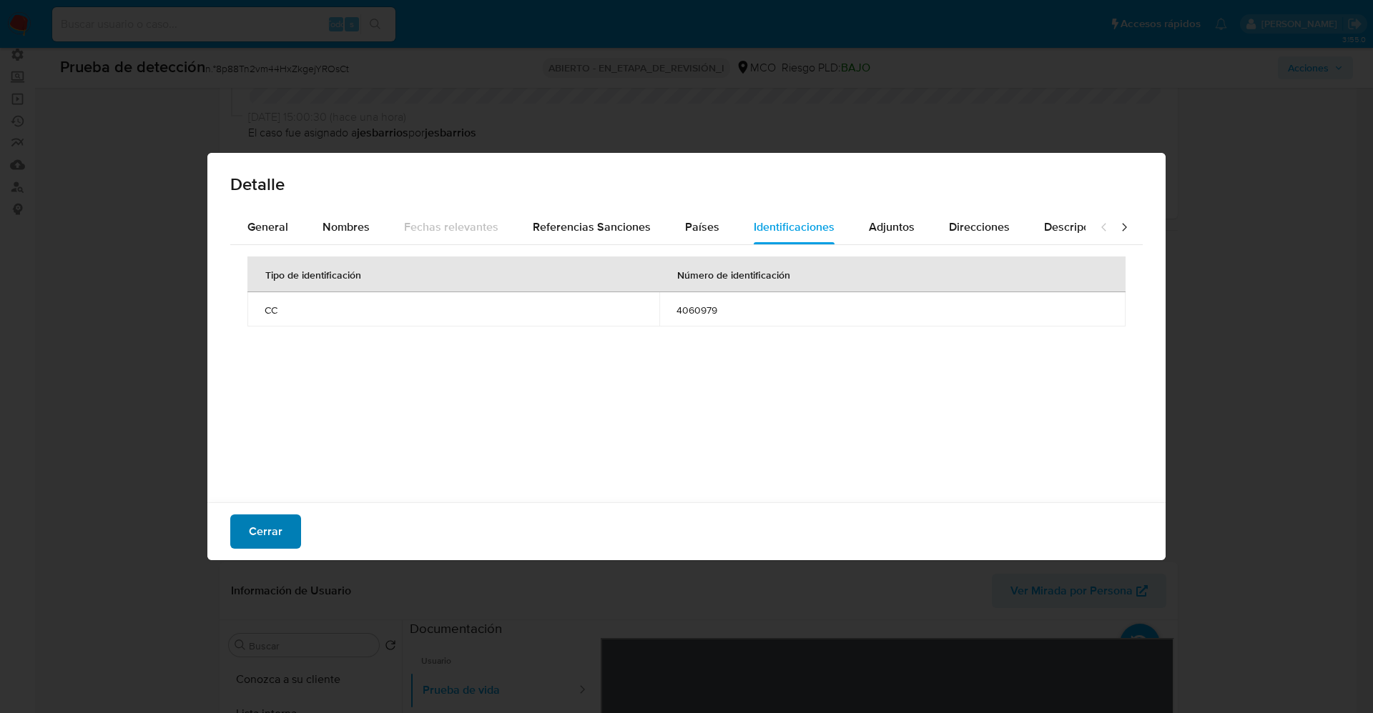
click at [263, 531] on font "Cerrar" at bounding box center [266, 532] width 34 height 34
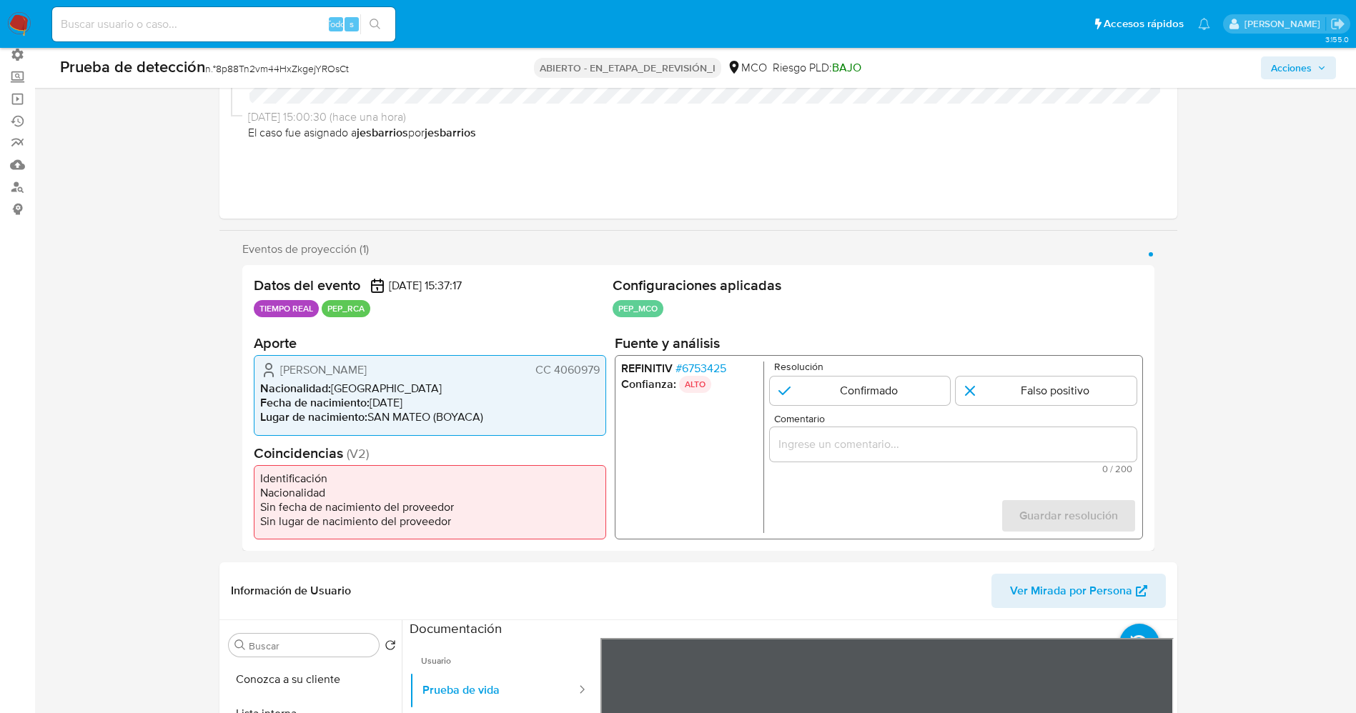
click at [697, 362] on font "6753425" at bounding box center [703, 368] width 44 height 16
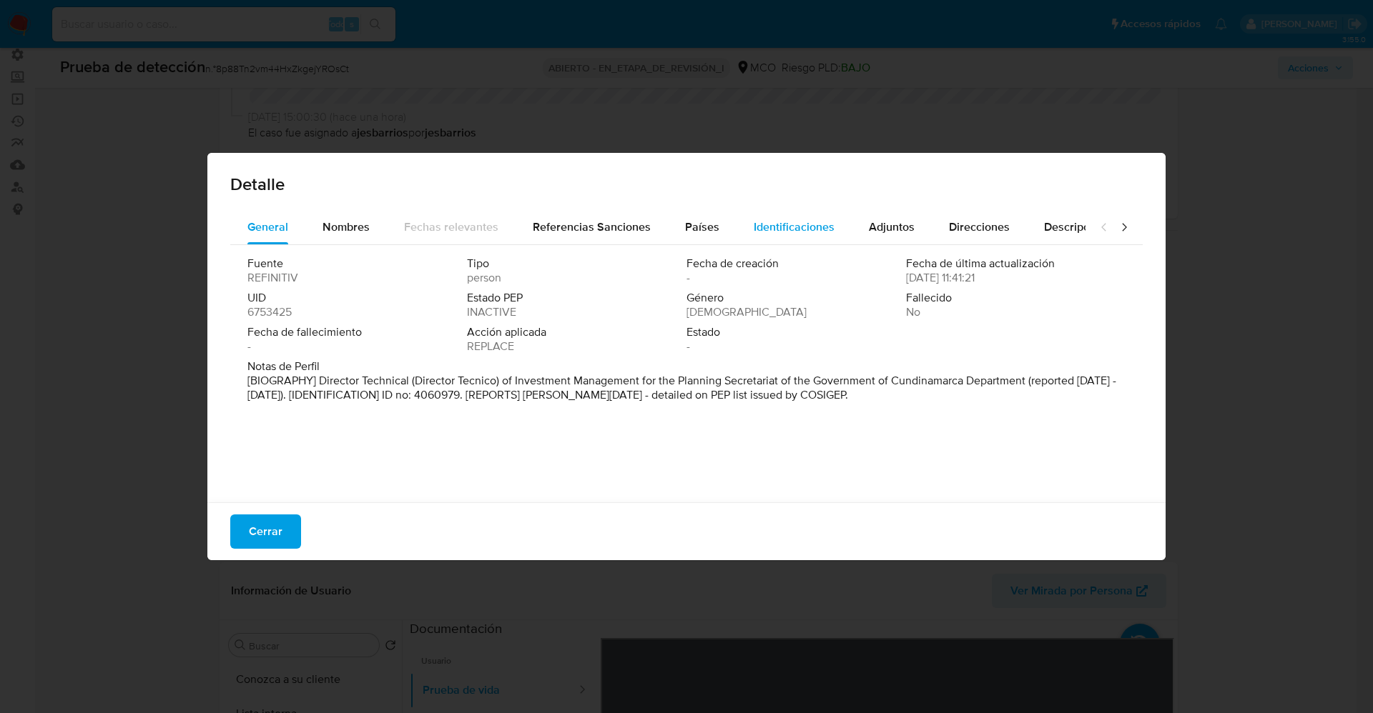
click at [790, 232] on span "Identificaciones" at bounding box center [793, 227] width 81 height 16
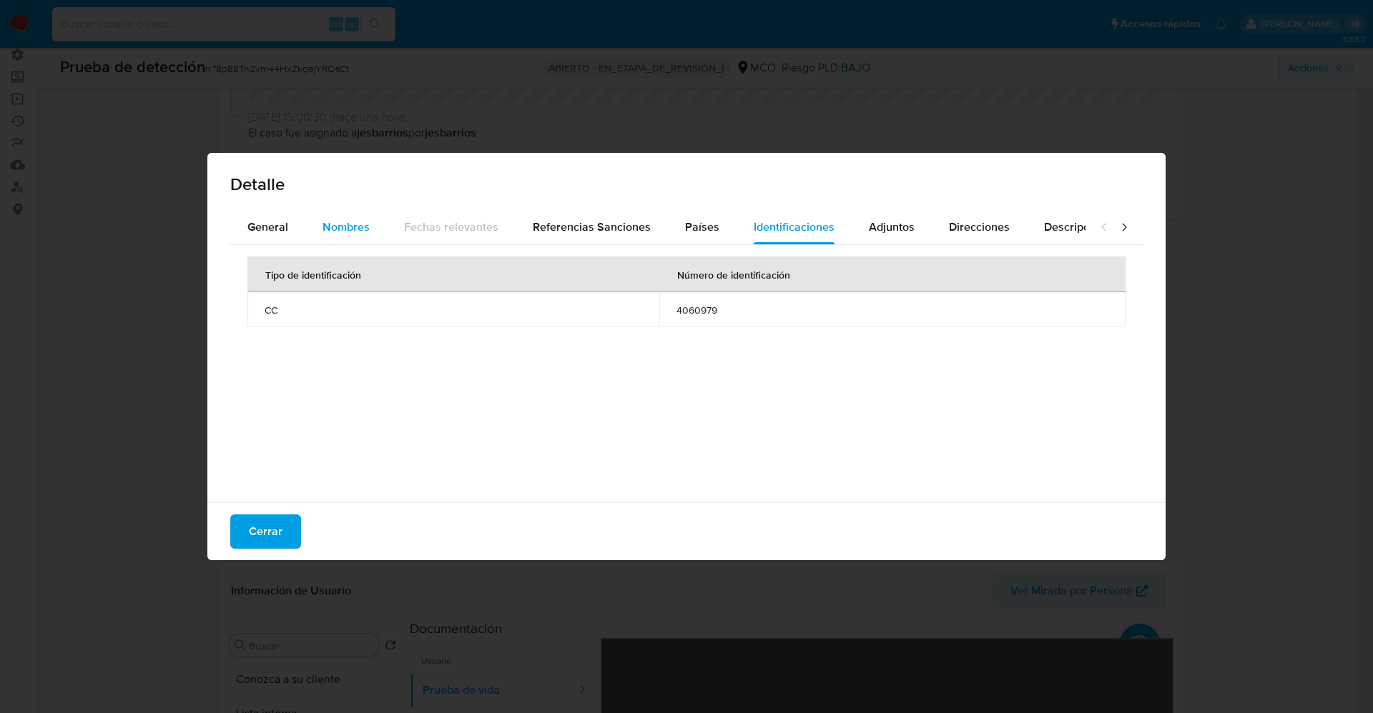
click at [347, 236] on div "Nombres" at bounding box center [345, 227] width 47 height 34
drag, startPoint x: 607, startPoint y: 313, endPoint x: 749, endPoint y: 313, distance: 142.3
click at [749, 313] on td "rusvel jainer nieto molina" at bounding box center [822, 309] width 606 height 34
click at [255, 227] on span "General" at bounding box center [267, 227] width 41 height 16
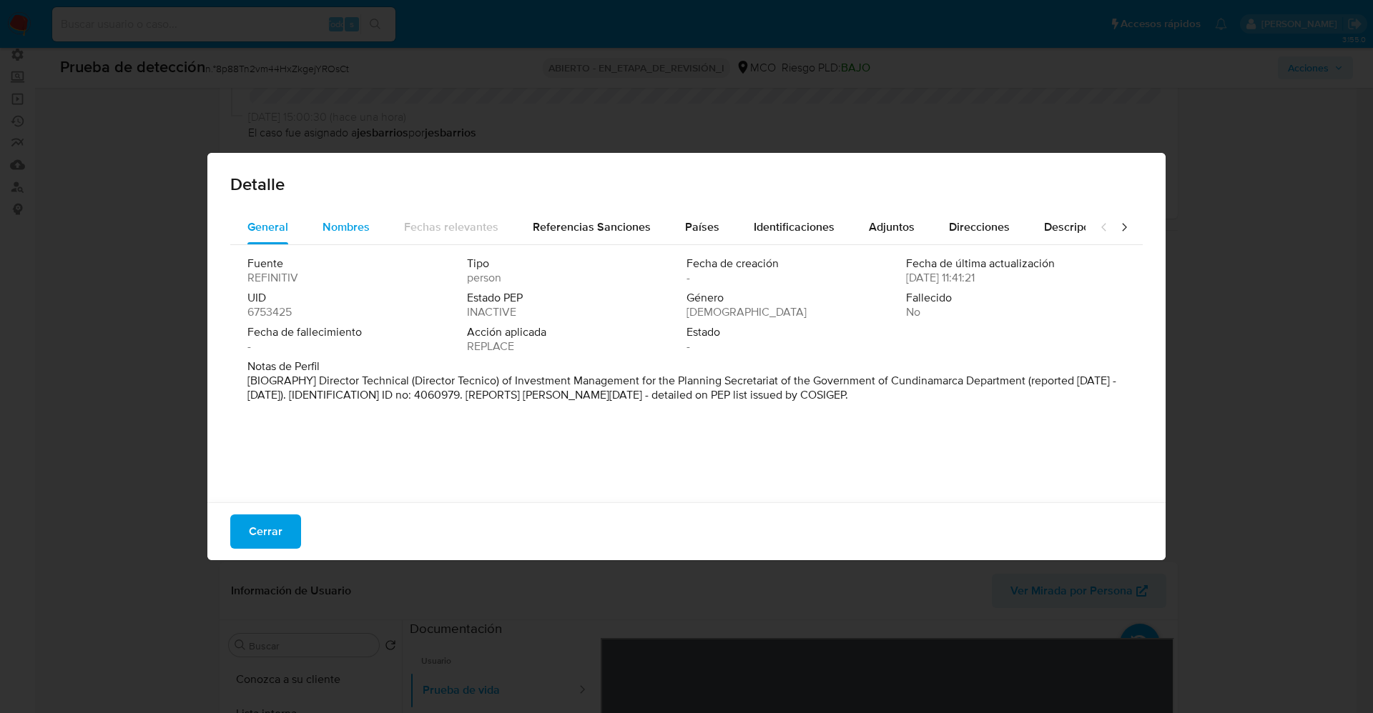
click at [347, 227] on span "Nombres" at bounding box center [345, 227] width 47 height 16
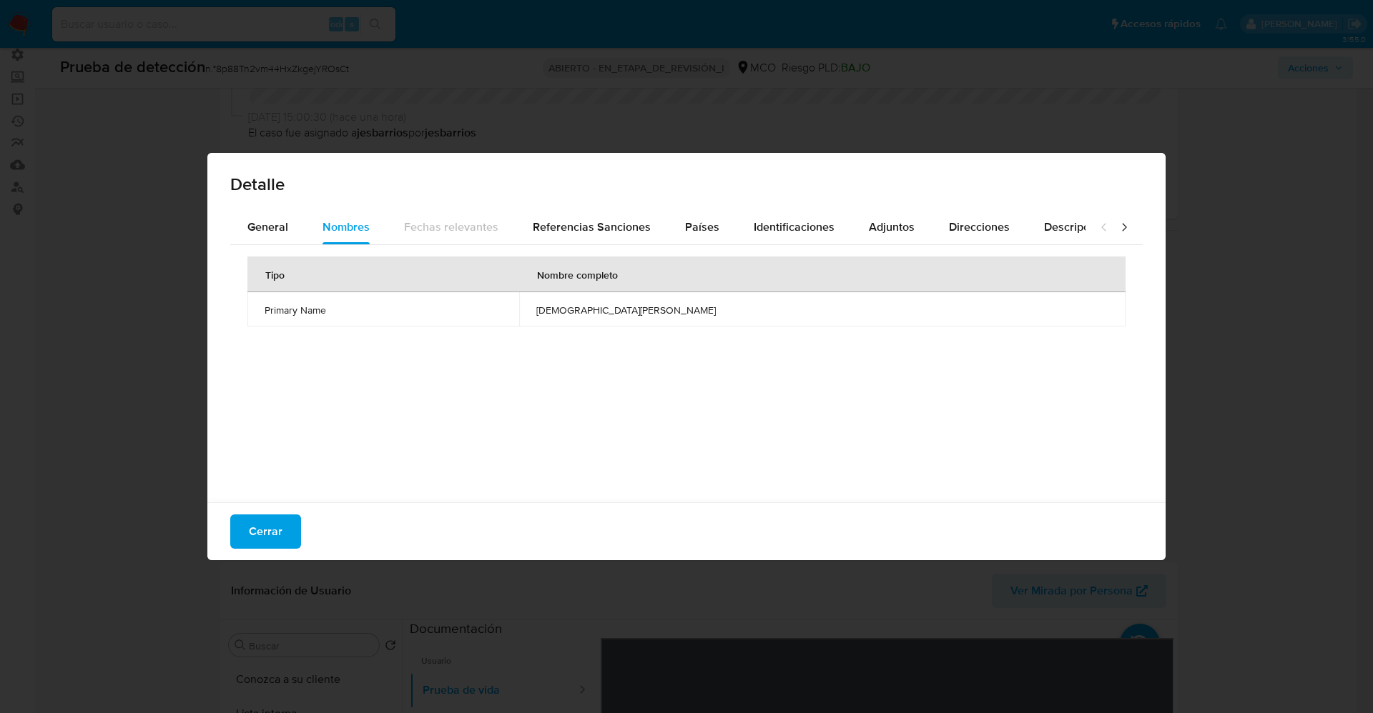
drag, startPoint x: 774, startPoint y: 309, endPoint x: 786, endPoint y: 308, distance: 11.5
click at [791, 308] on td "rusvel jainer nieto molina" at bounding box center [822, 309] width 606 height 34
click at [275, 530] on font "Cerrar" at bounding box center [266, 532] width 34 height 34
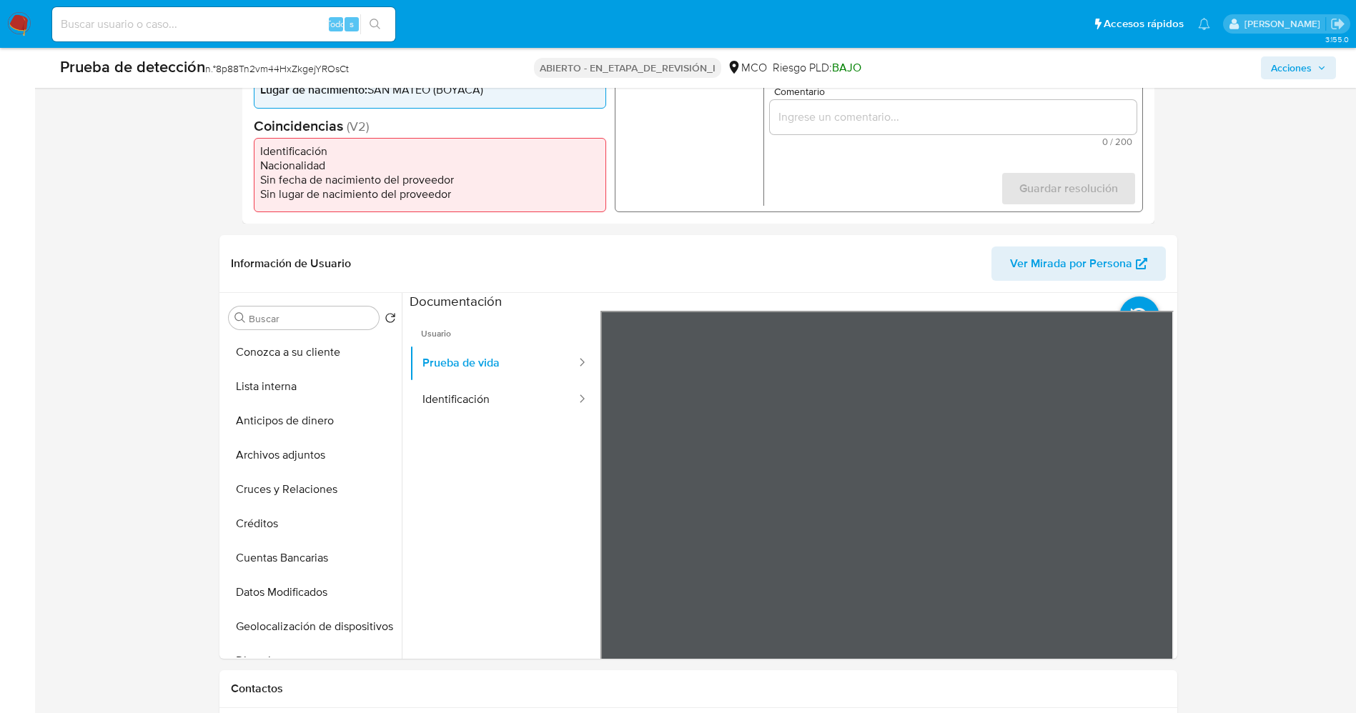
scroll to position [426, 0]
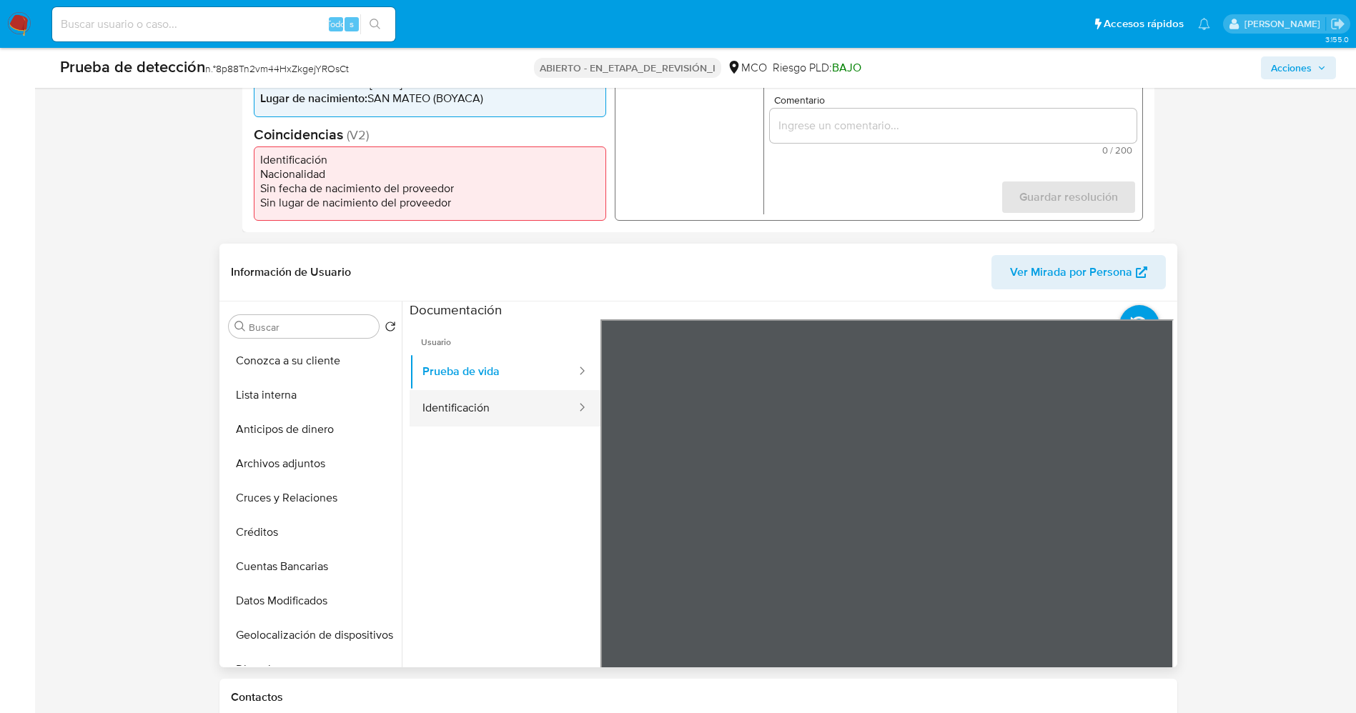
click at [485, 402] on button "Identificación" at bounding box center [494, 408] width 168 height 36
click at [518, 372] on button "Prueba de vida" at bounding box center [494, 372] width 168 height 36
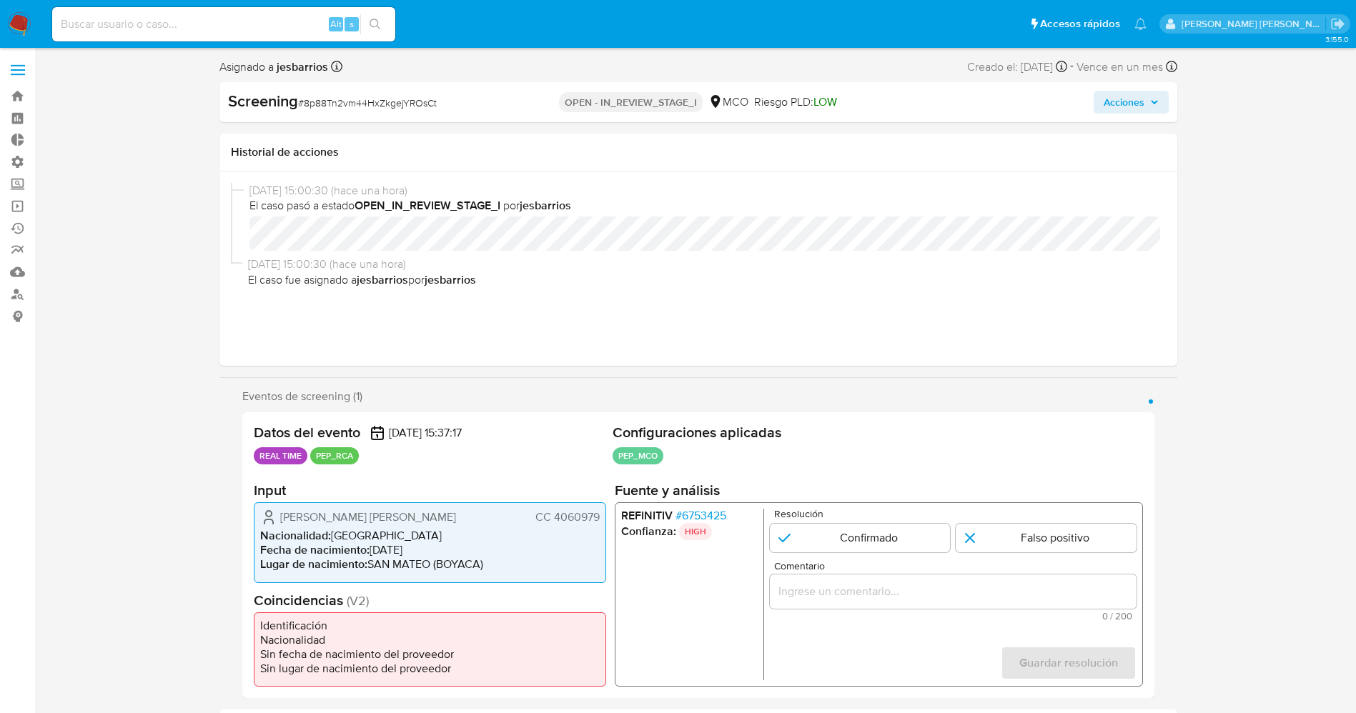
select select "10"
drag, startPoint x: 283, startPoint y: 517, endPoint x: 448, endPoint y: 515, distance: 165.2
click at [448, 515] on div "[PERSON_NAME] [PERSON_NAME] [PERSON_NAME] 4060979" at bounding box center [430, 517] width 340 height 17
